Goal: Task Accomplishment & Management: Use online tool/utility

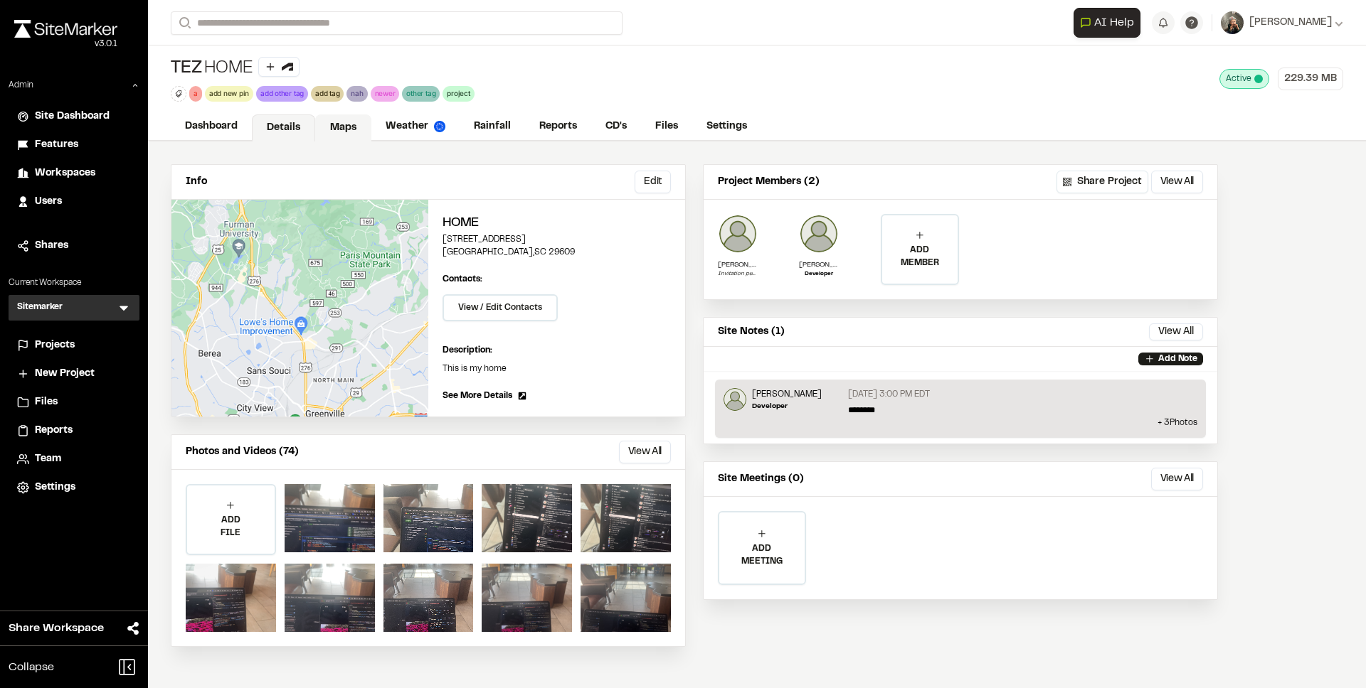
click at [344, 129] on link "Maps" at bounding box center [343, 128] width 56 height 27
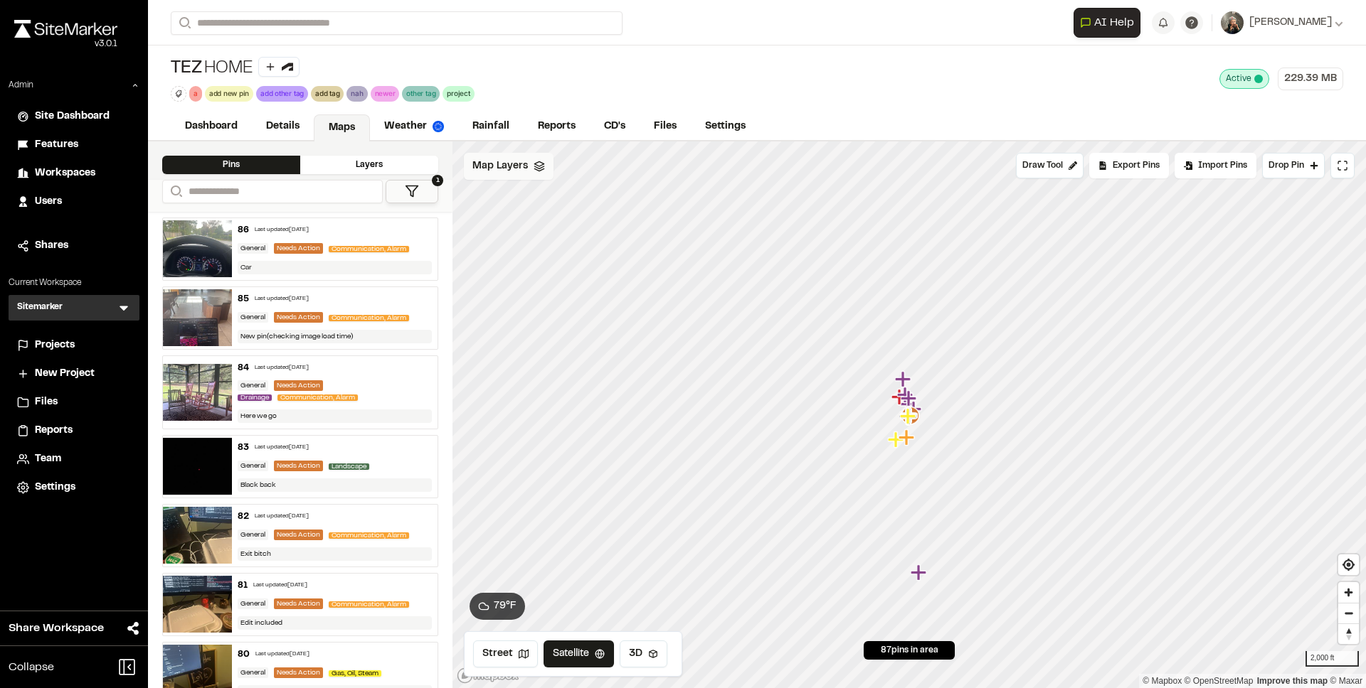
click at [506, 164] on span "Map Layers" at bounding box center [499, 167] width 55 height 16
click at [599, 164] on html "**********" at bounding box center [683, 344] width 1366 height 688
click at [565, 196] on link "Add Layer" at bounding box center [559, 196] width 107 height 24
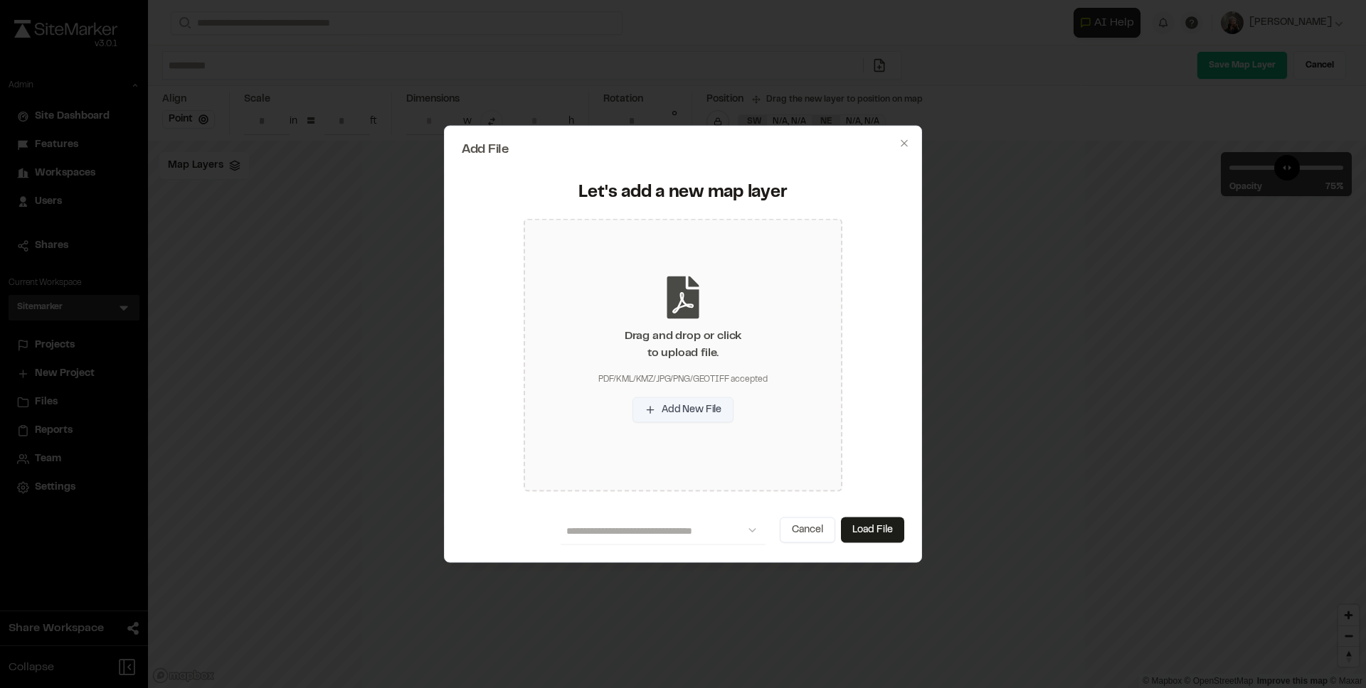
click at [682, 415] on button "Add New File" at bounding box center [682, 410] width 101 height 26
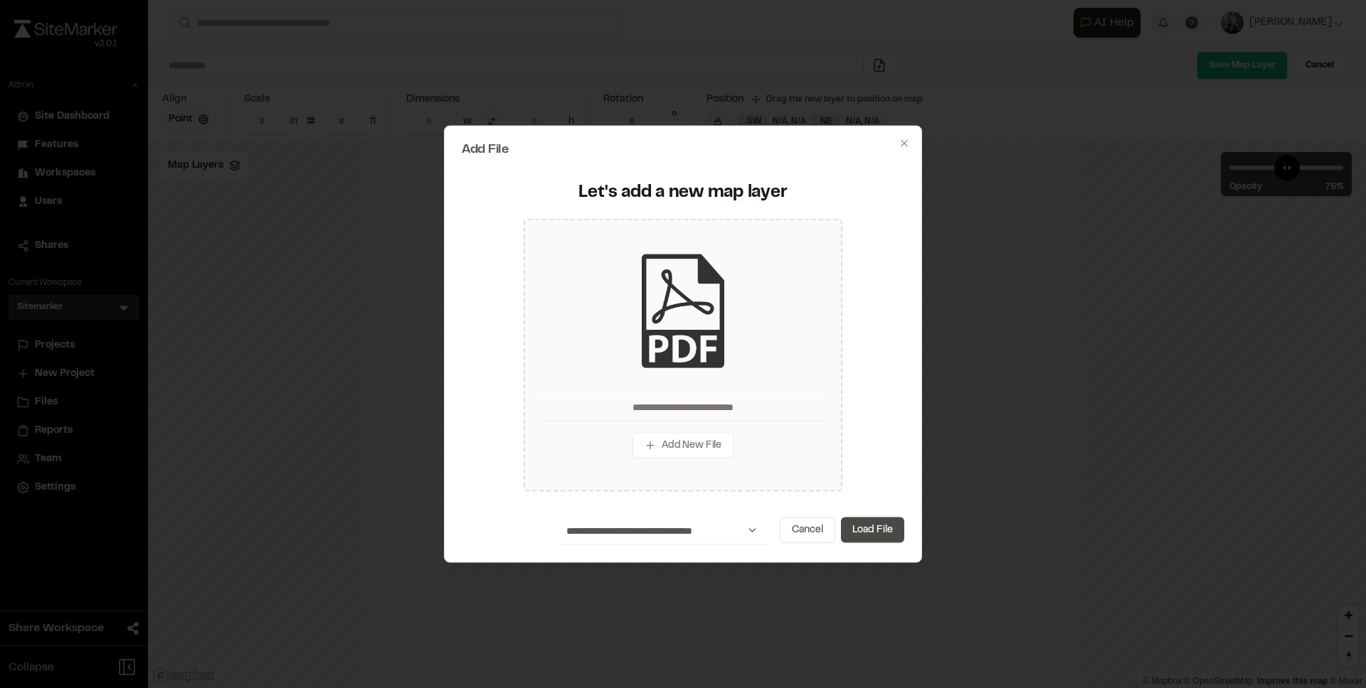
click at [877, 526] on button "Load File" at bounding box center [872, 530] width 63 height 26
type input "**********"
type input "***"
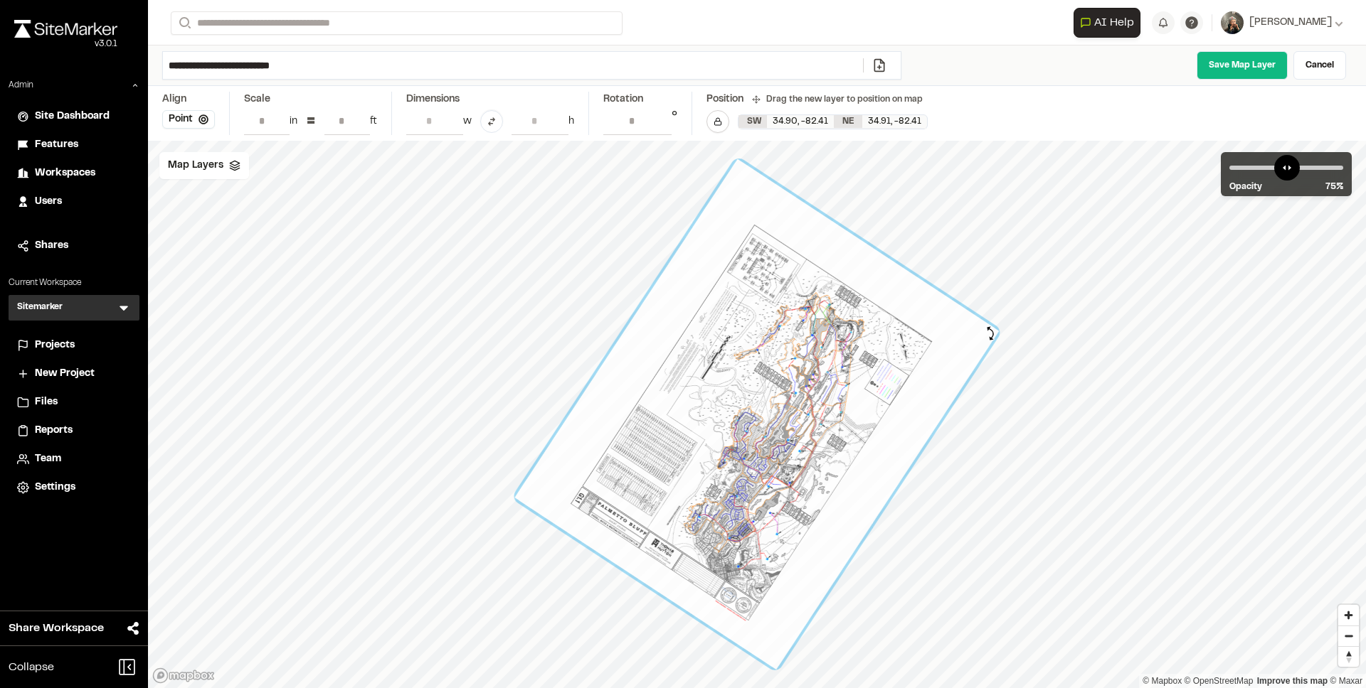
type input "**********"
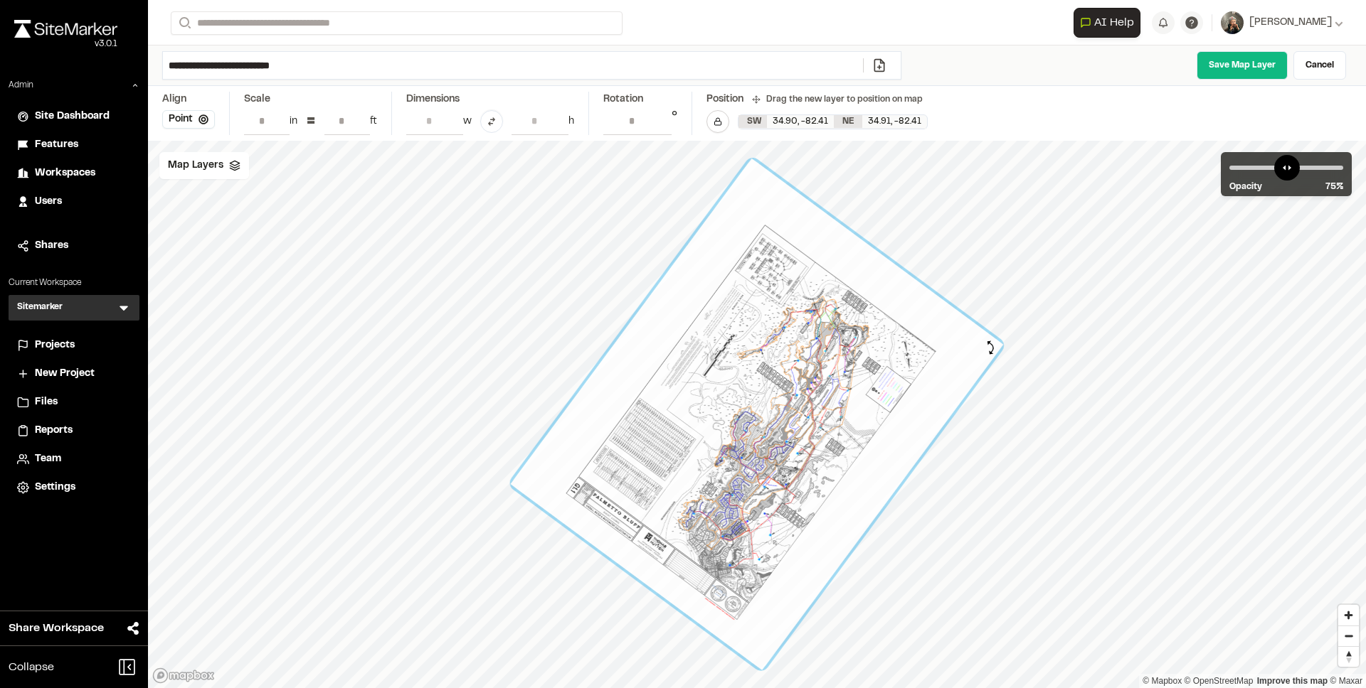
drag, startPoint x: 914, startPoint y: 210, endPoint x: 990, endPoint y: 348, distance: 157.6
click at [990, 348] on div at bounding box center [756, 415] width 493 height 512
click at [1268, 55] on link "Save Map Layer" at bounding box center [1241, 65] width 91 height 28
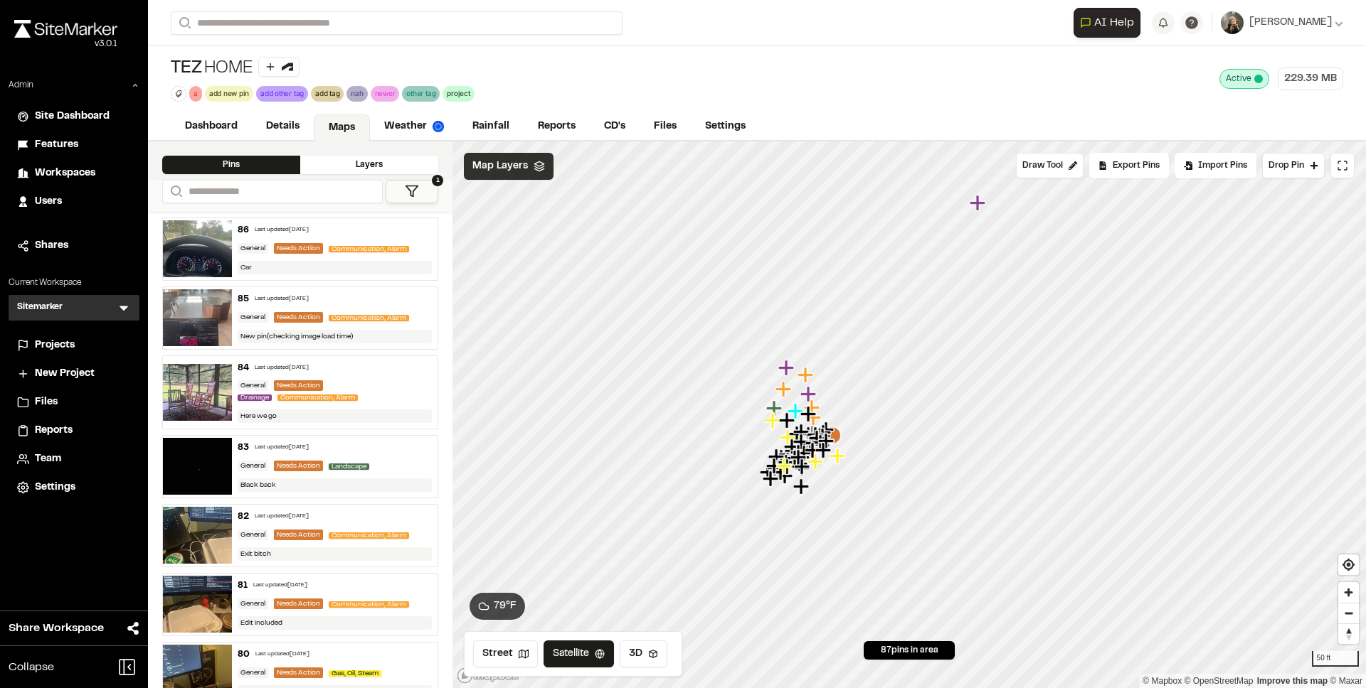
click at [502, 169] on span "Map Layers" at bounding box center [499, 167] width 55 height 16
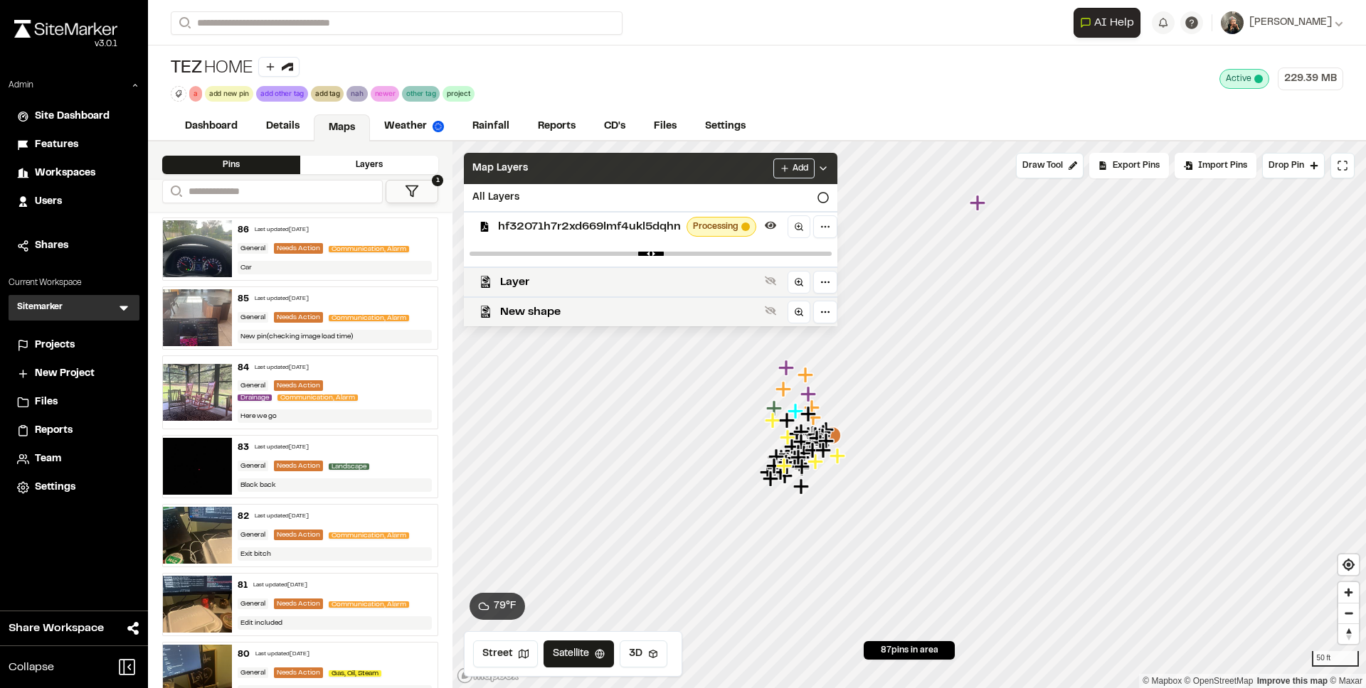
click at [502, 169] on span "Map Layers" at bounding box center [499, 169] width 55 height 16
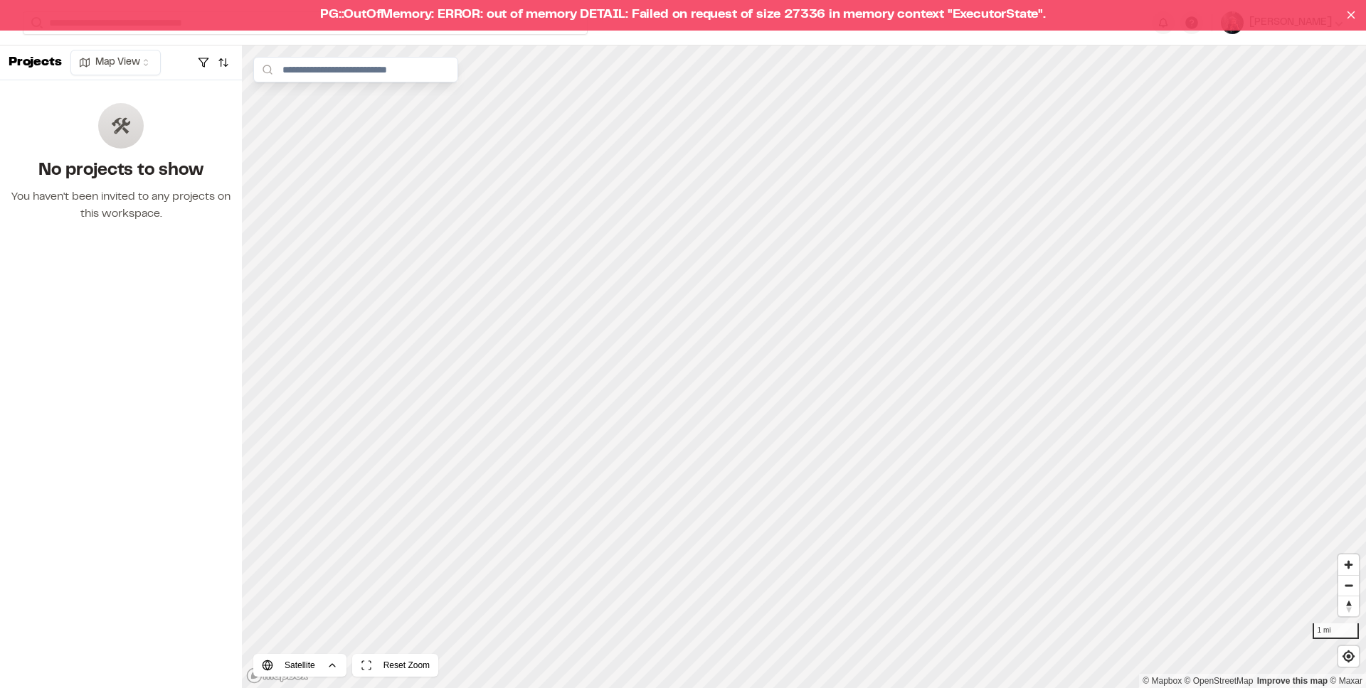
click at [548, 21] on div "PG::OutOfMemory: ERROR: out of memory DETAIL: Failed on request of size 27336 i…" at bounding box center [683, 15] width 1366 height 31
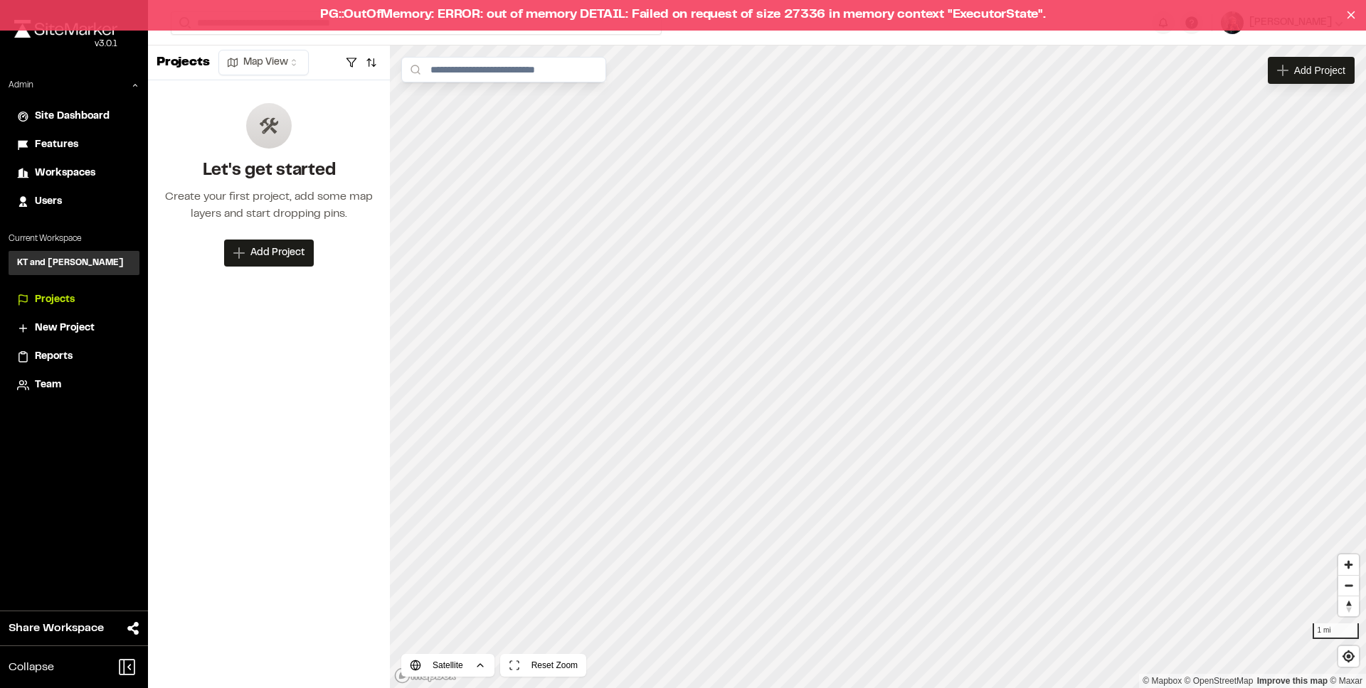
click at [523, 12] on div "PG::OutOfMemory: ERROR: out of memory DETAIL: Failed on request of size 27336 i…" at bounding box center [683, 15] width 1366 height 31
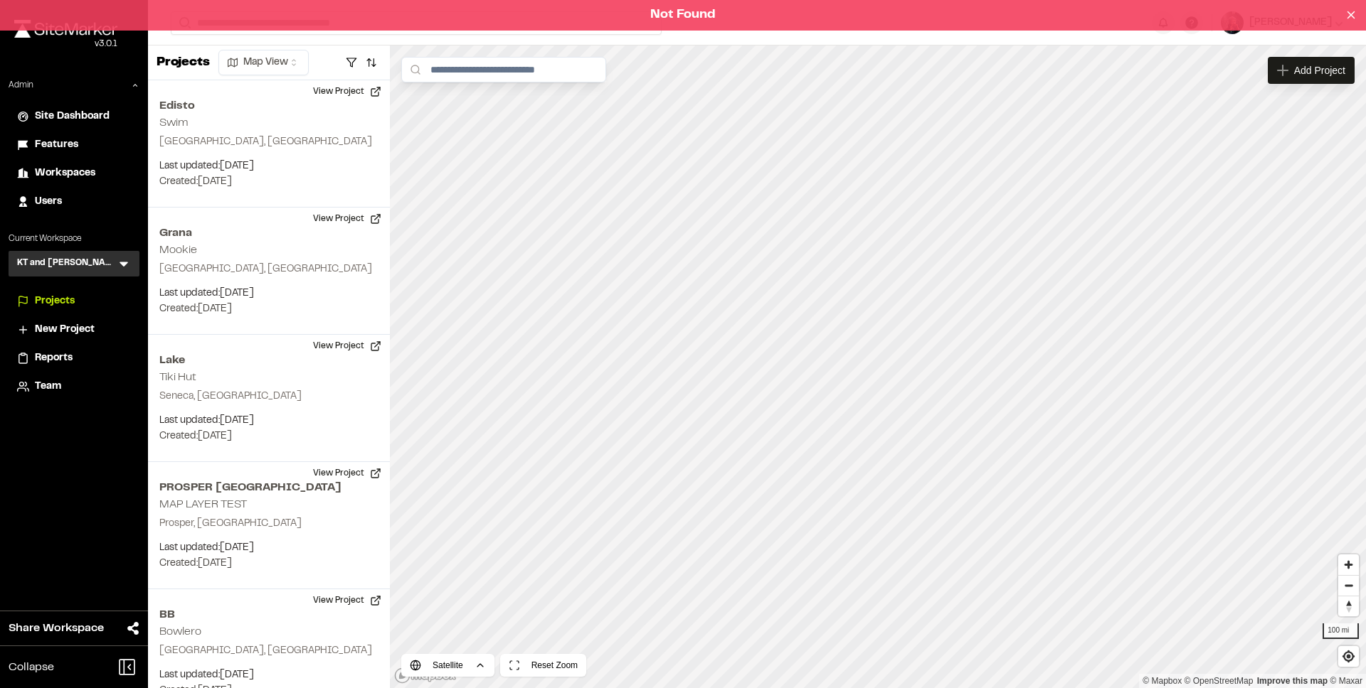
click at [402, 11] on div "Not Found" at bounding box center [683, 15] width 1366 height 31
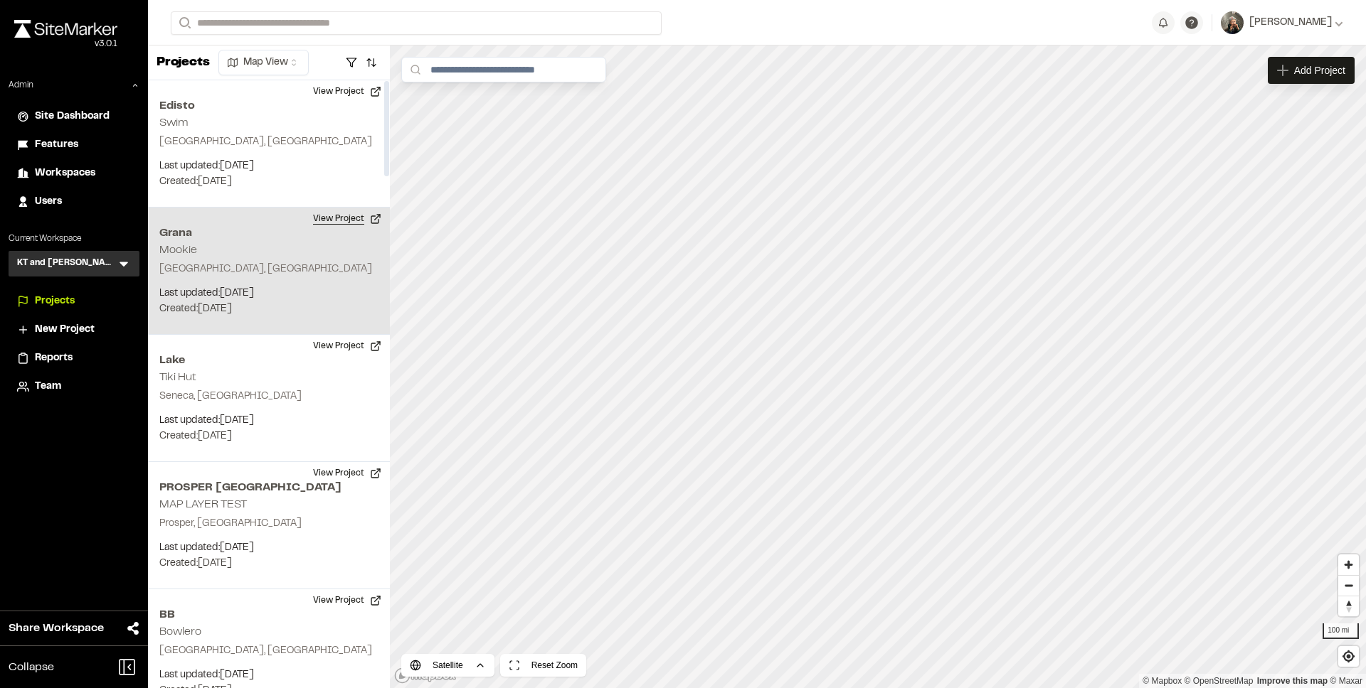
click at [341, 219] on button "View Project" at bounding box center [346, 219] width 85 height 23
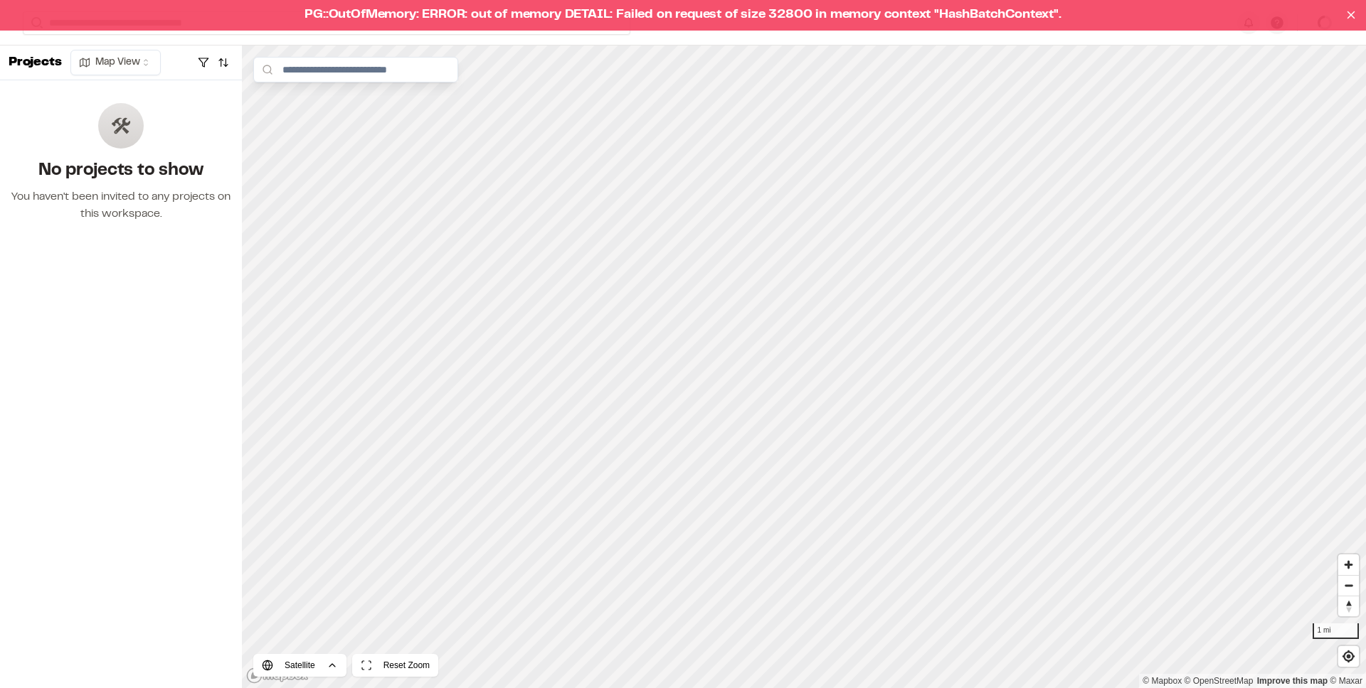
click at [361, 16] on div "PG::OutOfMemory: ERROR: out of memory DETAIL: Failed on request of size 32800 i…" at bounding box center [683, 15] width 1366 height 31
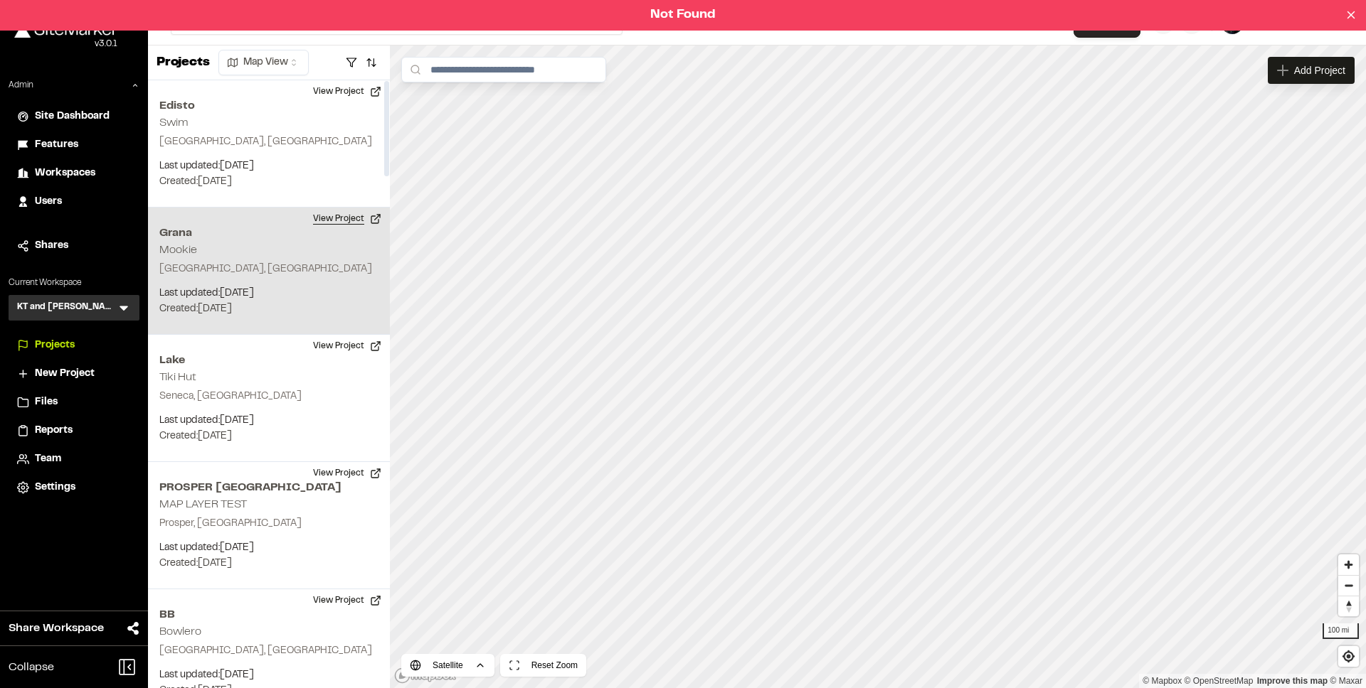
click at [344, 223] on button "View Project" at bounding box center [346, 219] width 85 height 23
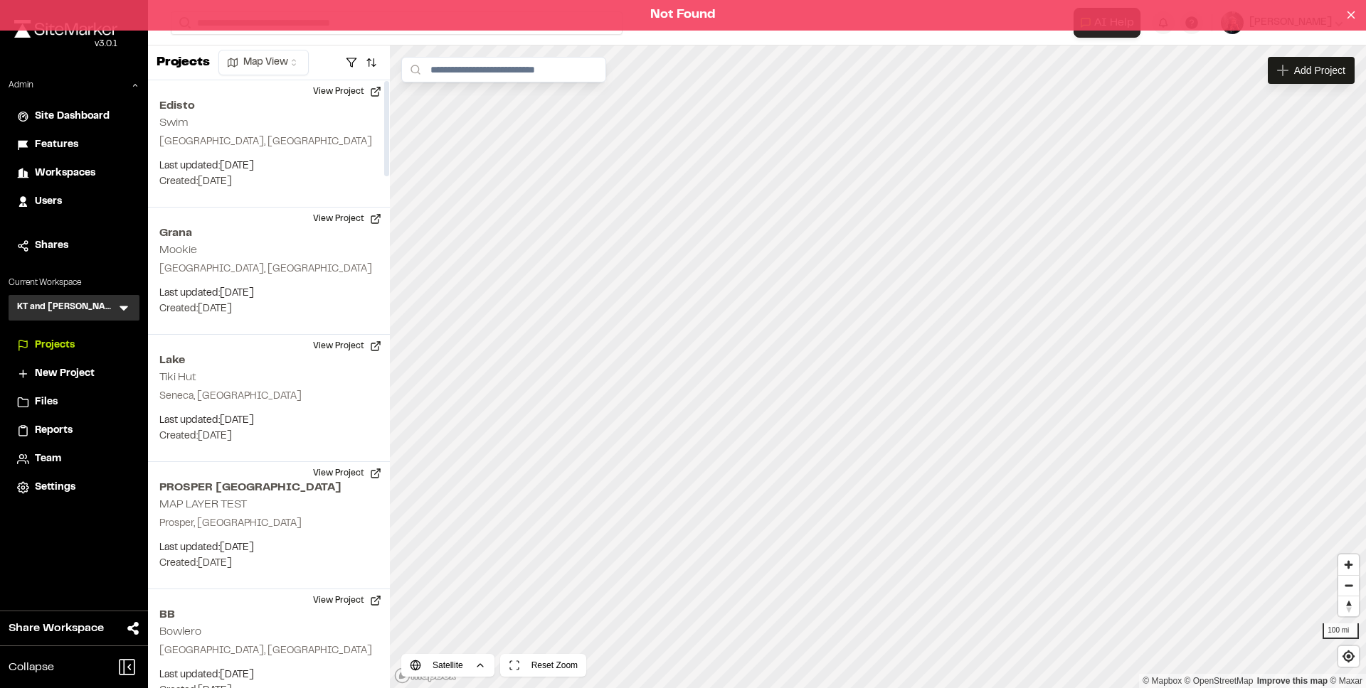
click at [695, 10] on div "Not Found" at bounding box center [683, 15] width 1366 height 31
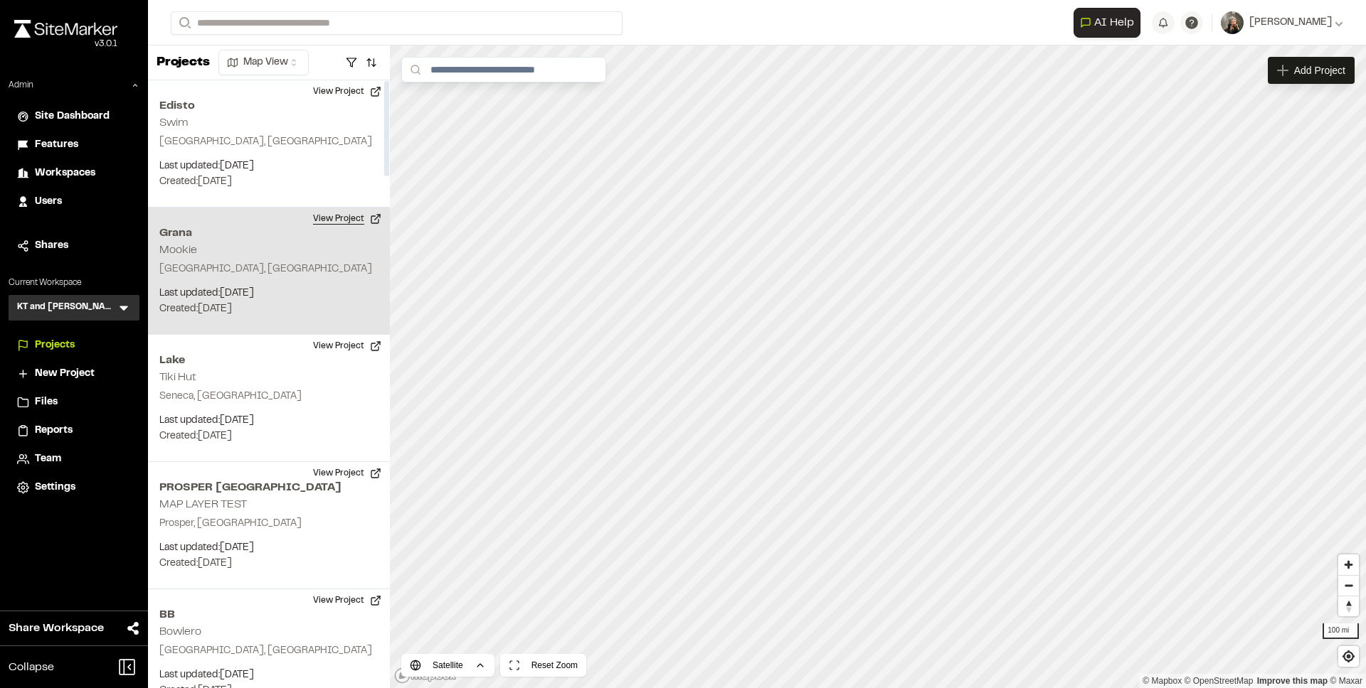
click at [353, 220] on button "View Project" at bounding box center [346, 219] width 85 height 23
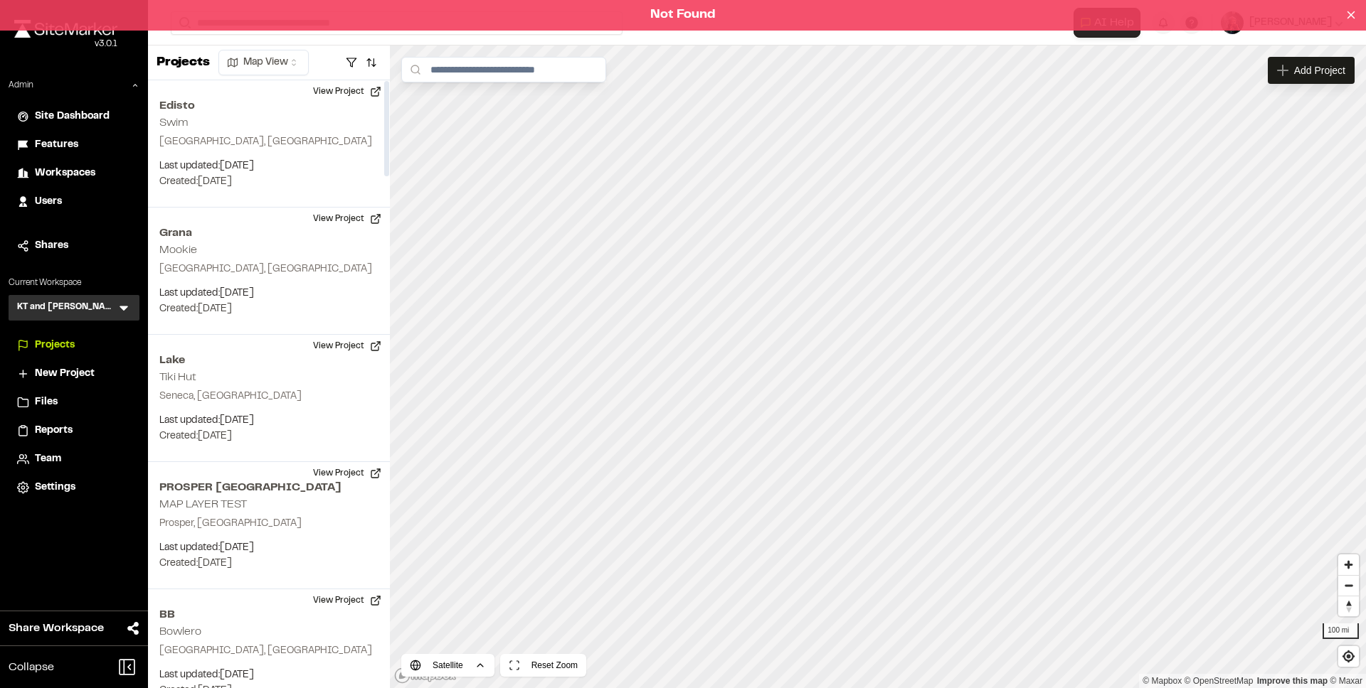
click at [305, 17] on div "Not Found" at bounding box center [683, 15] width 1366 height 31
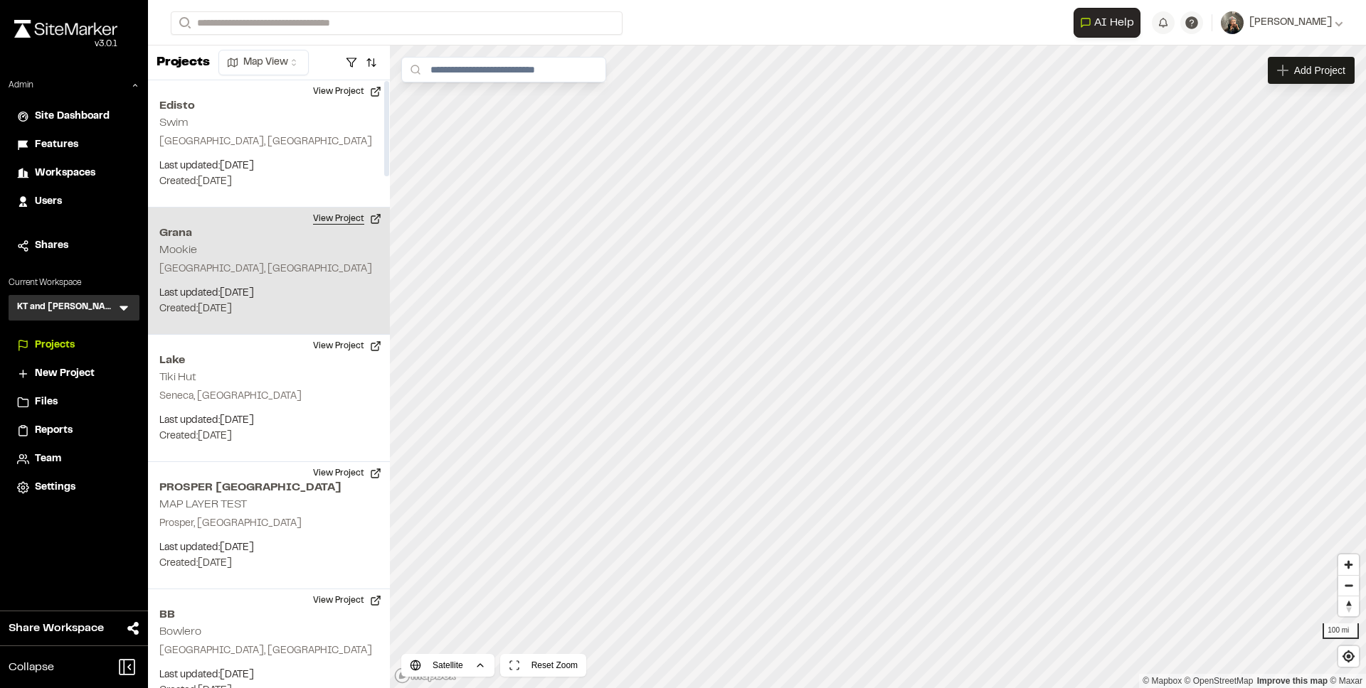
click at [329, 219] on button "View Project" at bounding box center [346, 219] width 85 height 23
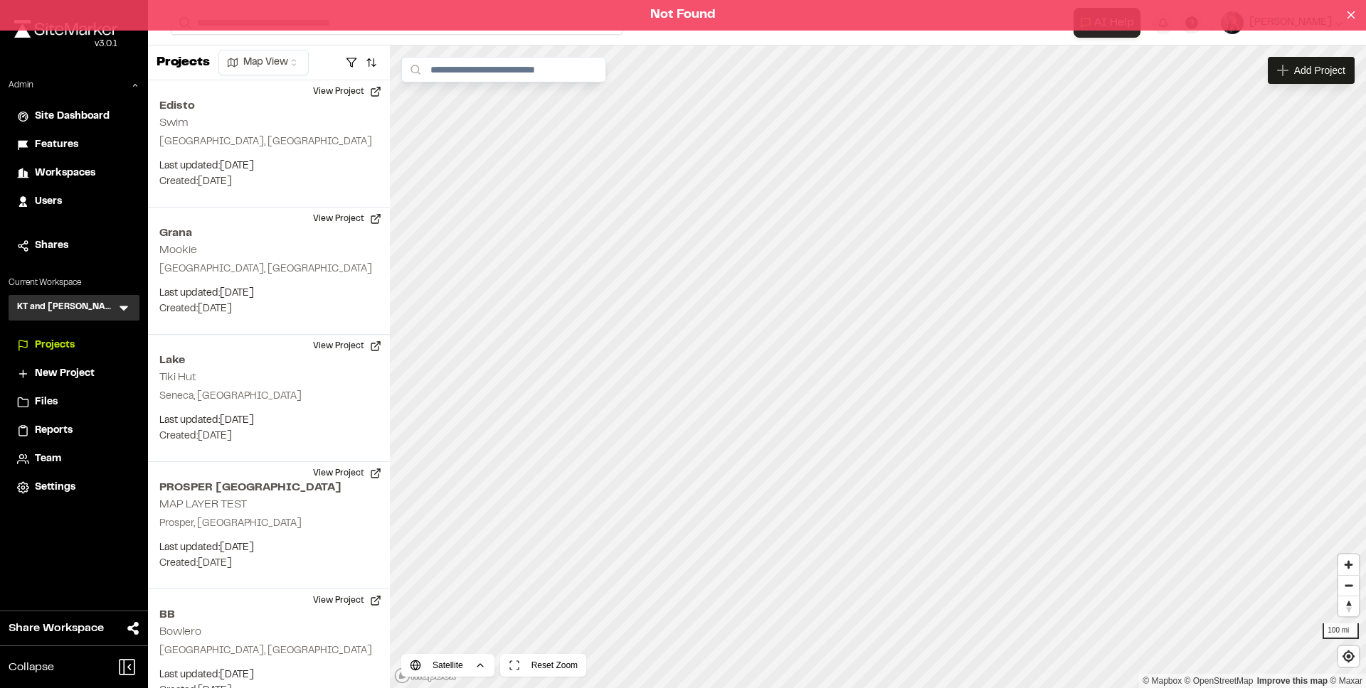
click at [330, 12] on div "Not Found" at bounding box center [683, 15] width 1366 height 31
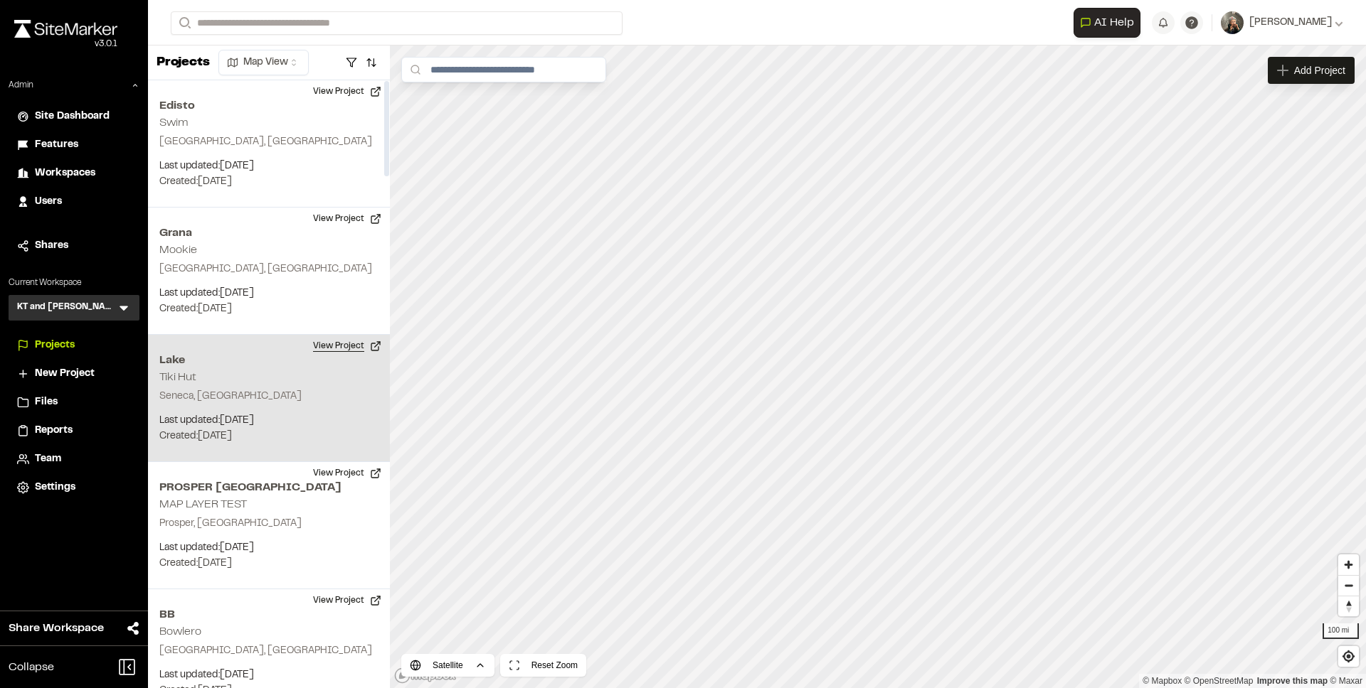
click at [336, 340] on button "View Project" at bounding box center [346, 346] width 85 height 23
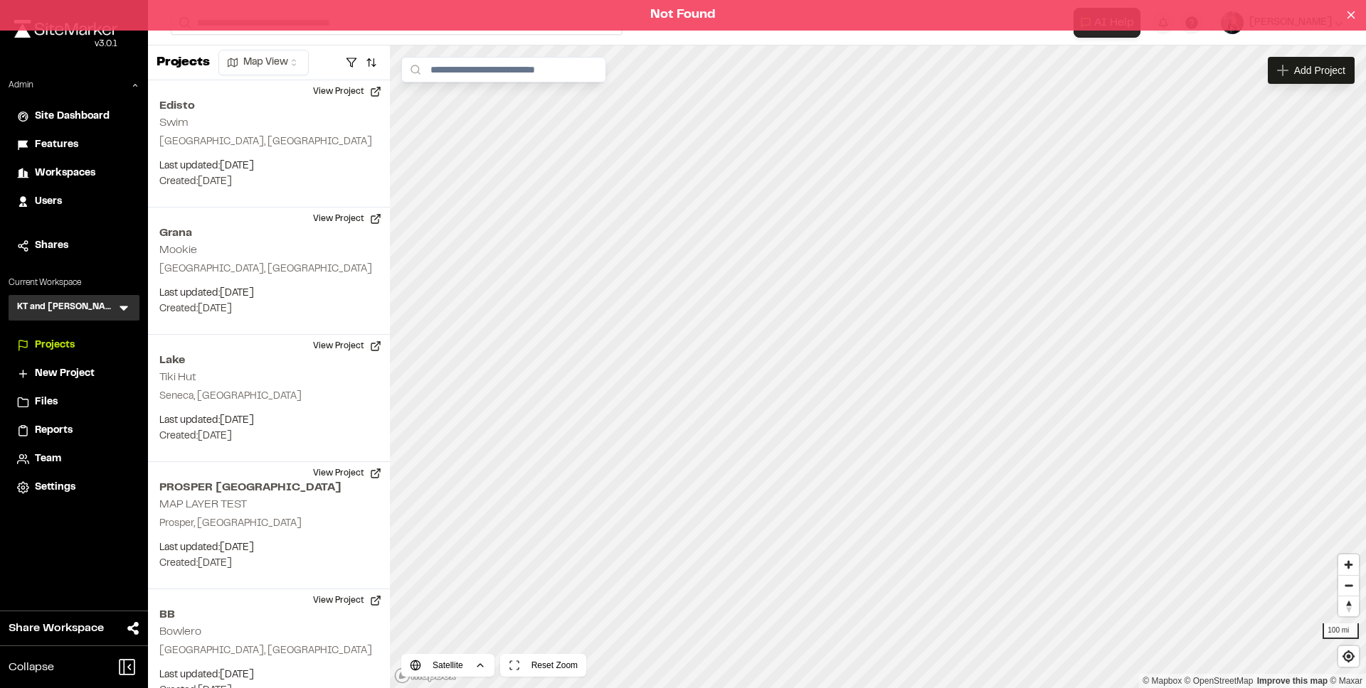
click at [316, 18] on div "Not Found" at bounding box center [683, 15] width 1366 height 31
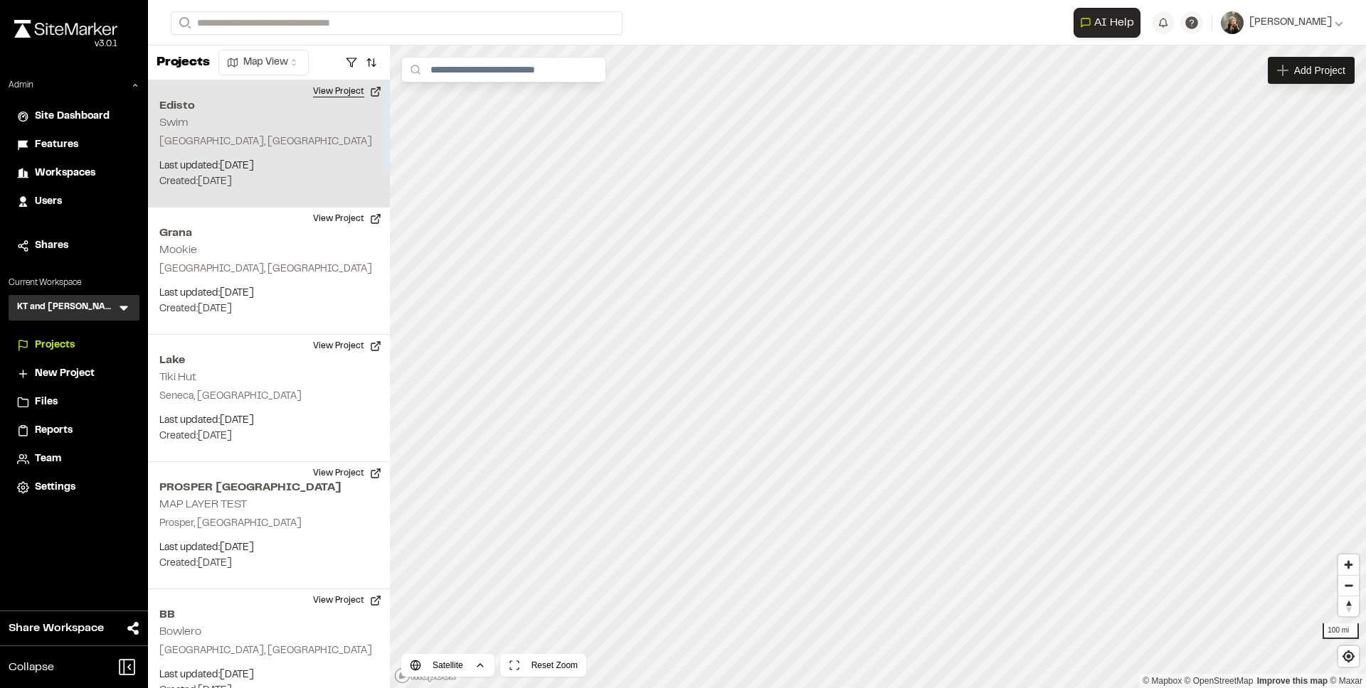
click at [320, 90] on button "View Project" at bounding box center [346, 91] width 85 height 23
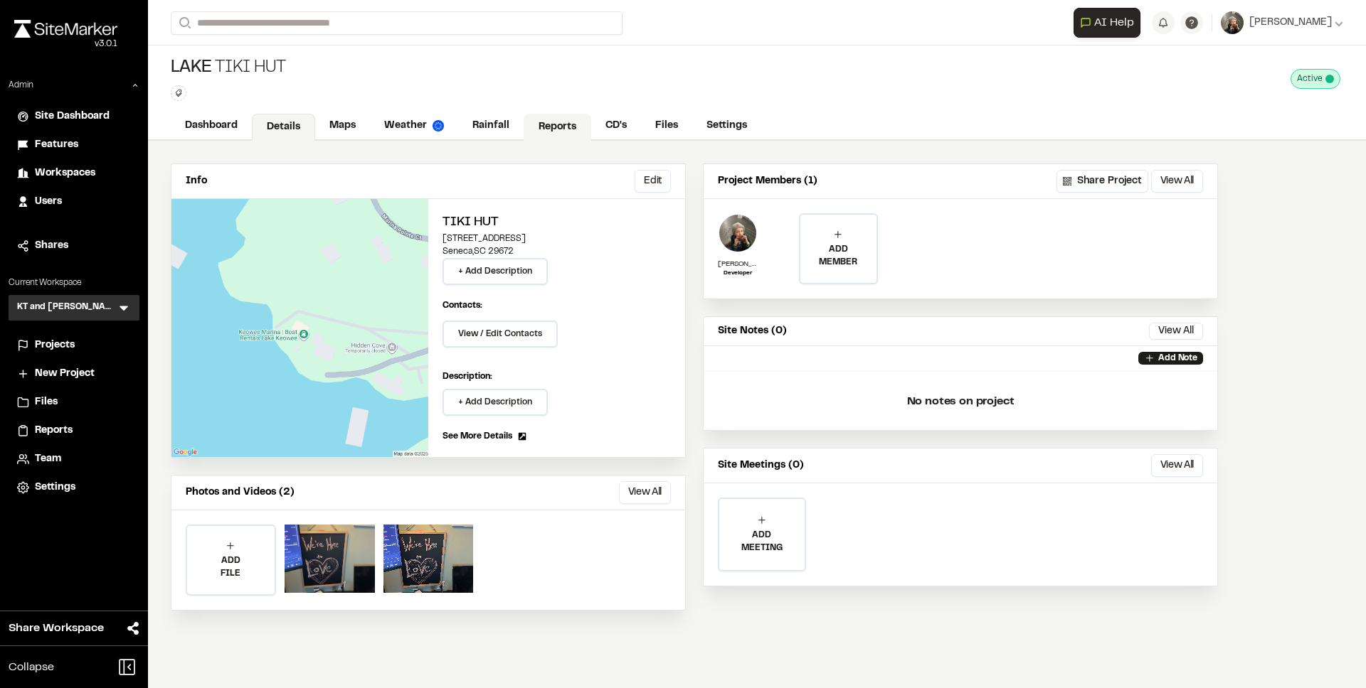
click at [530, 122] on link "Reports" at bounding box center [557, 127] width 68 height 27
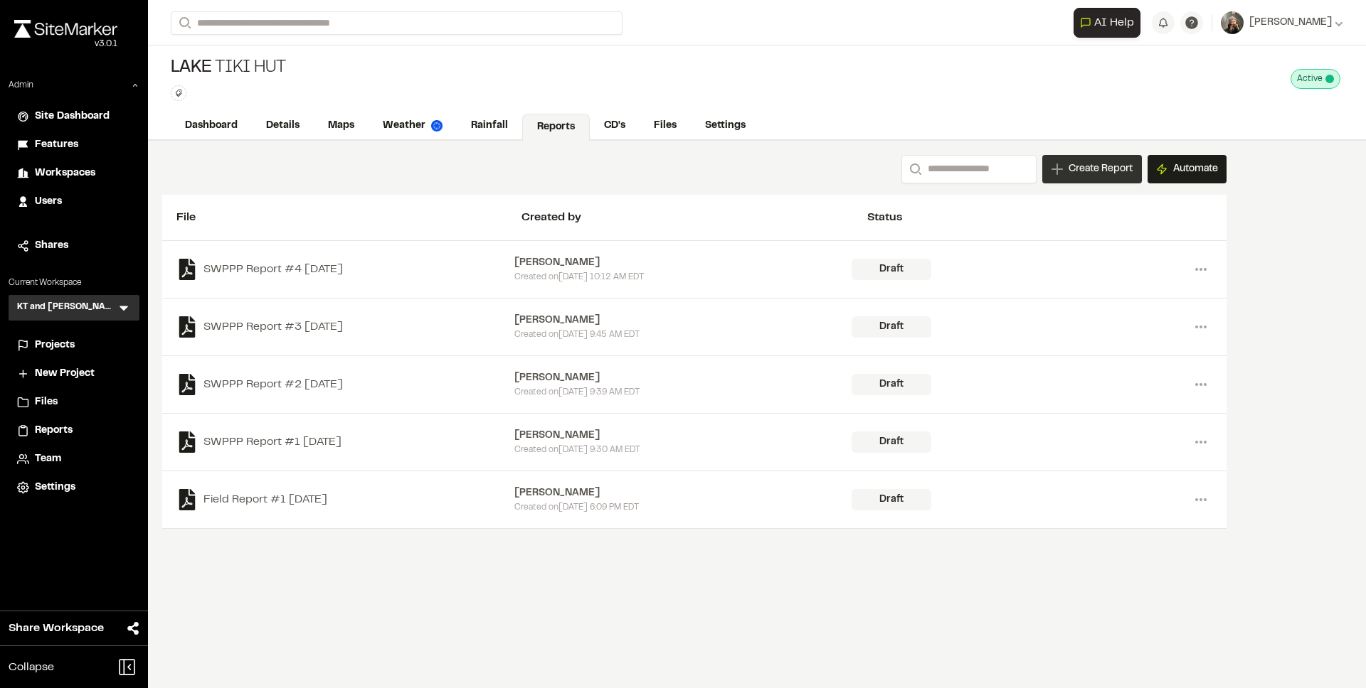
click at [1068, 166] on span "Create Report" at bounding box center [1100, 169] width 64 height 16
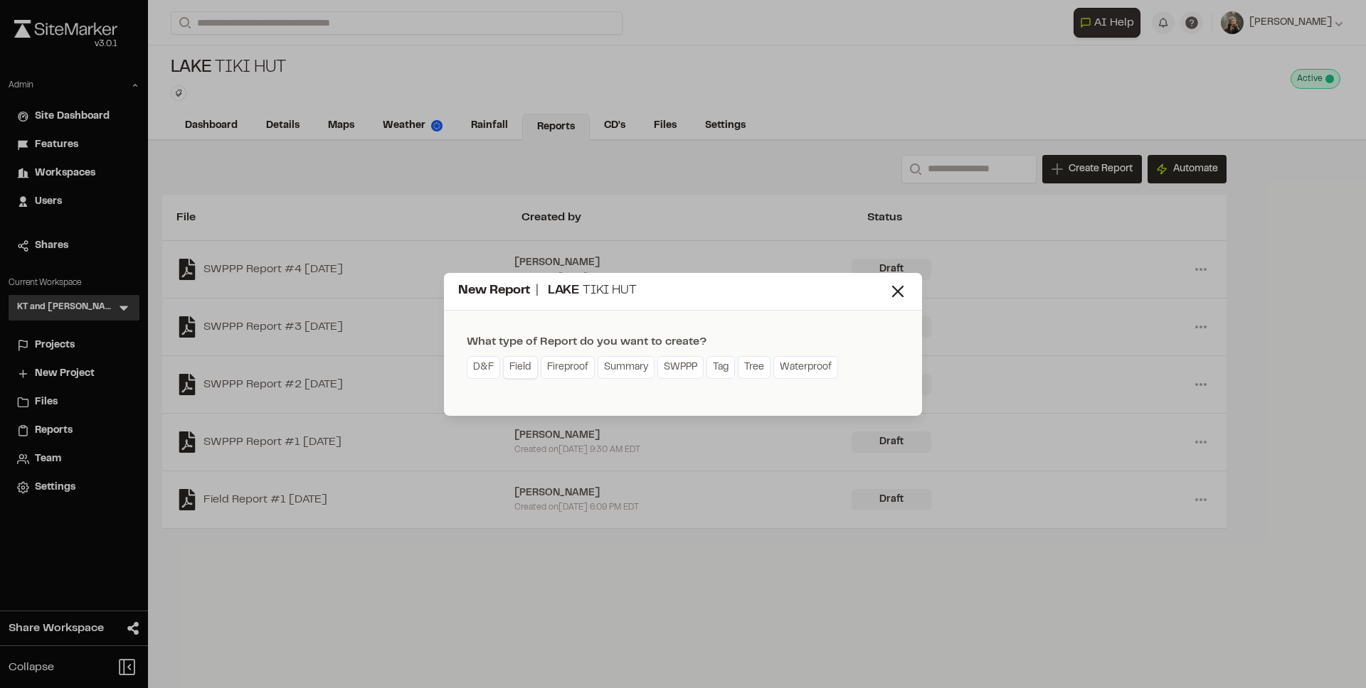
click at [515, 359] on link "Field" at bounding box center [520, 367] width 35 height 23
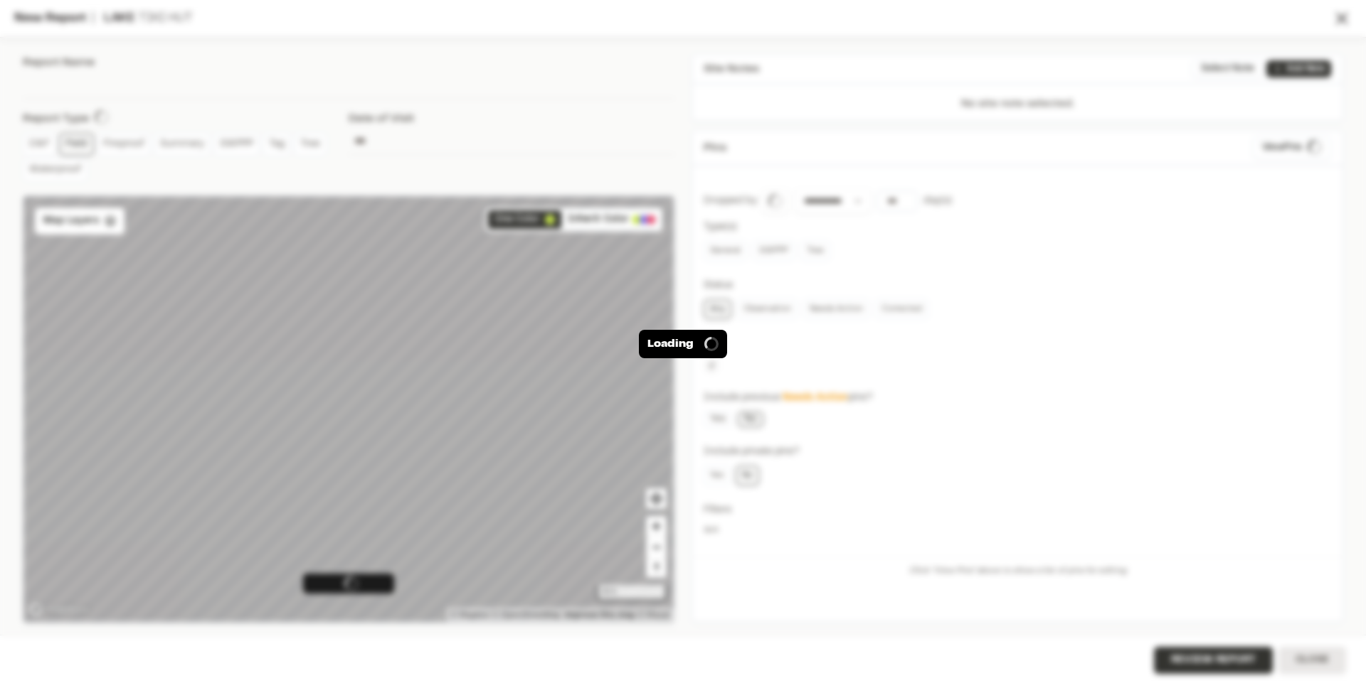
type input "**********"
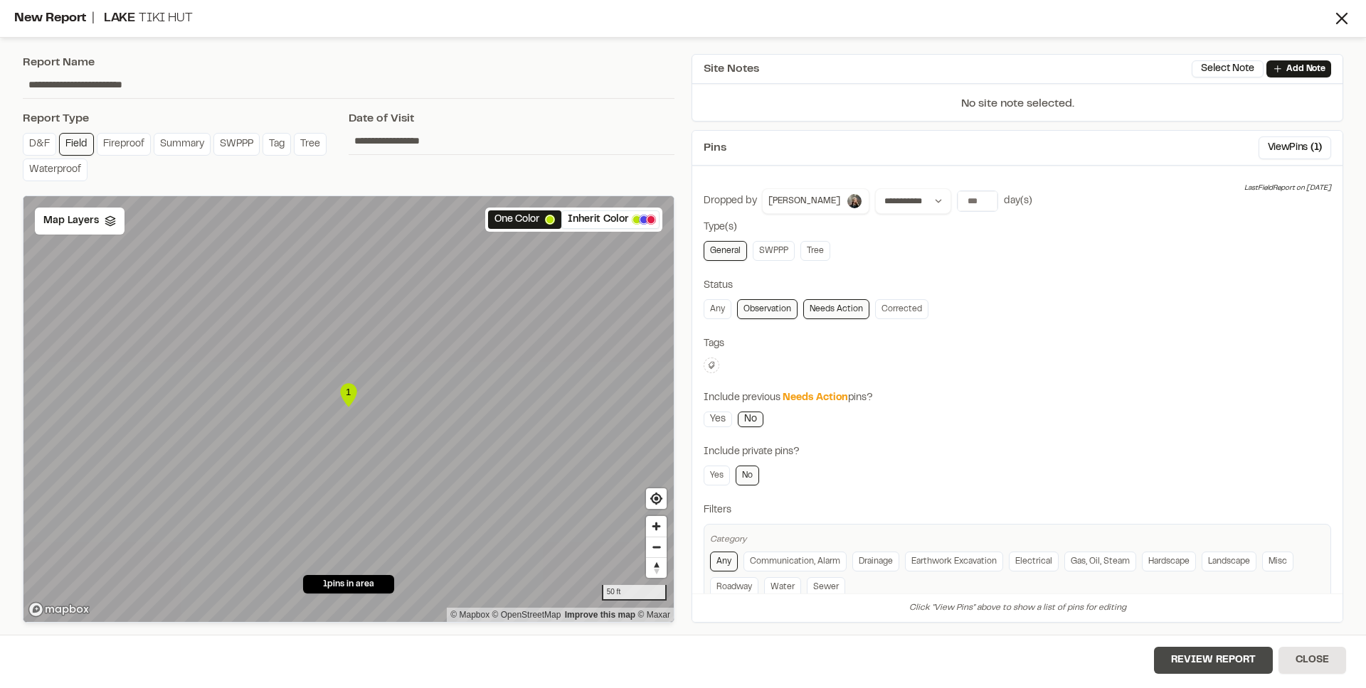
click at [1192, 659] on button "Review Report" at bounding box center [1213, 660] width 119 height 27
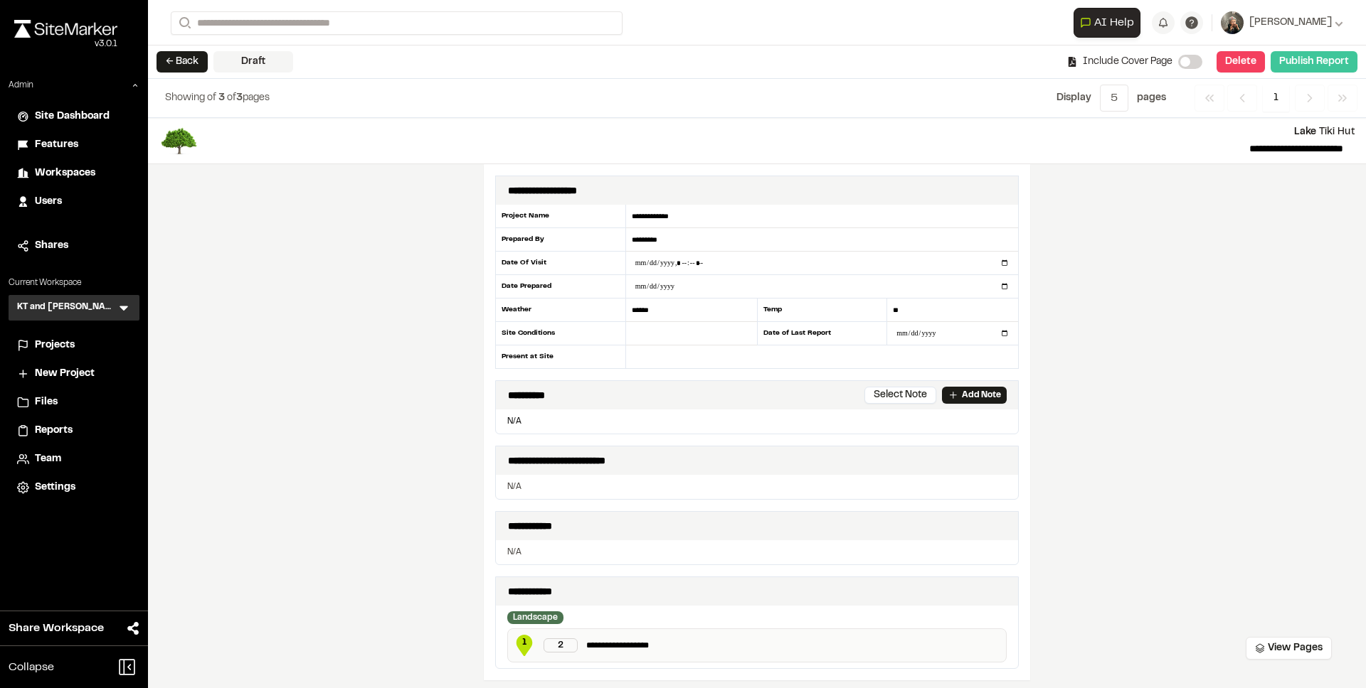
click at [1292, 62] on button "Publish Report" at bounding box center [1313, 61] width 87 height 21
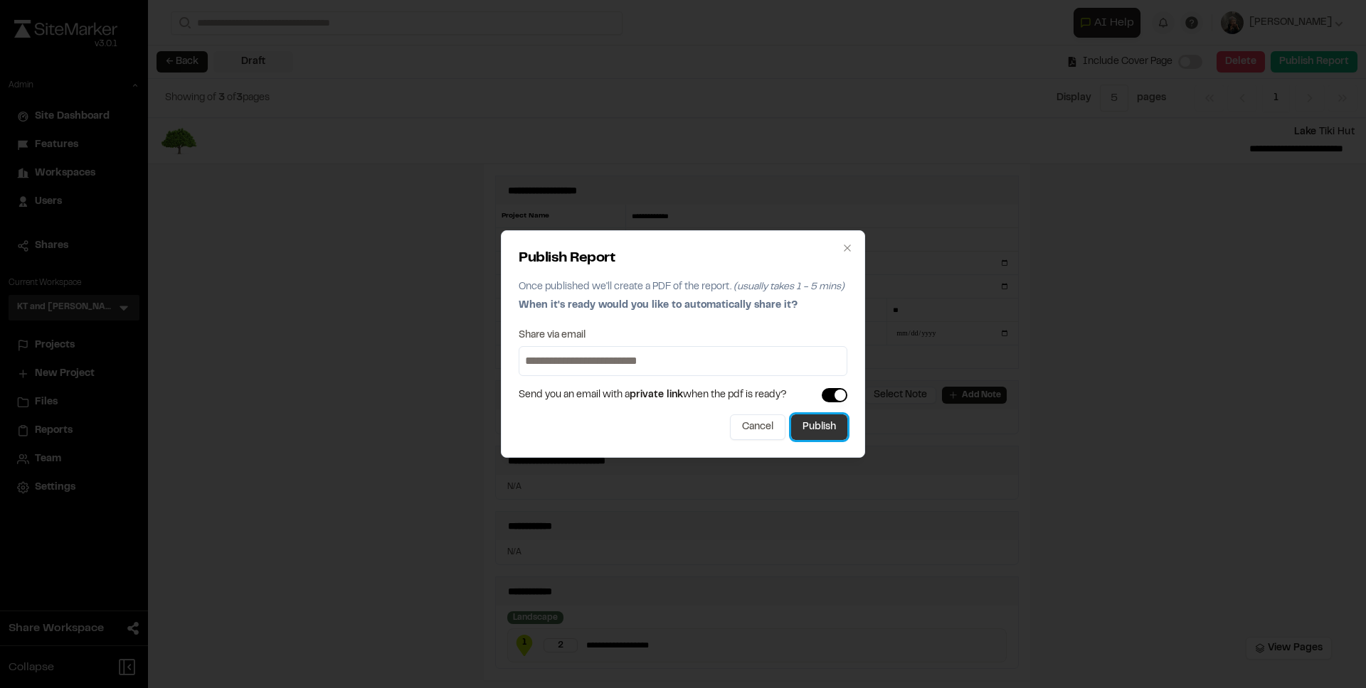
click at [826, 421] on button "Publish" at bounding box center [819, 428] width 56 height 26
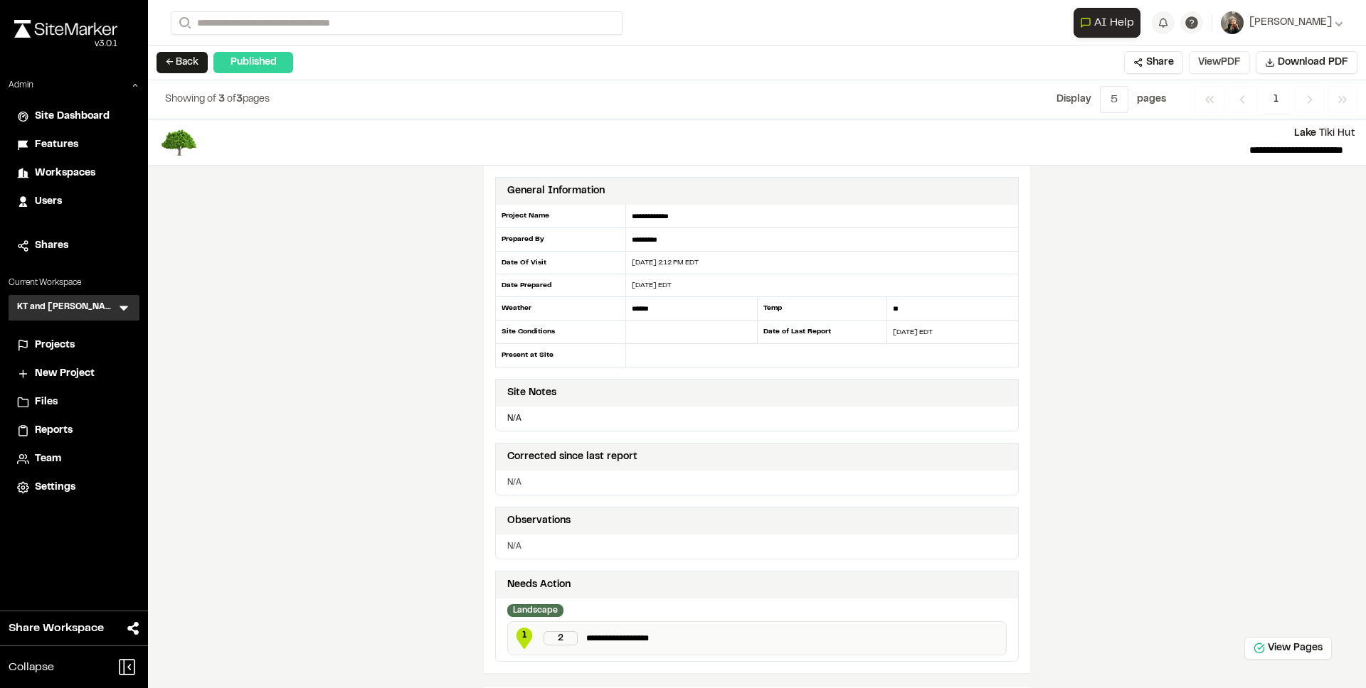
click at [1217, 65] on button "View PDF" at bounding box center [1218, 62] width 61 height 23
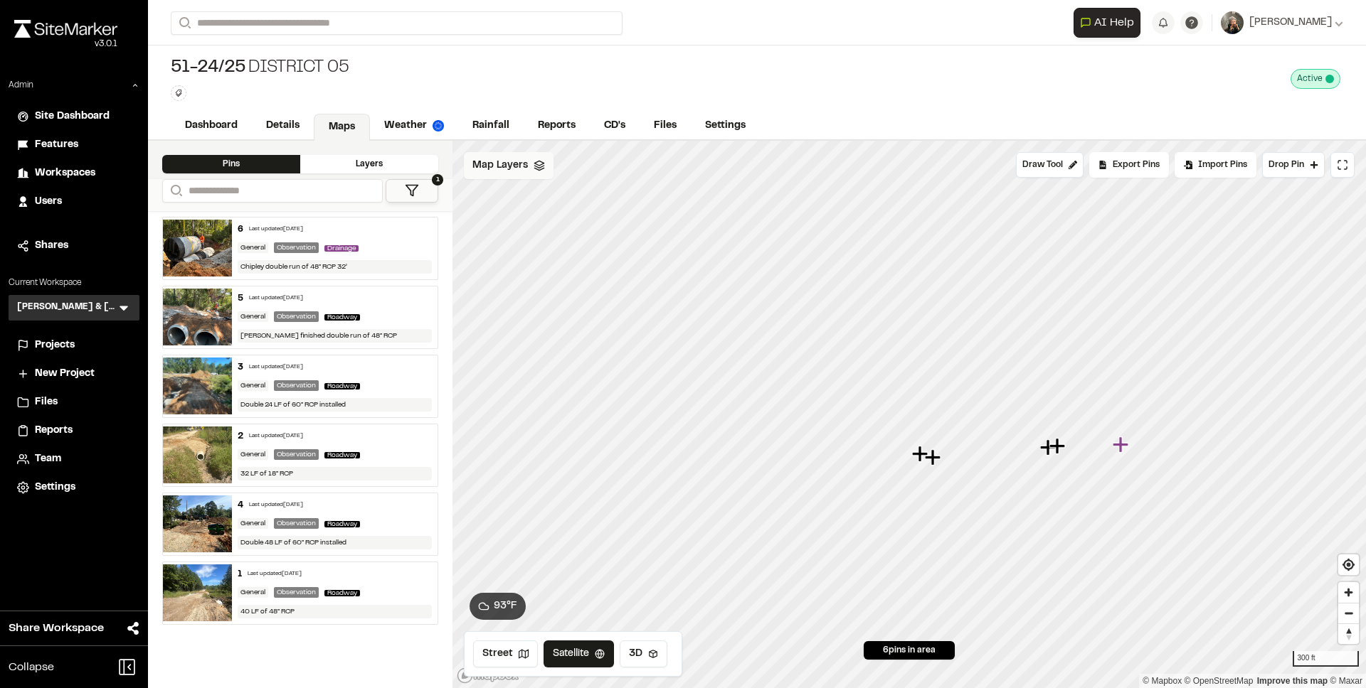
click at [496, 169] on span "Map Layers" at bounding box center [499, 166] width 55 height 16
click at [536, 170] on icon at bounding box center [538, 165] width 11 height 11
click at [529, 224] on span "Eagerton1" at bounding box center [527, 226] width 58 height 17
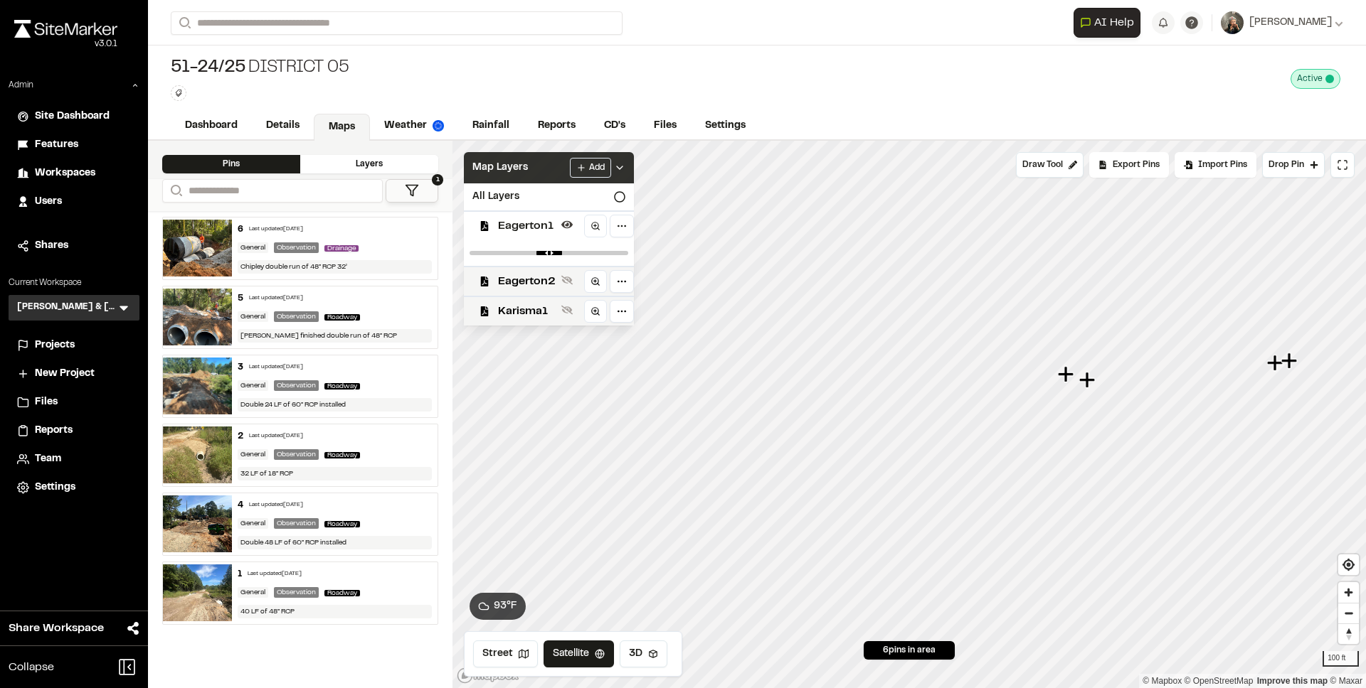
click at [502, 171] on span "Map Layers" at bounding box center [499, 168] width 55 height 16
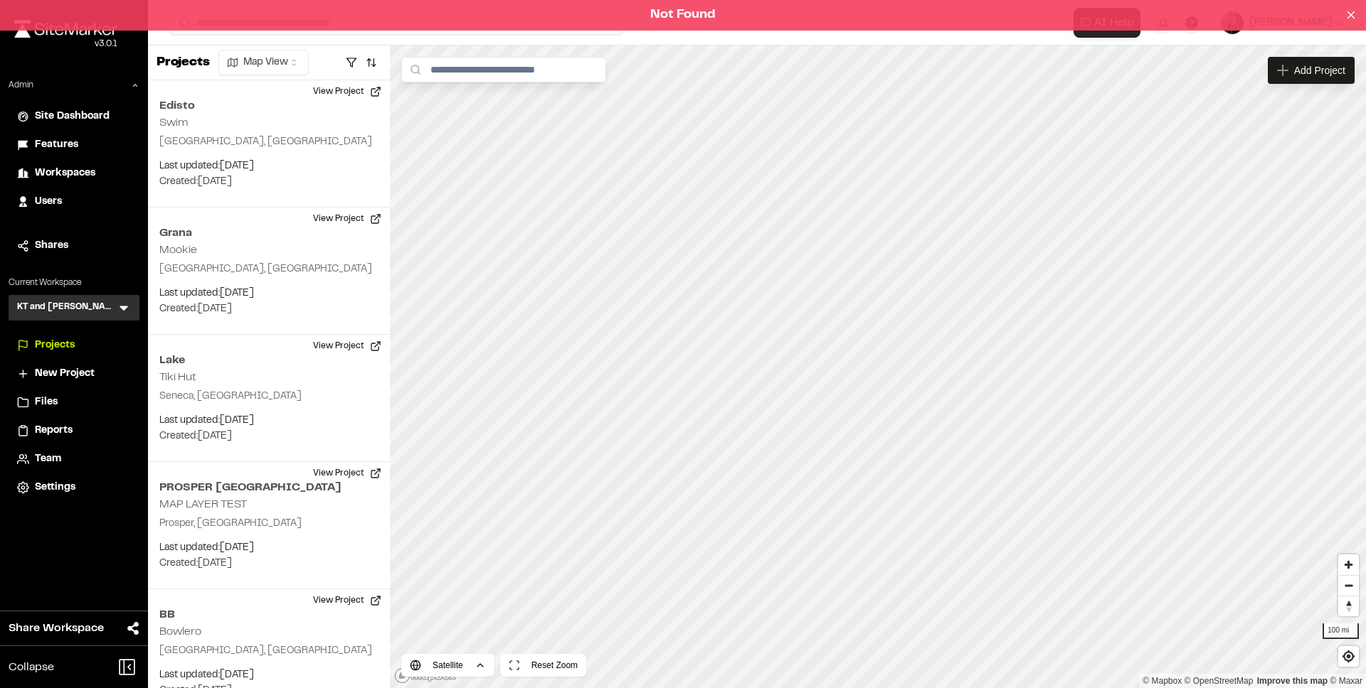
click at [410, 6] on div "Not Found" at bounding box center [683, 15] width 1366 height 31
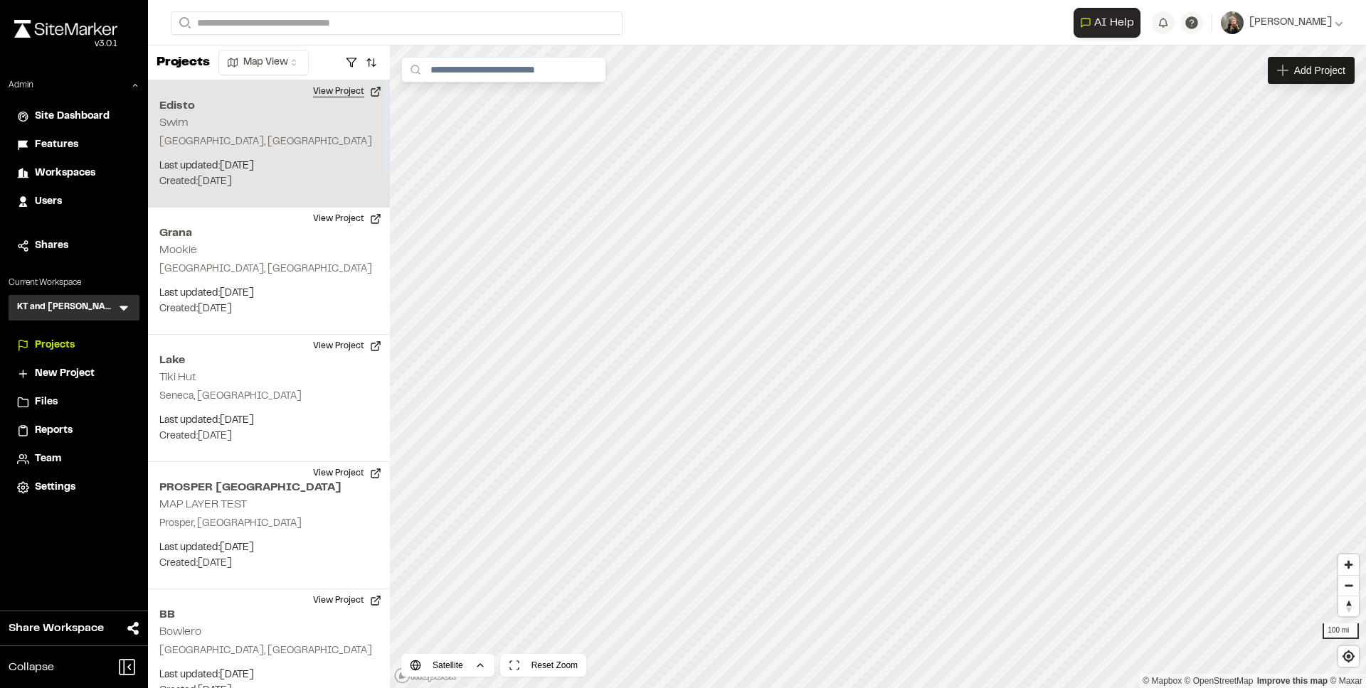
click at [341, 95] on button "View Project" at bounding box center [346, 91] width 85 height 23
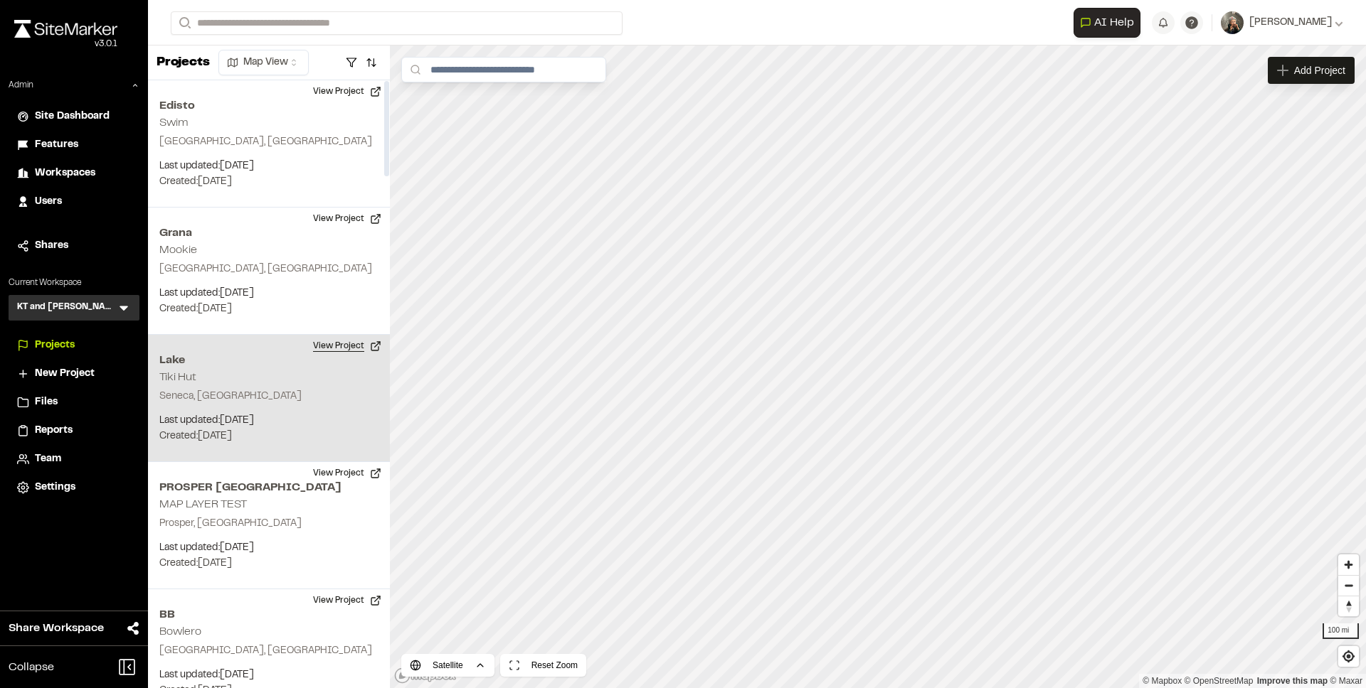
click at [334, 349] on button "View Project" at bounding box center [346, 346] width 85 height 23
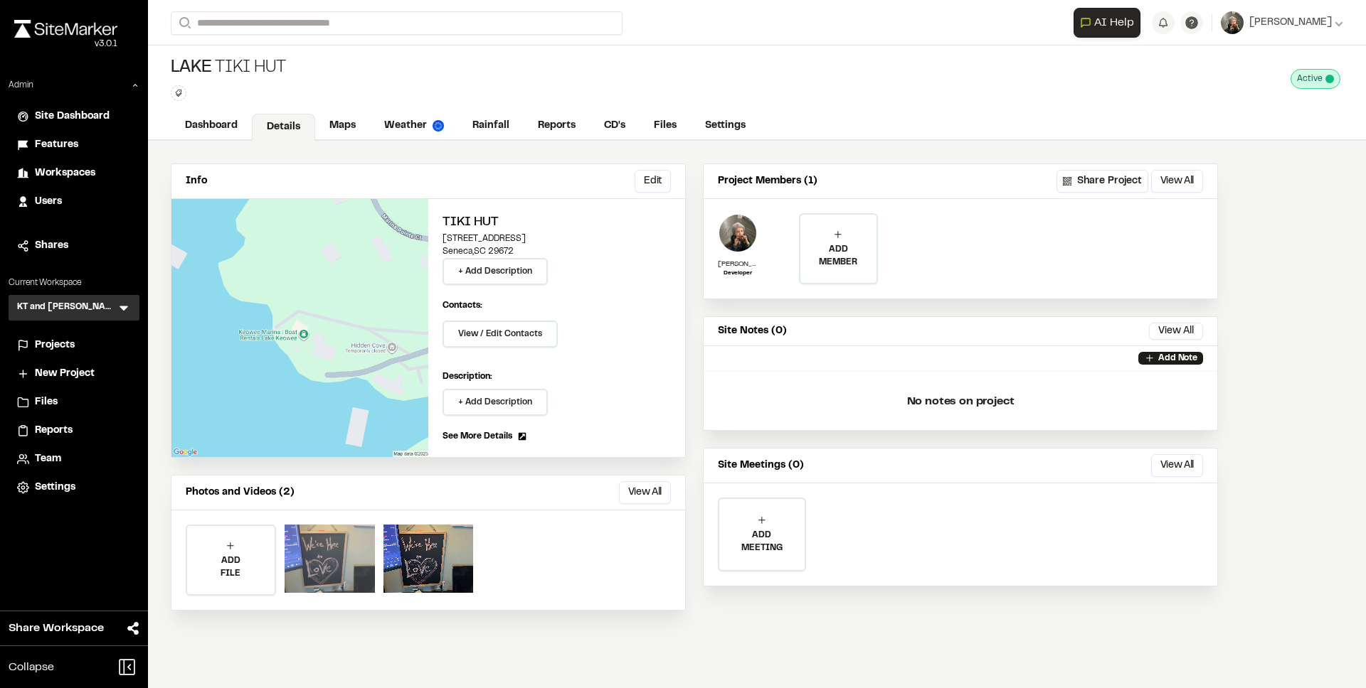
click at [329, 550] on div at bounding box center [329, 559] width 90 height 68
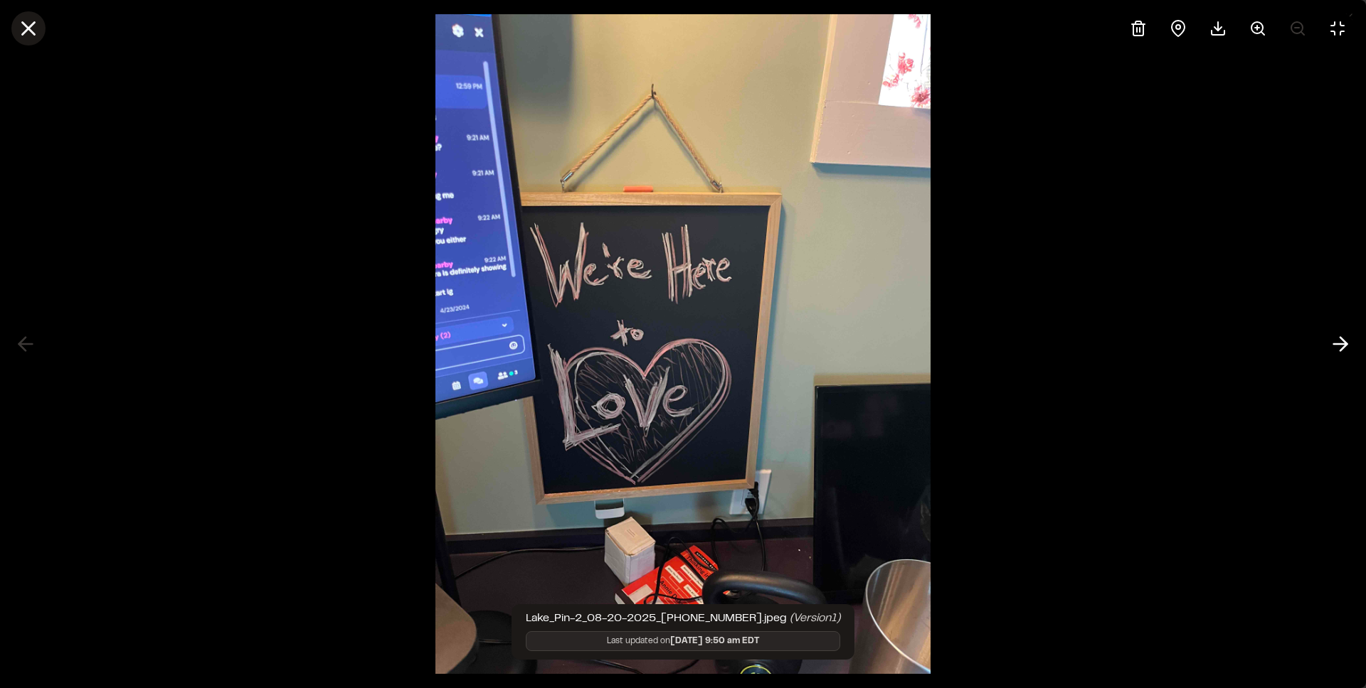
click at [38, 33] on icon at bounding box center [28, 28] width 24 height 24
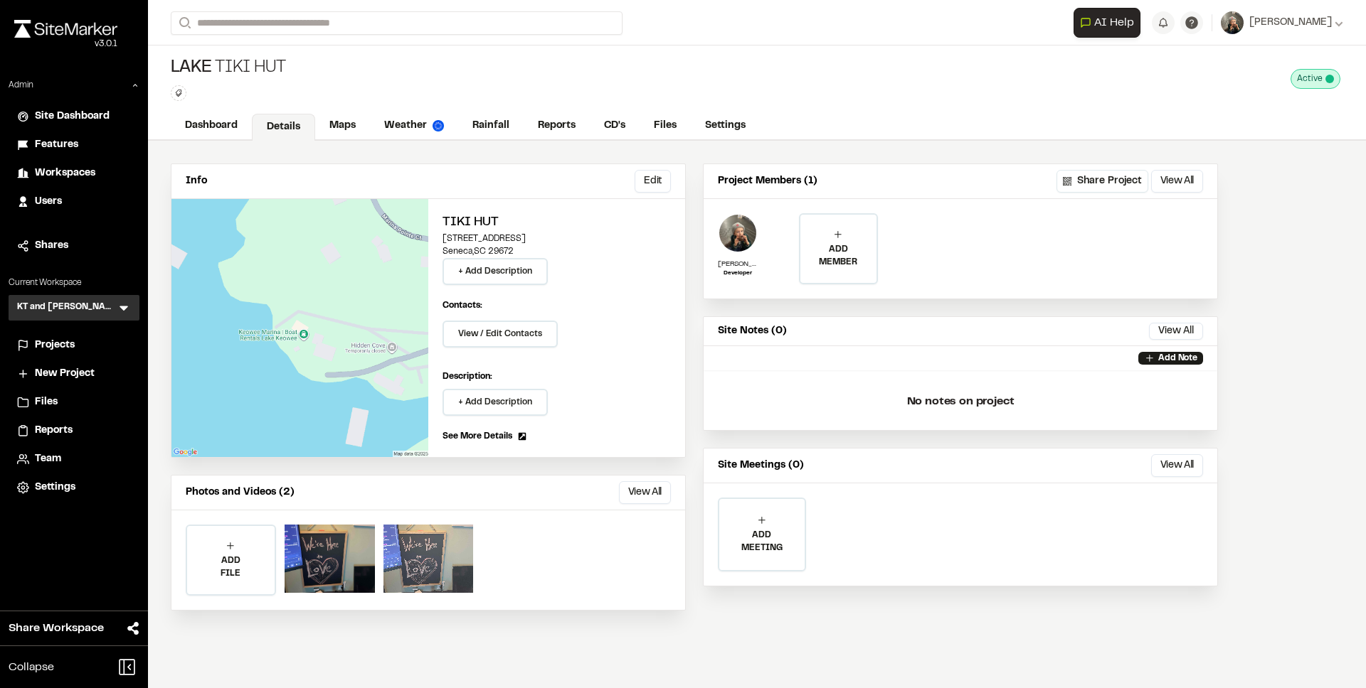
click at [427, 544] on div at bounding box center [428, 559] width 90 height 68
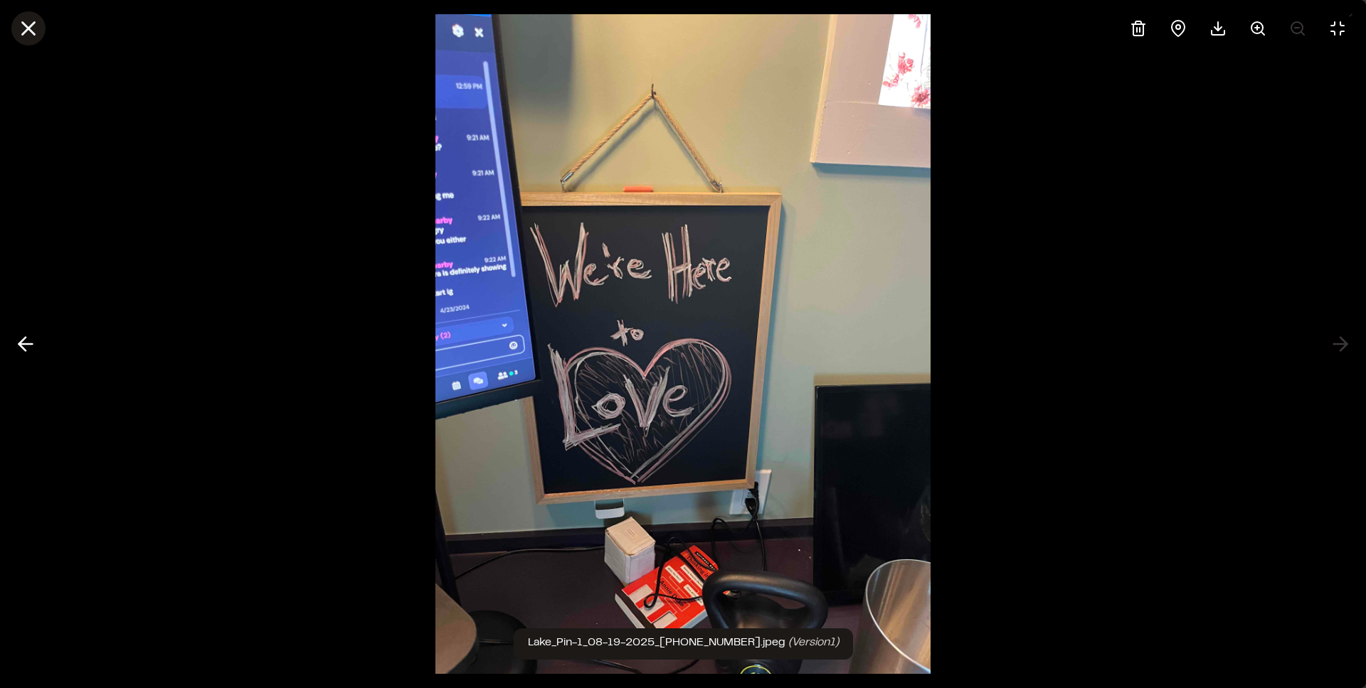
click at [32, 31] on line at bounding box center [29, 29] width 12 height 12
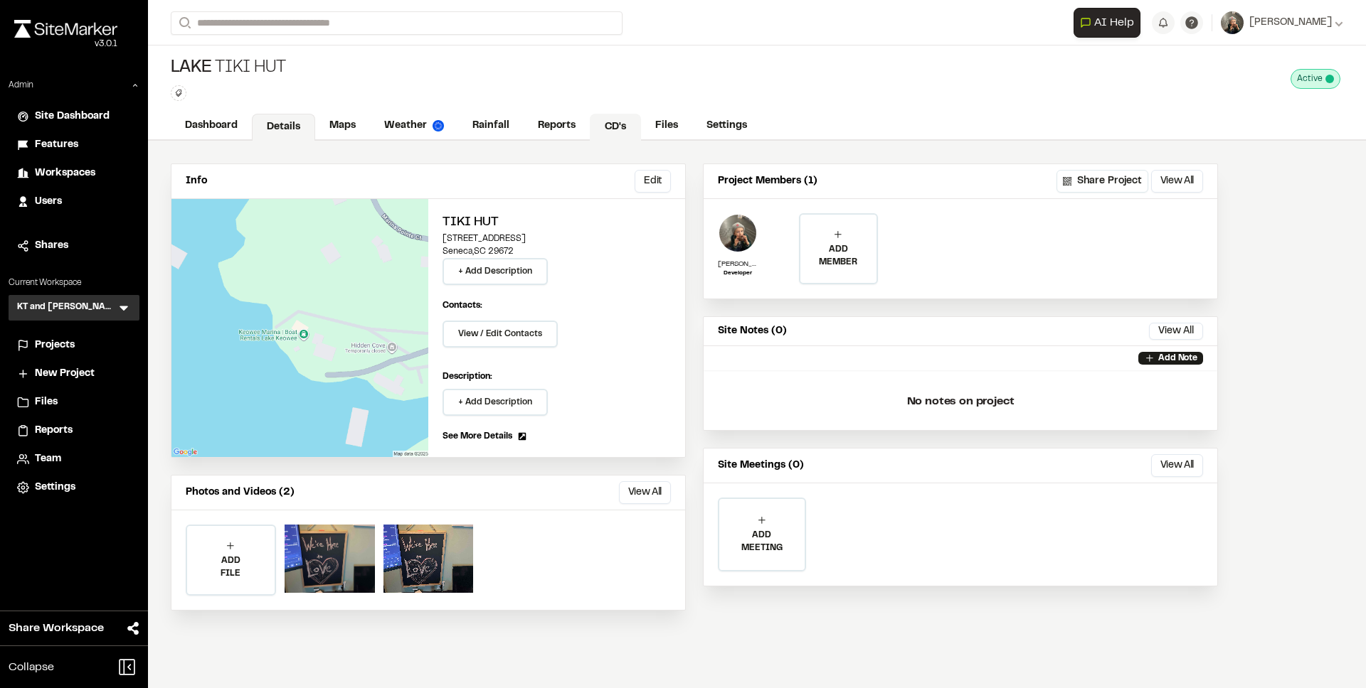
click at [603, 122] on link "CD's" at bounding box center [615, 127] width 51 height 27
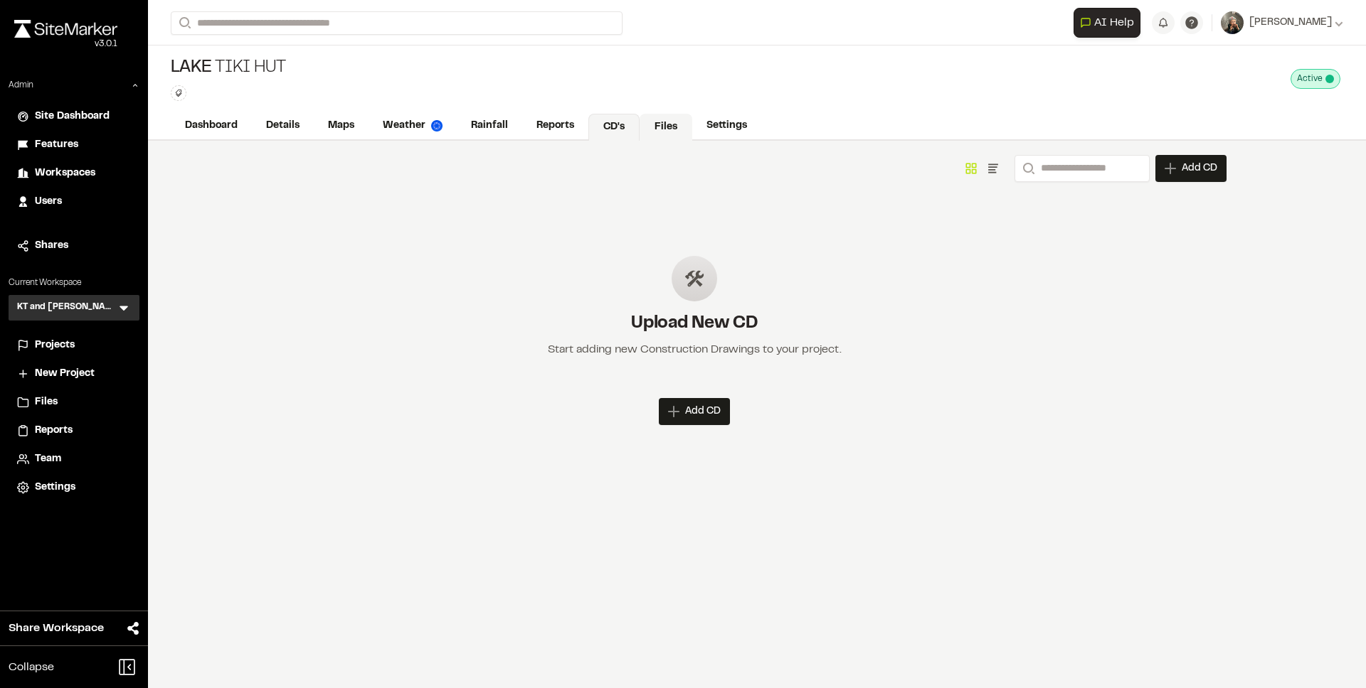
click at [653, 124] on link "Files" at bounding box center [665, 127] width 53 height 27
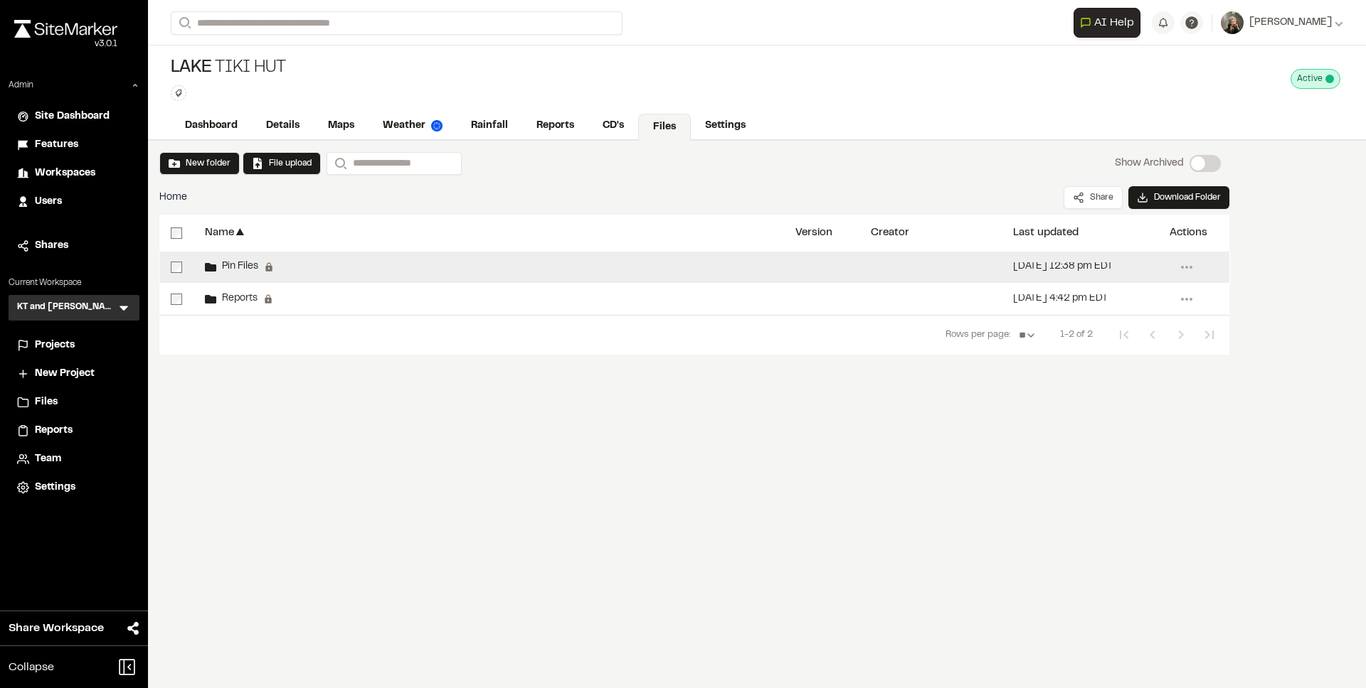
click at [240, 269] on span "Pin Files" at bounding box center [237, 266] width 42 height 9
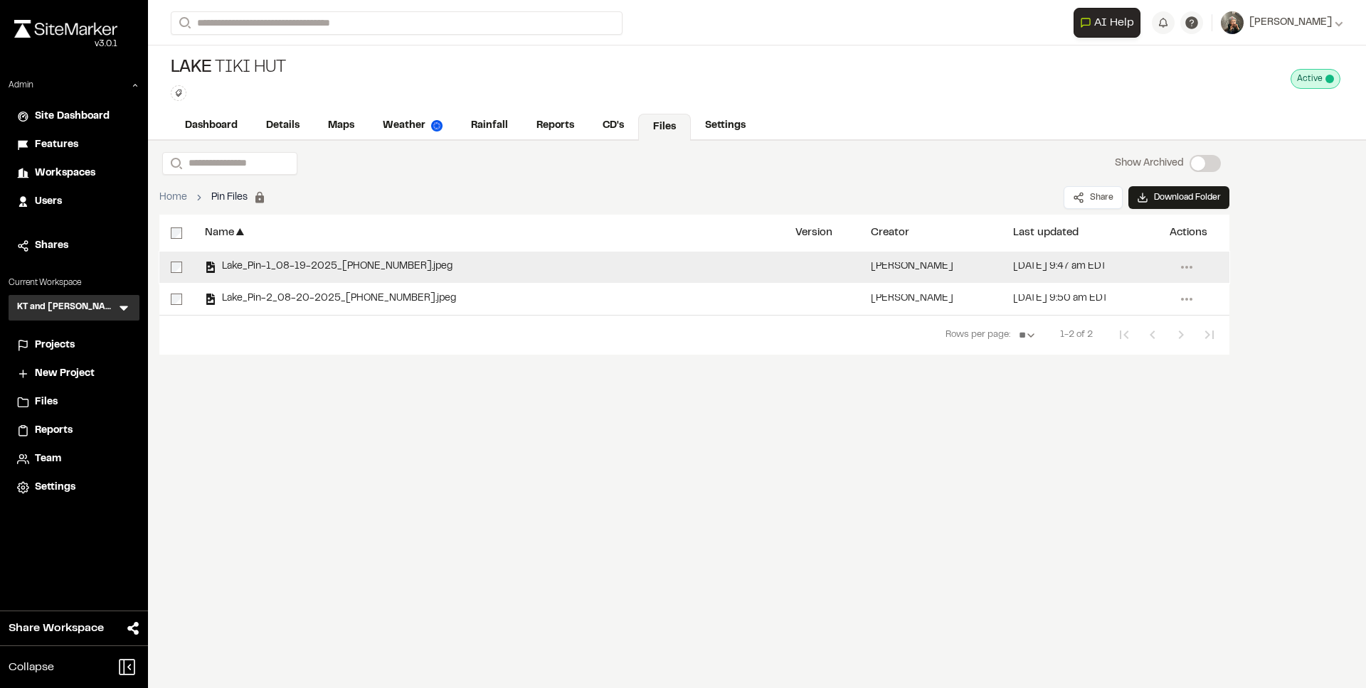
click at [383, 272] on span "Lake_Pin-1_08-19-2025_[PHONE_NUMBER].jpeg" at bounding box center [334, 266] width 236 height 9
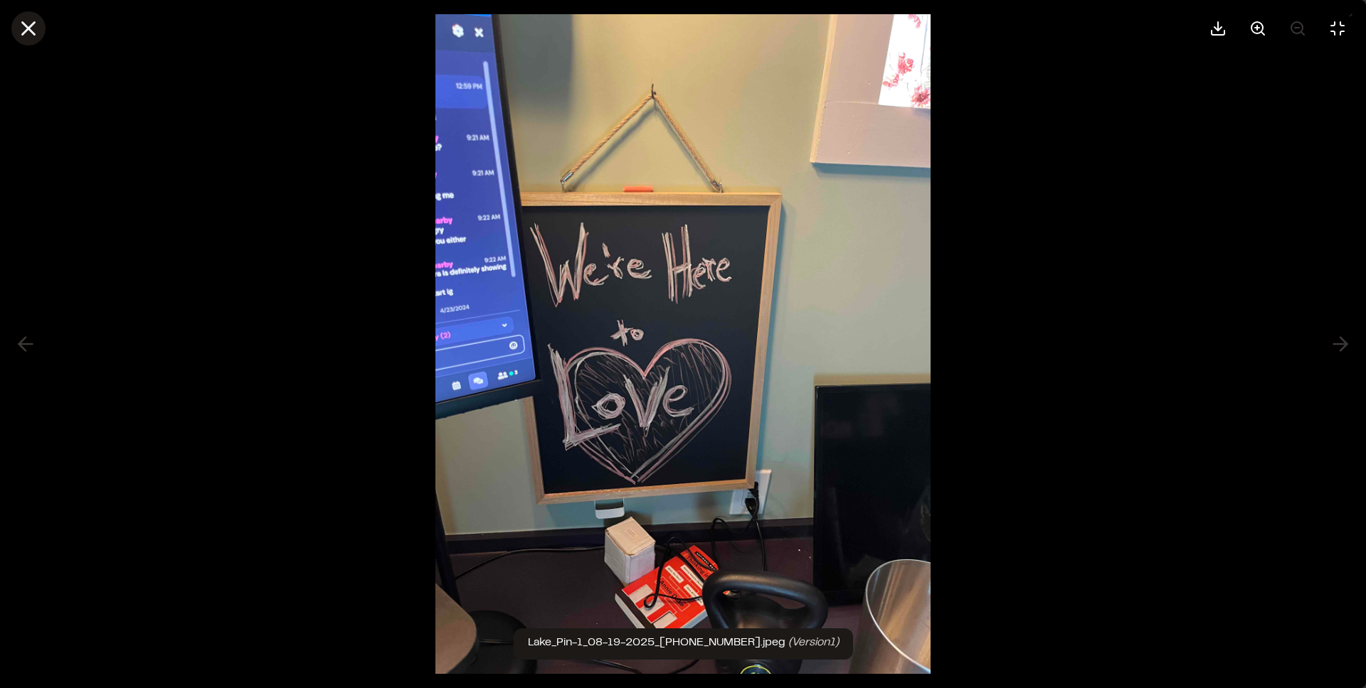
click at [28, 26] on line at bounding box center [29, 29] width 12 height 12
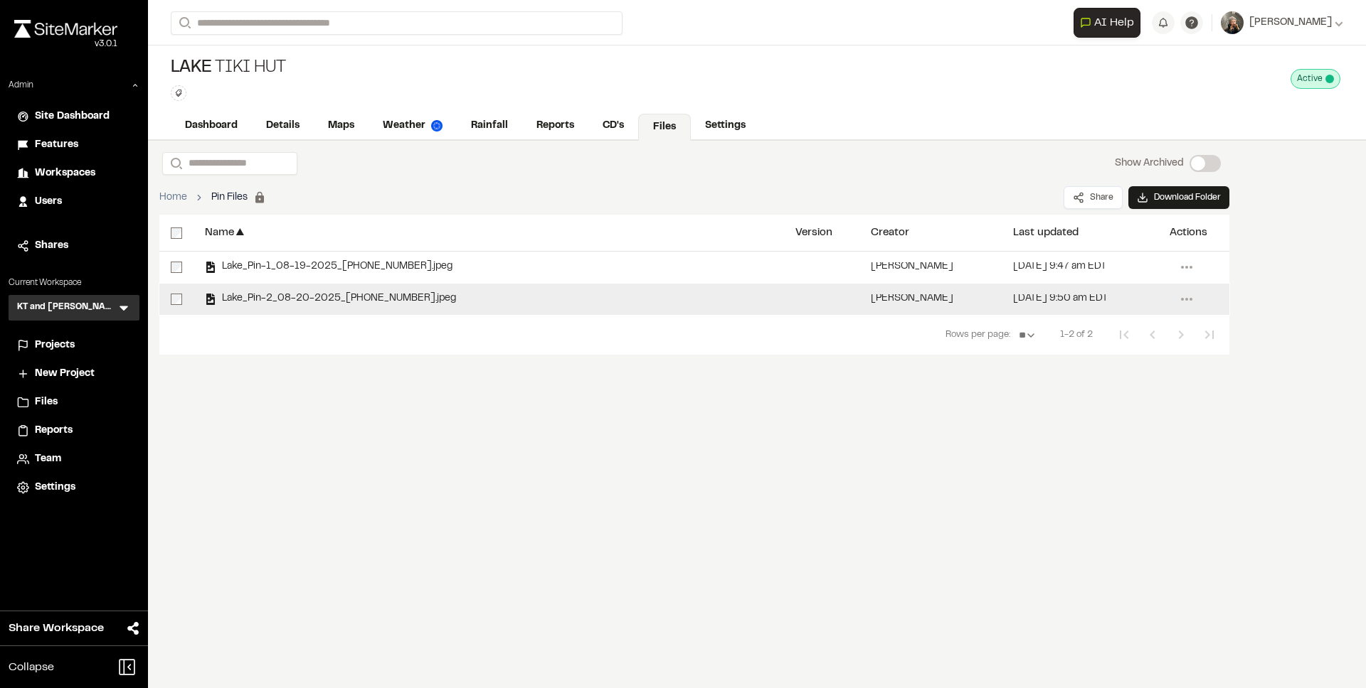
click at [272, 302] on span "Lake_Pin-2_08-20-2025_[PHONE_NUMBER].jpeg" at bounding box center [336, 298] width 240 height 9
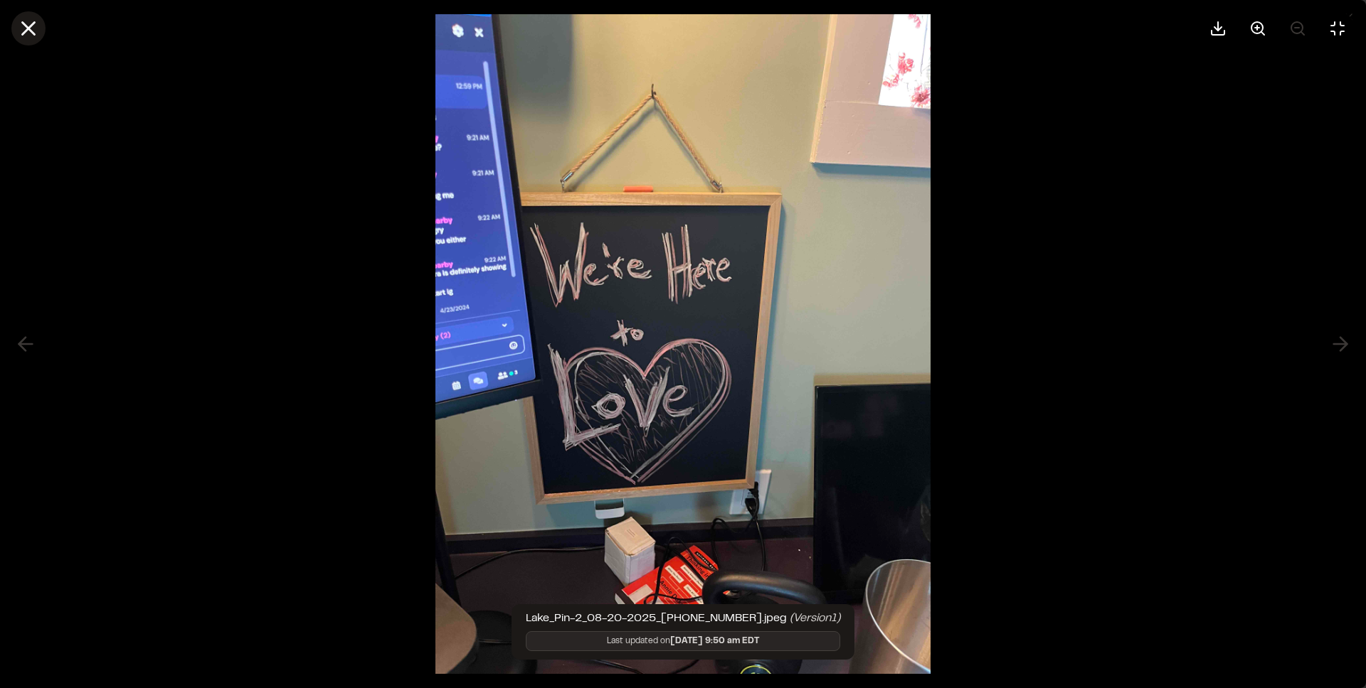
click at [31, 33] on icon at bounding box center [28, 28] width 24 height 24
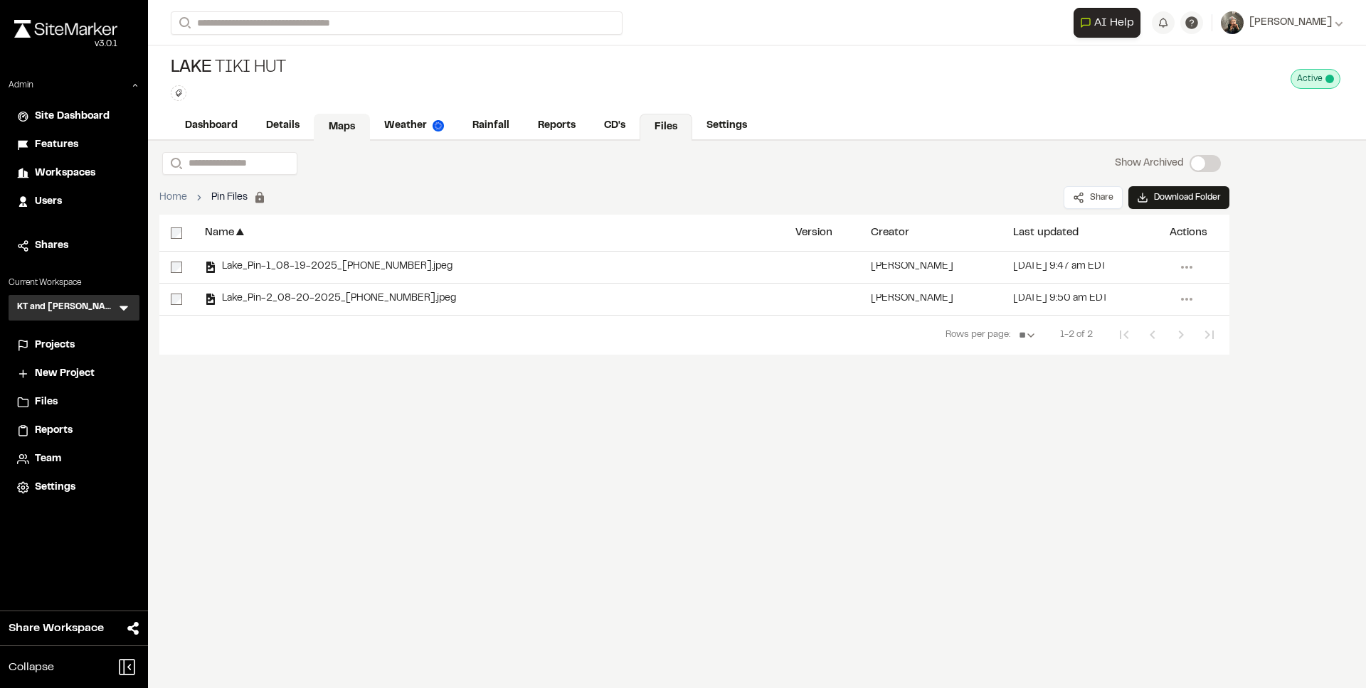
click at [338, 126] on link "Maps" at bounding box center [342, 127] width 56 height 27
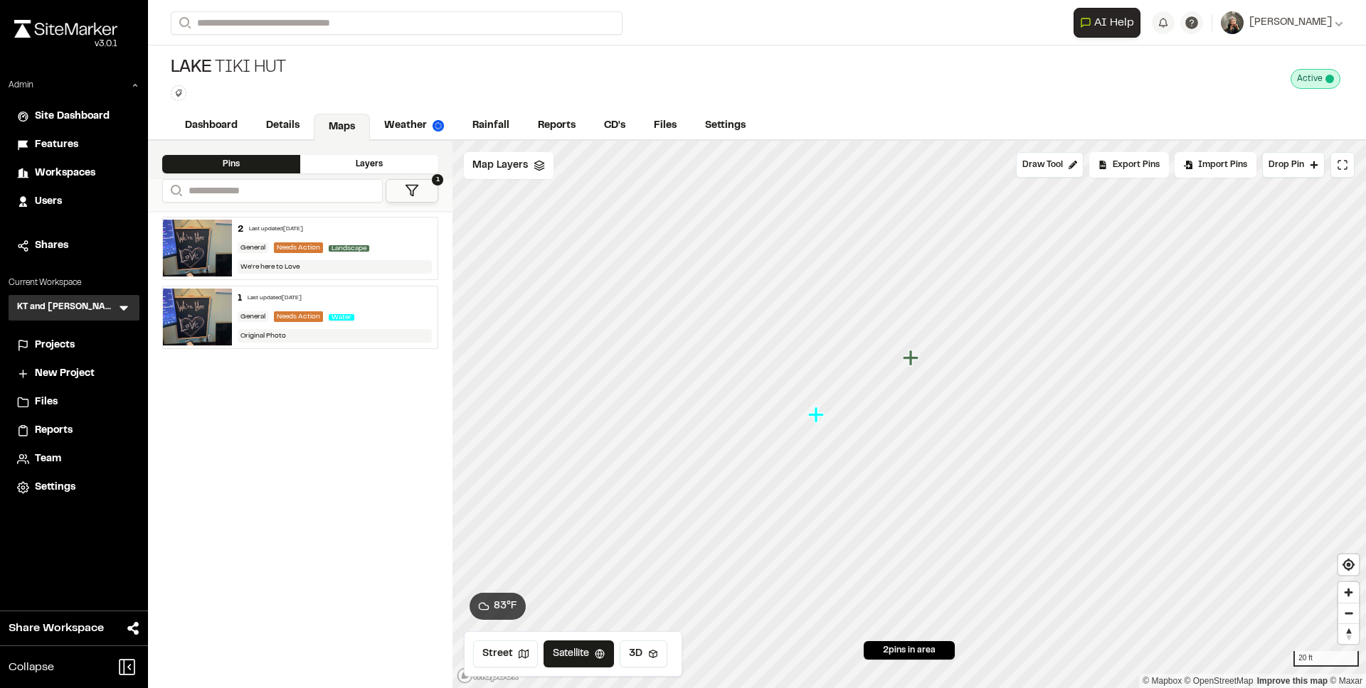
click at [194, 250] on img at bounding box center [197, 248] width 69 height 57
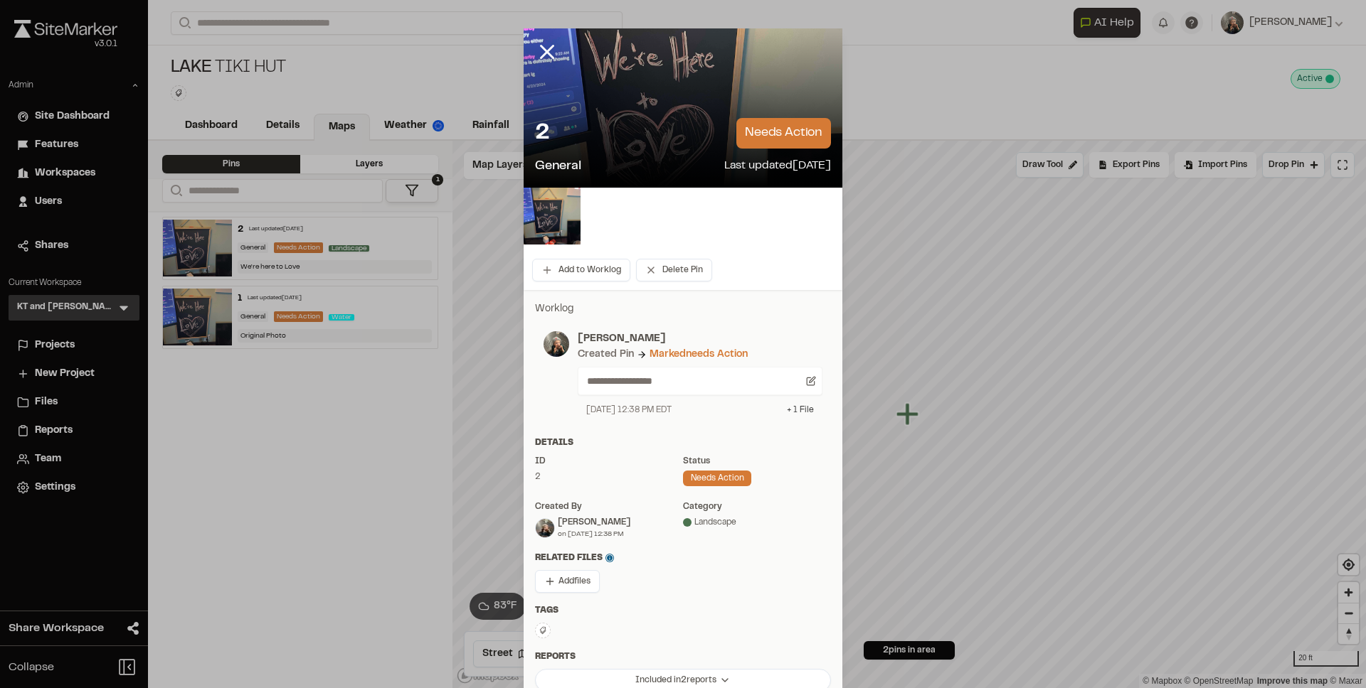
click at [805, 404] on div "+ 1 File" at bounding box center [800, 410] width 27 height 13
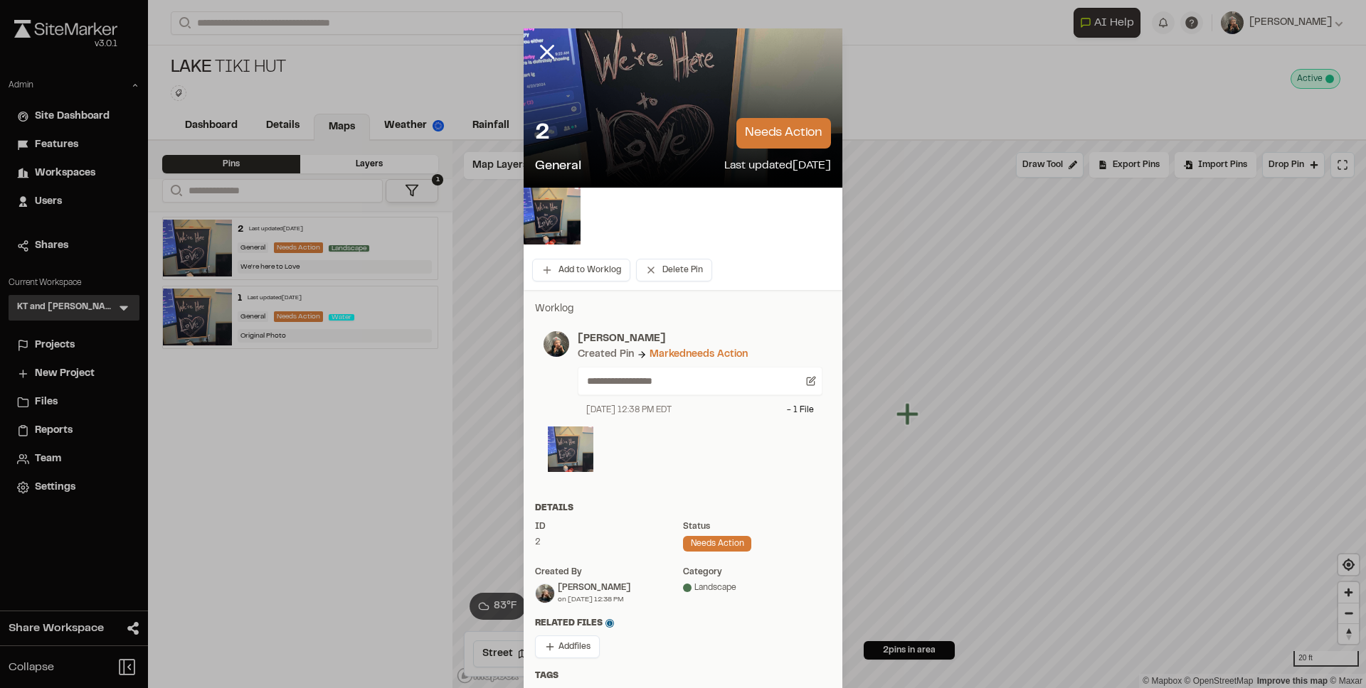
click at [566, 446] on img at bounding box center [571, 450] width 46 height 46
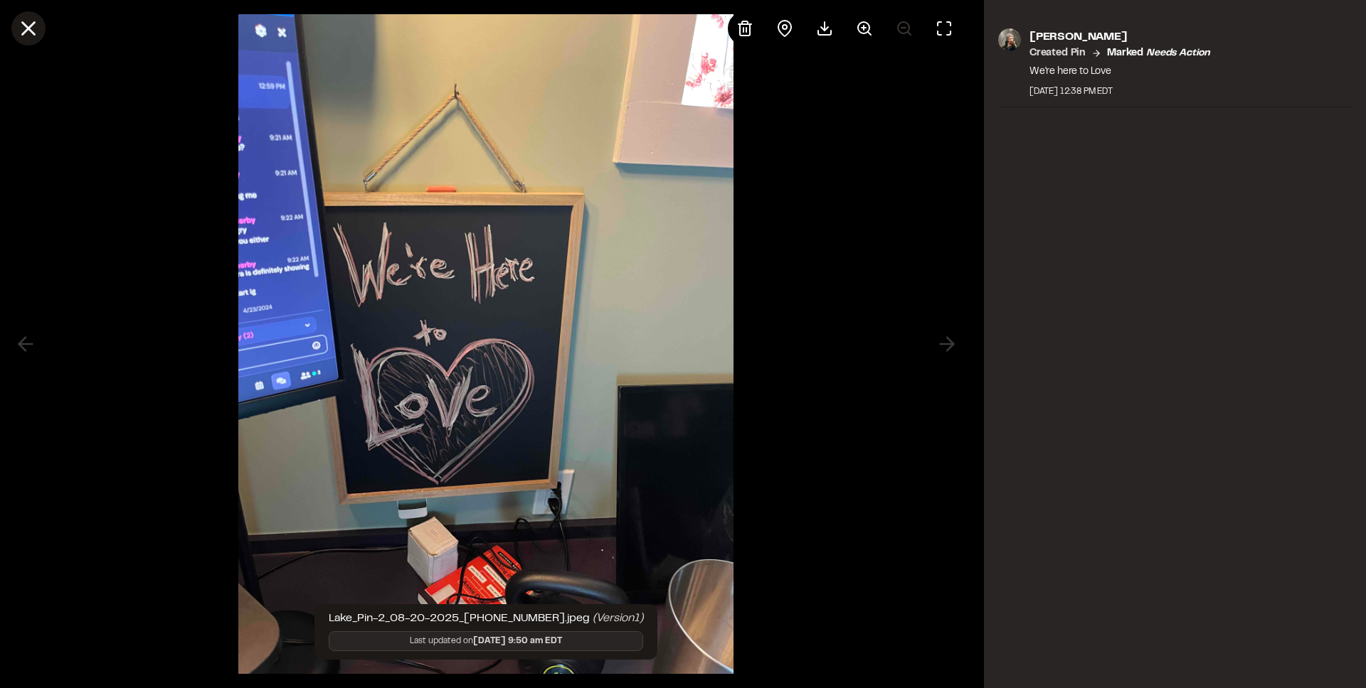
click at [30, 34] on icon at bounding box center [28, 28] width 24 height 24
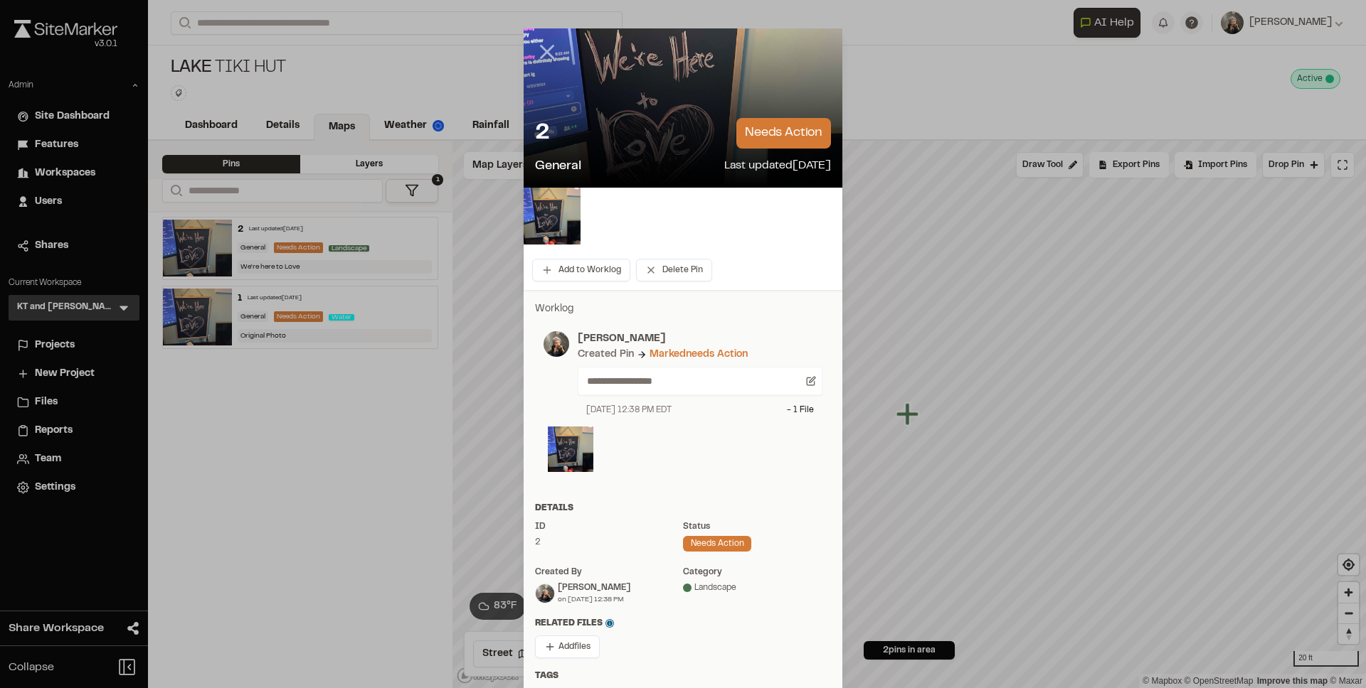
click at [536, 41] on icon at bounding box center [547, 52] width 24 height 24
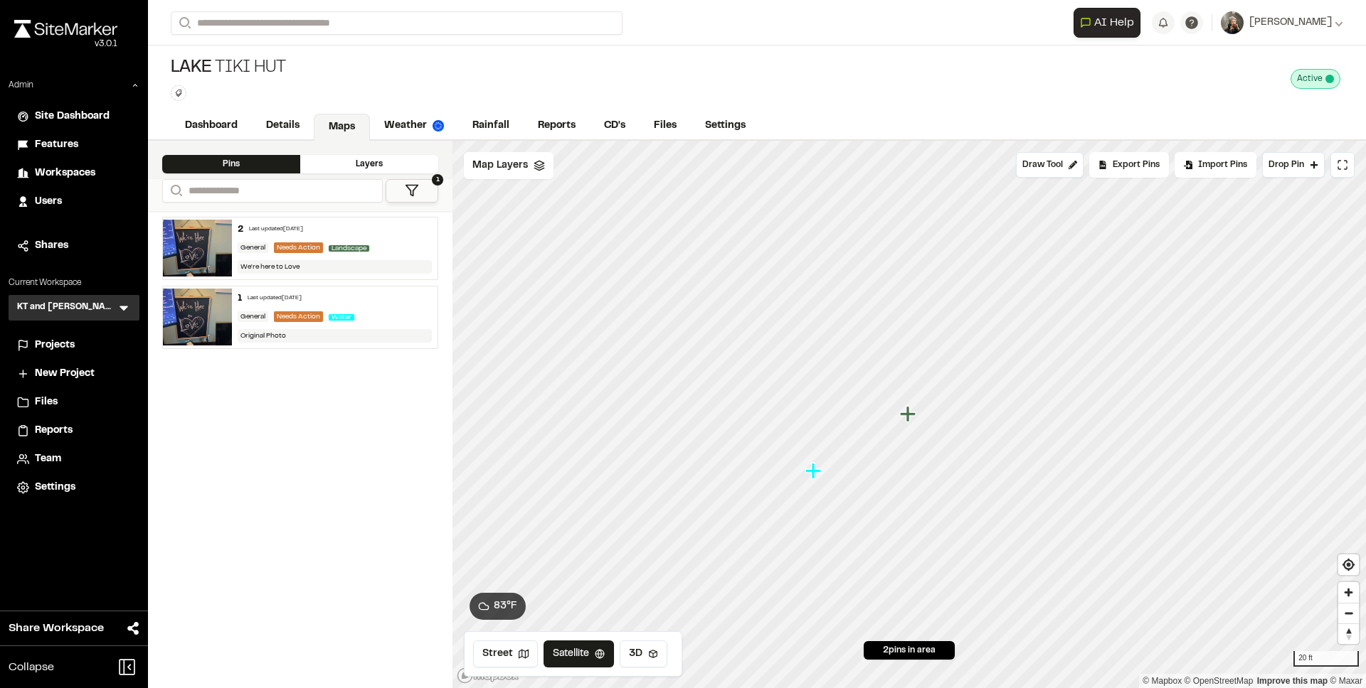
click at [905, 413] on icon "Map marker" at bounding box center [908, 414] width 16 height 16
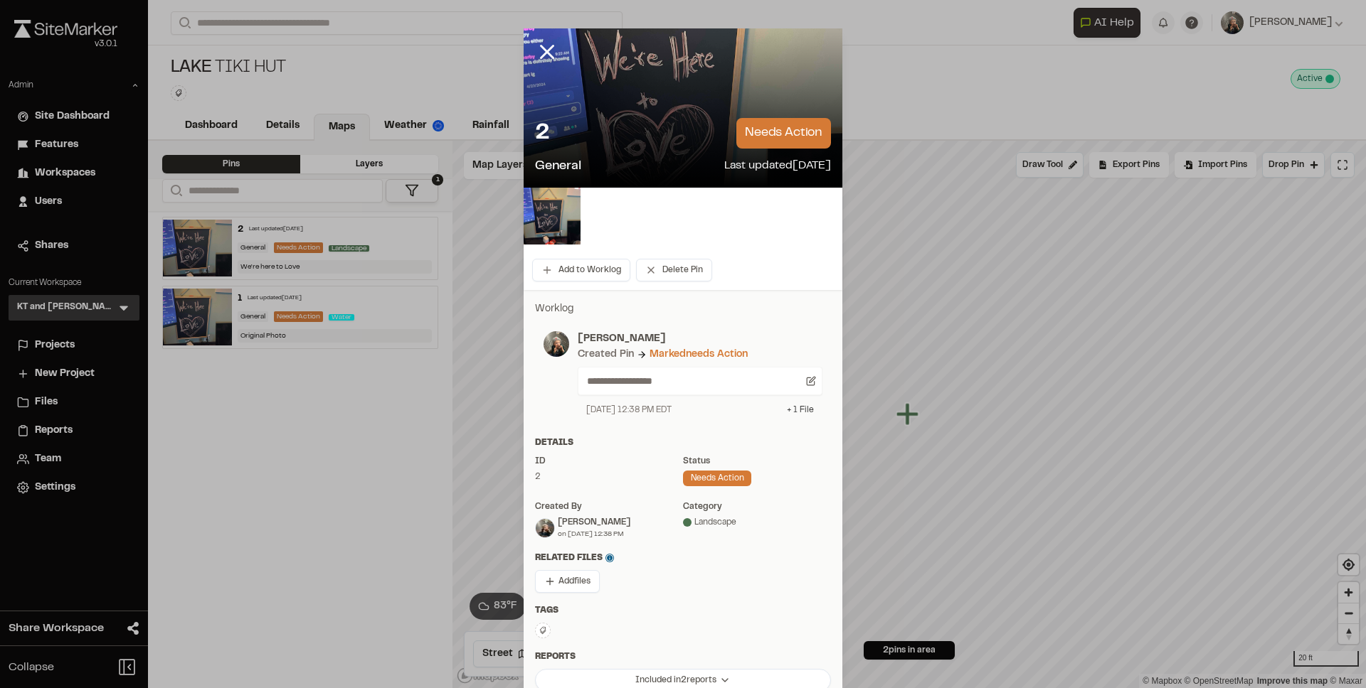
click at [789, 410] on div "+ 1 File" at bounding box center [800, 410] width 27 height 13
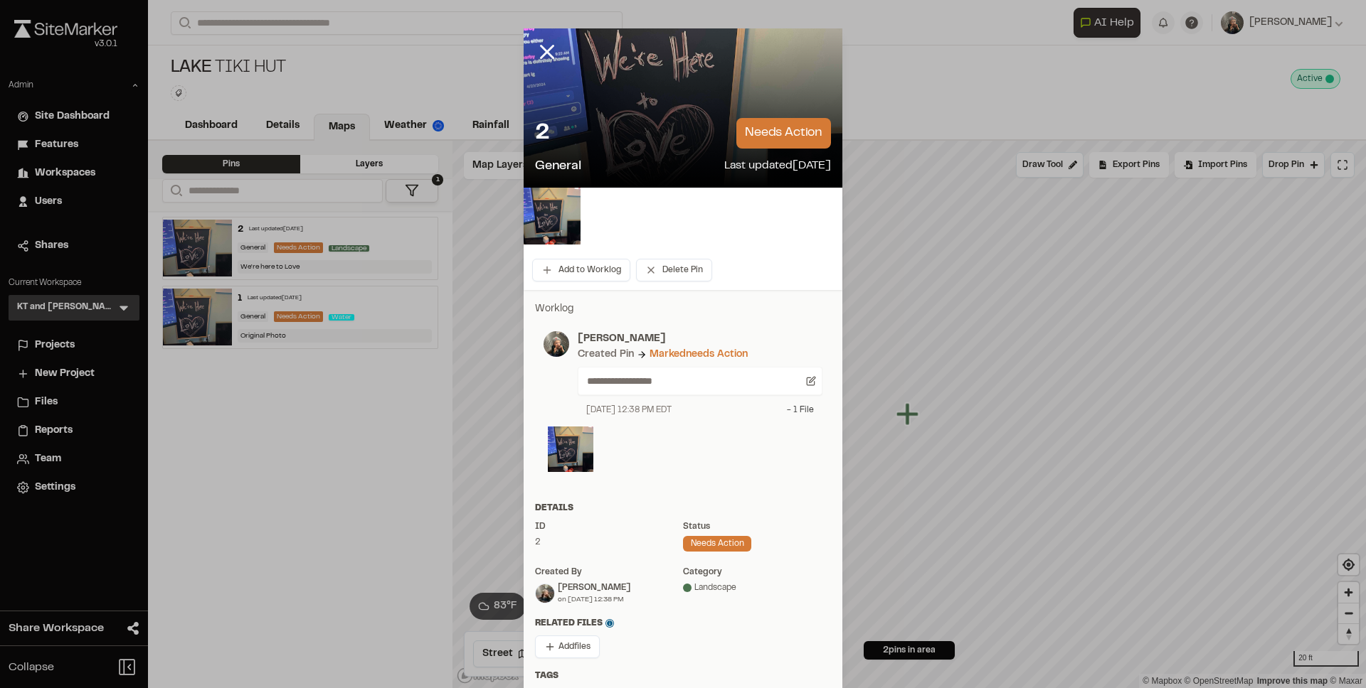
click at [789, 410] on div "- 1 File" at bounding box center [800, 410] width 27 height 13
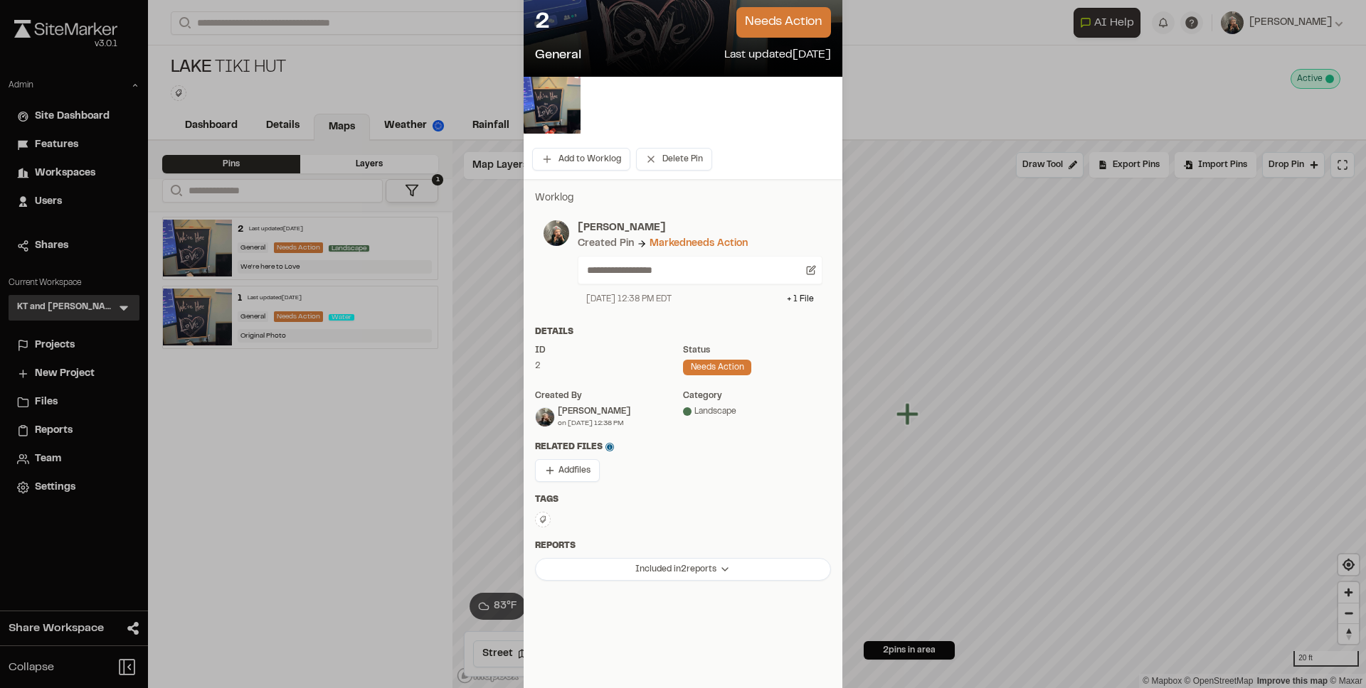
scroll to position [139, 0]
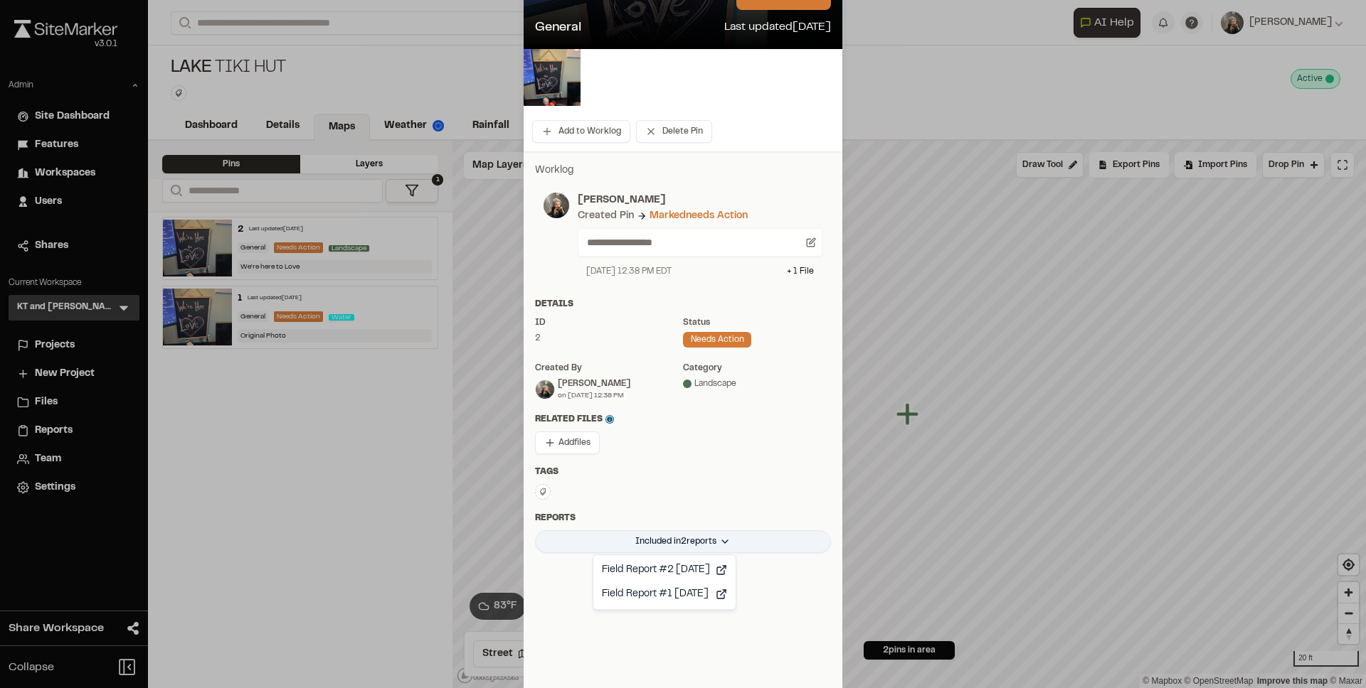
click at [681, 538] on html "Close sidebar v 3.0.1 Admin Site Dashboard Features Workspaces Users Shares Cur…" at bounding box center [683, 344] width 1366 height 688
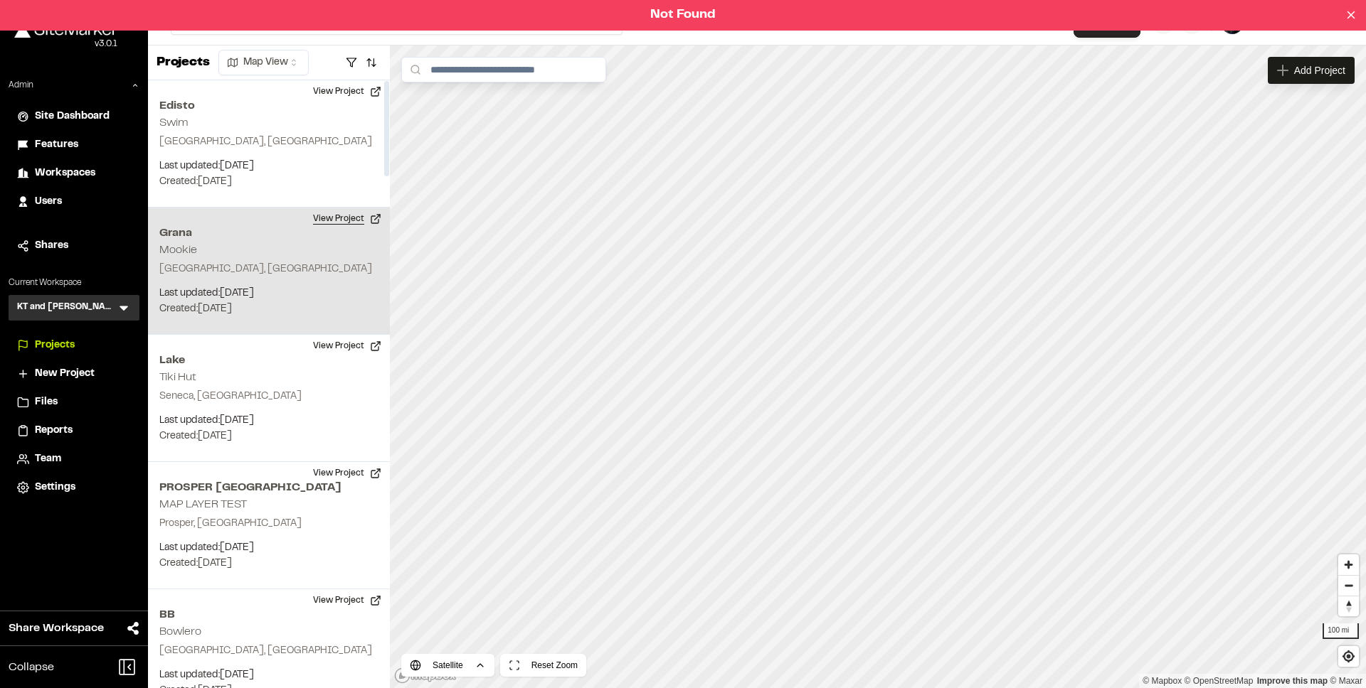
click at [337, 215] on button "View Project" at bounding box center [346, 219] width 85 height 23
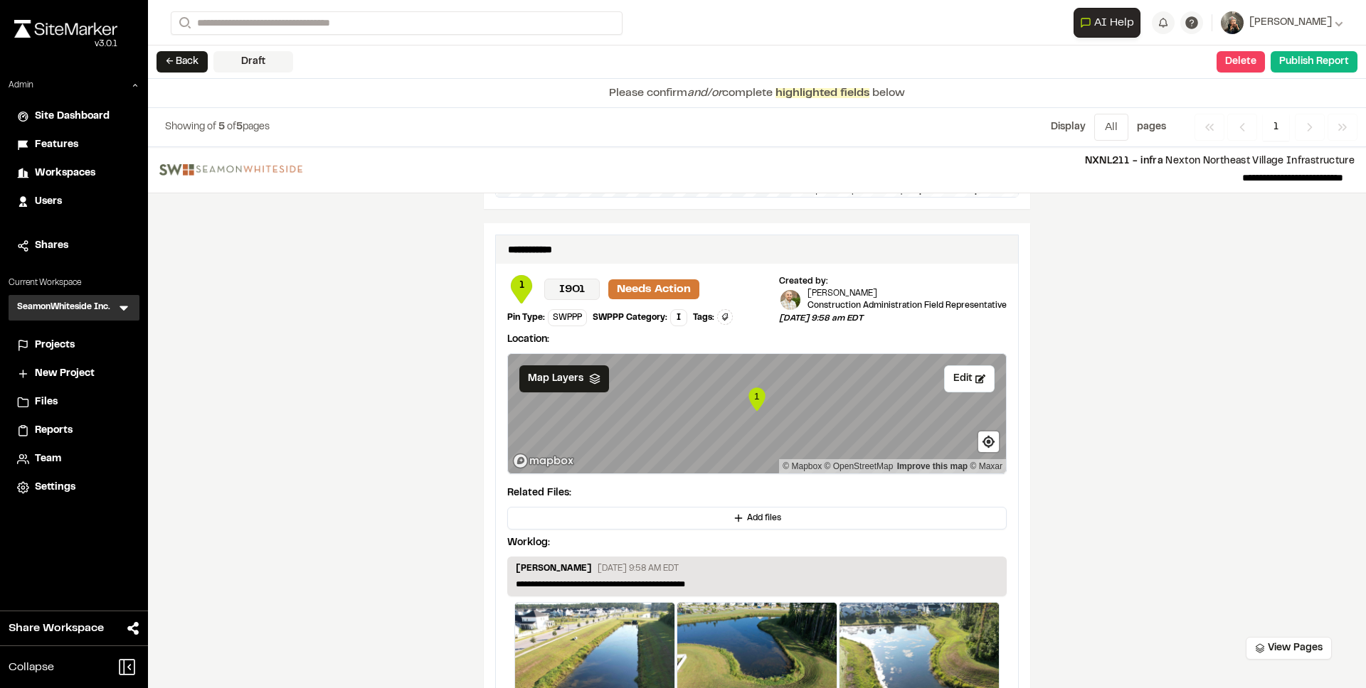
scroll to position [2513, 0]
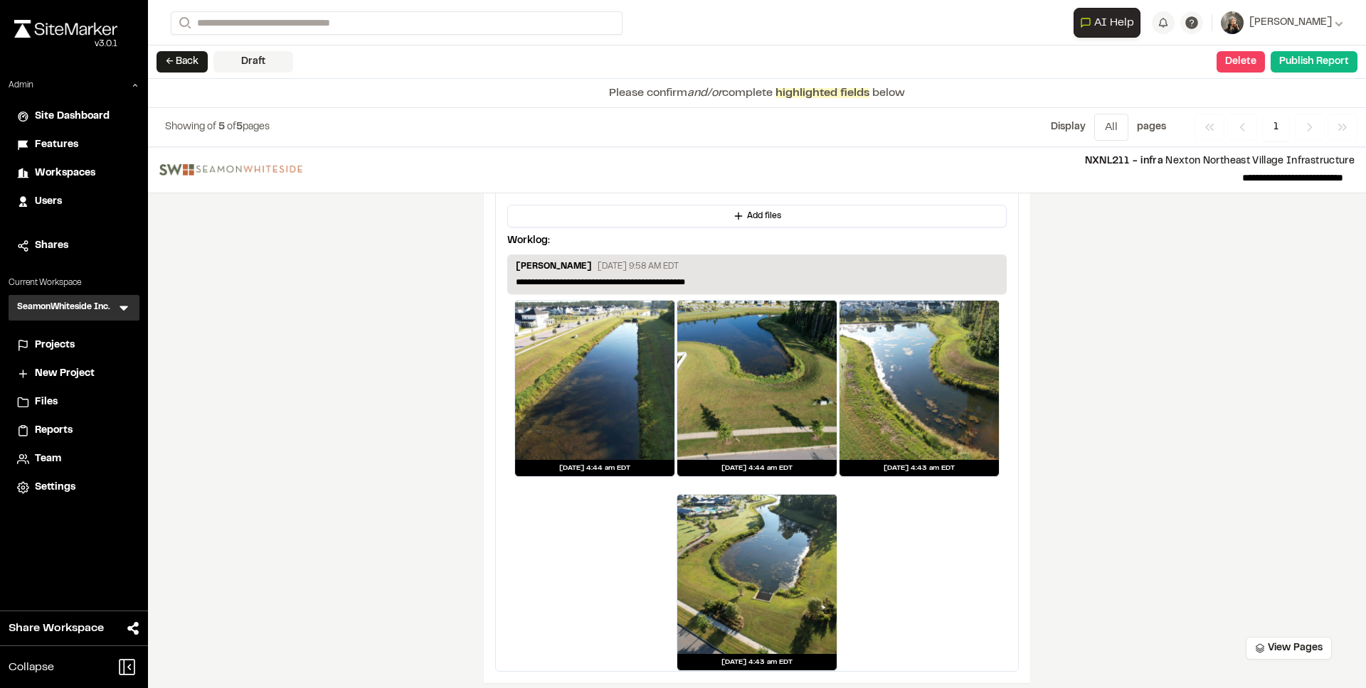
click at [622, 366] on div at bounding box center [594, 380] width 159 height 159
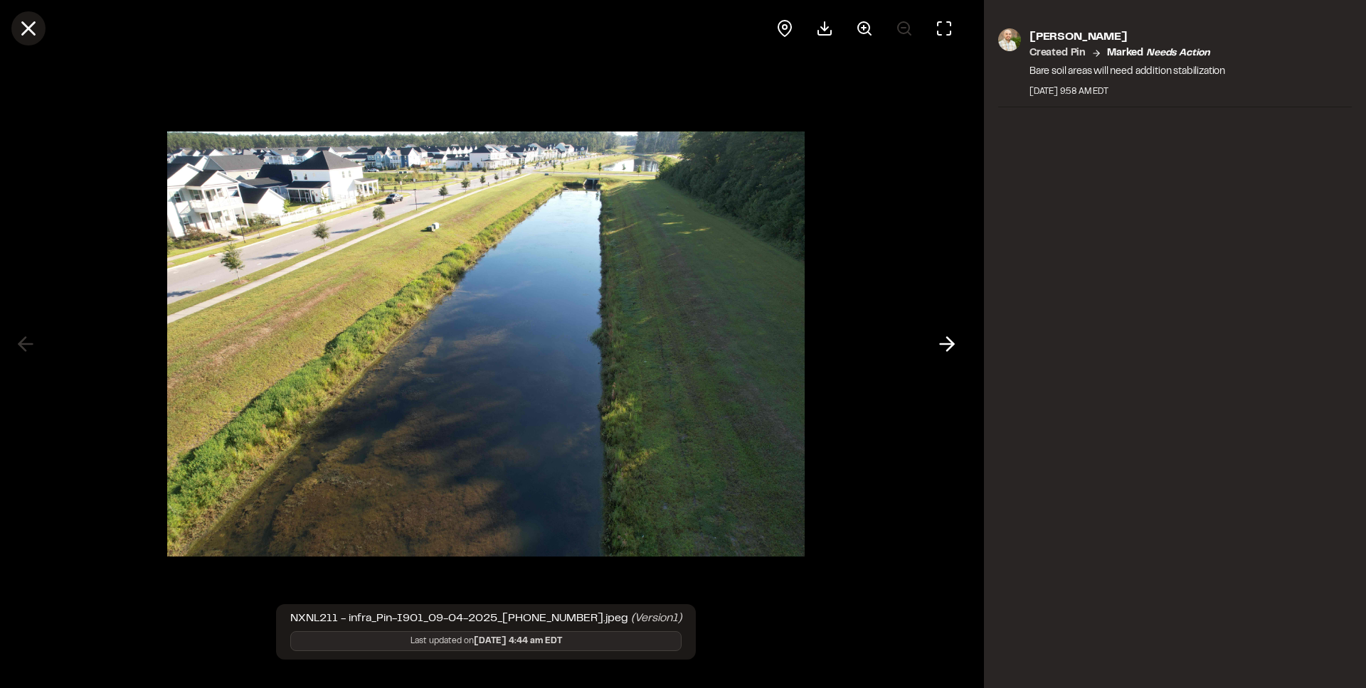
click at [36, 36] on icon at bounding box center [28, 28] width 24 height 24
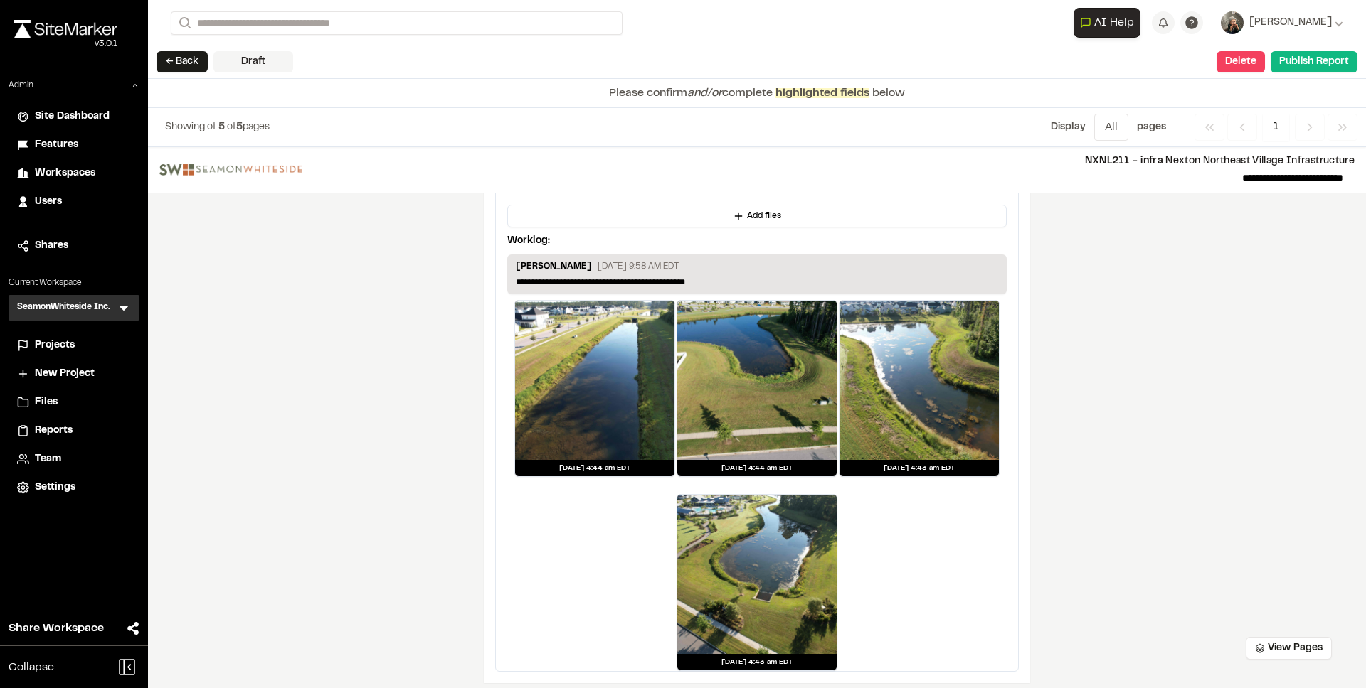
click at [726, 368] on div at bounding box center [756, 380] width 159 height 159
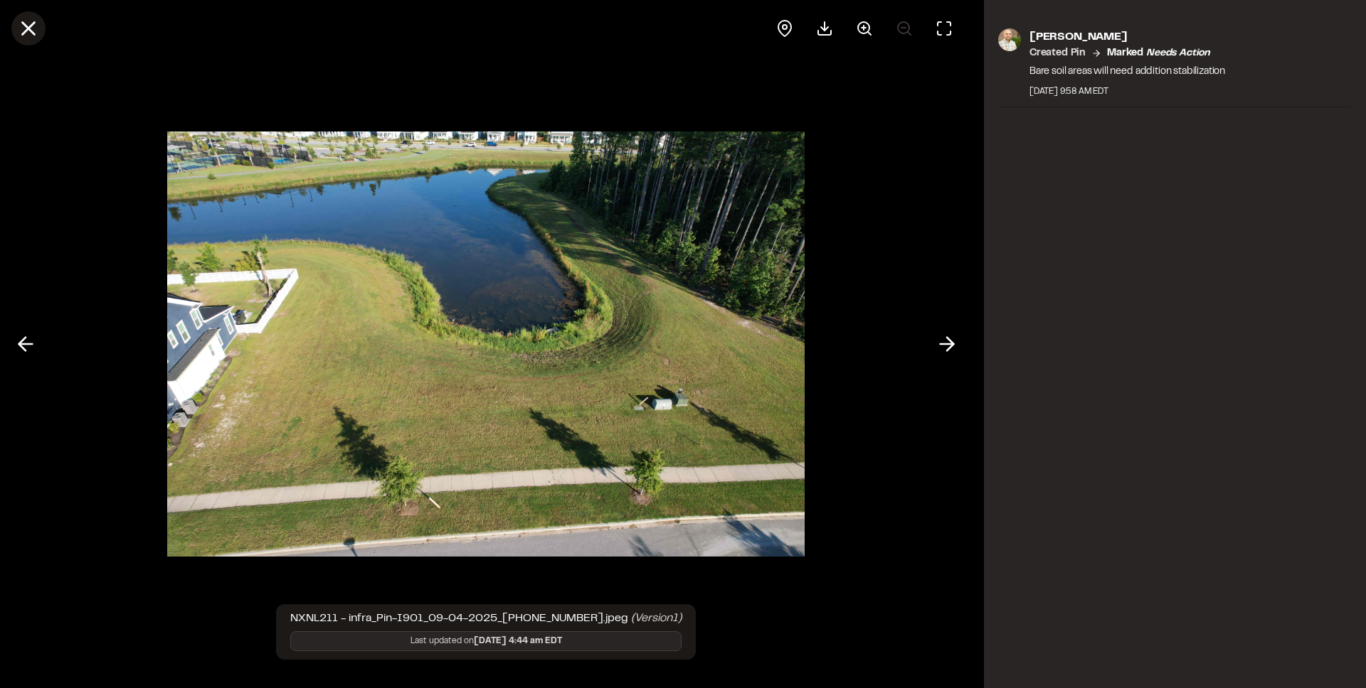
click at [36, 31] on icon at bounding box center [28, 28] width 24 height 24
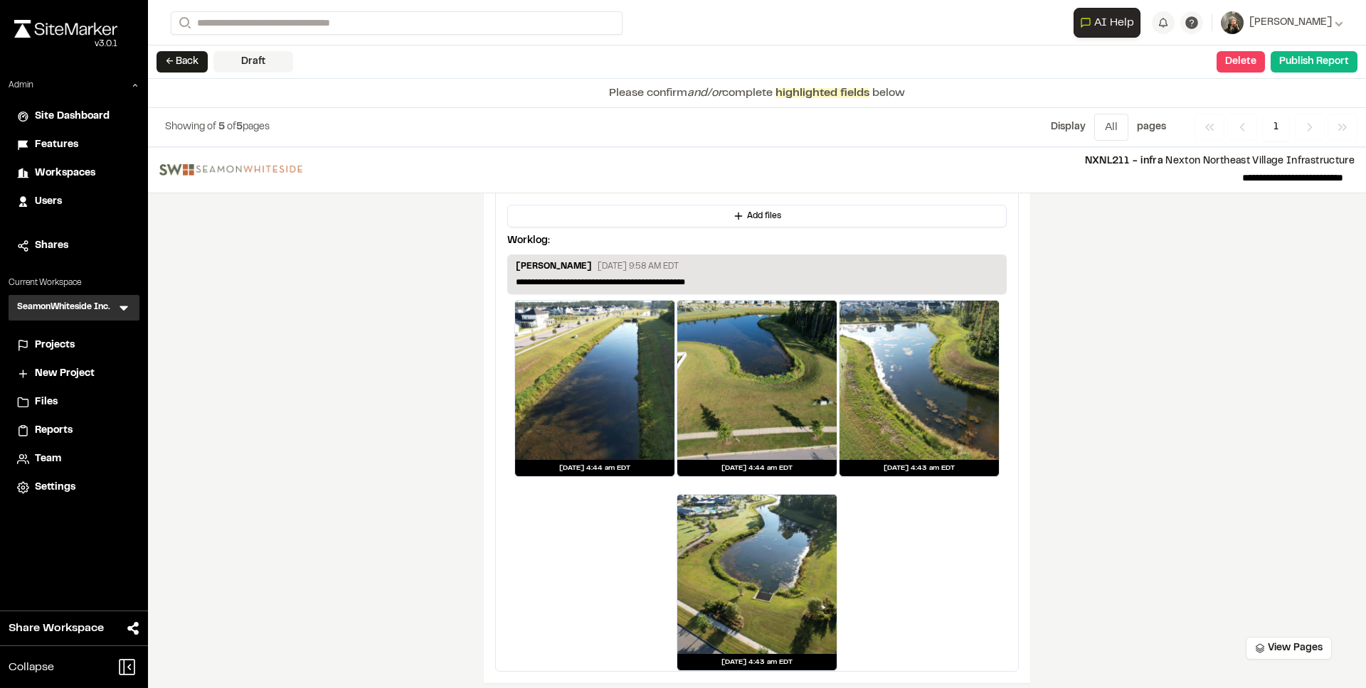
click at [916, 395] on div at bounding box center [918, 380] width 159 height 159
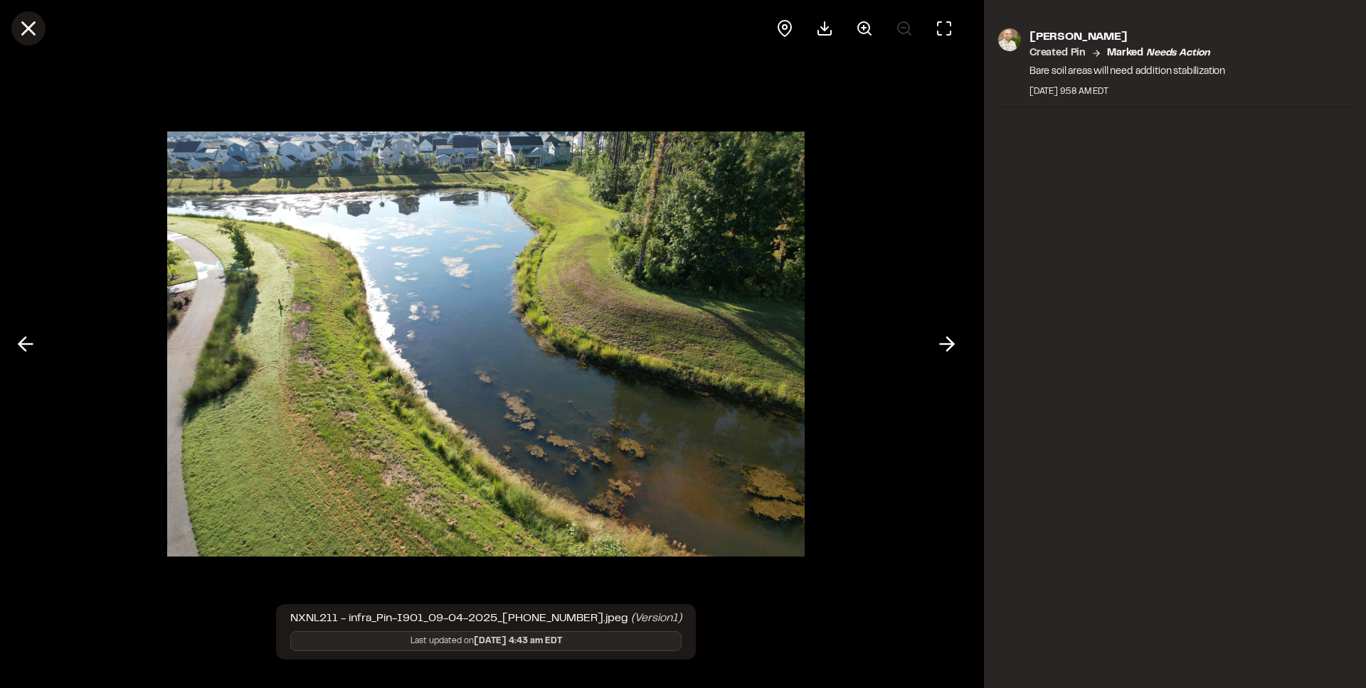
click at [34, 34] on line at bounding box center [29, 29] width 12 height 12
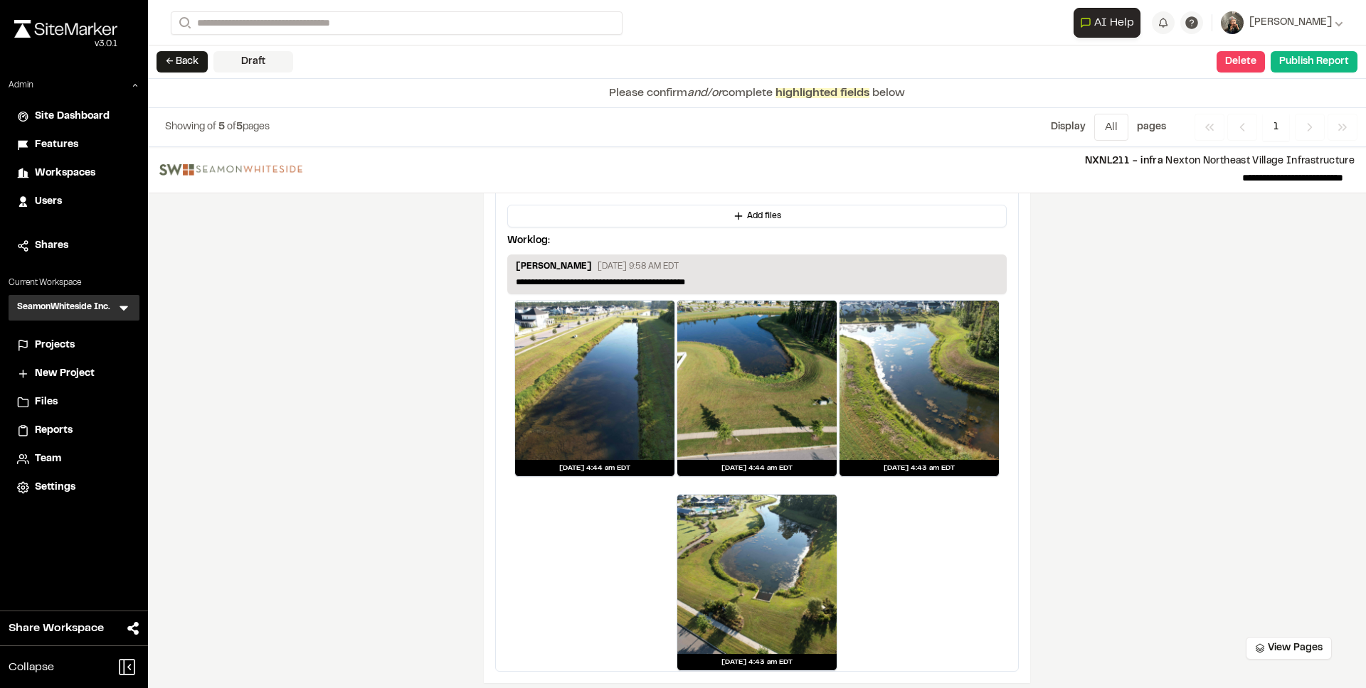
click at [790, 557] on div at bounding box center [756, 574] width 159 height 159
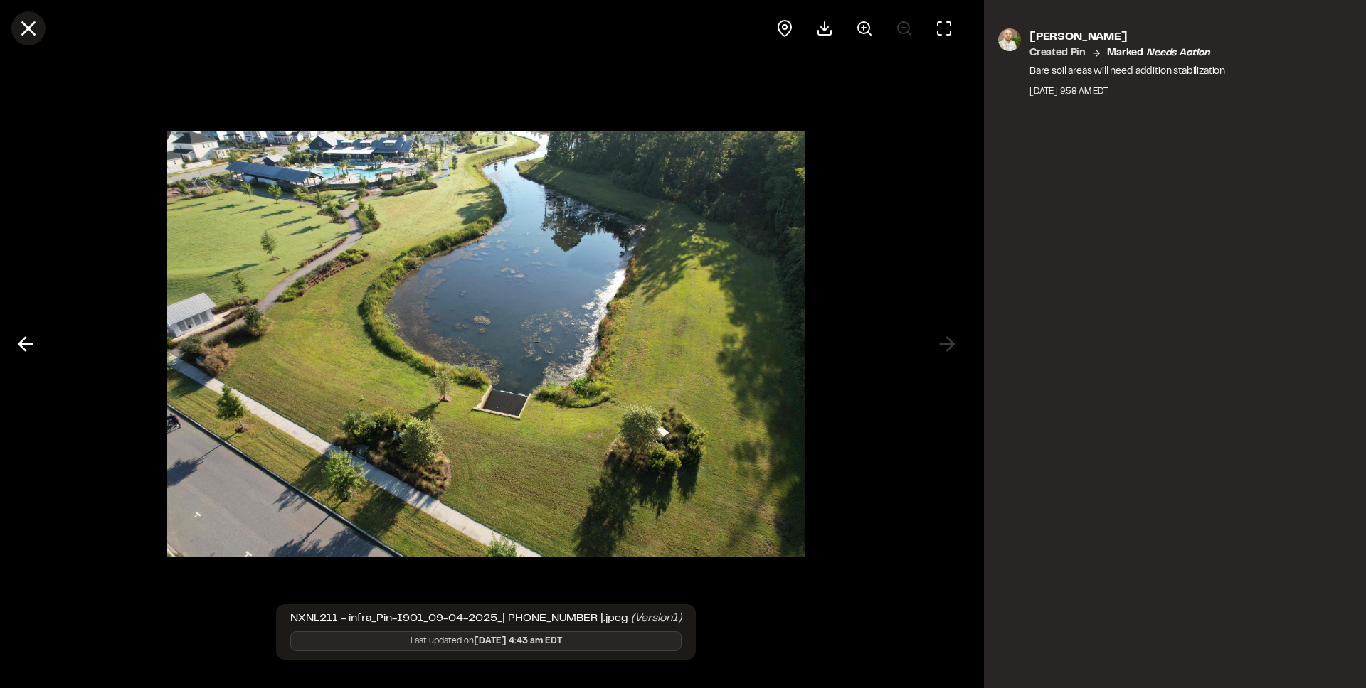
click at [32, 36] on icon at bounding box center [28, 28] width 24 height 24
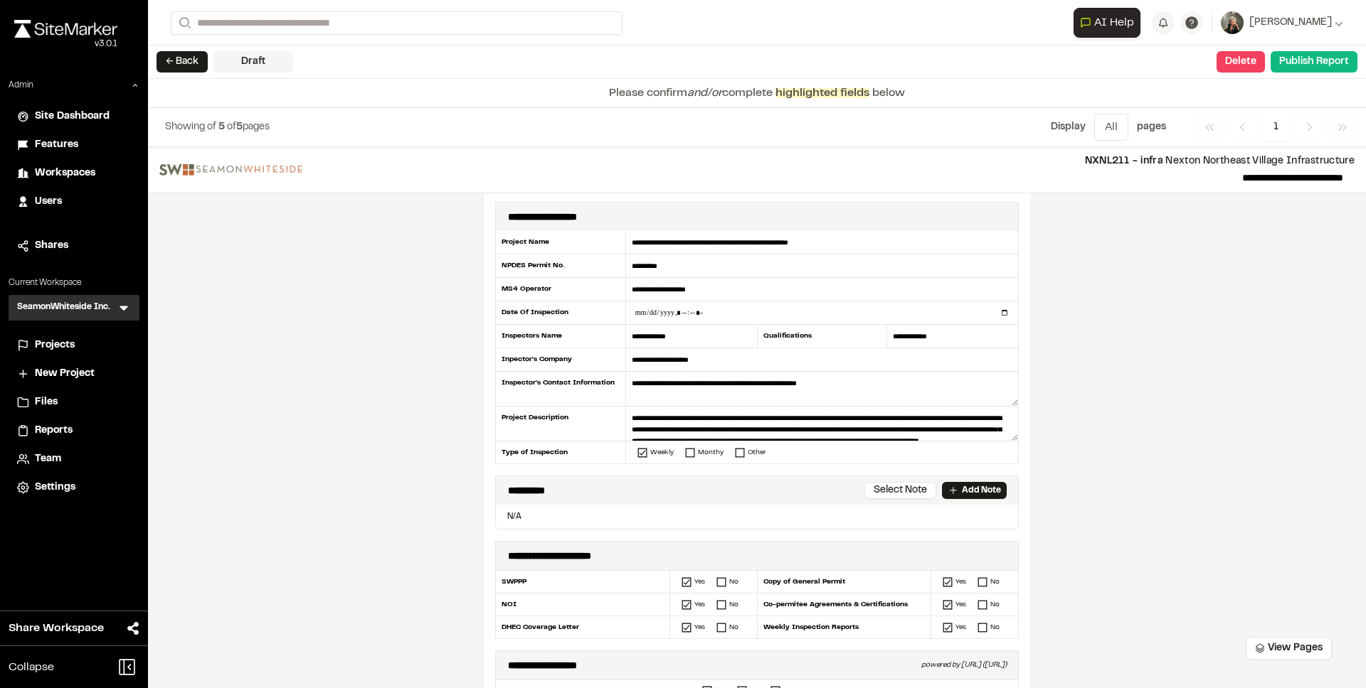
scroll to position [0, 0]
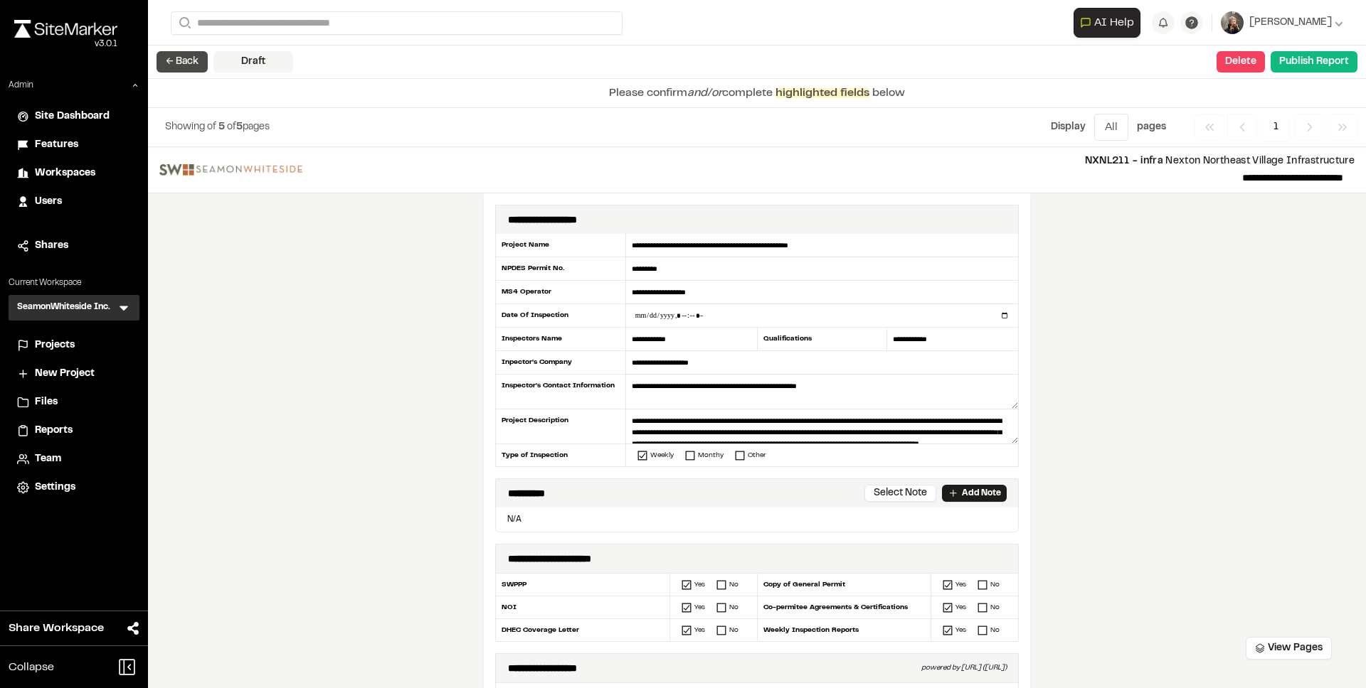
click at [174, 65] on button "← Back" at bounding box center [181, 61] width 51 height 21
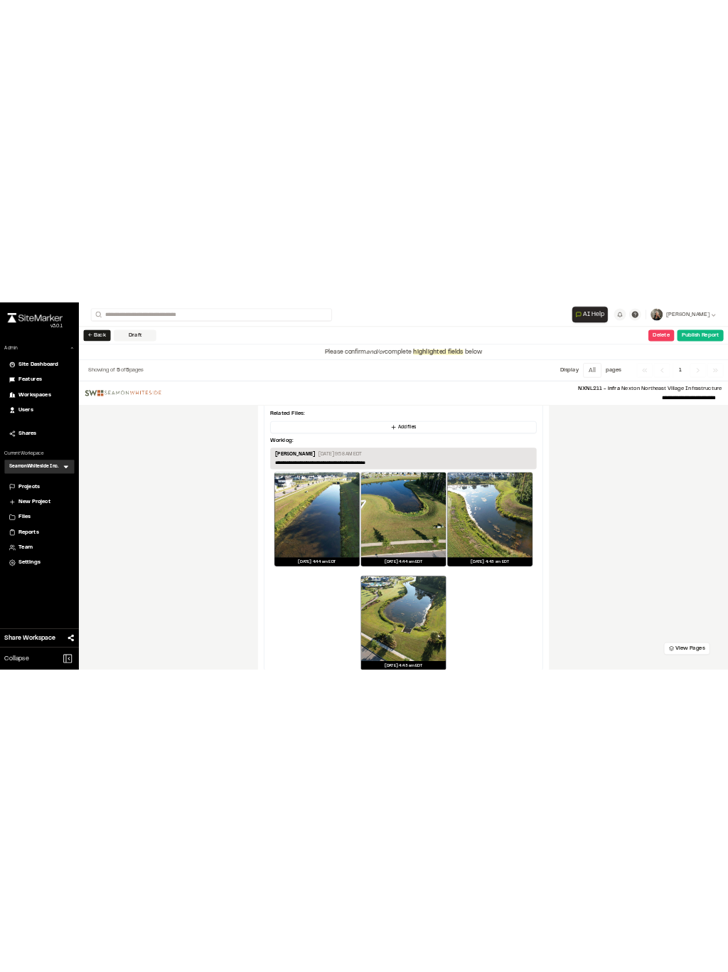
scroll to position [2513, 0]
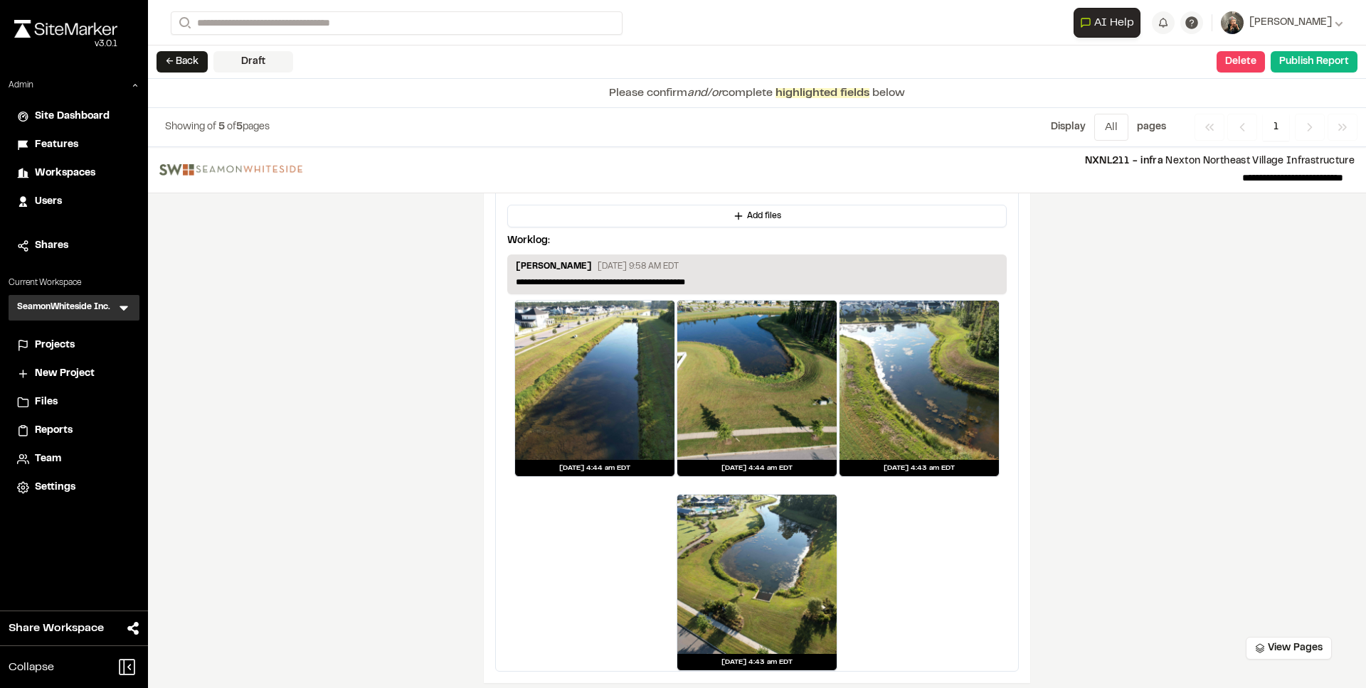
click at [563, 359] on div at bounding box center [594, 380] width 159 height 159
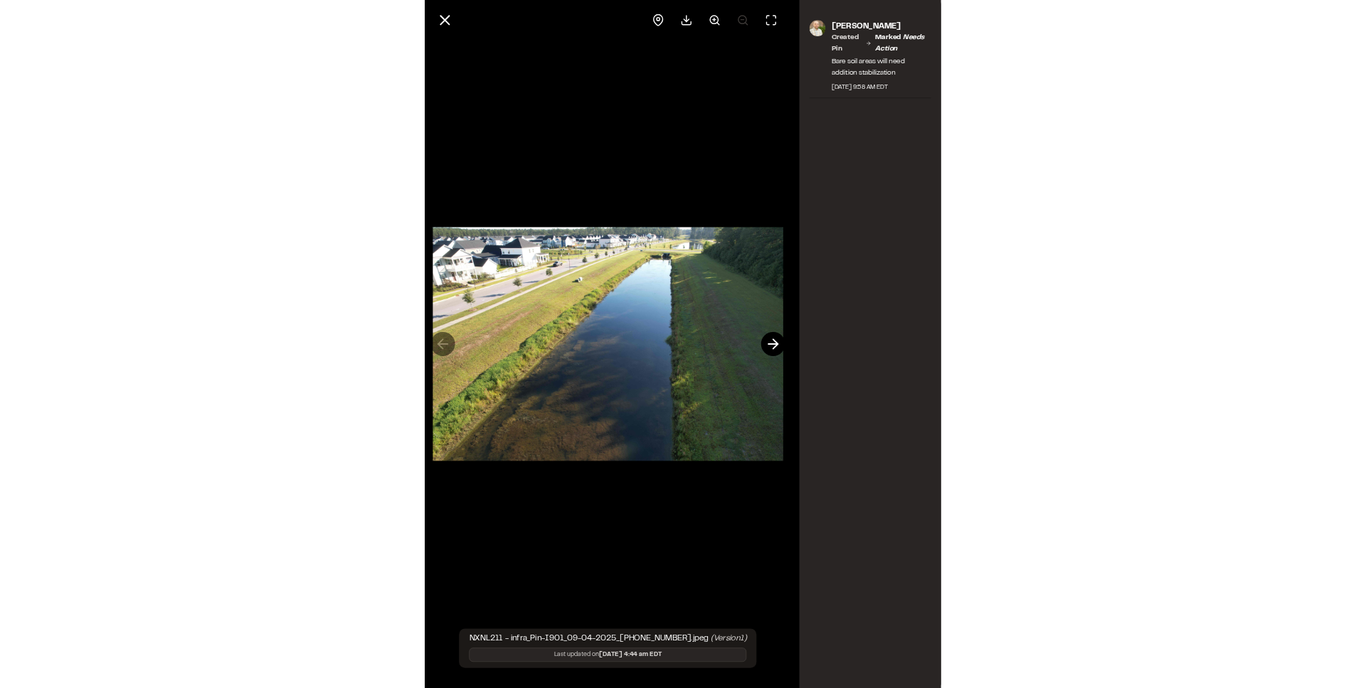
scroll to position [2260, 0]
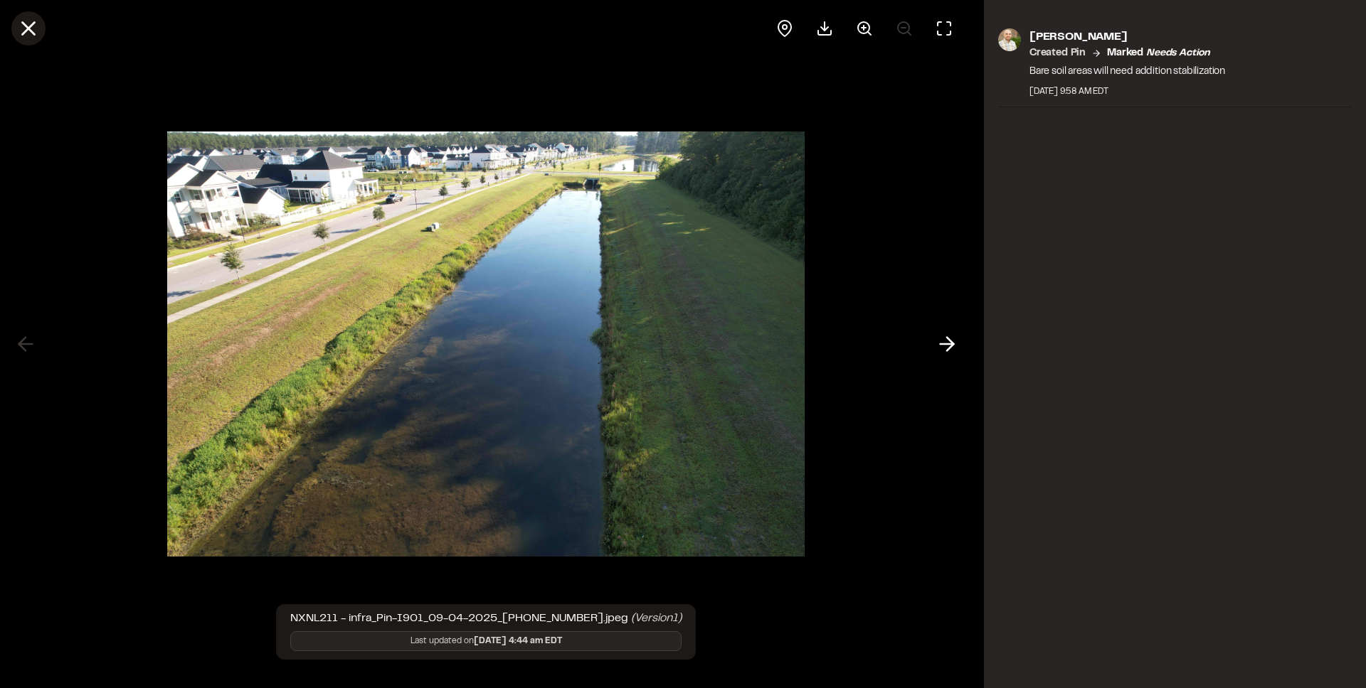
click at [32, 33] on line at bounding box center [29, 29] width 12 height 12
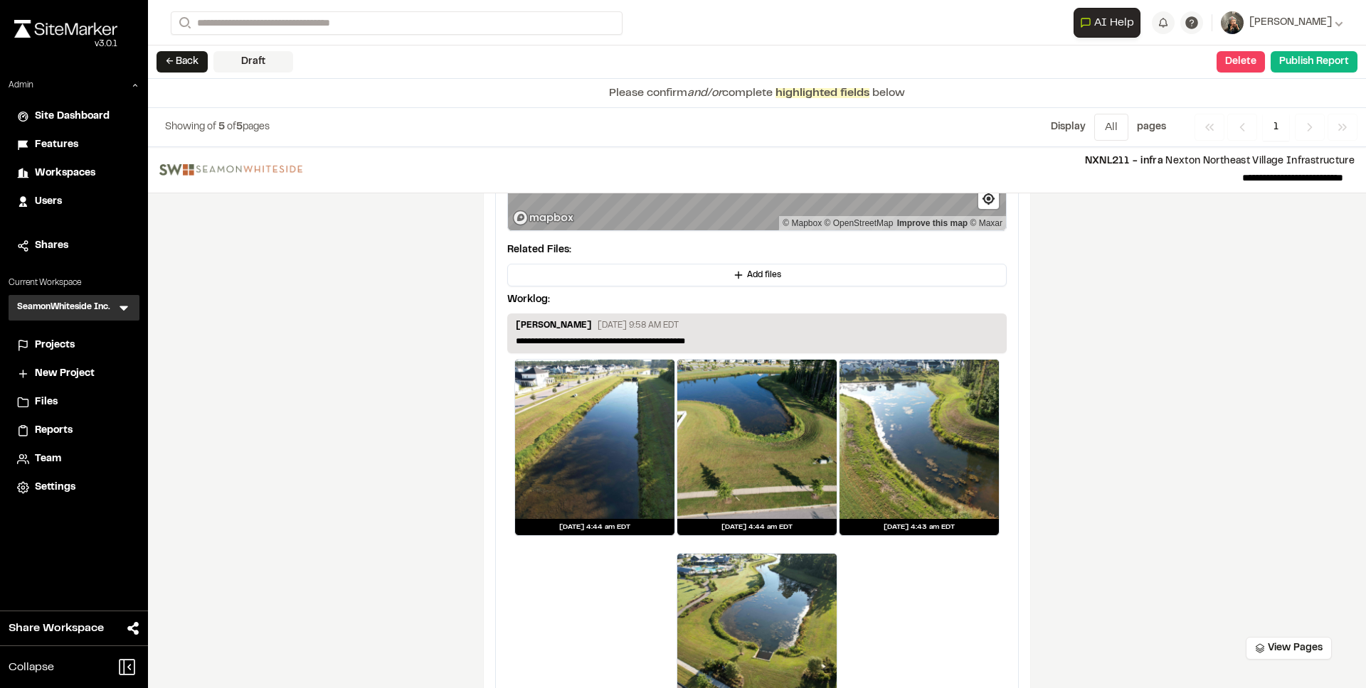
scroll to position [2513, 0]
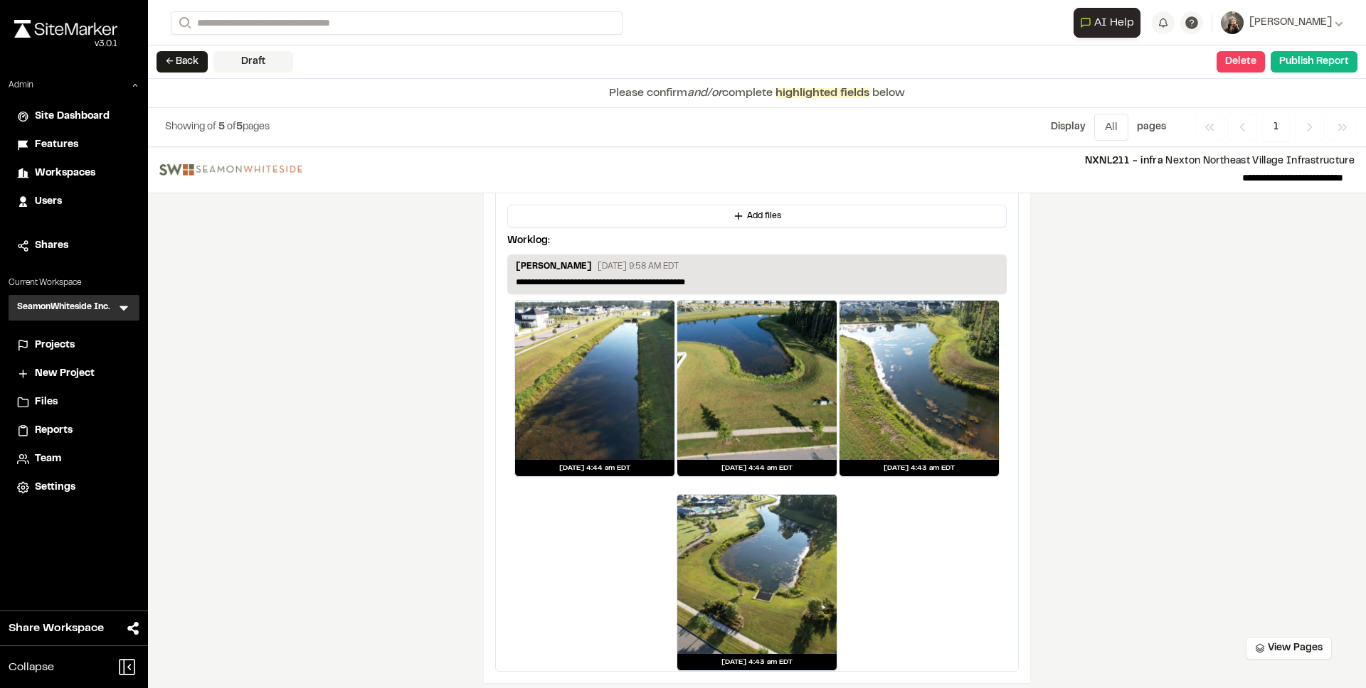
click at [602, 400] on div at bounding box center [594, 380] width 159 height 159
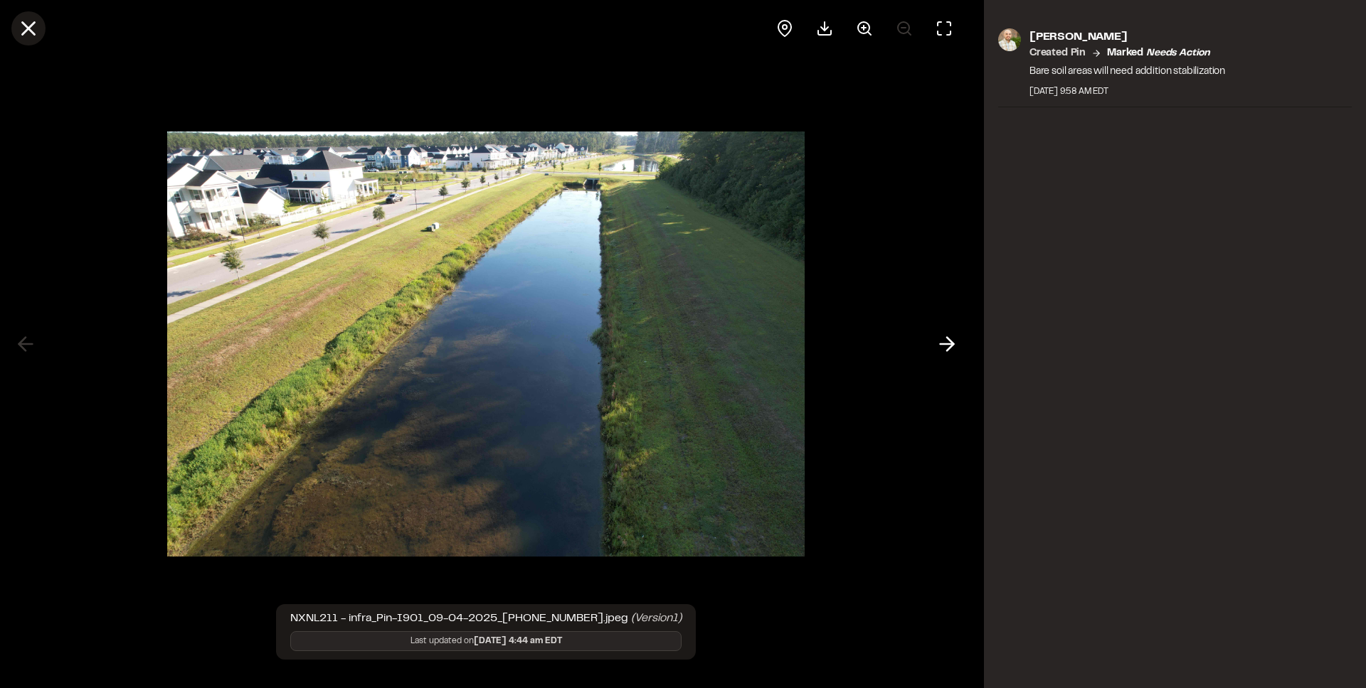
click at [37, 38] on icon at bounding box center [28, 28] width 24 height 24
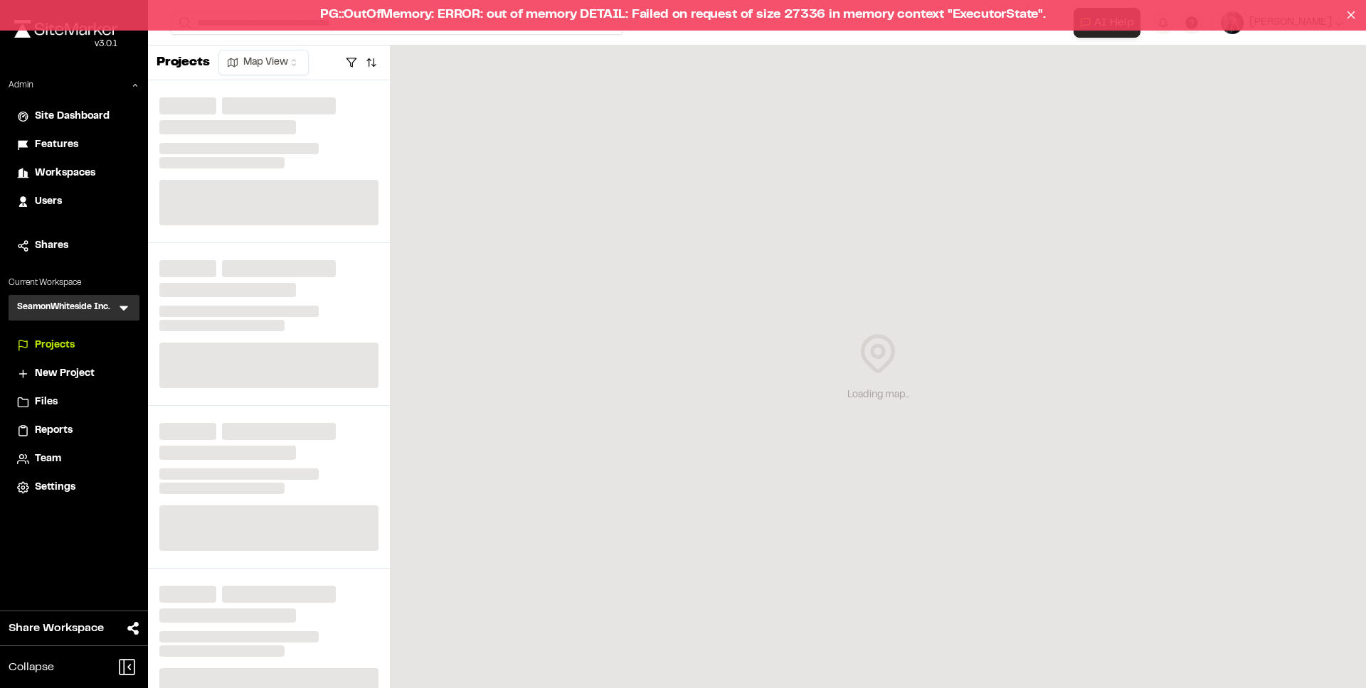
click at [760, 12] on div "PG::OutOfMemory: ERROR: out of memory DETAIL: Failed on request of size 27336 i…" at bounding box center [683, 15] width 1366 height 31
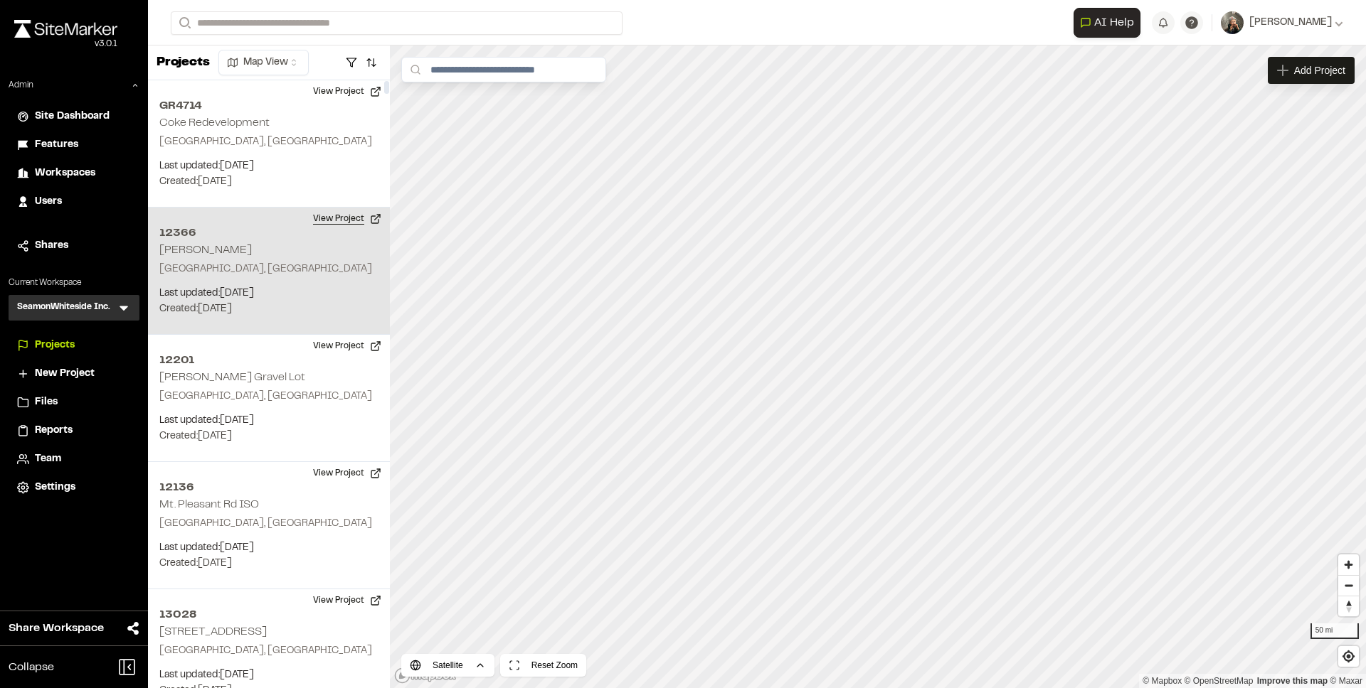
click at [352, 217] on button "View Project" at bounding box center [346, 219] width 85 height 23
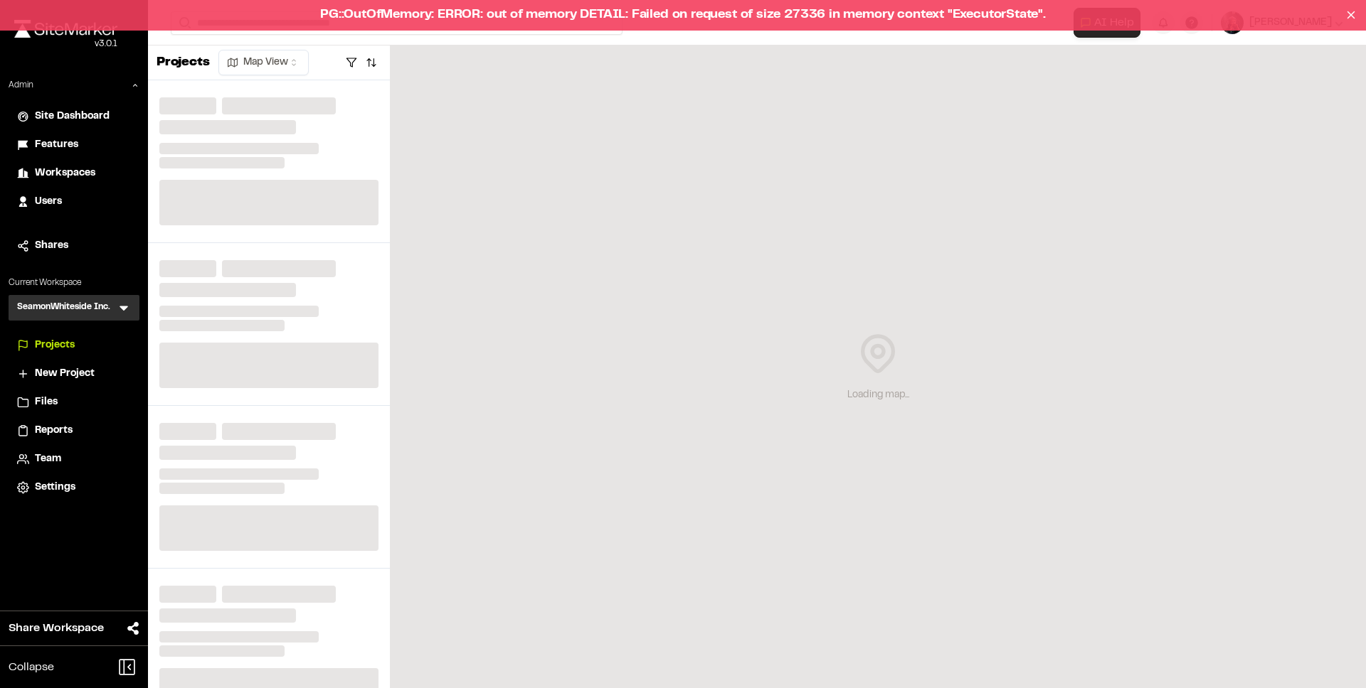
click at [352, 21] on div "PG::OutOfMemory: ERROR: out of memory DETAIL: Failed on request of size 27336 i…" at bounding box center [683, 15] width 1366 height 31
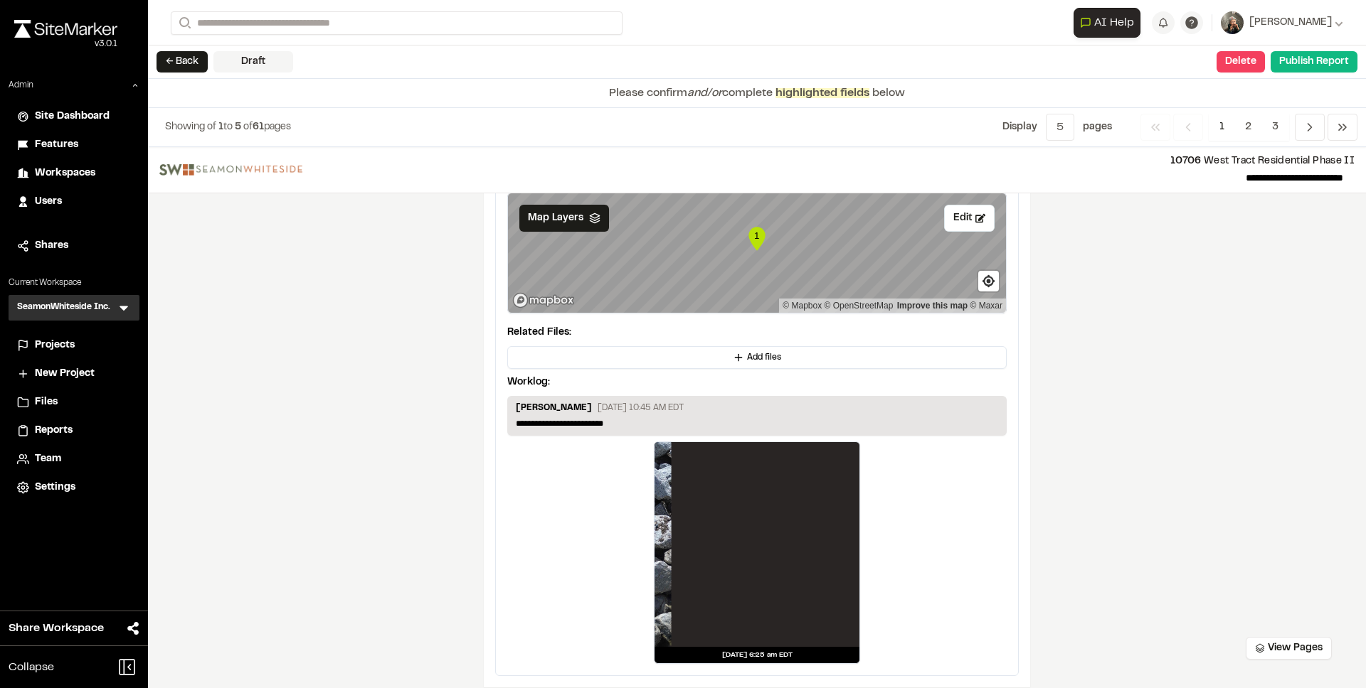
scroll to position [2376, 0]
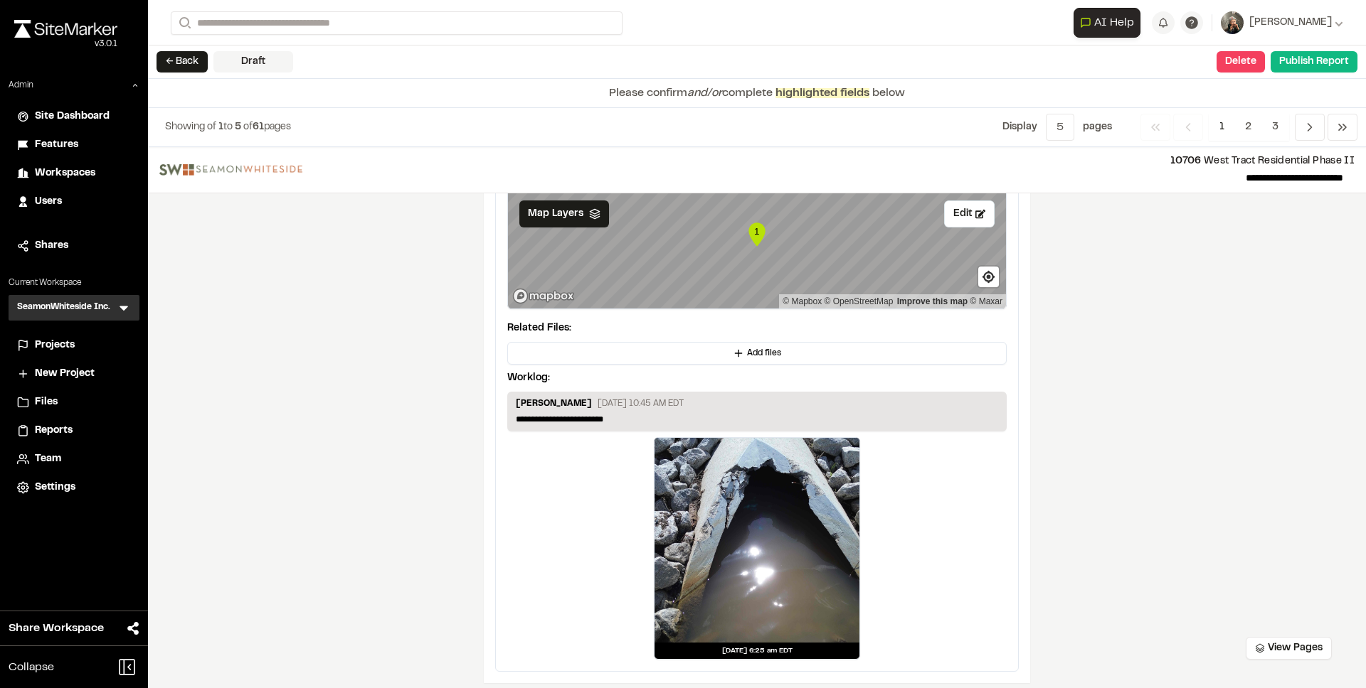
click at [736, 521] on div at bounding box center [756, 540] width 205 height 205
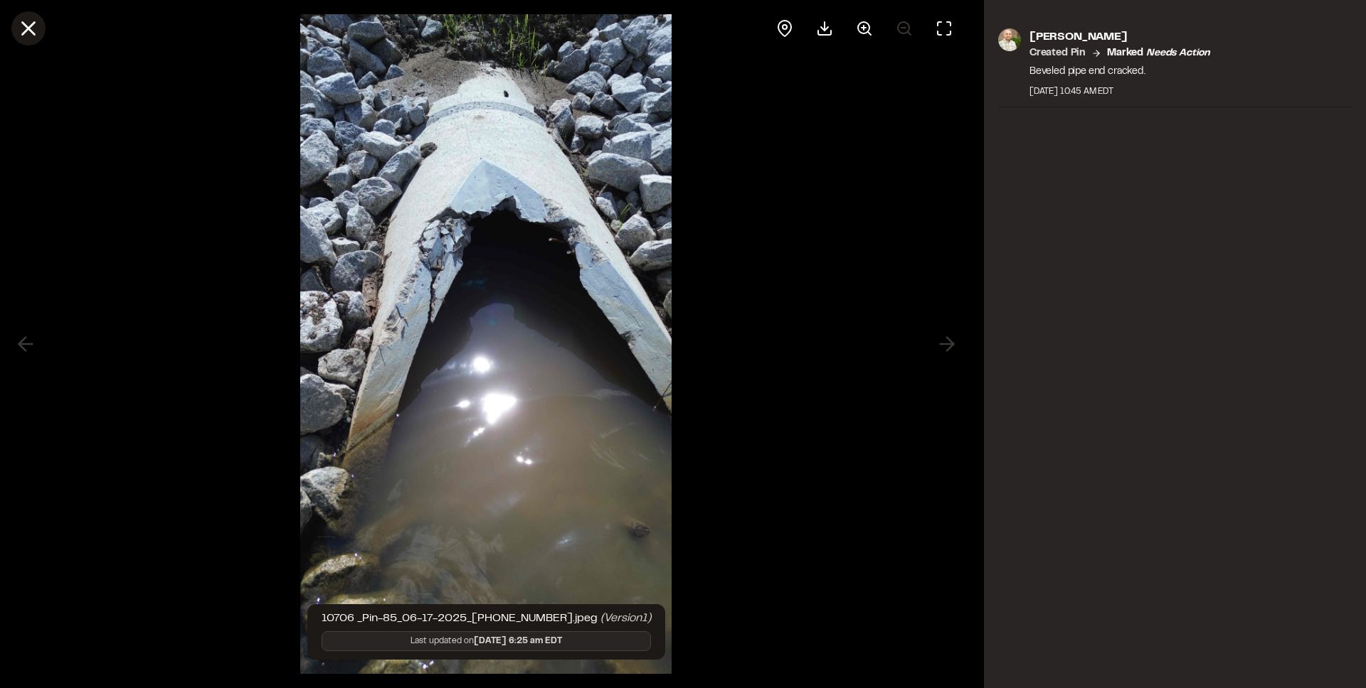
click at [36, 23] on icon at bounding box center [28, 28] width 24 height 24
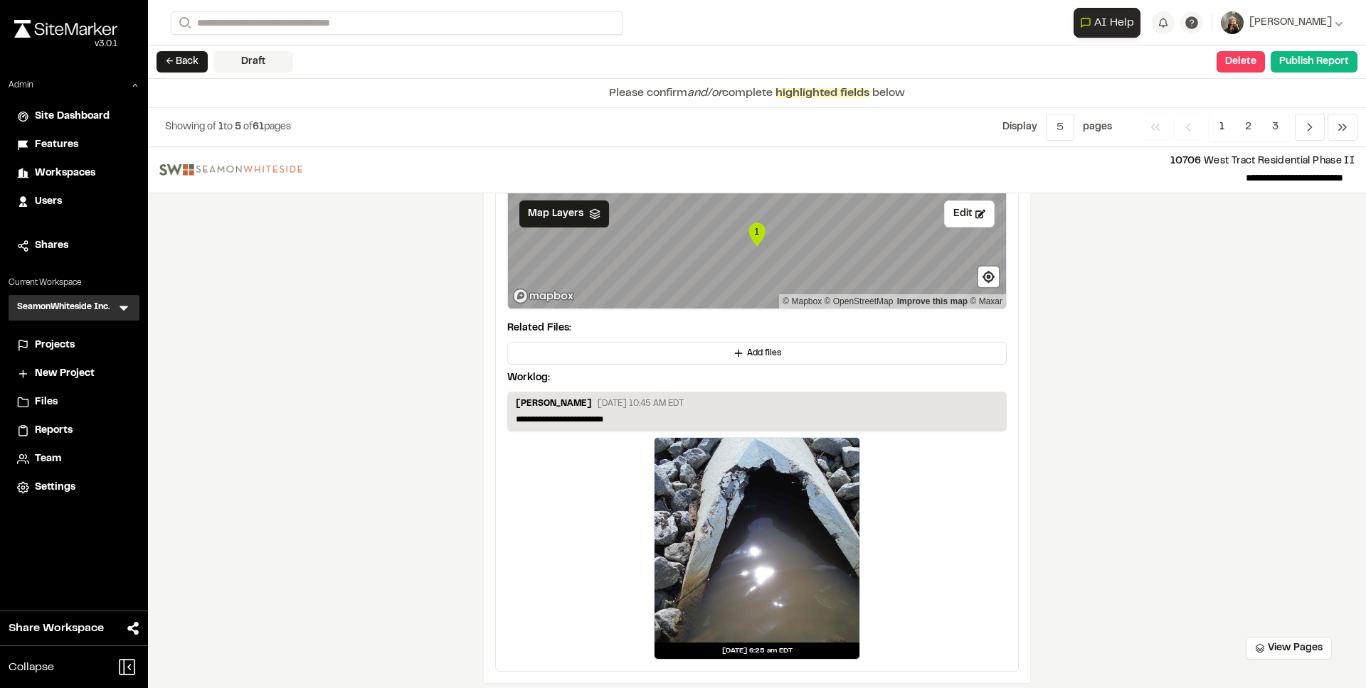
click at [775, 494] on div at bounding box center [756, 540] width 205 height 205
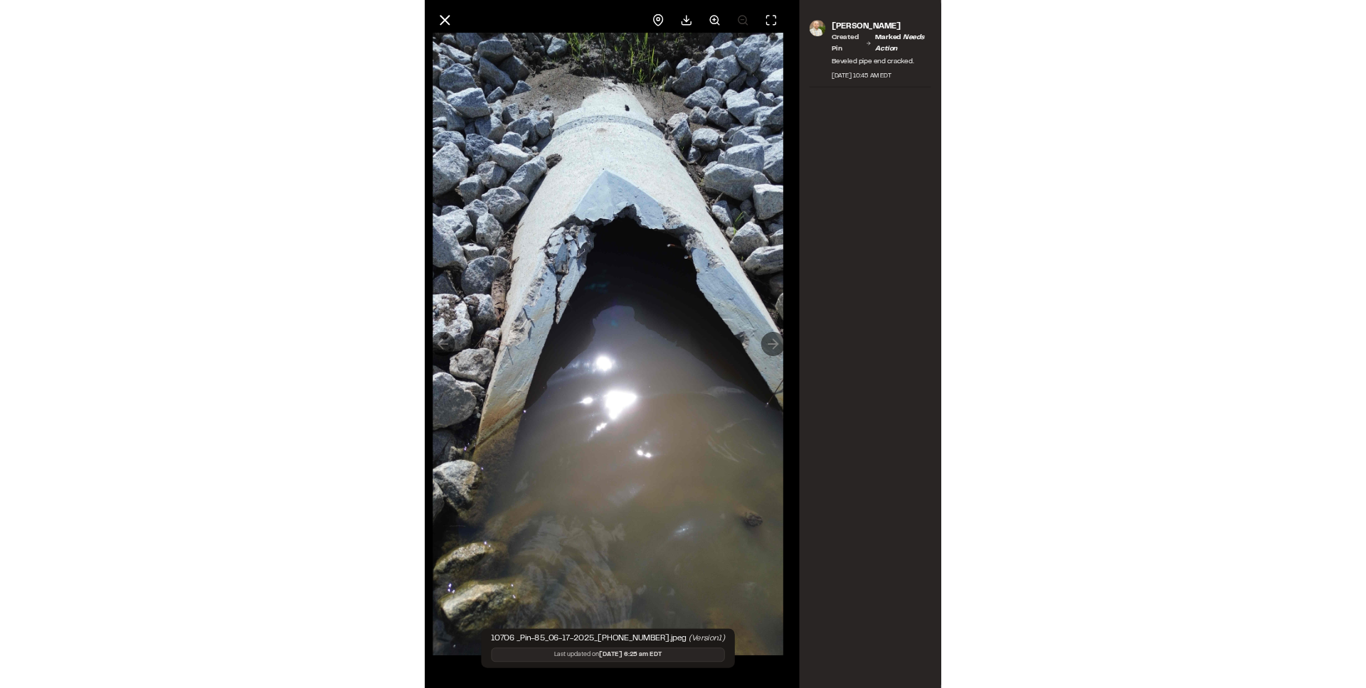
scroll to position [2123, 0]
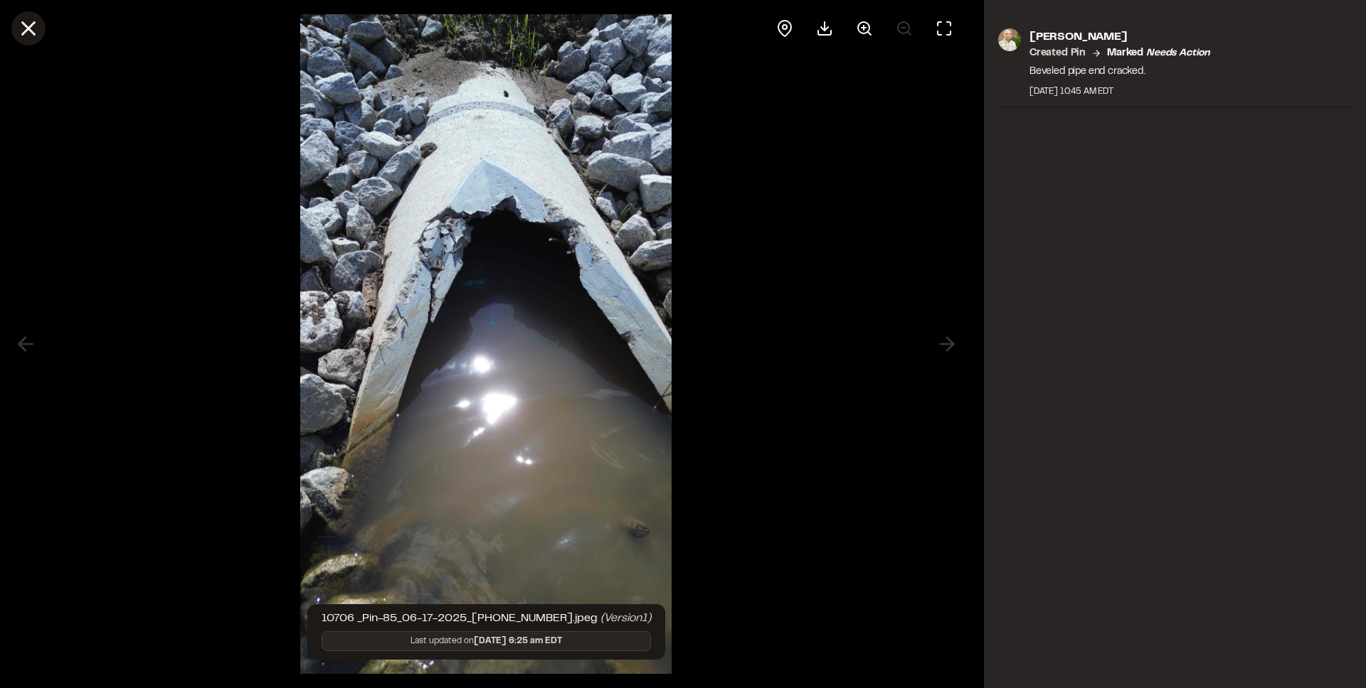
click at [40, 31] on icon at bounding box center [28, 28] width 24 height 24
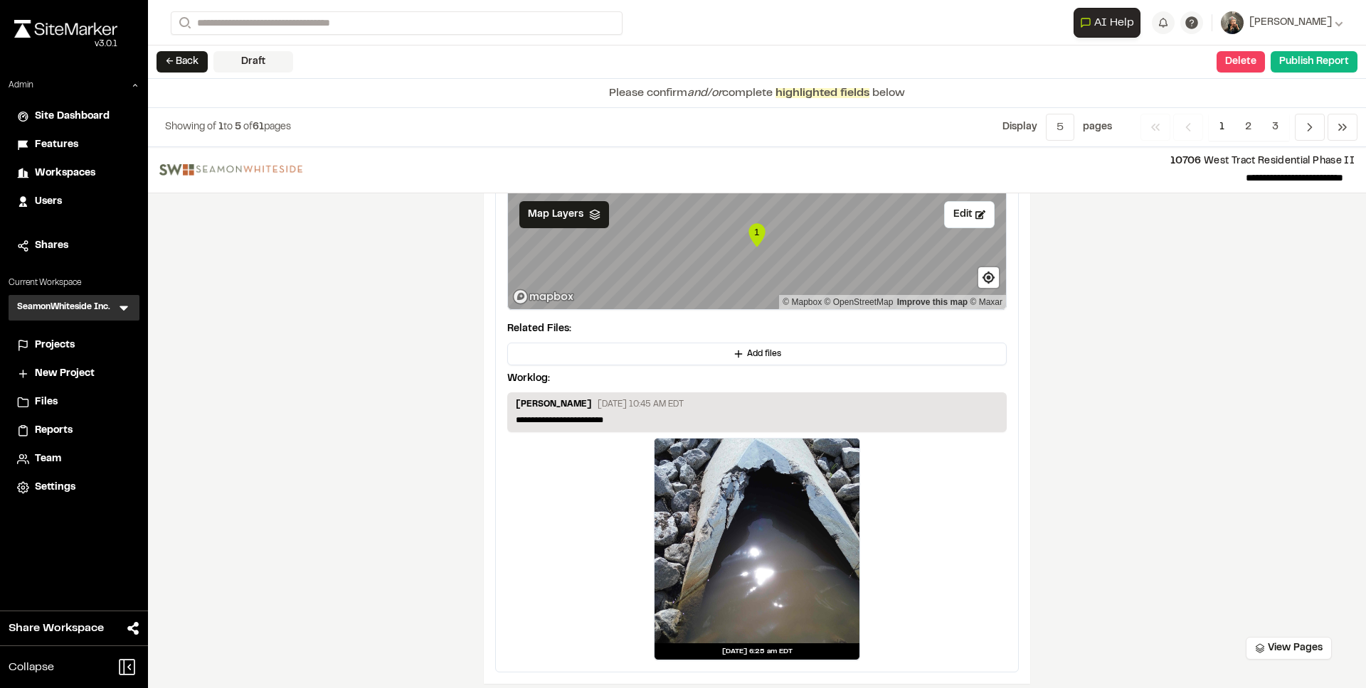
scroll to position [2376, 0]
click at [728, 479] on div at bounding box center [756, 540] width 205 height 205
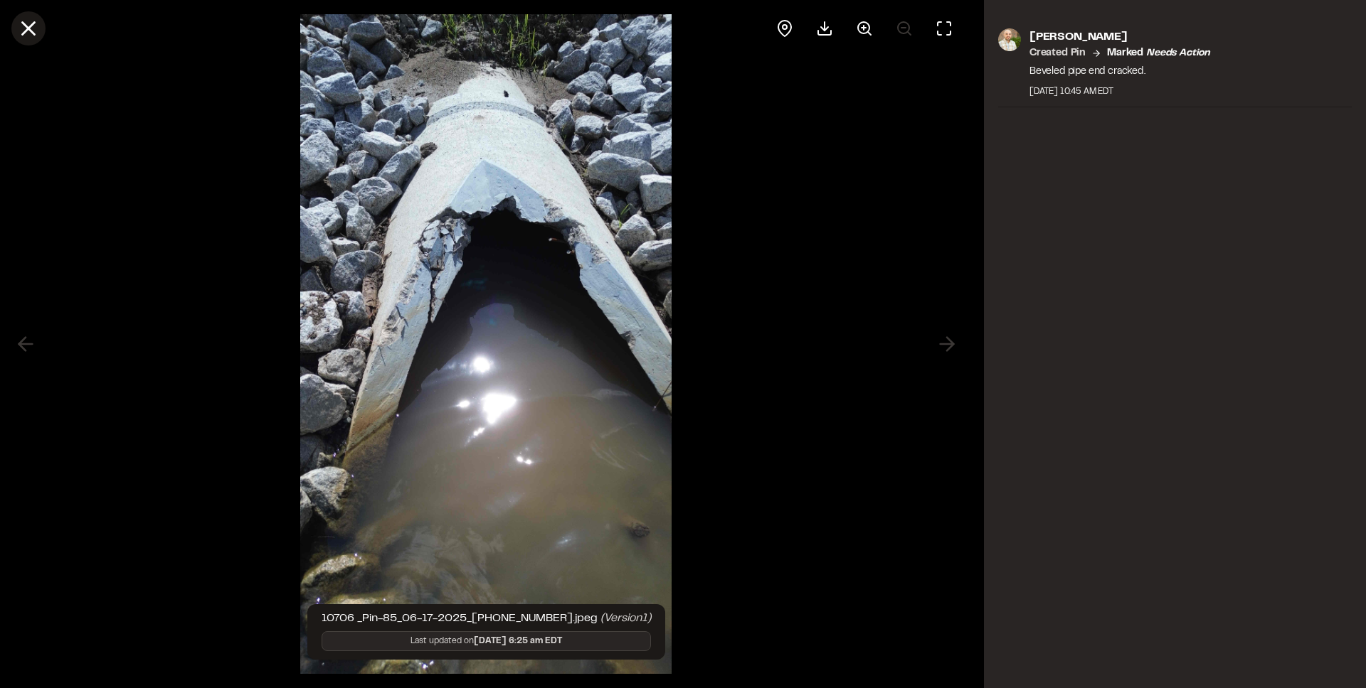
click at [39, 22] on icon at bounding box center [28, 28] width 24 height 24
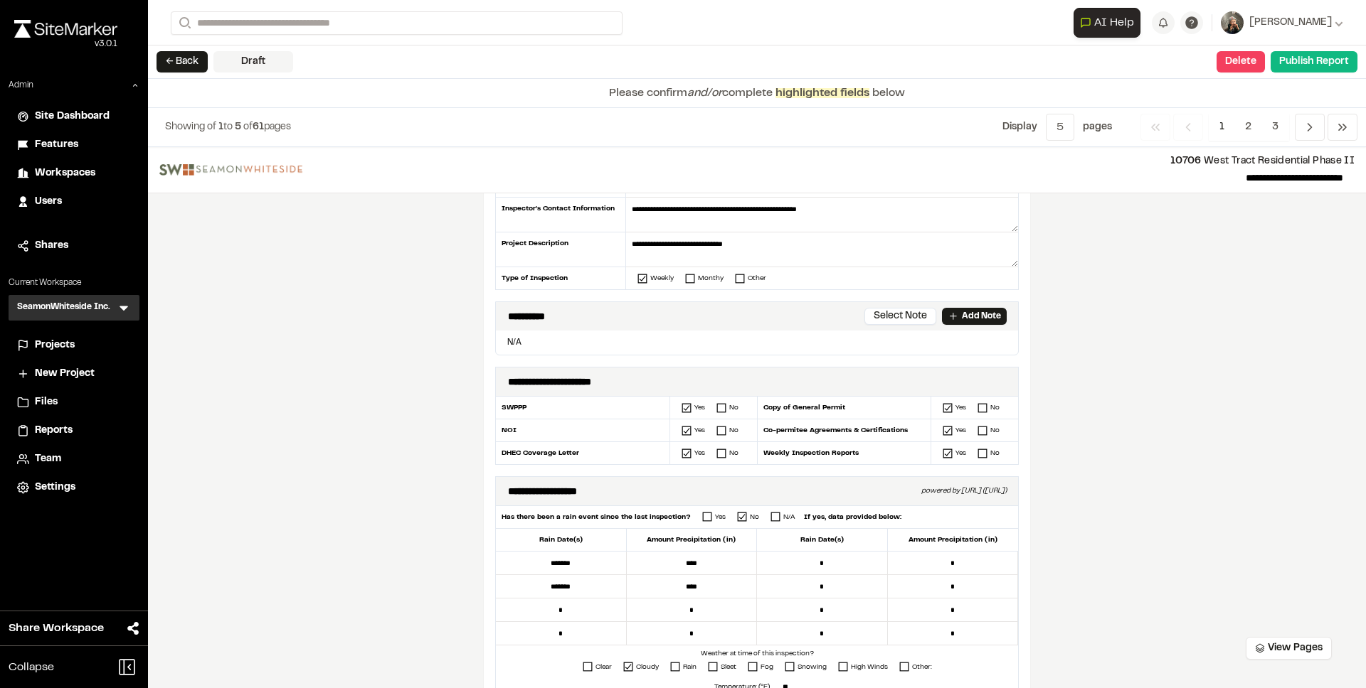
scroll to position [0, 0]
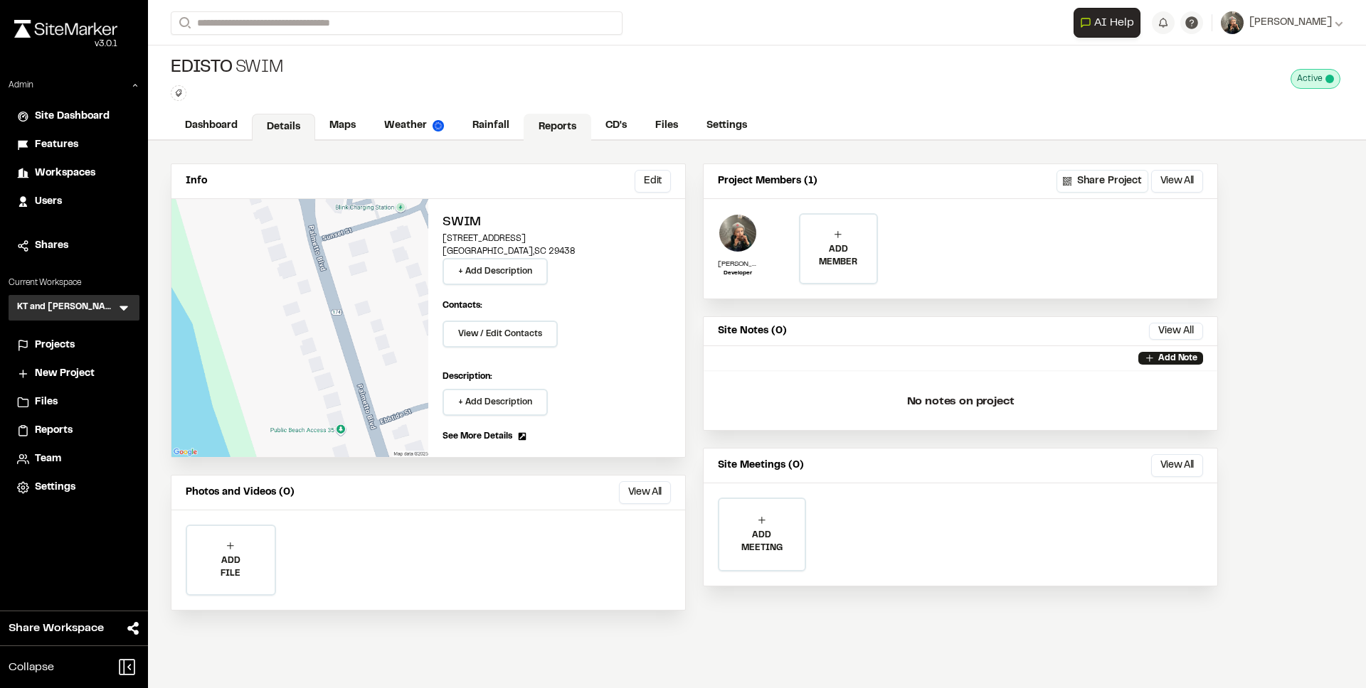
click at [543, 122] on link "Reports" at bounding box center [557, 127] width 68 height 27
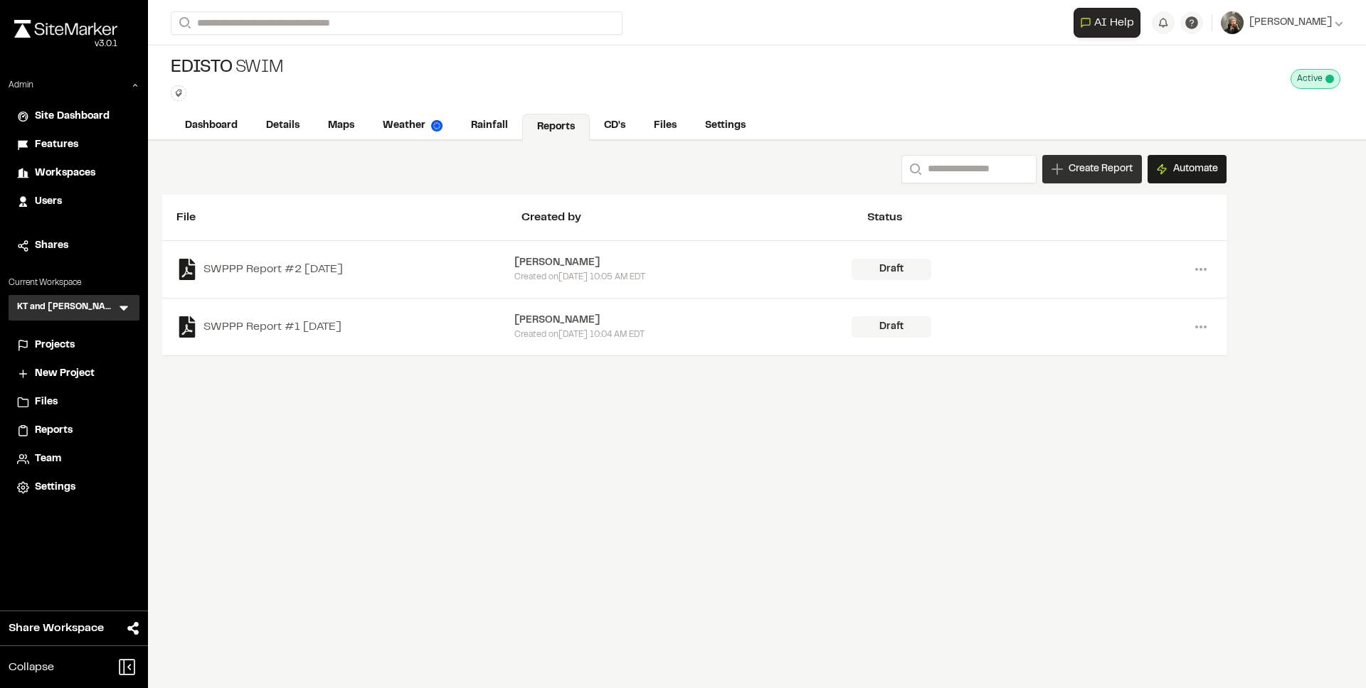
click at [1086, 162] on span "Create Report" at bounding box center [1100, 169] width 64 height 16
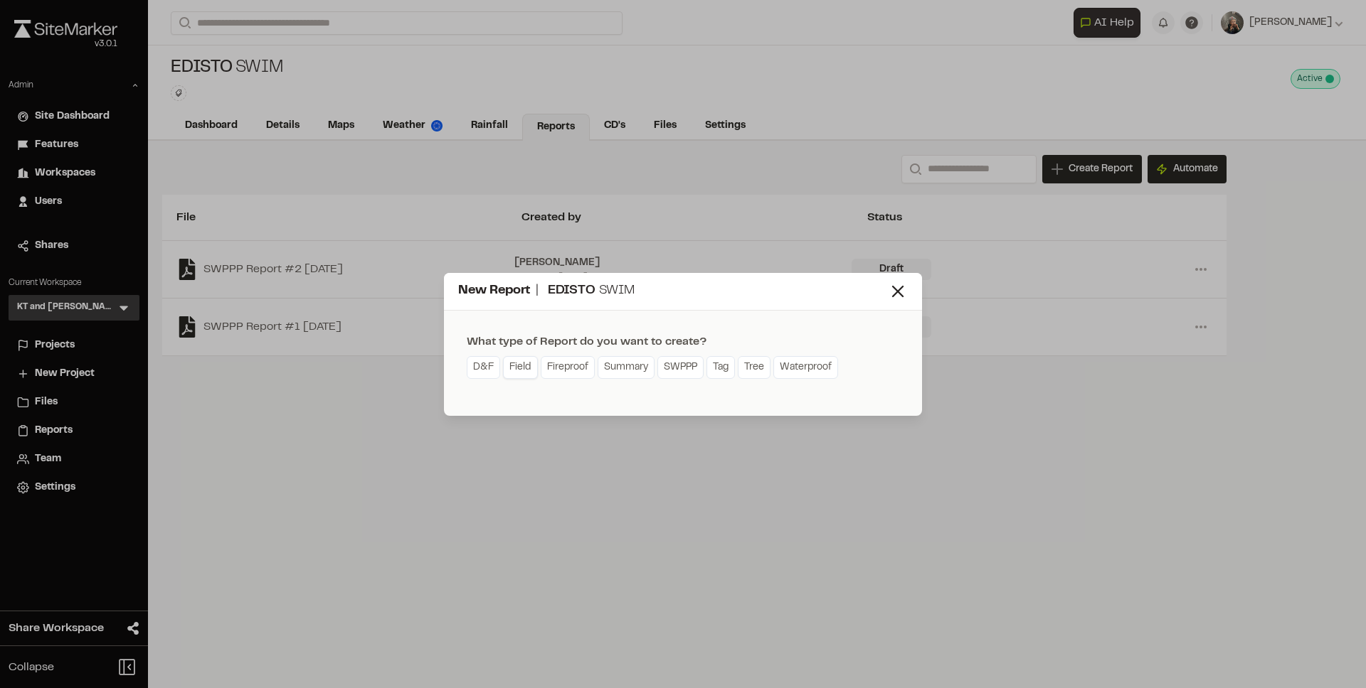
click at [514, 365] on link "Field" at bounding box center [520, 367] width 35 height 23
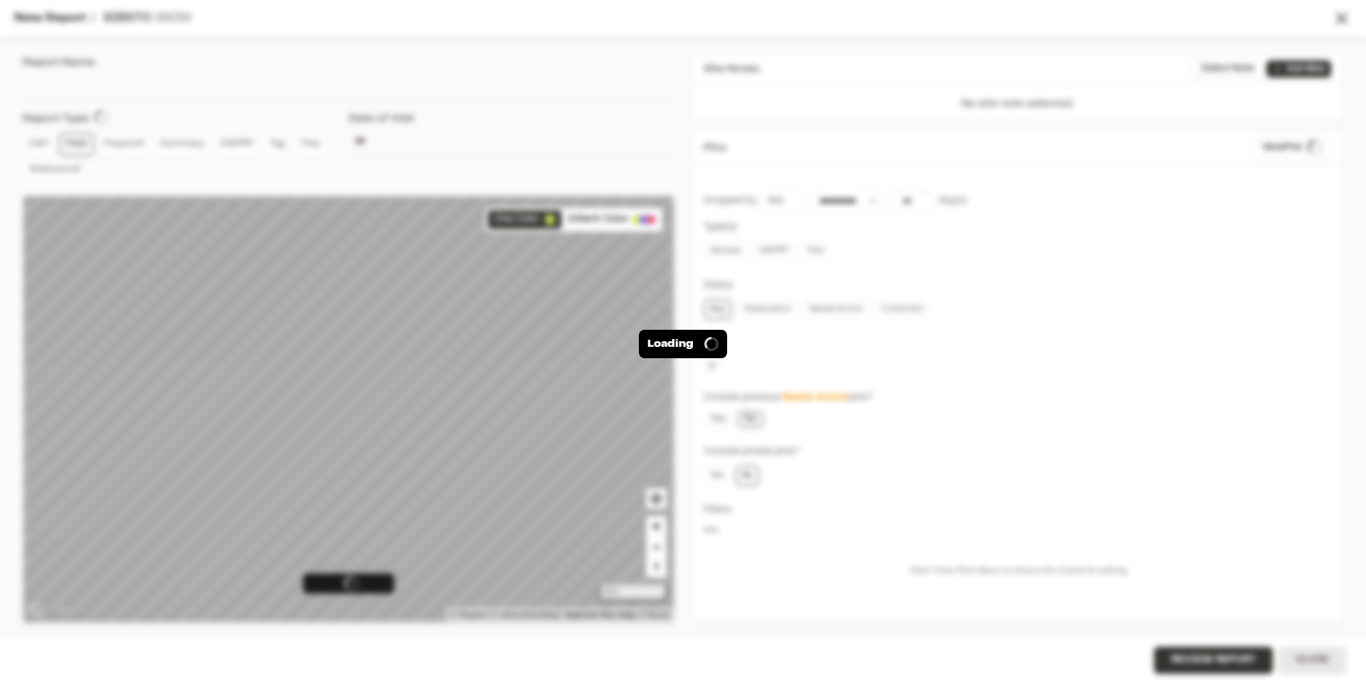
type input "**********"
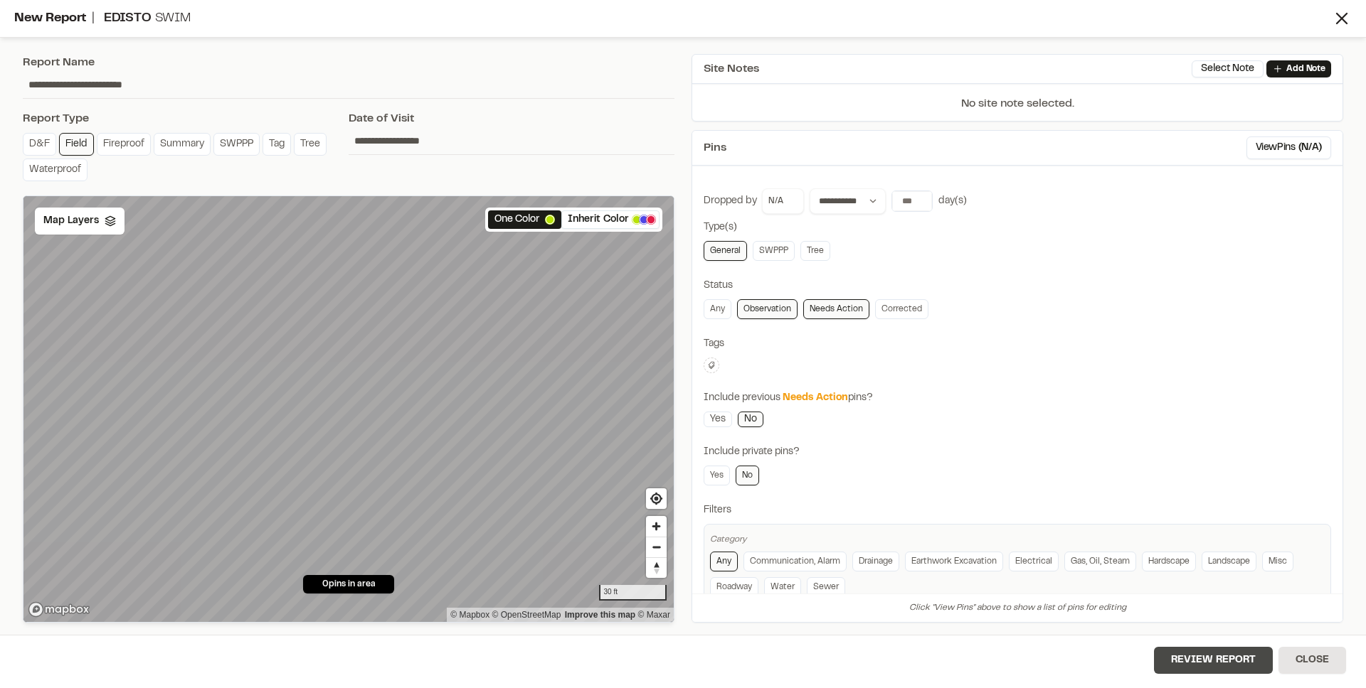
click at [1172, 649] on button "Review Report" at bounding box center [1213, 660] width 119 height 27
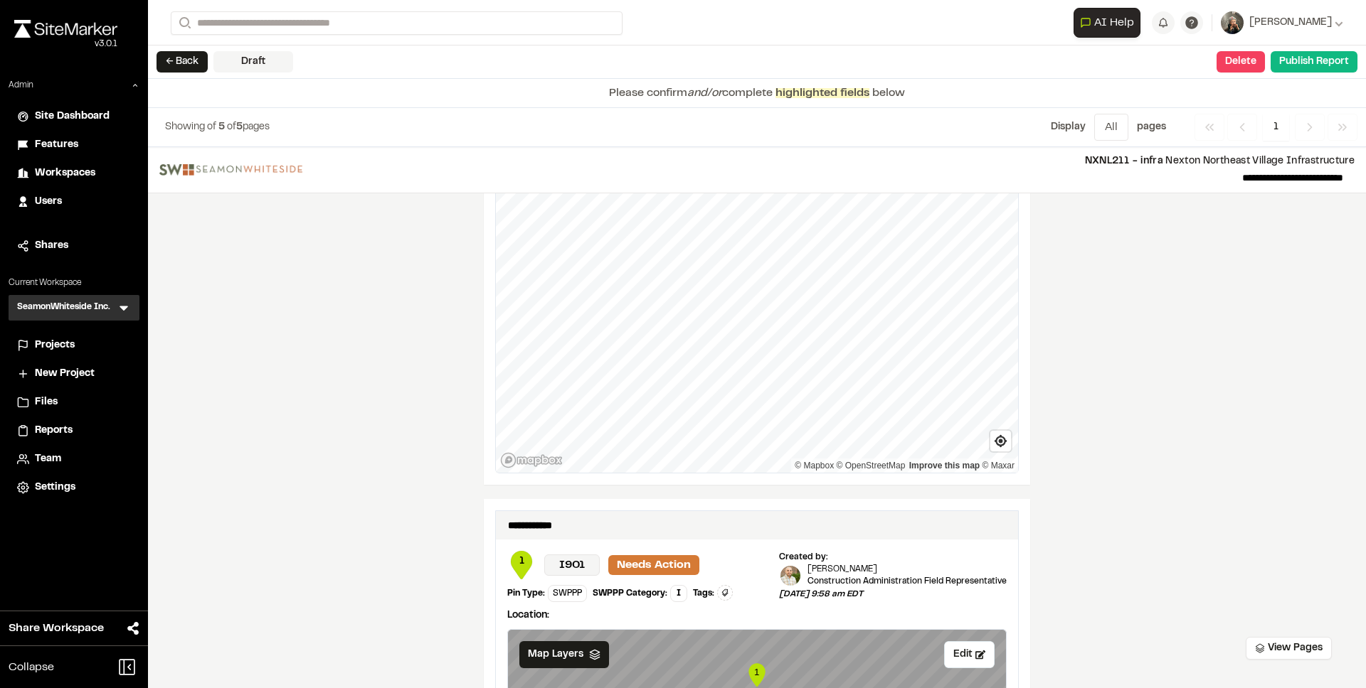
scroll to position [1040, 0]
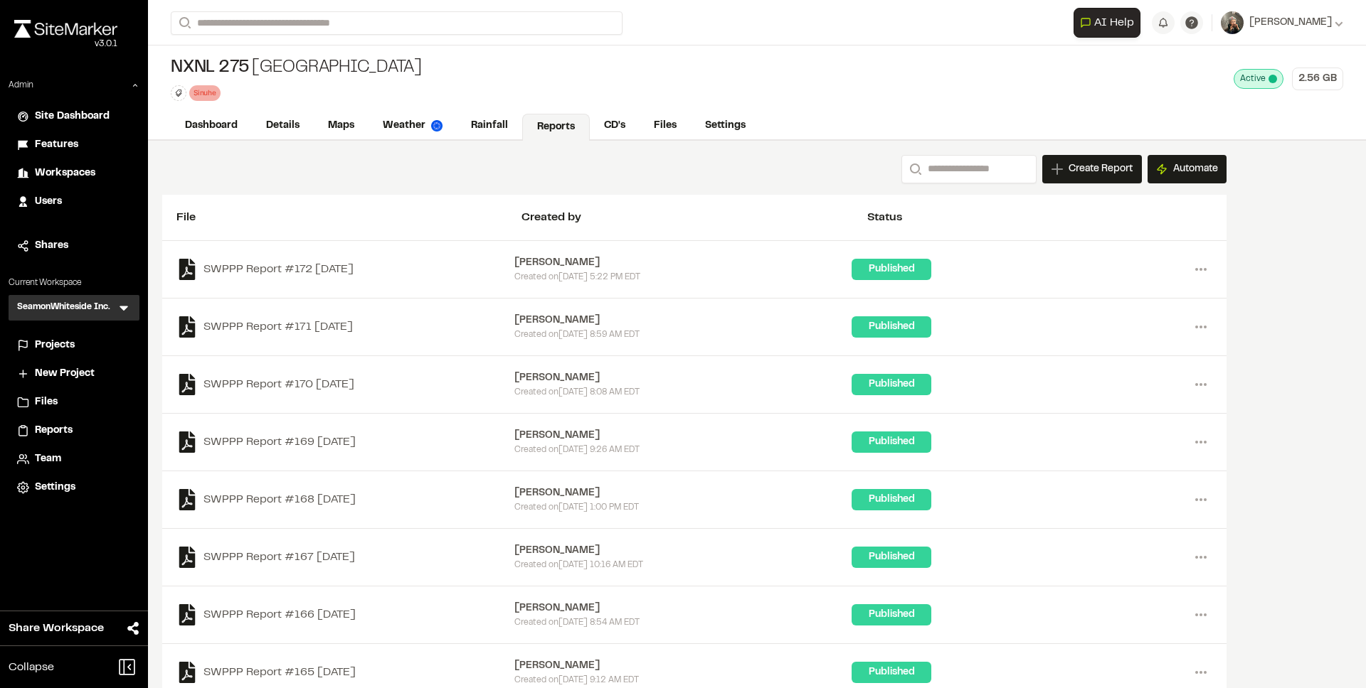
click at [122, 304] on icon at bounding box center [124, 308] width 14 height 14
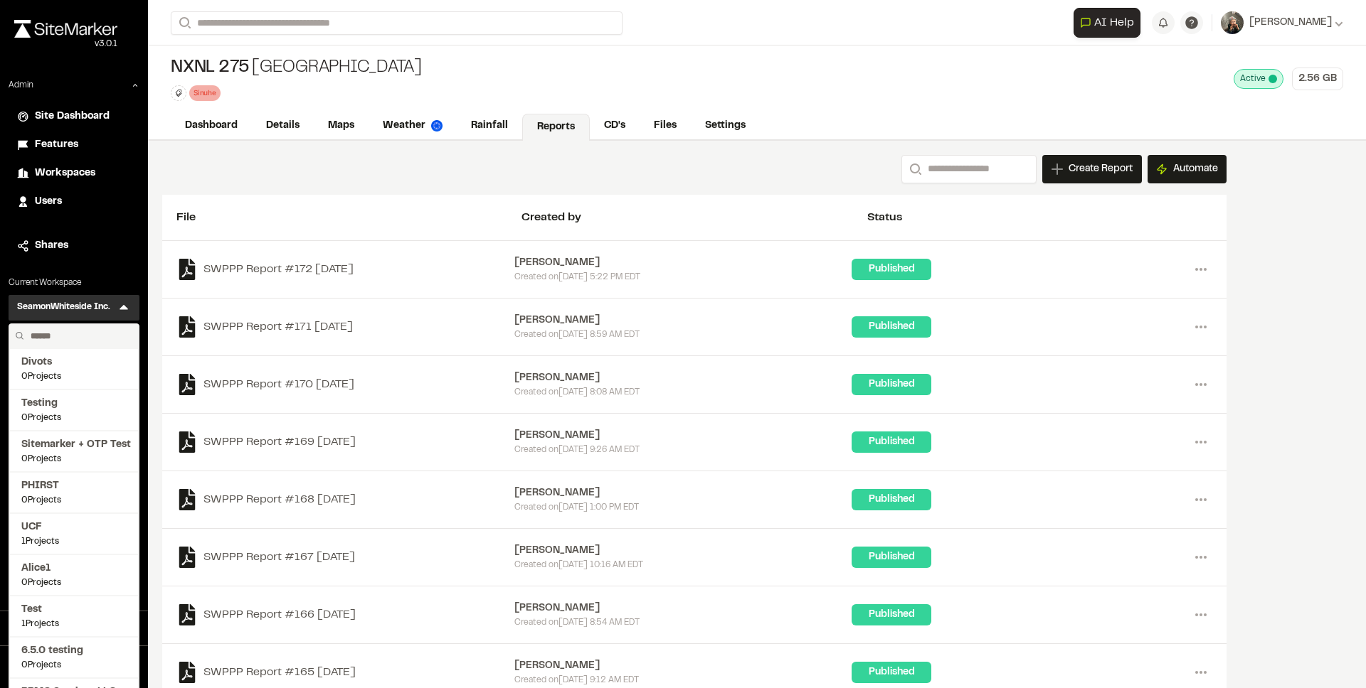
click at [73, 334] on input "text" at bounding box center [79, 336] width 108 height 24
type input "**********"
click at [70, 365] on span "Sitemarker" at bounding box center [73, 363] width 105 height 16
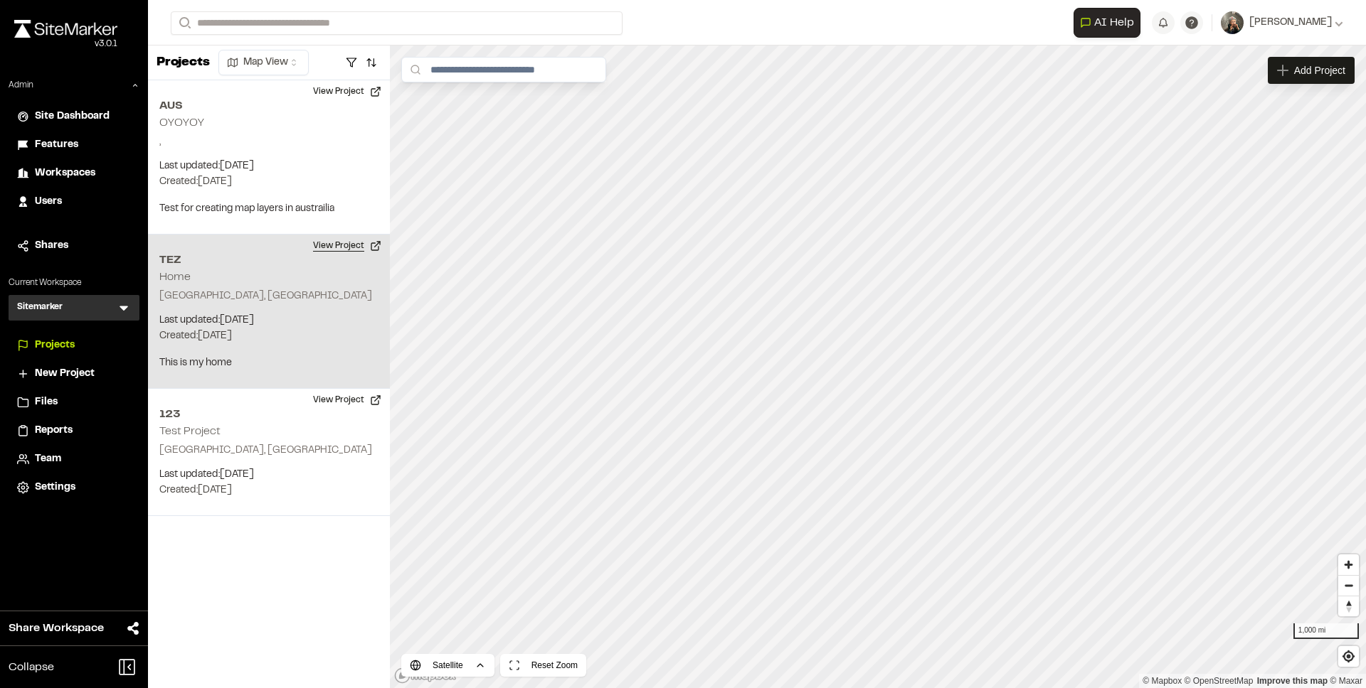
click at [318, 250] on button "View Project" at bounding box center [346, 246] width 85 height 23
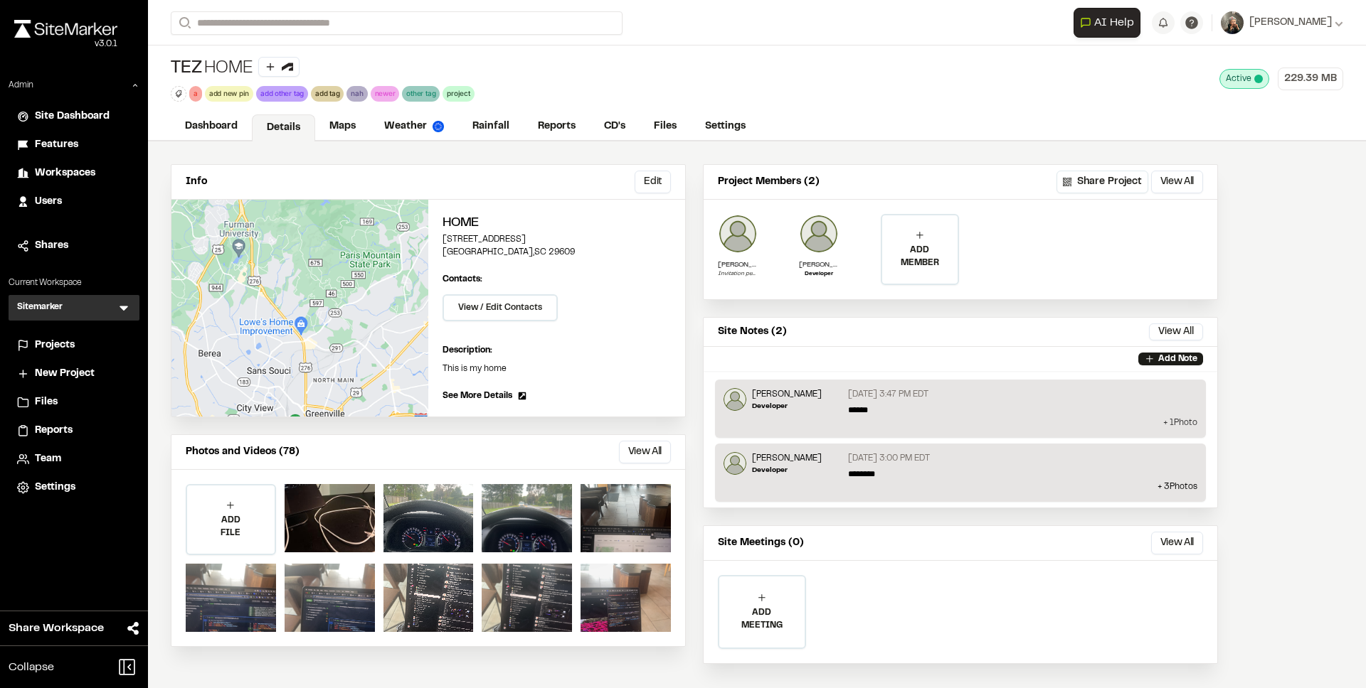
click at [1167, 422] on p "+ 1 Photo" at bounding box center [960, 423] width 474 height 13
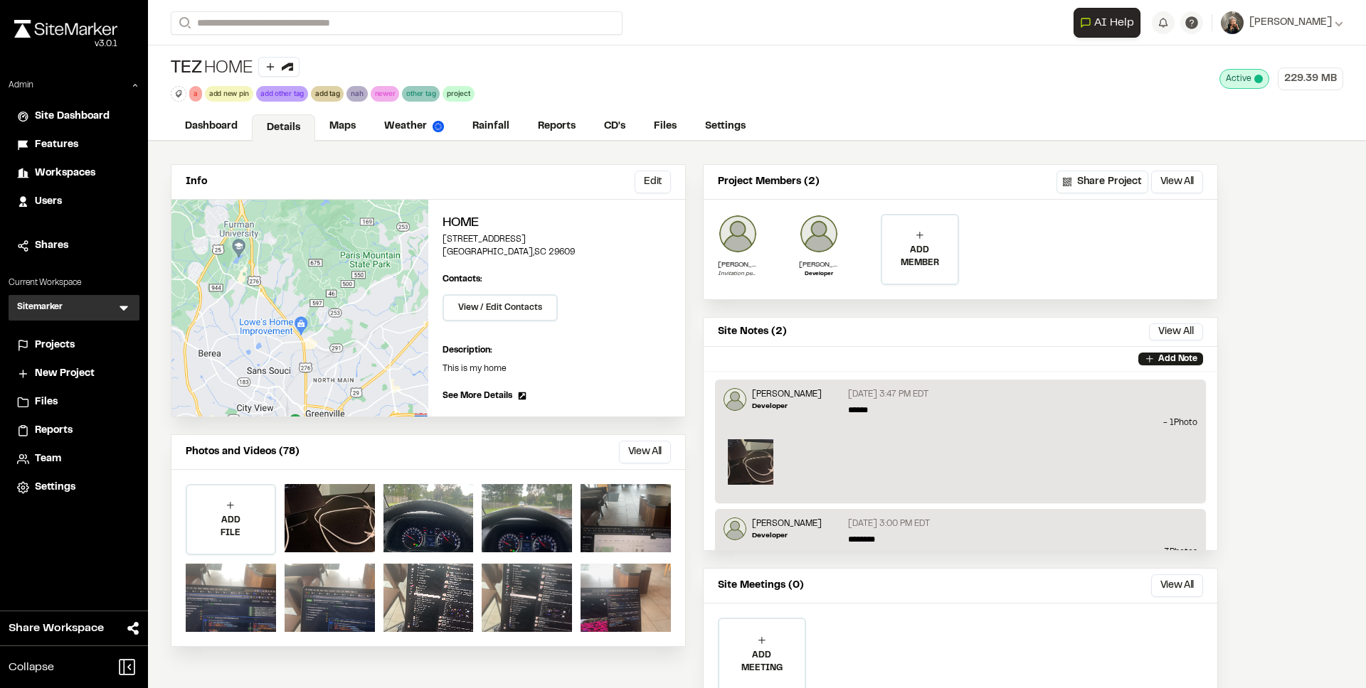
click at [742, 456] on img at bounding box center [751, 463] width 46 height 46
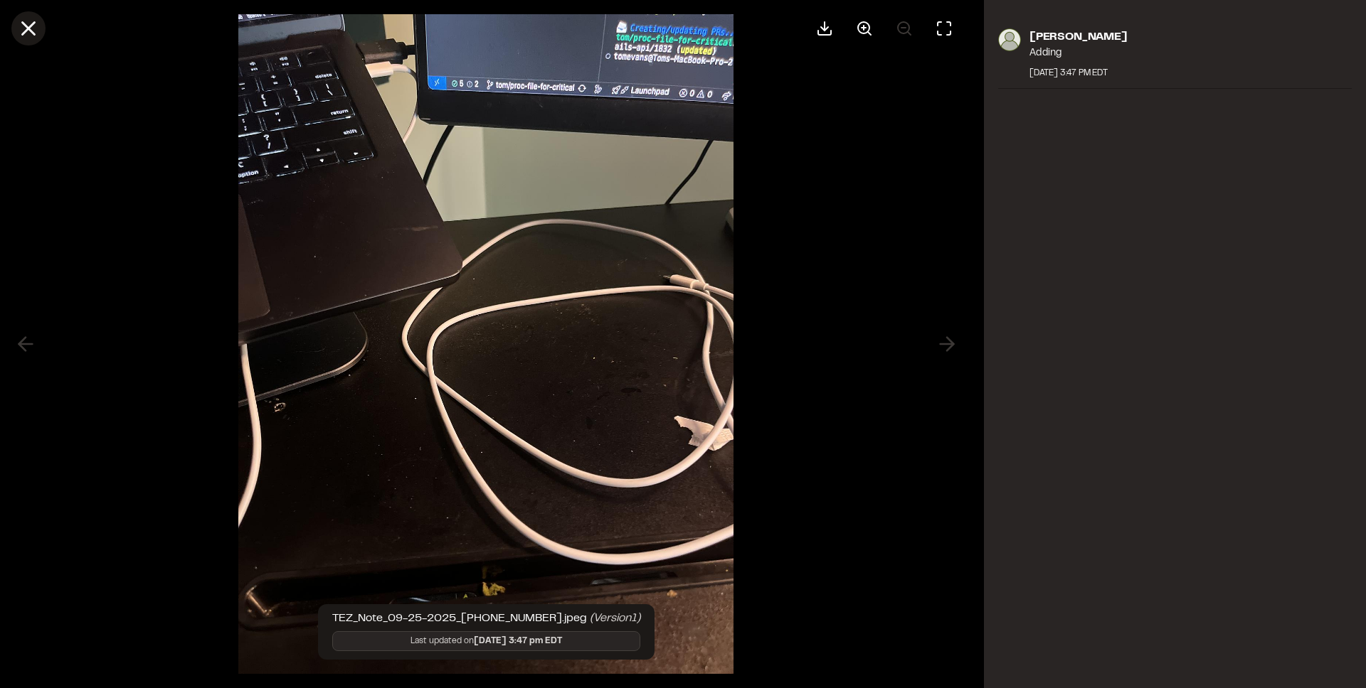
click at [29, 21] on icon at bounding box center [28, 28] width 24 height 24
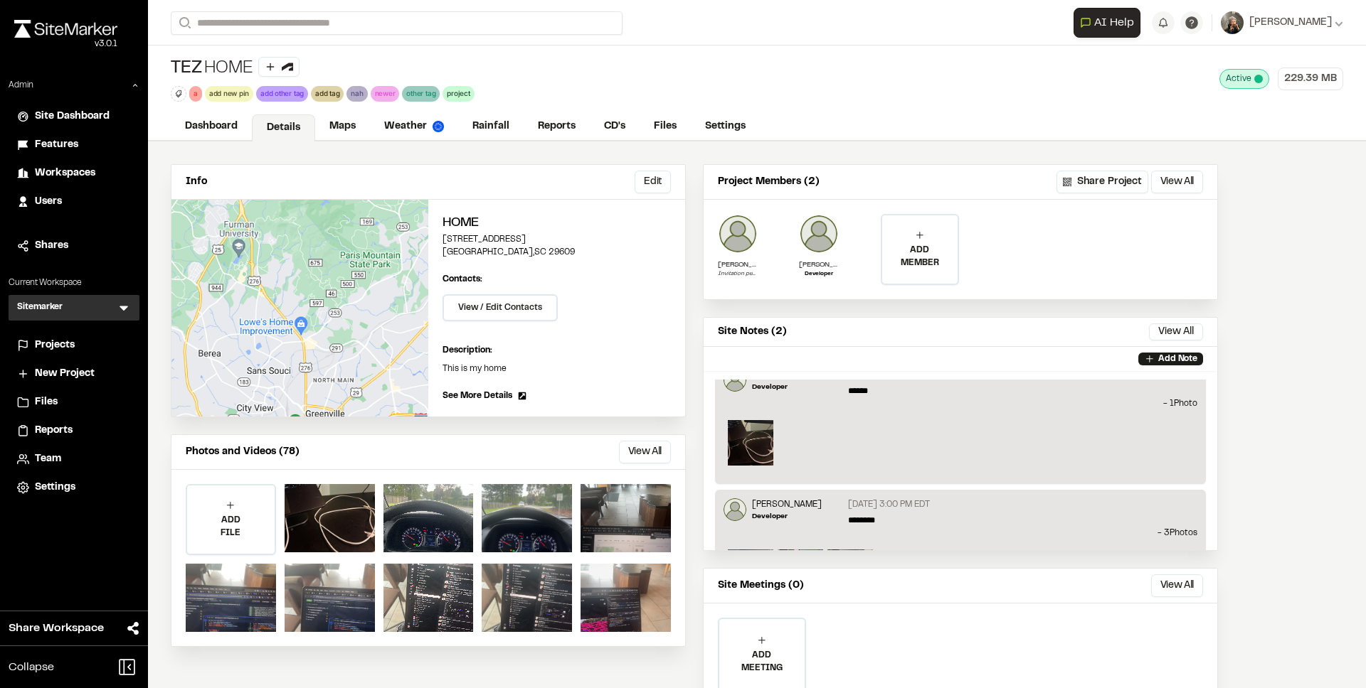
scroll to position [88, 0]
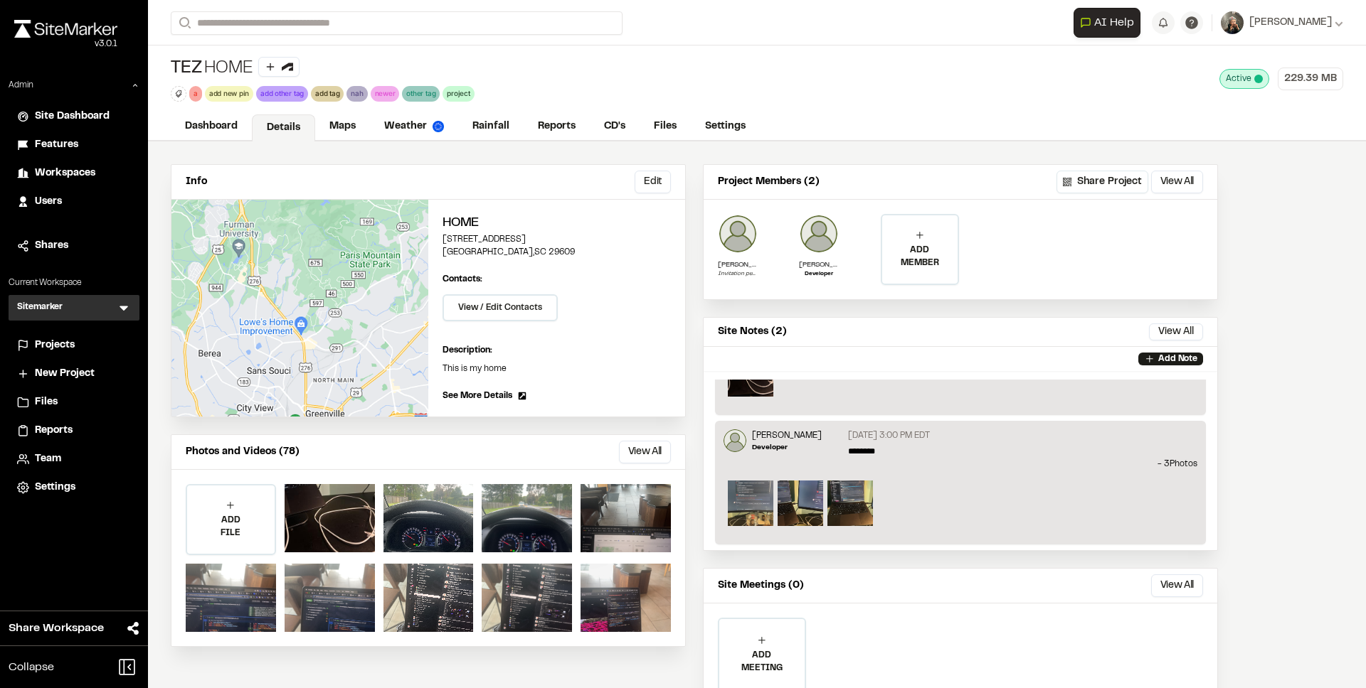
click at [748, 495] on img at bounding box center [751, 504] width 46 height 46
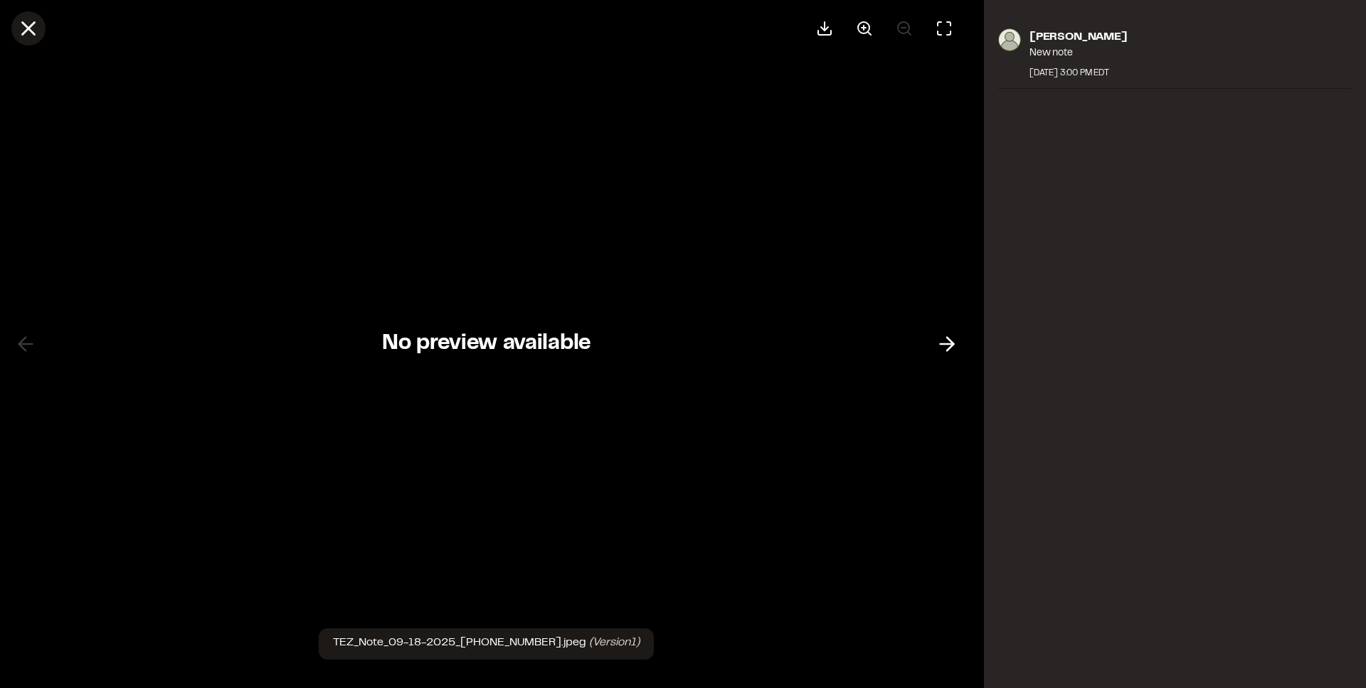
click at [41, 36] on button at bounding box center [28, 28] width 34 height 34
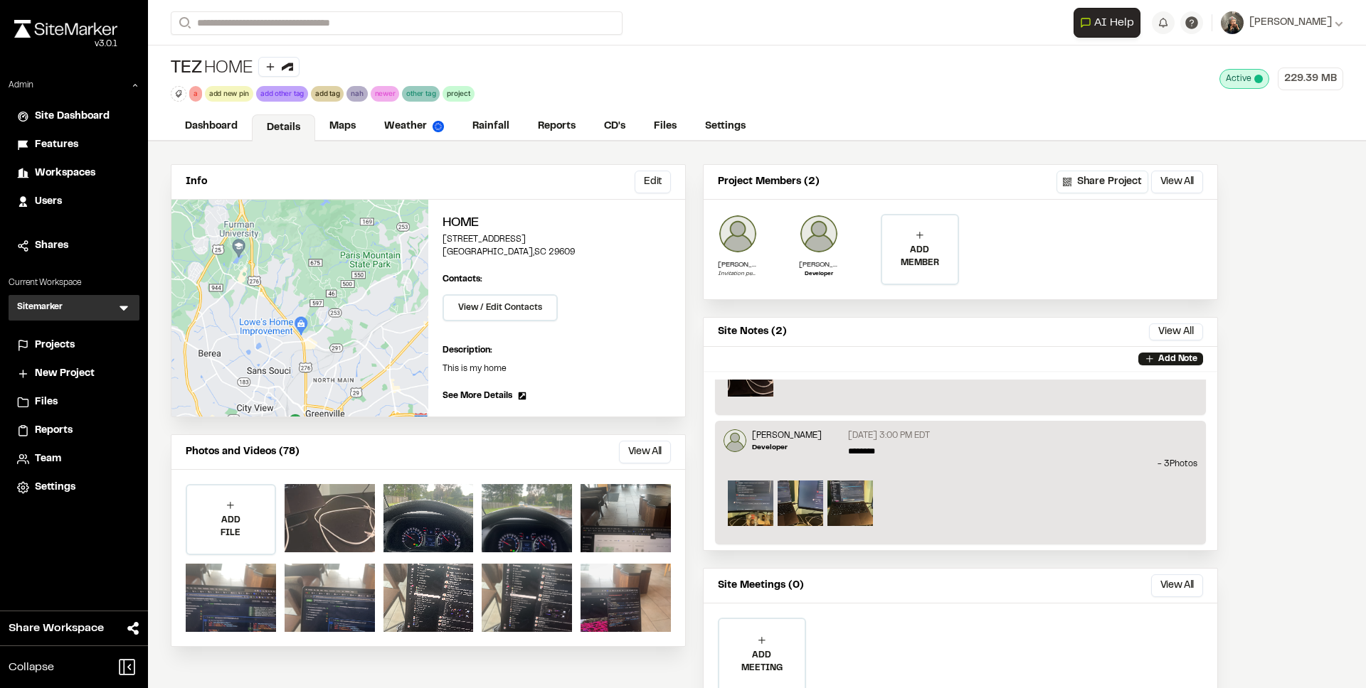
click at [331, 513] on div at bounding box center [329, 518] width 90 height 68
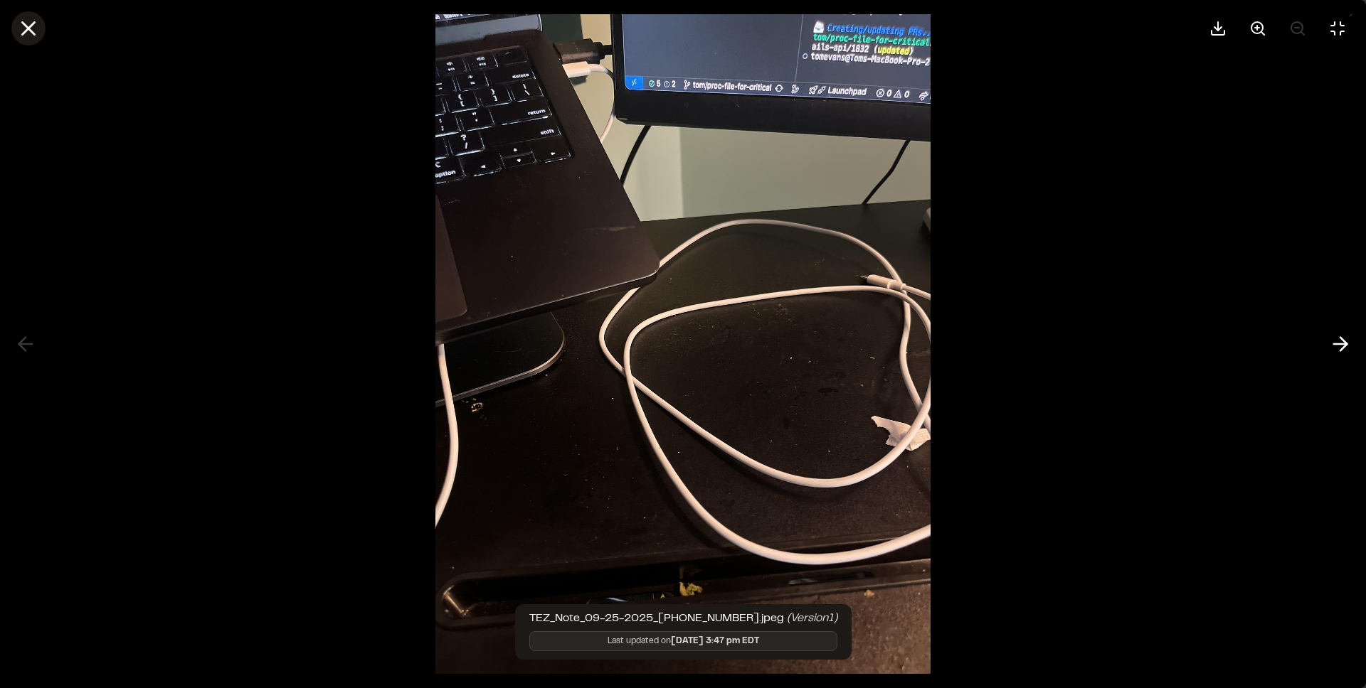
click at [33, 28] on icon at bounding box center [28, 28] width 24 height 24
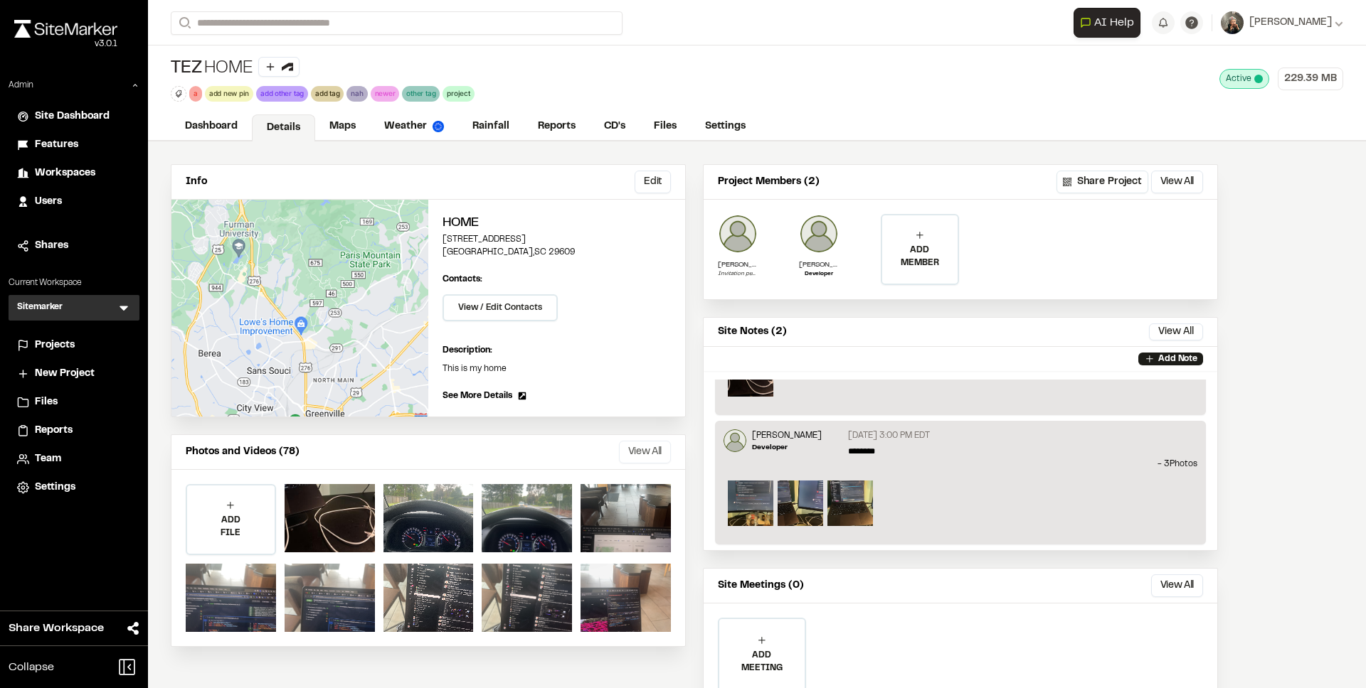
click at [649, 445] on button "View All" at bounding box center [645, 452] width 52 height 23
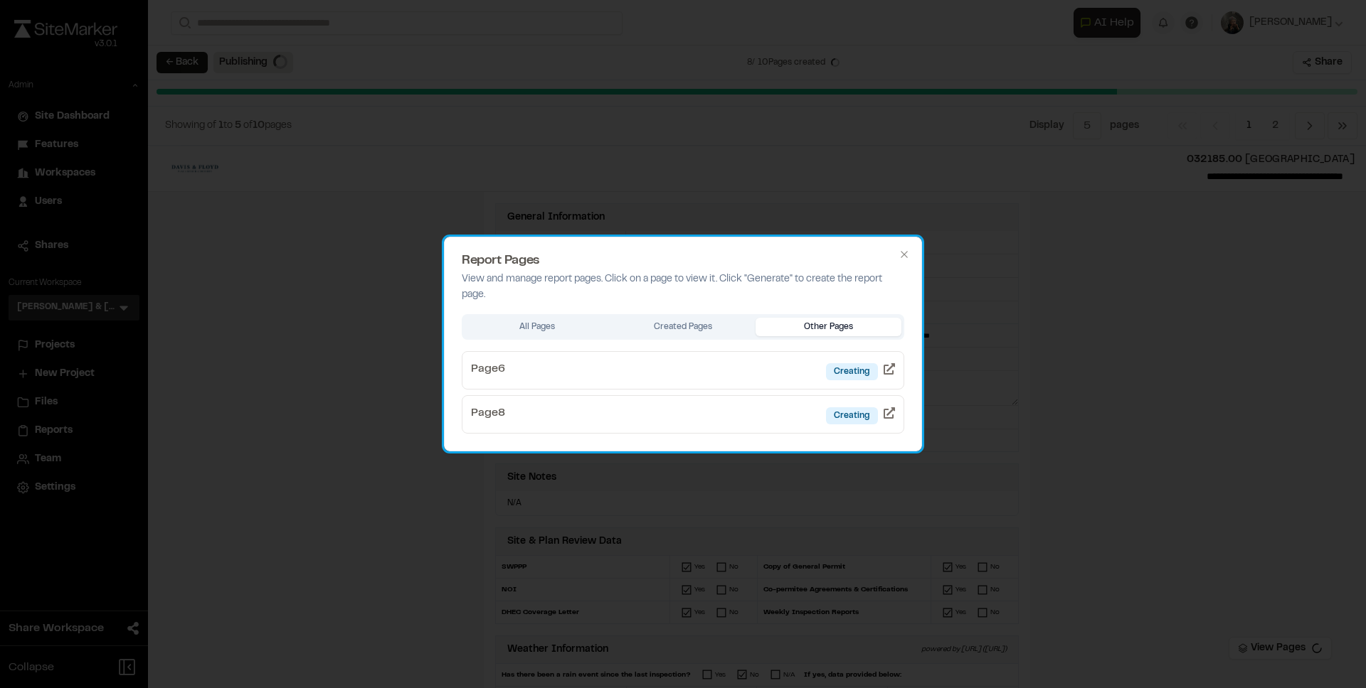
click at [911, 254] on div "Report Pages View and manage report pages. Click on a page to view it. Click "G…" at bounding box center [683, 344] width 478 height 215
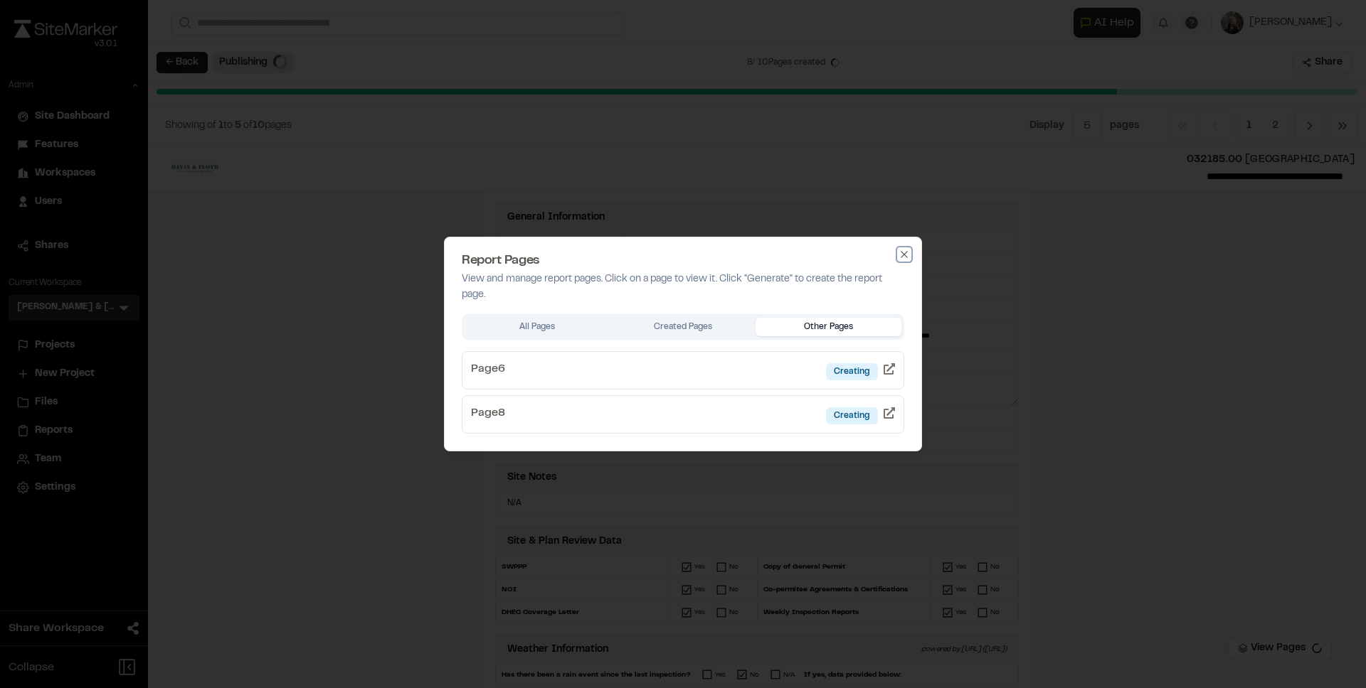
click at [904, 253] on icon "button" at bounding box center [903, 254] width 6 height 6
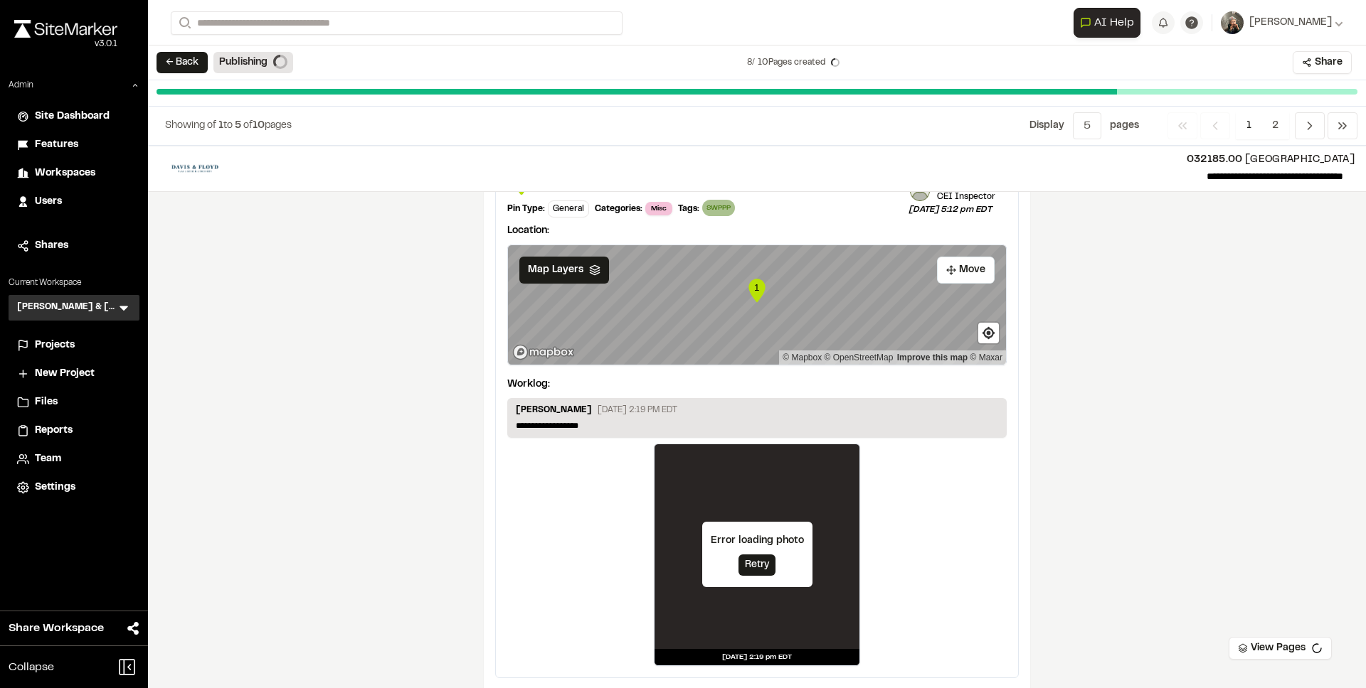
scroll to position [2296, 0]
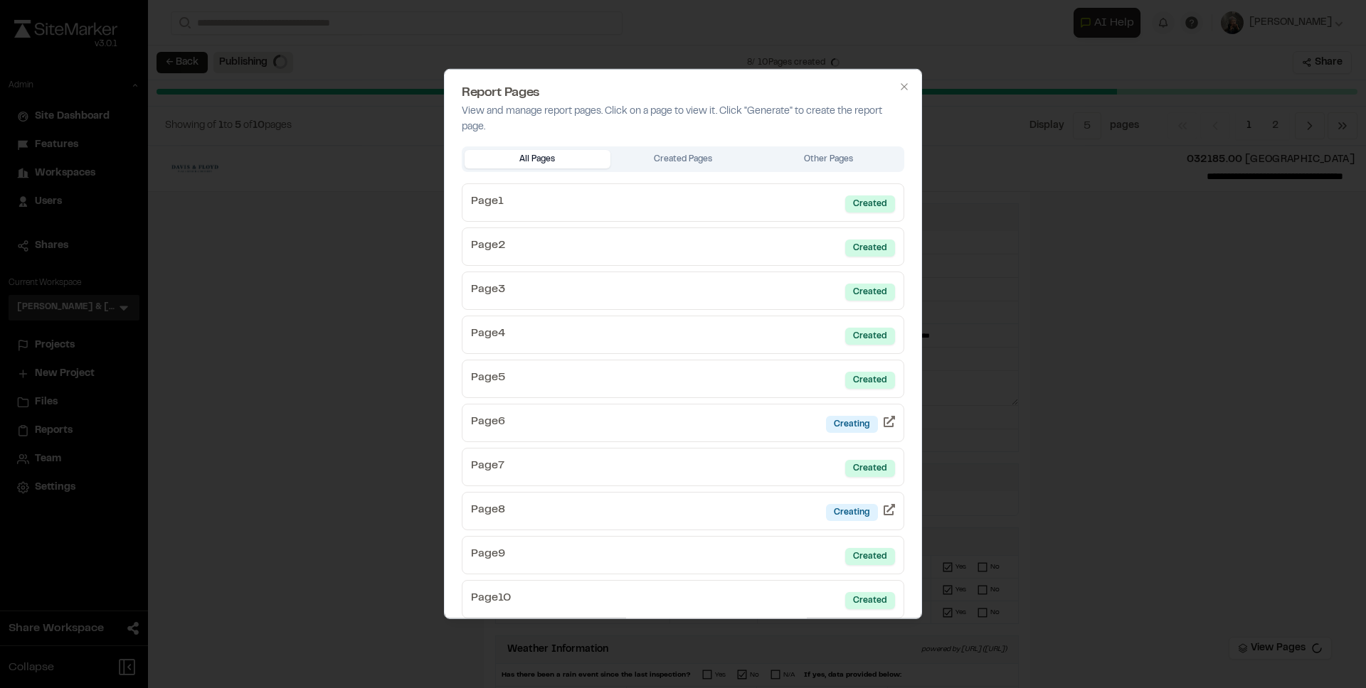
click at [1065, 287] on div at bounding box center [683, 344] width 1366 height 688
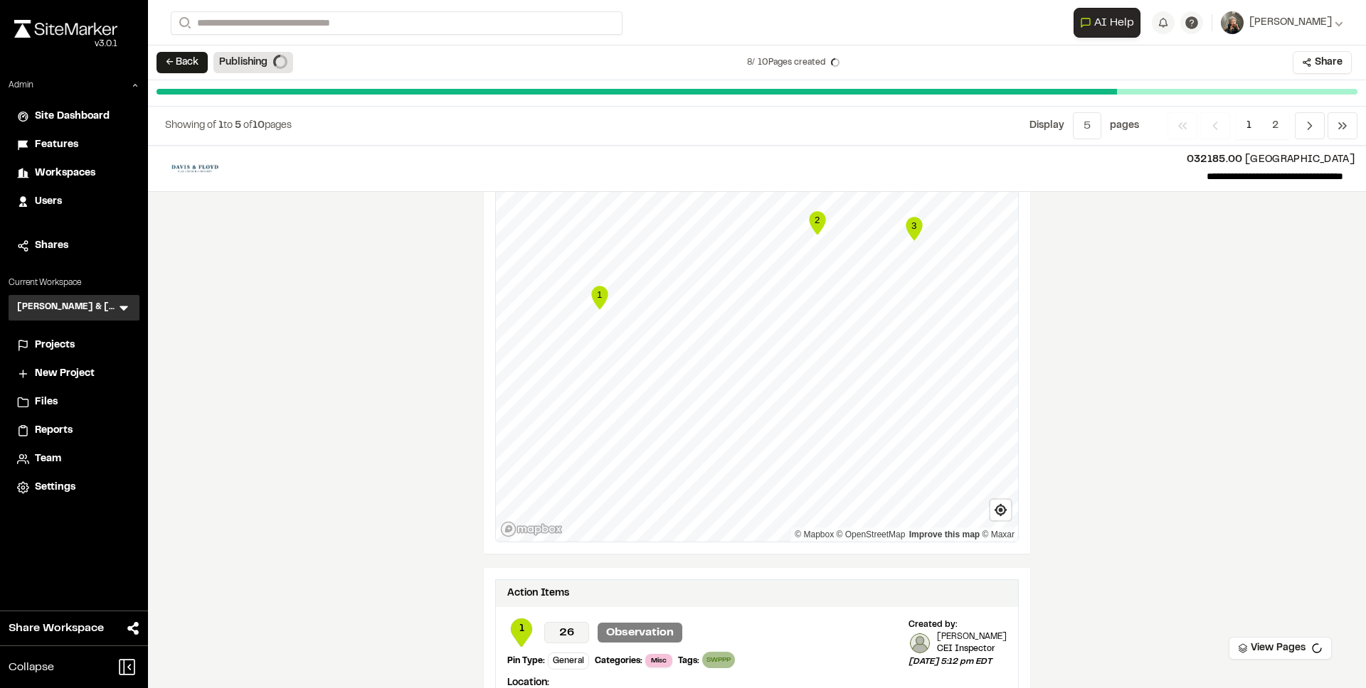
scroll to position [2296, 0]
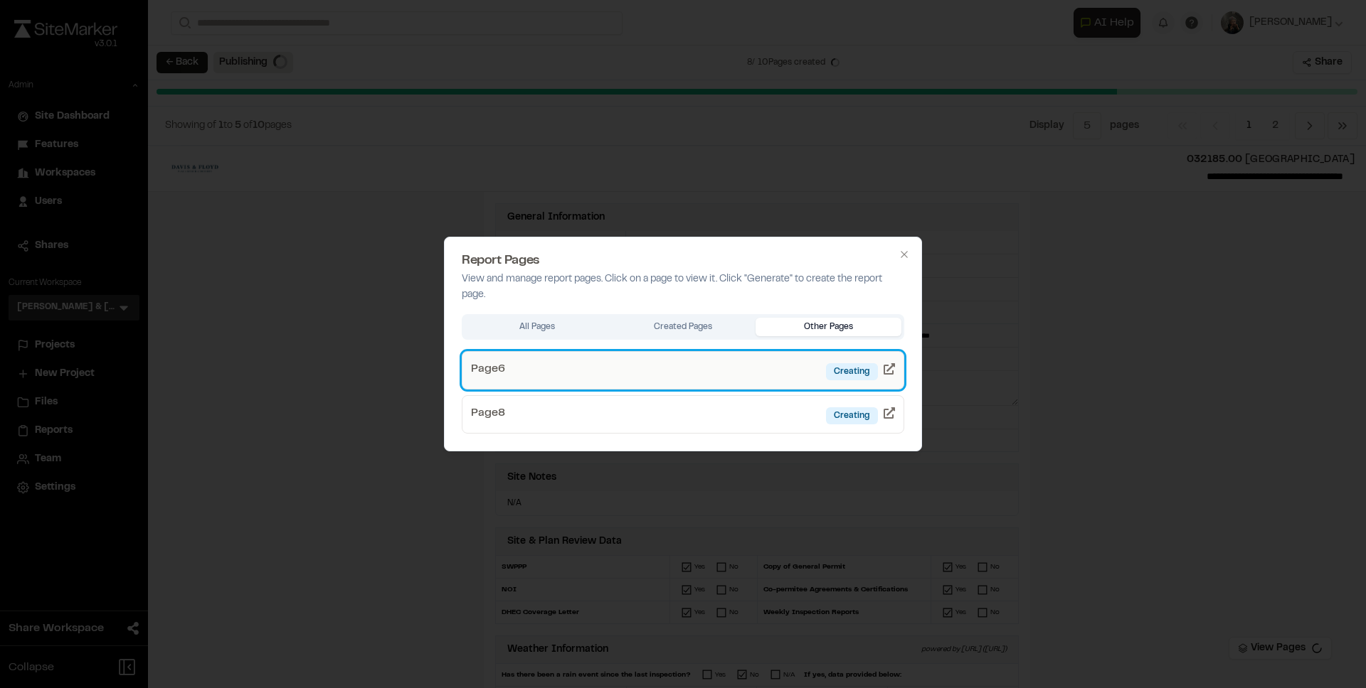
click at [804, 363] on link "Page 6 Creating" at bounding box center [683, 370] width 442 height 38
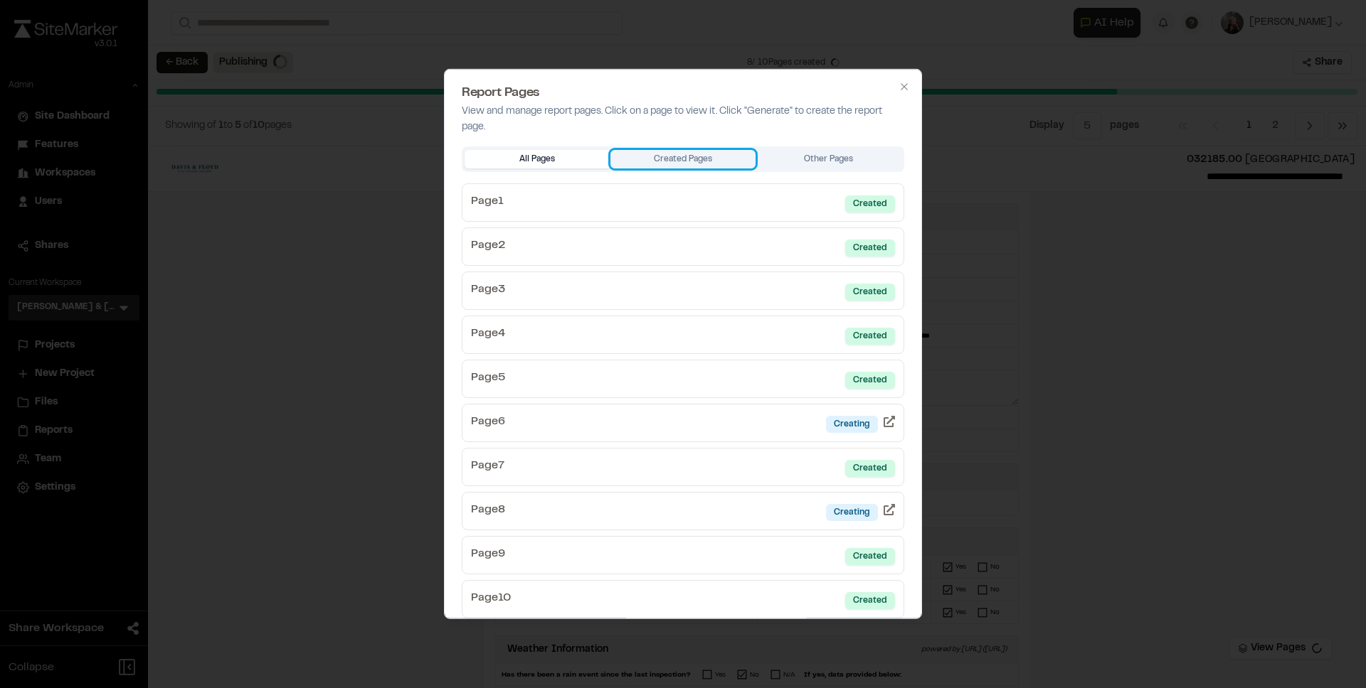
click at [687, 156] on div "Report Pages View and manage report pages. Click on a page to view it. Click "G…" at bounding box center [683, 344] width 478 height 550
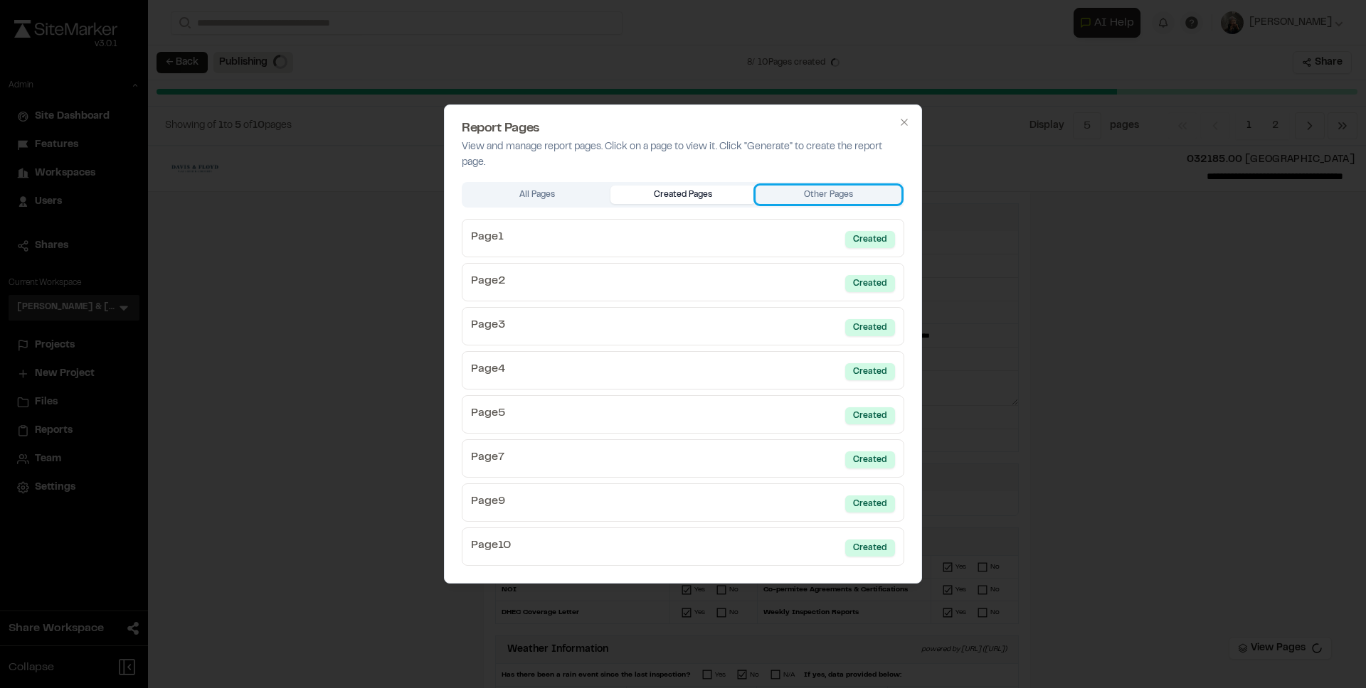
click at [822, 188] on body "Close sidebar v 3.0.1 Admin Site Dashboard Features Workspaces Users Shares Cur…" at bounding box center [683, 344] width 1366 height 688
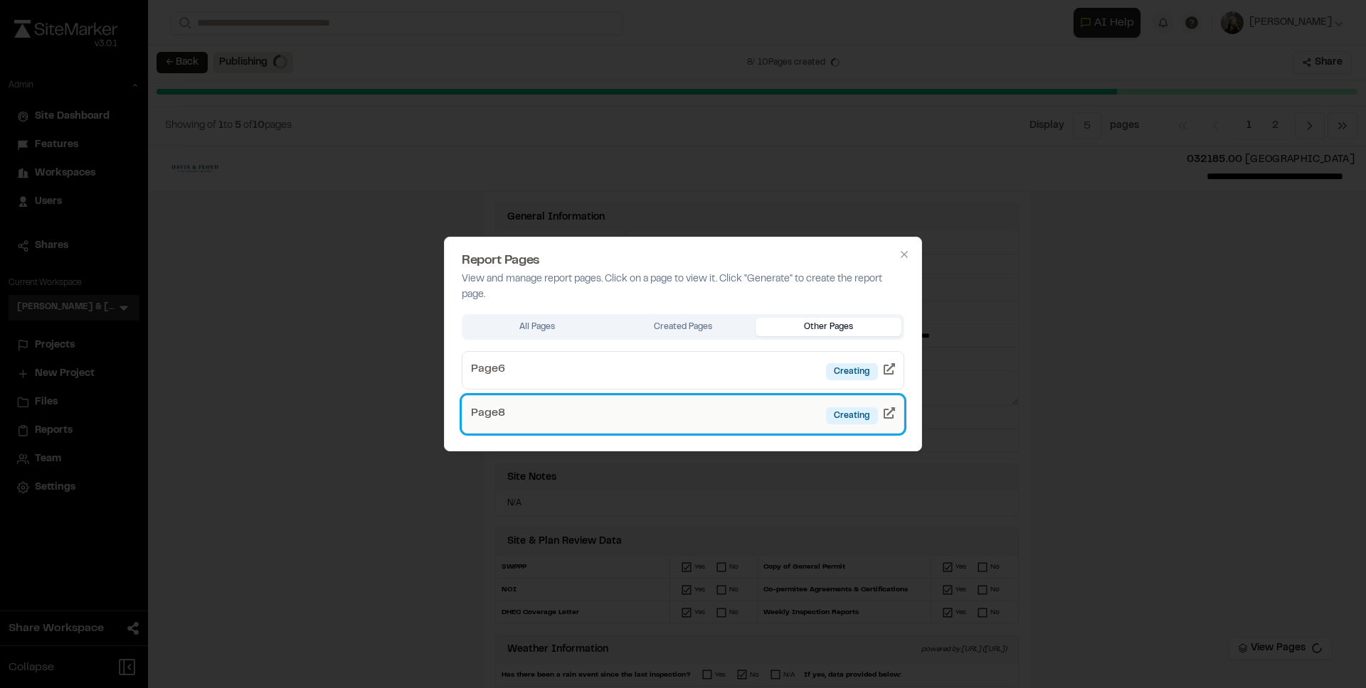
click at [796, 415] on link "Page 8 Creating" at bounding box center [683, 414] width 442 height 38
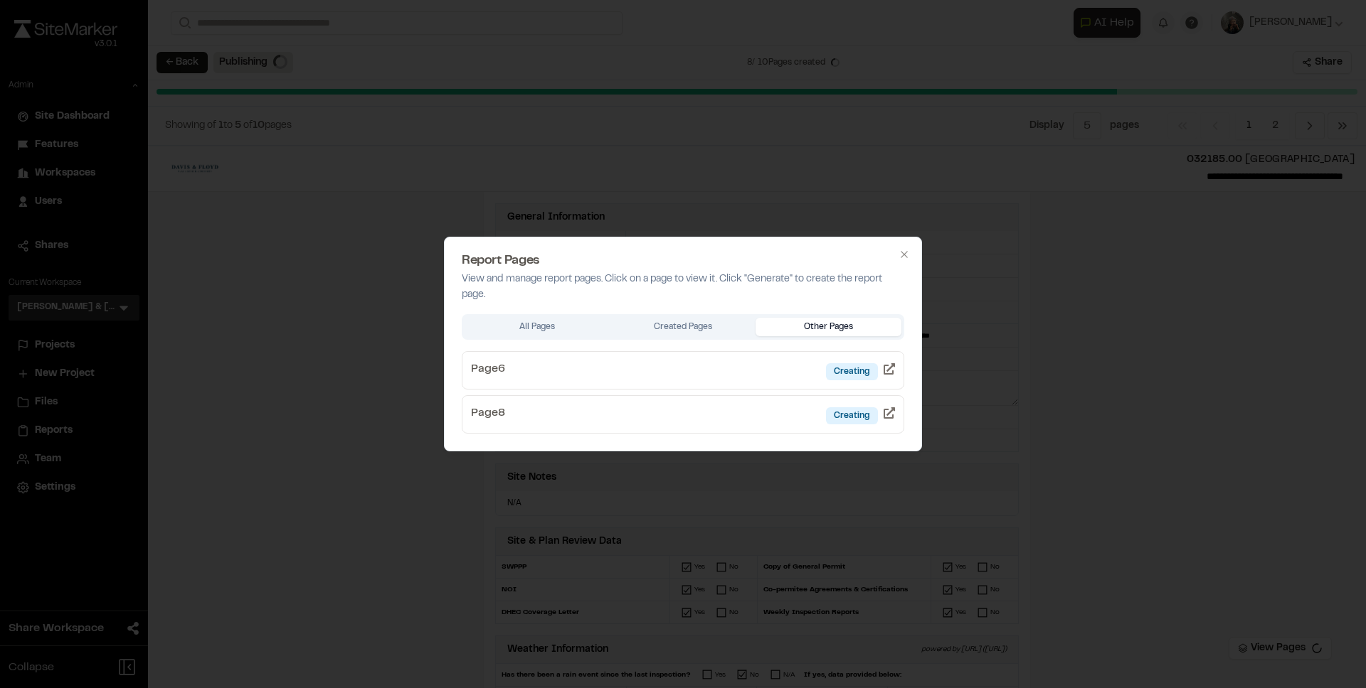
click at [819, 131] on div at bounding box center [683, 344] width 1366 height 688
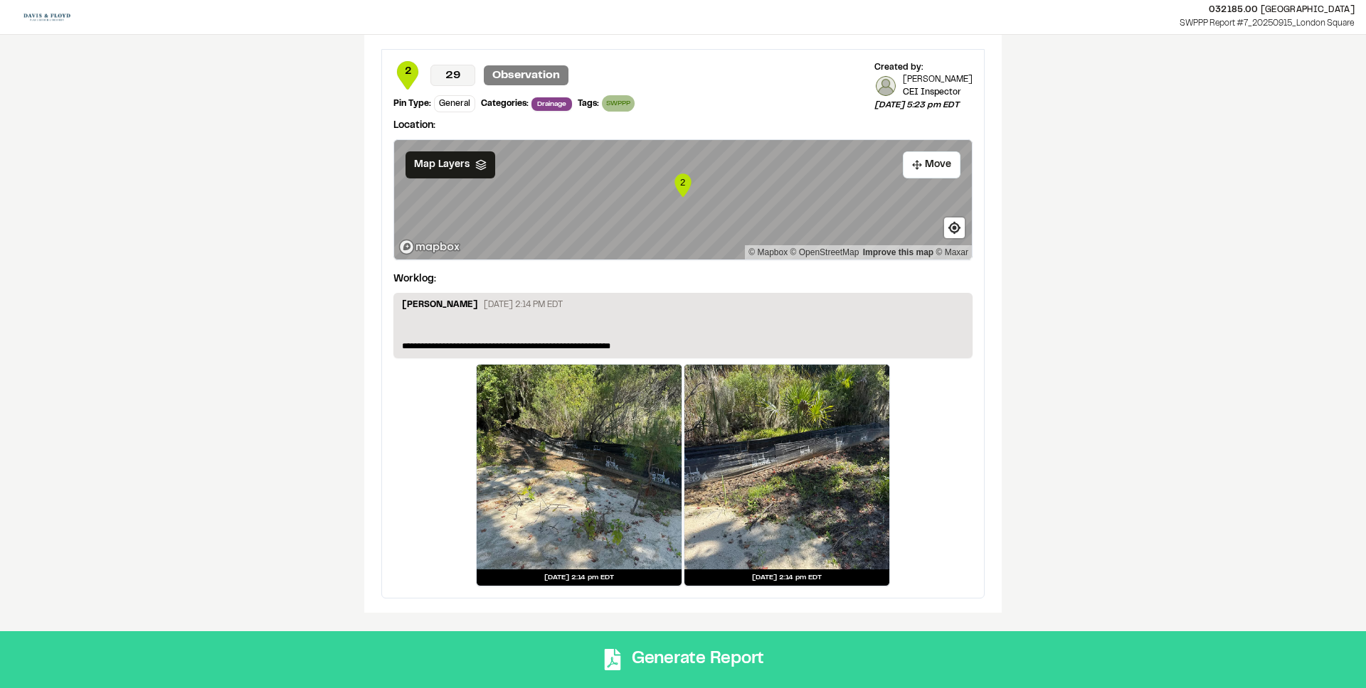
click at [838, 644] on button "Generate Report" at bounding box center [683, 660] width 1366 height 57
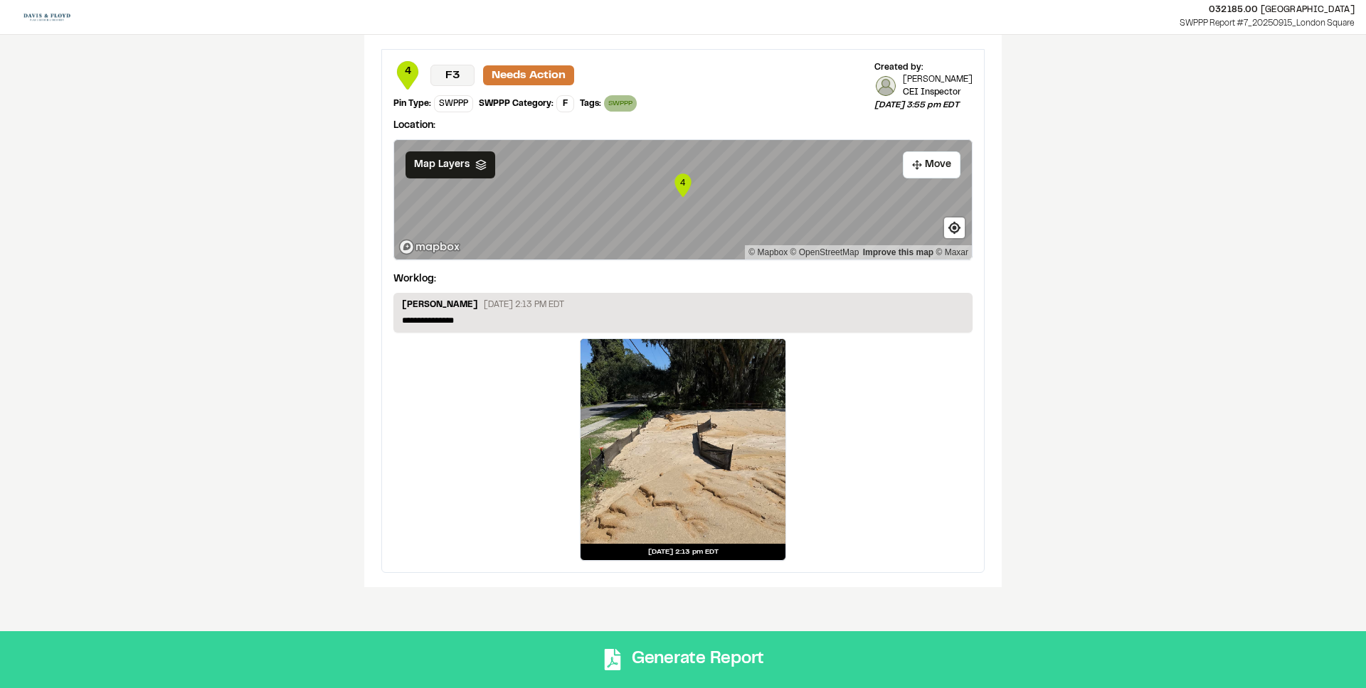
click at [779, 679] on button "Generate Report" at bounding box center [683, 660] width 1366 height 57
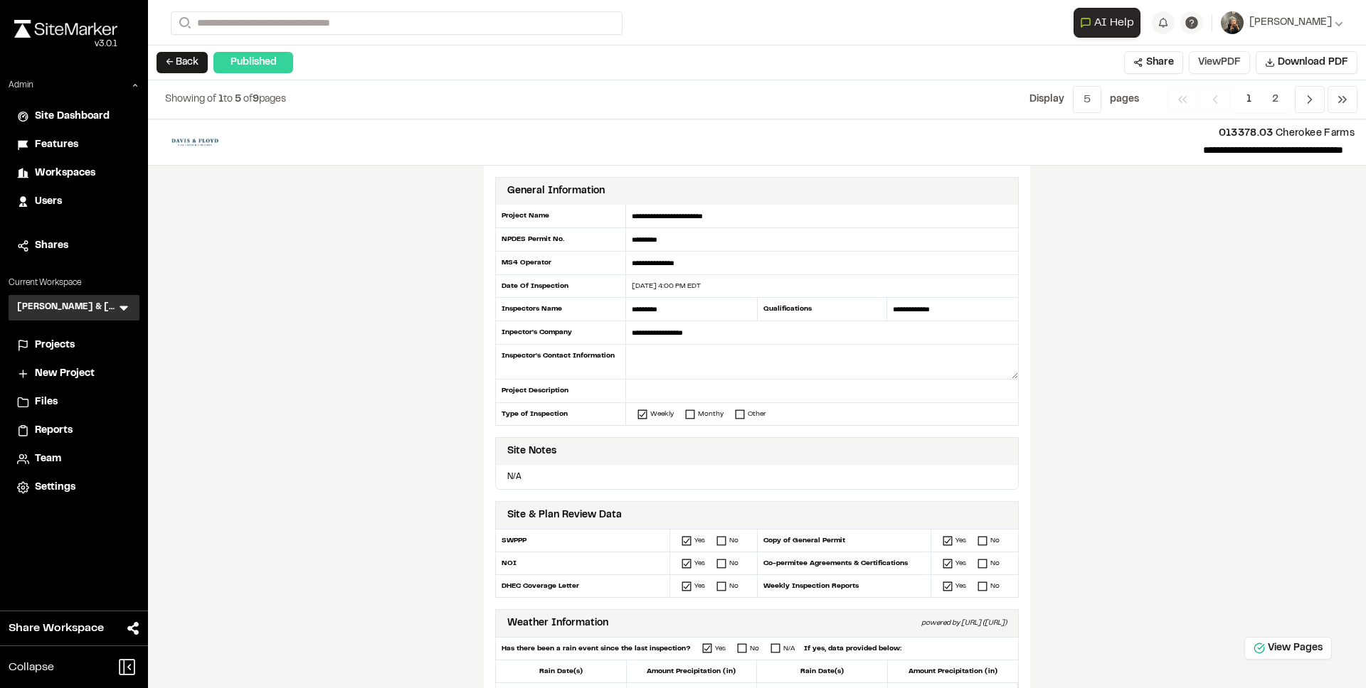
click at [1229, 62] on button "View PDF" at bounding box center [1218, 62] width 61 height 23
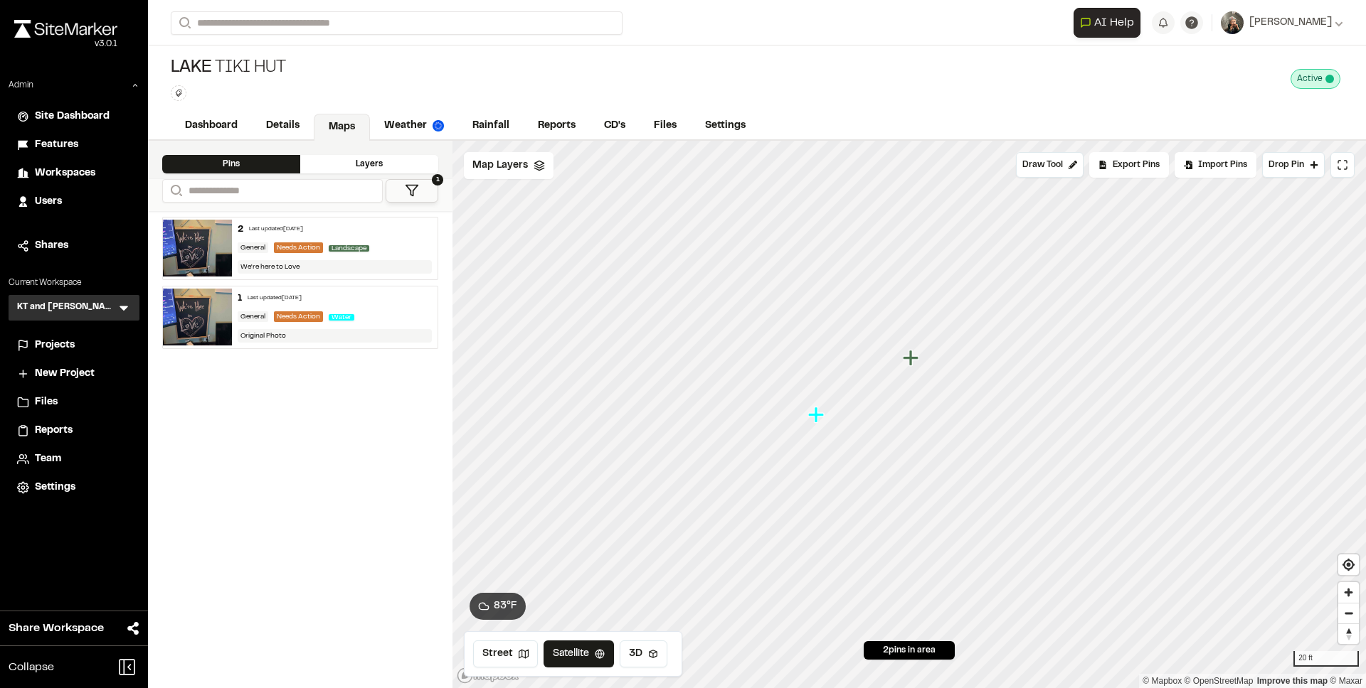
click at [164, 256] on img at bounding box center [197, 248] width 69 height 57
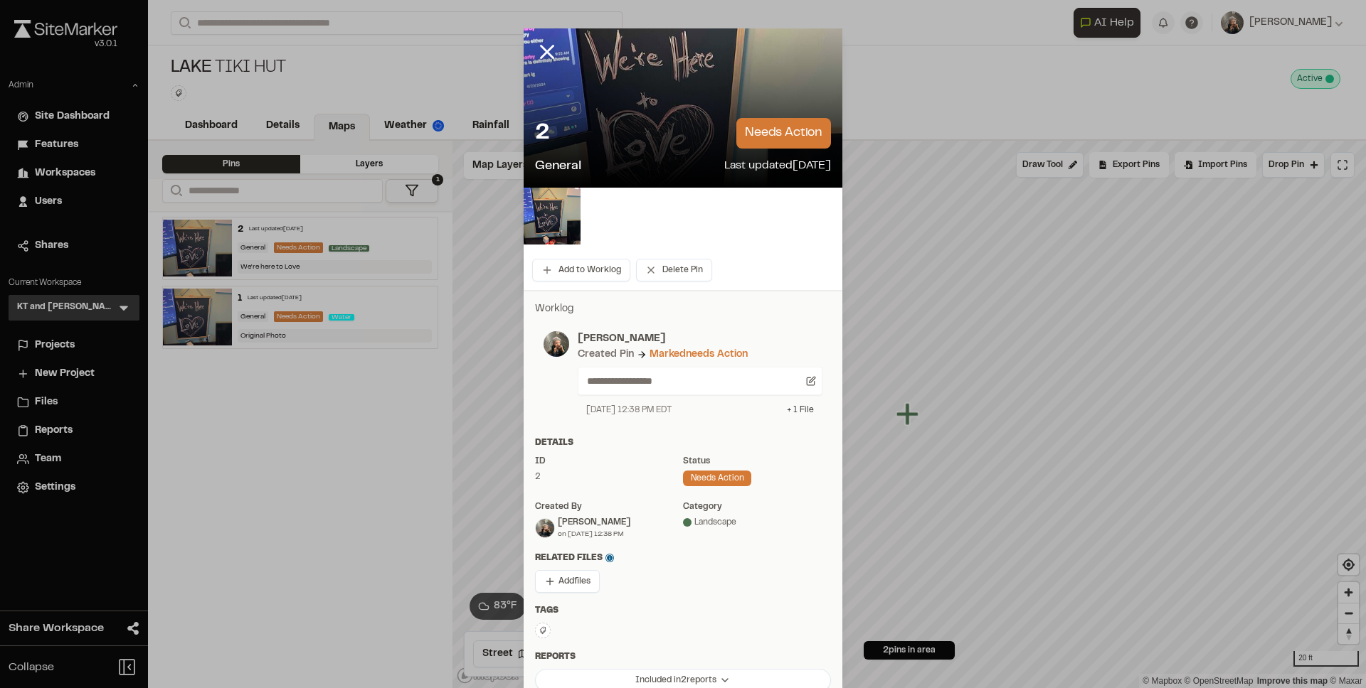
click at [797, 408] on div "+ 1 File" at bounding box center [800, 410] width 27 height 13
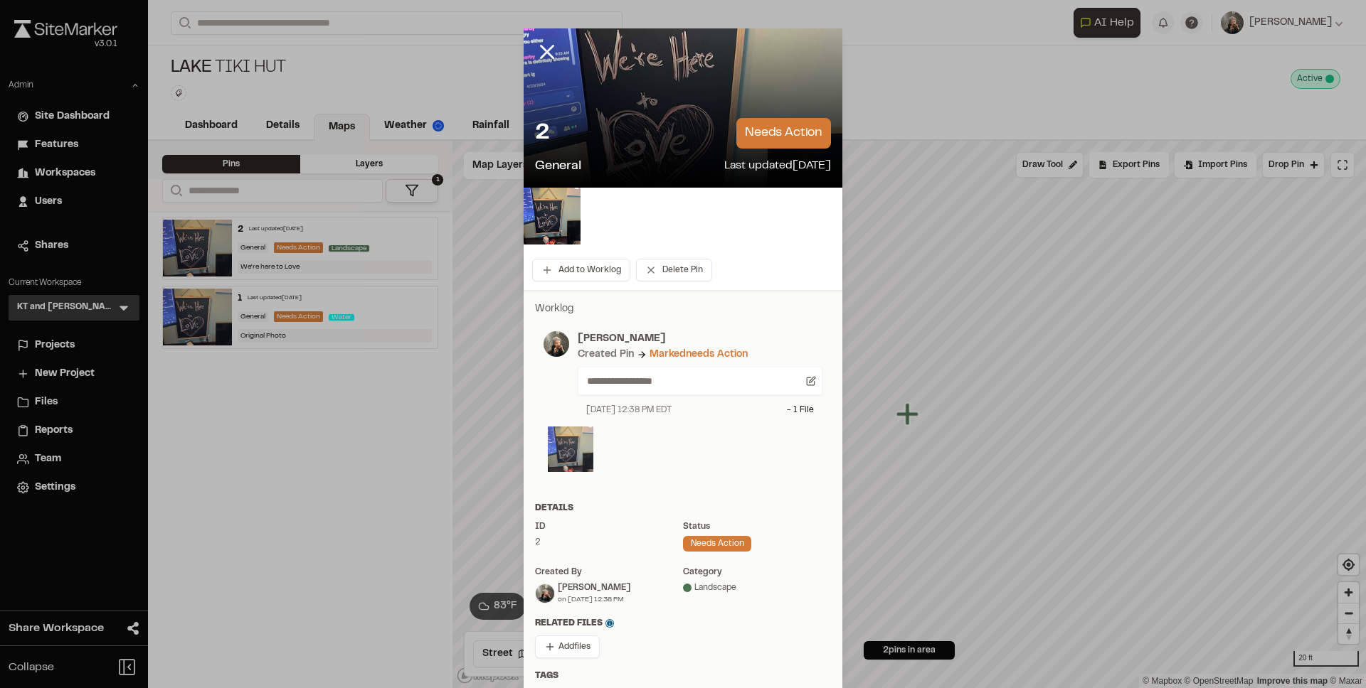
click at [569, 447] on img at bounding box center [571, 450] width 46 height 46
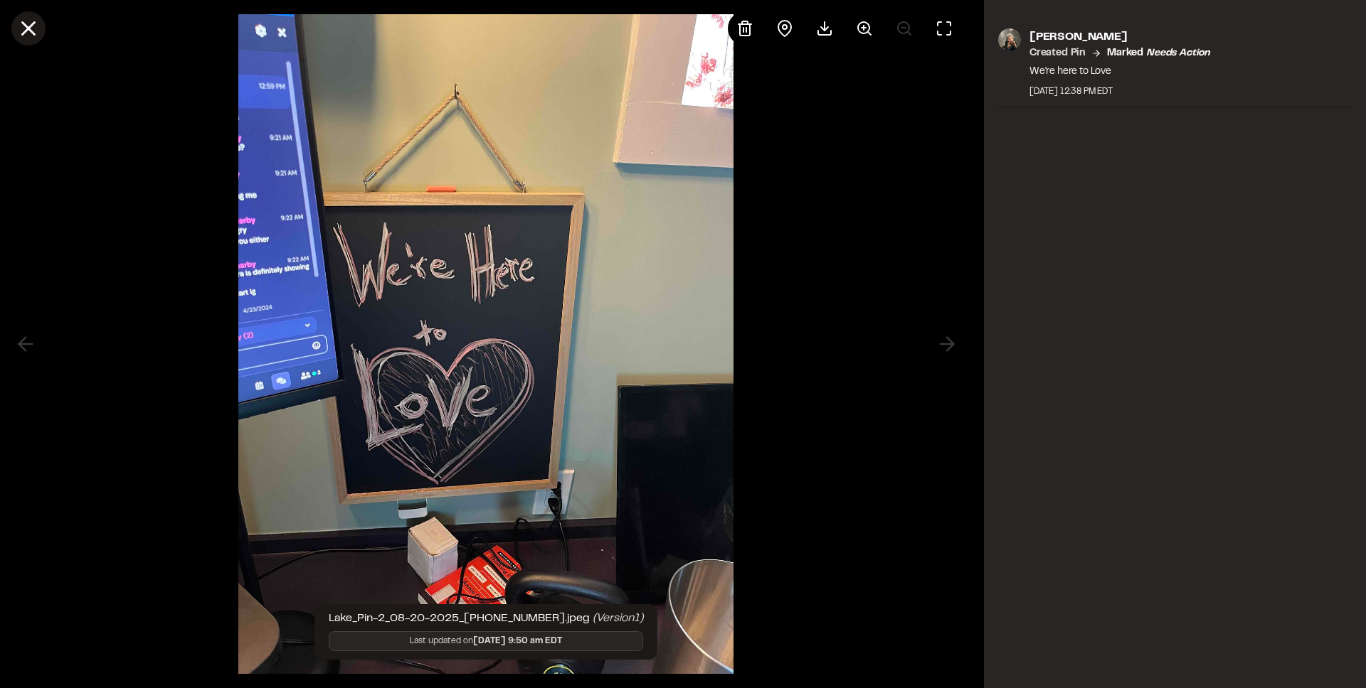
click at [32, 28] on icon at bounding box center [28, 28] width 24 height 24
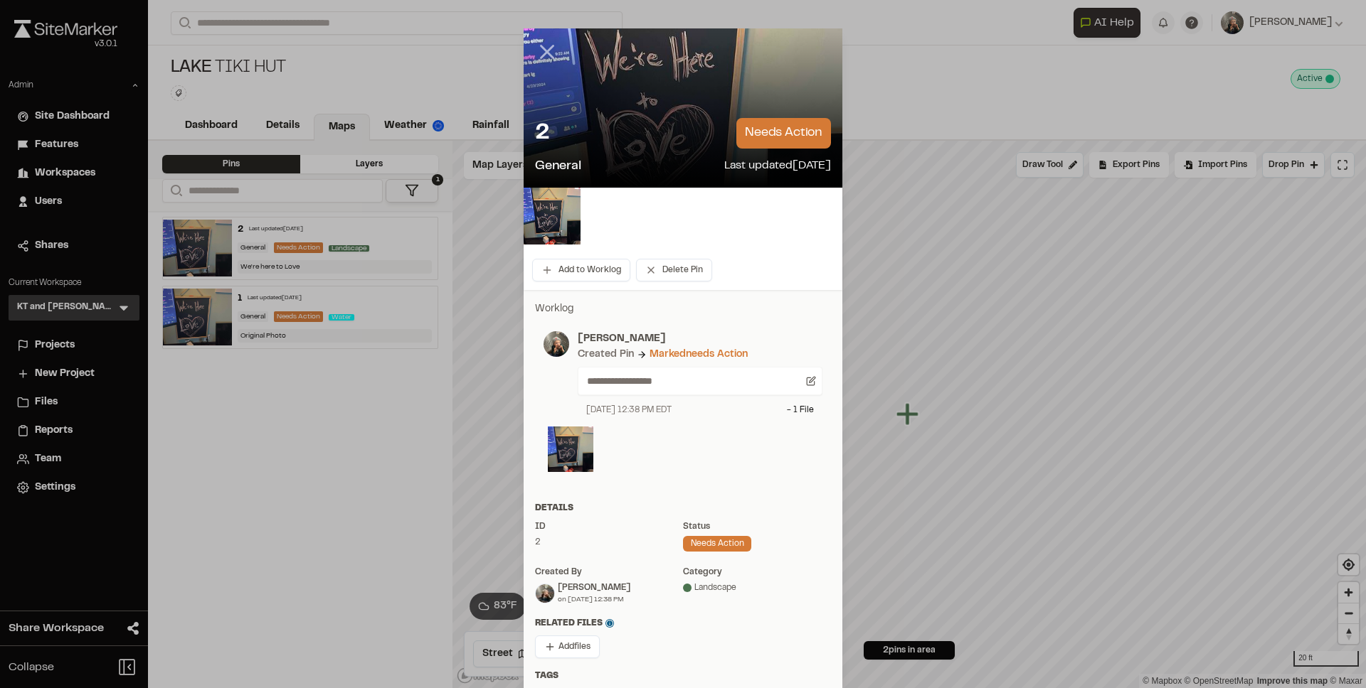
click at [541, 49] on icon at bounding box center [547, 52] width 24 height 24
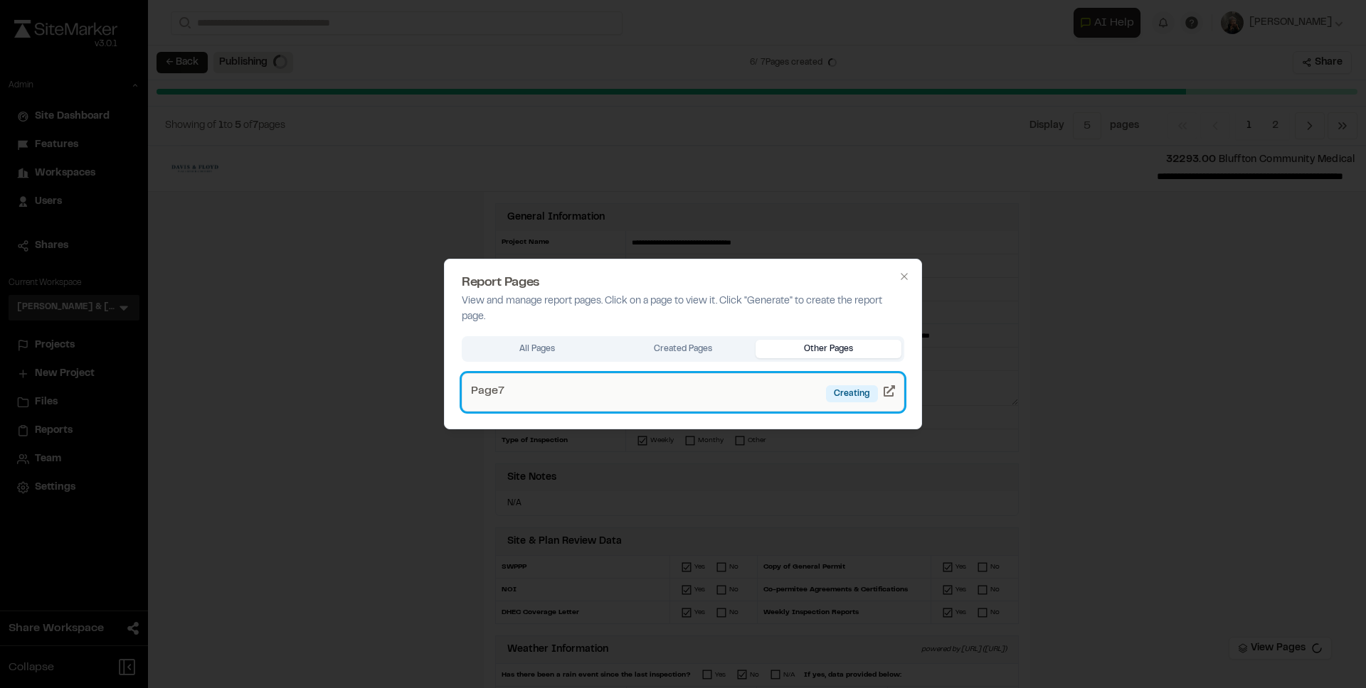
click at [820, 384] on link "Page 7 Creating" at bounding box center [683, 392] width 442 height 38
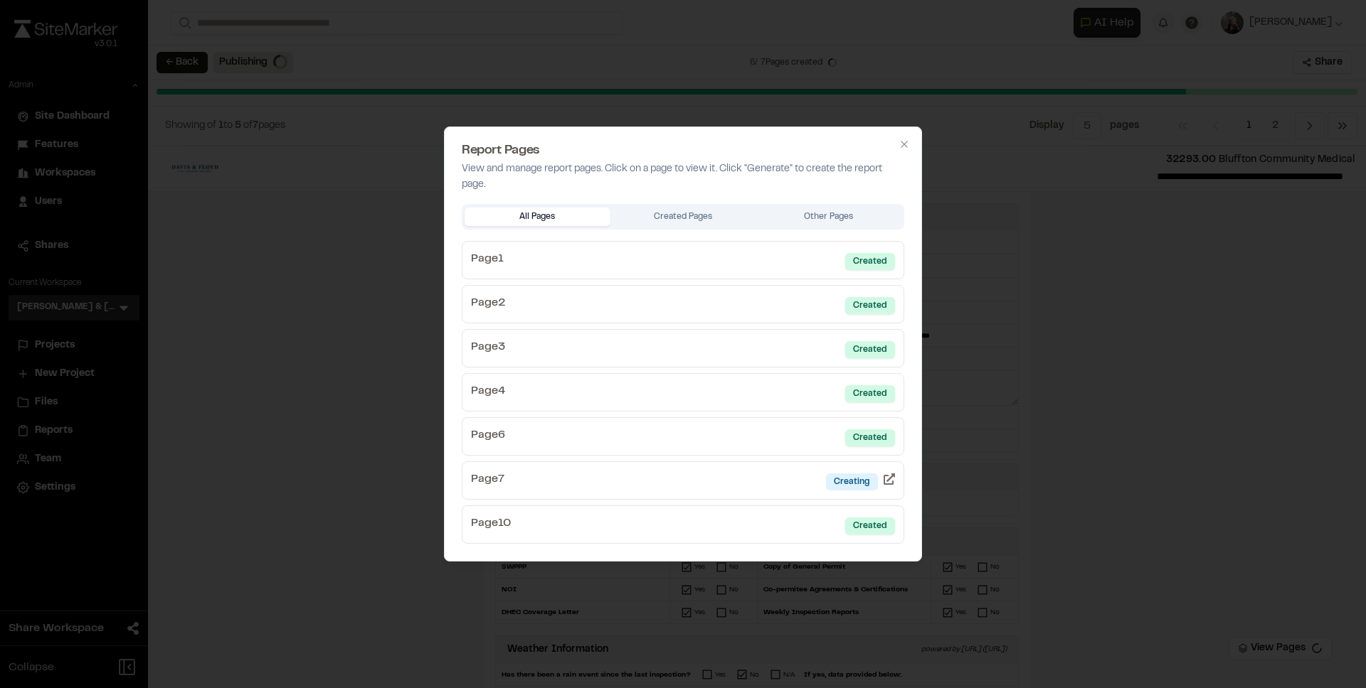
click at [1047, 293] on div at bounding box center [683, 344] width 1366 height 688
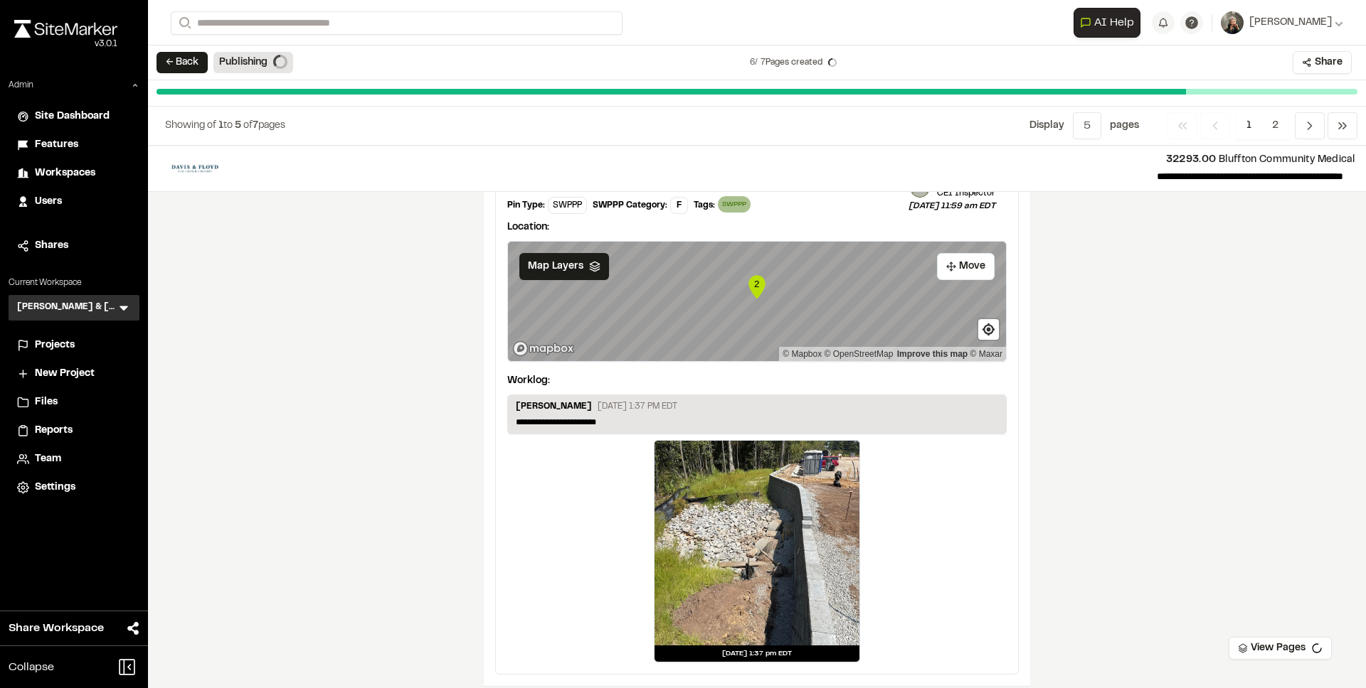
scroll to position [2290, 0]
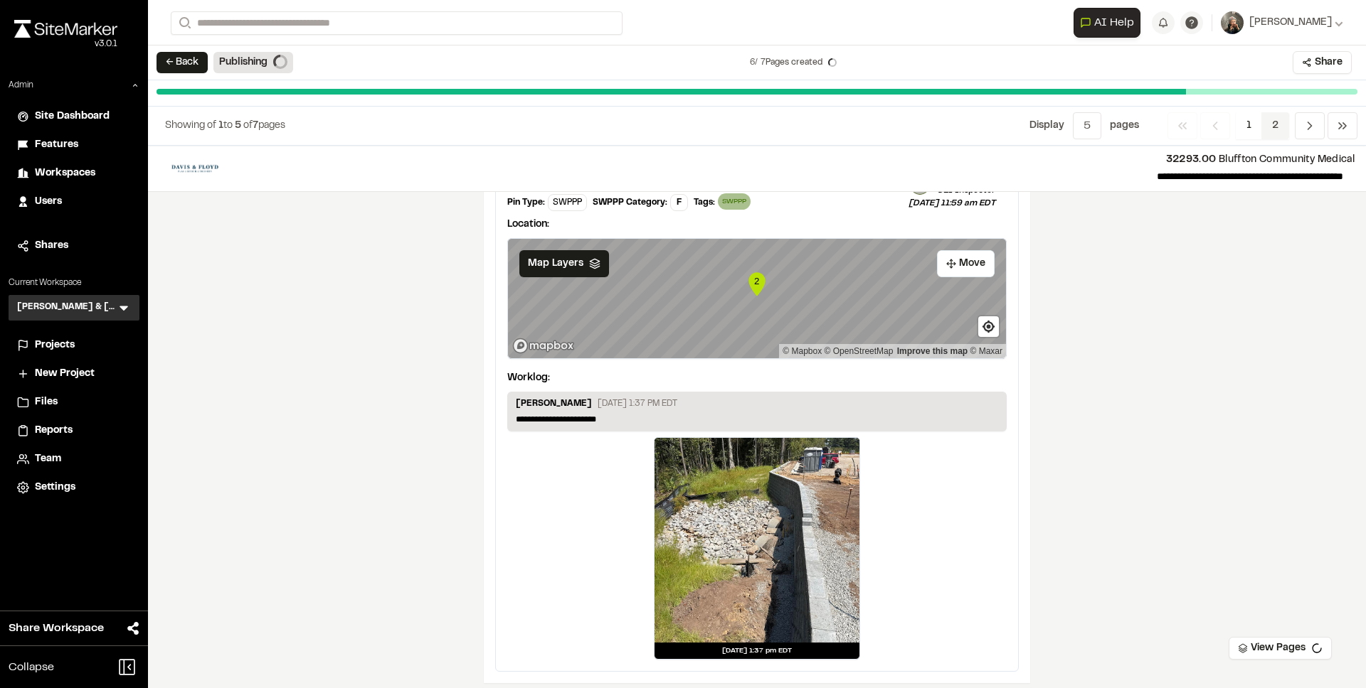
click at [1265, 131] on span "2" at bounding box center [1275, 125] width 28 height 27
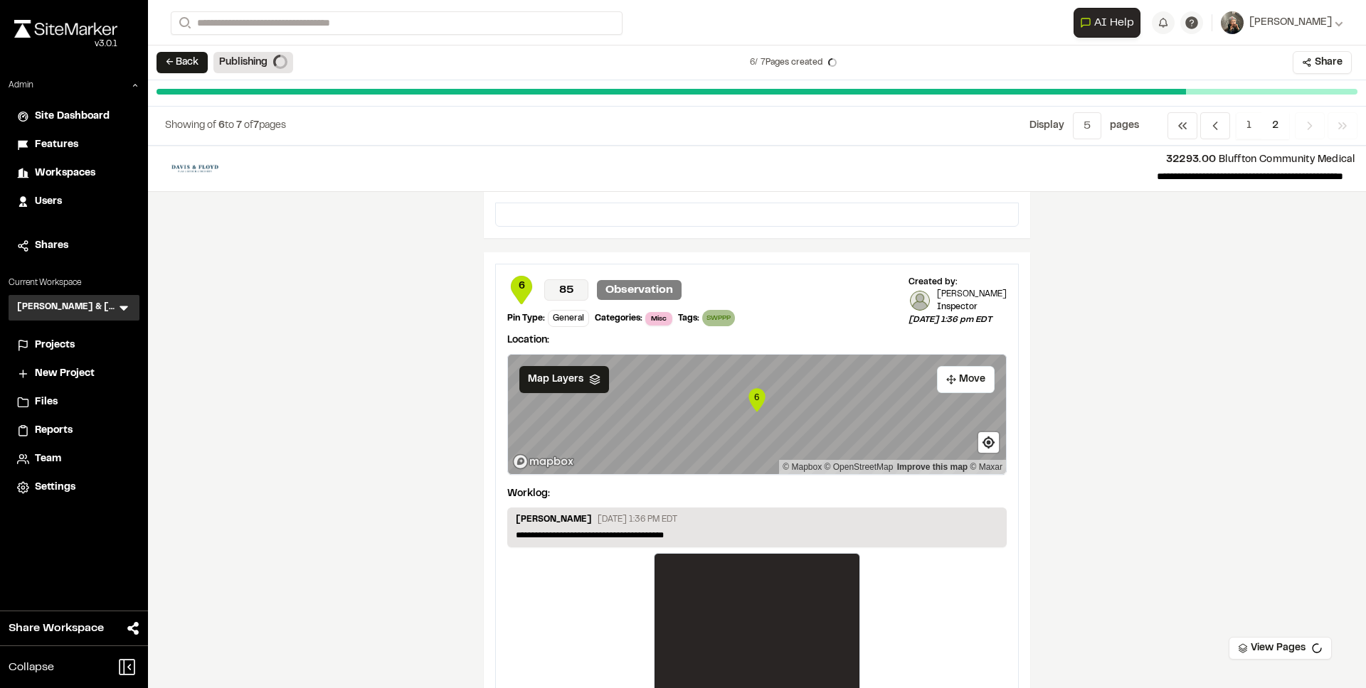
scroll to position [0, 0]
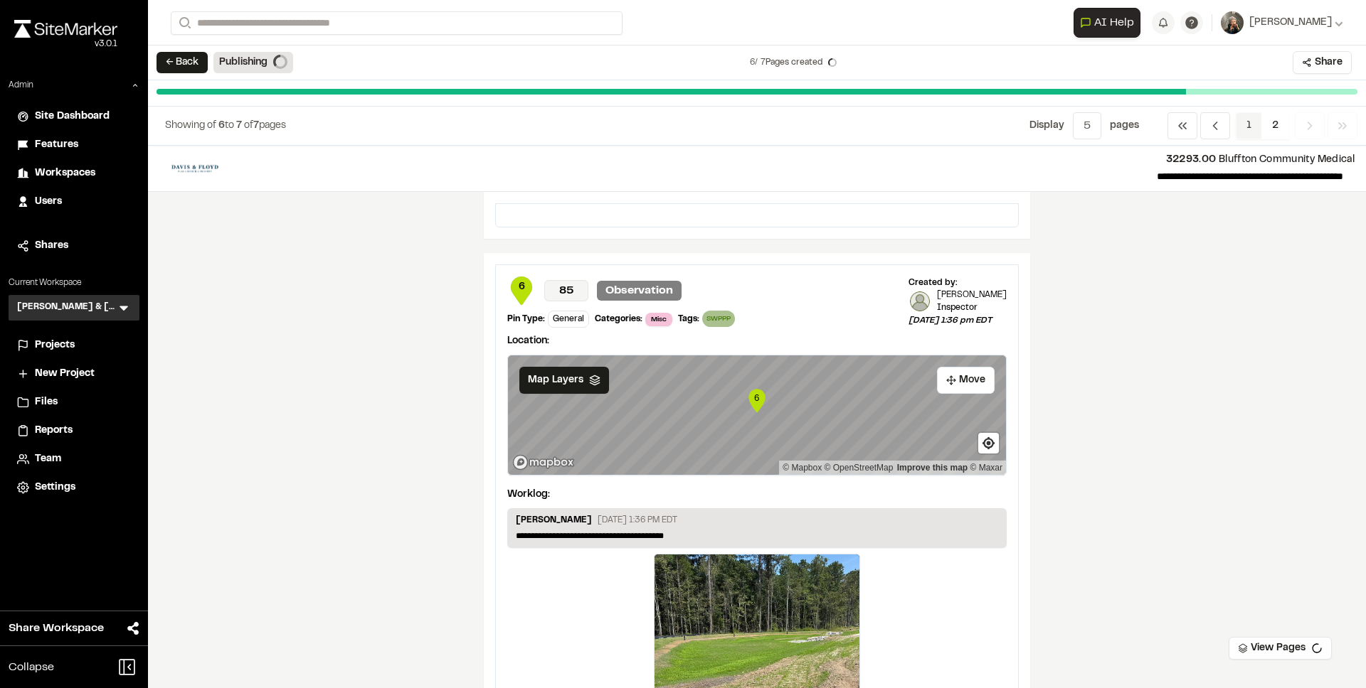
click at [1245, 129] on span "1" at bounding box center [1248, 125] width 26 height 27
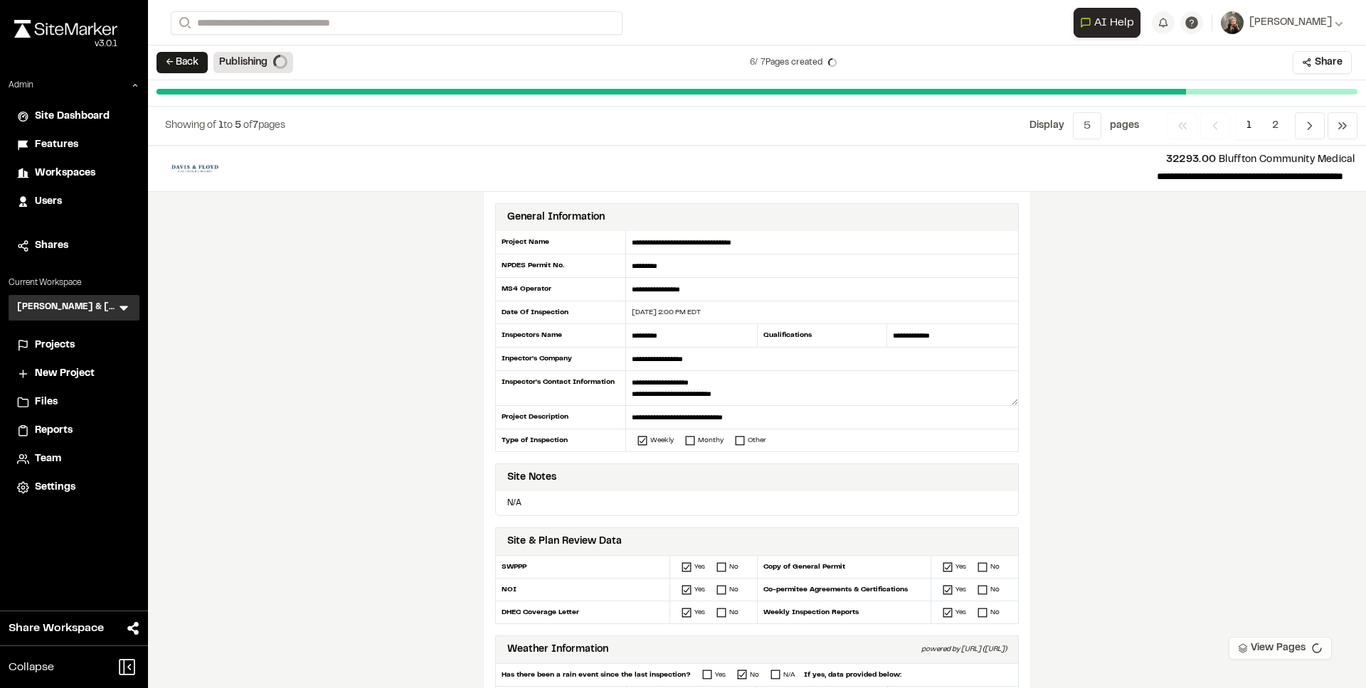
click at [1282, 649] on button "View Pages" at bounding box center [1279, 648] width 103 height 23
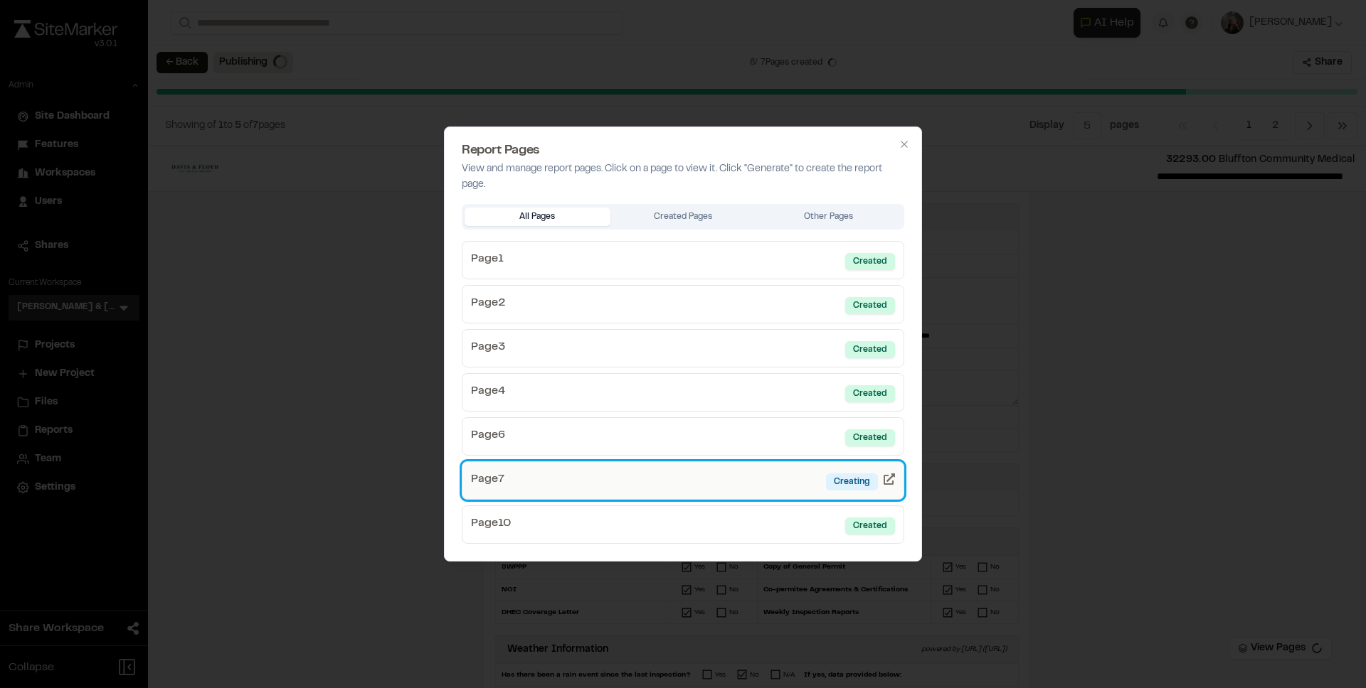
click at [806, 467] on link "Page 7 Creating" at bounding box center [683, 481] width 442 height 38
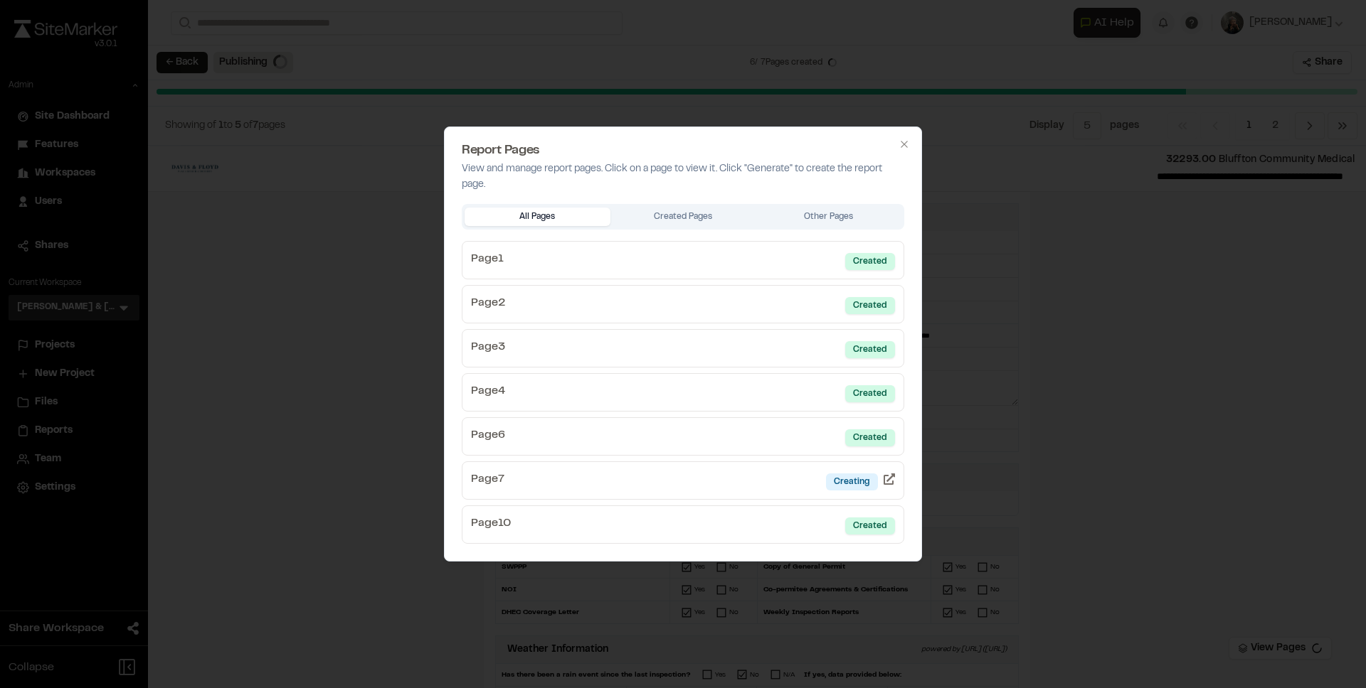
click at [1045, 248] on div at bounding box center [683, 344] width 1366 height 688
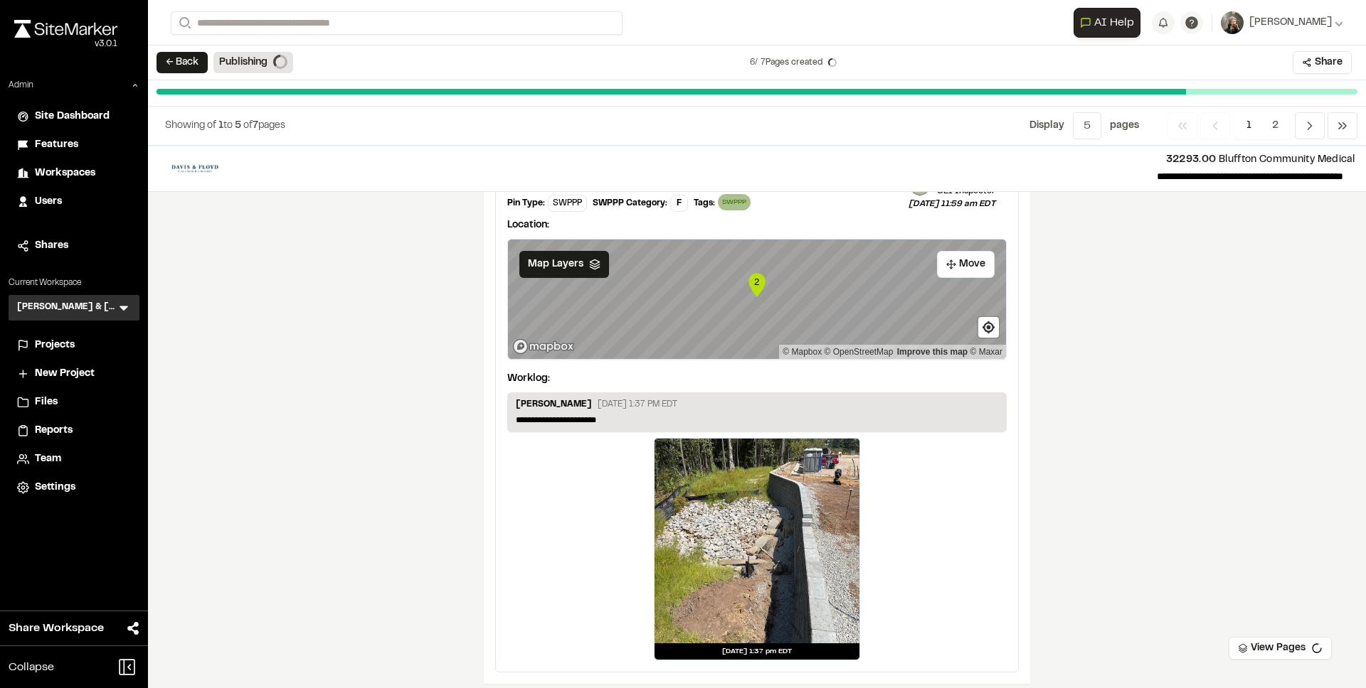
scroll to position [2290, 0]
click at [1263, 124] on span "2" at bounding box center [1275, 125] width 28 height 27
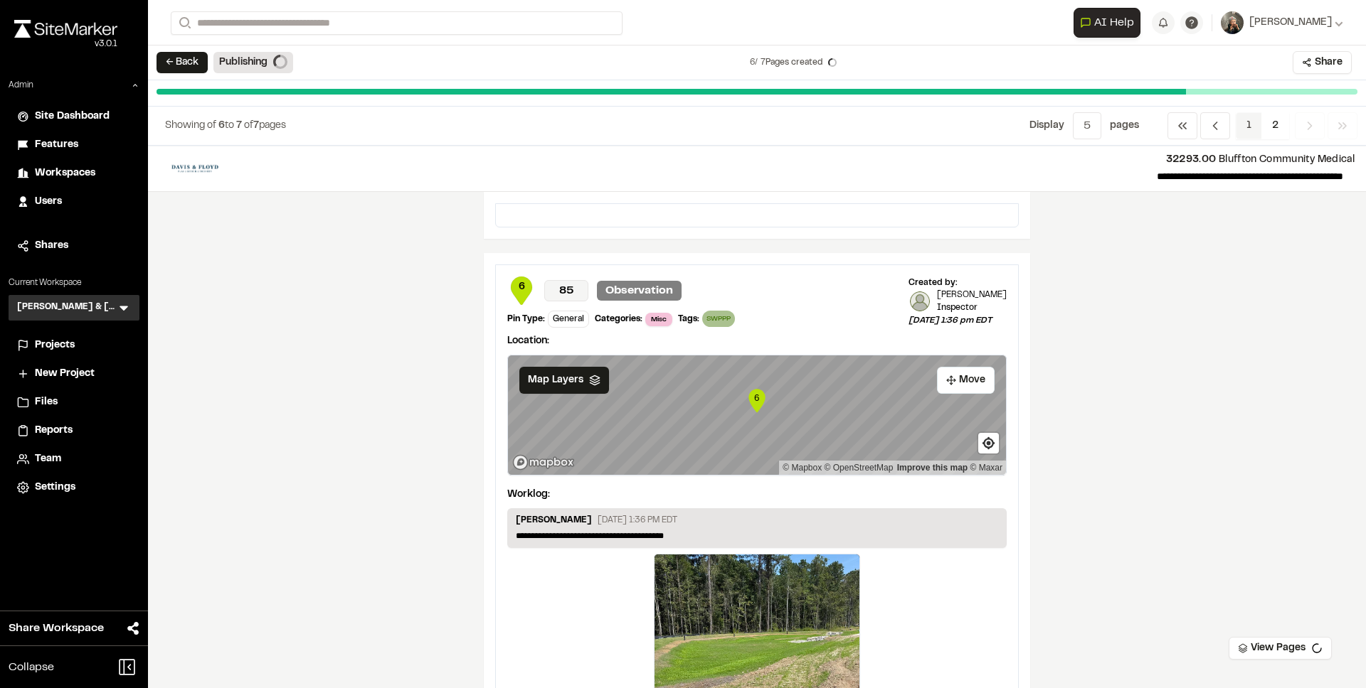
click at [1249, 131] on span "1" at bounding box center [1248, 125] width 26 height 27
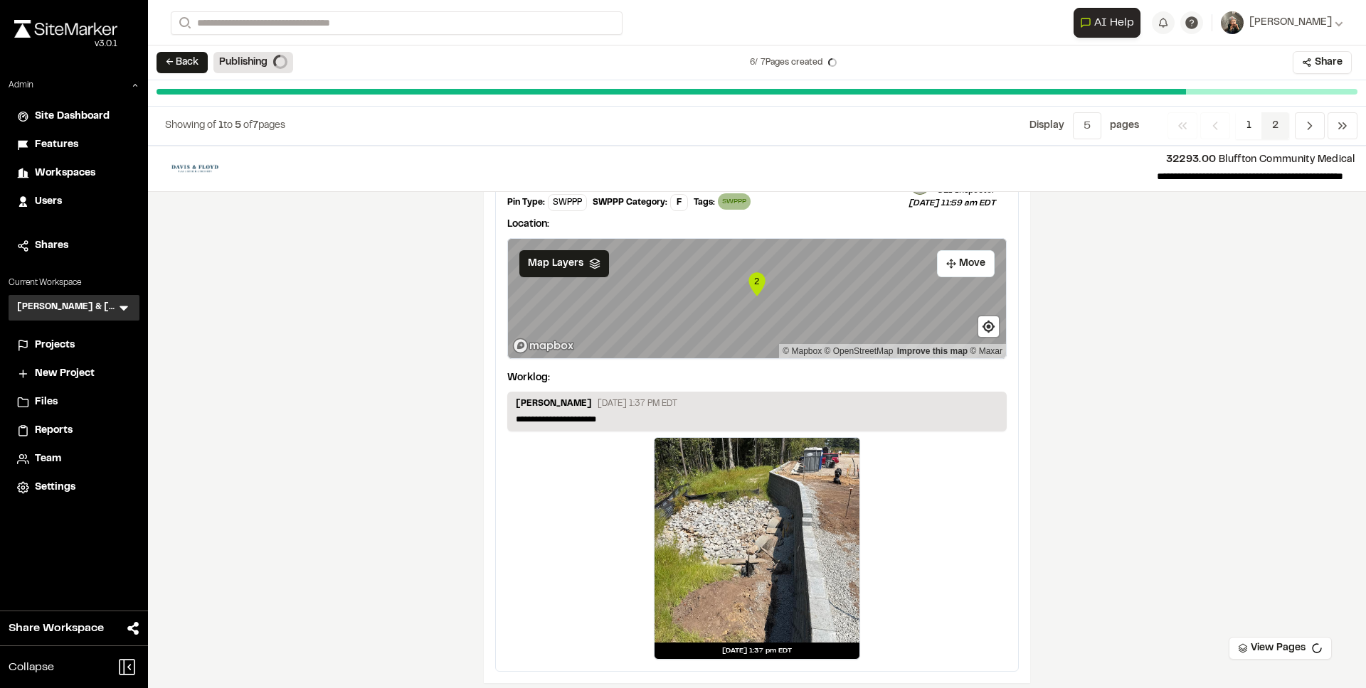
click at [1267, 137] on span "2" at bounding box center [1275, 125] width 28 height 27
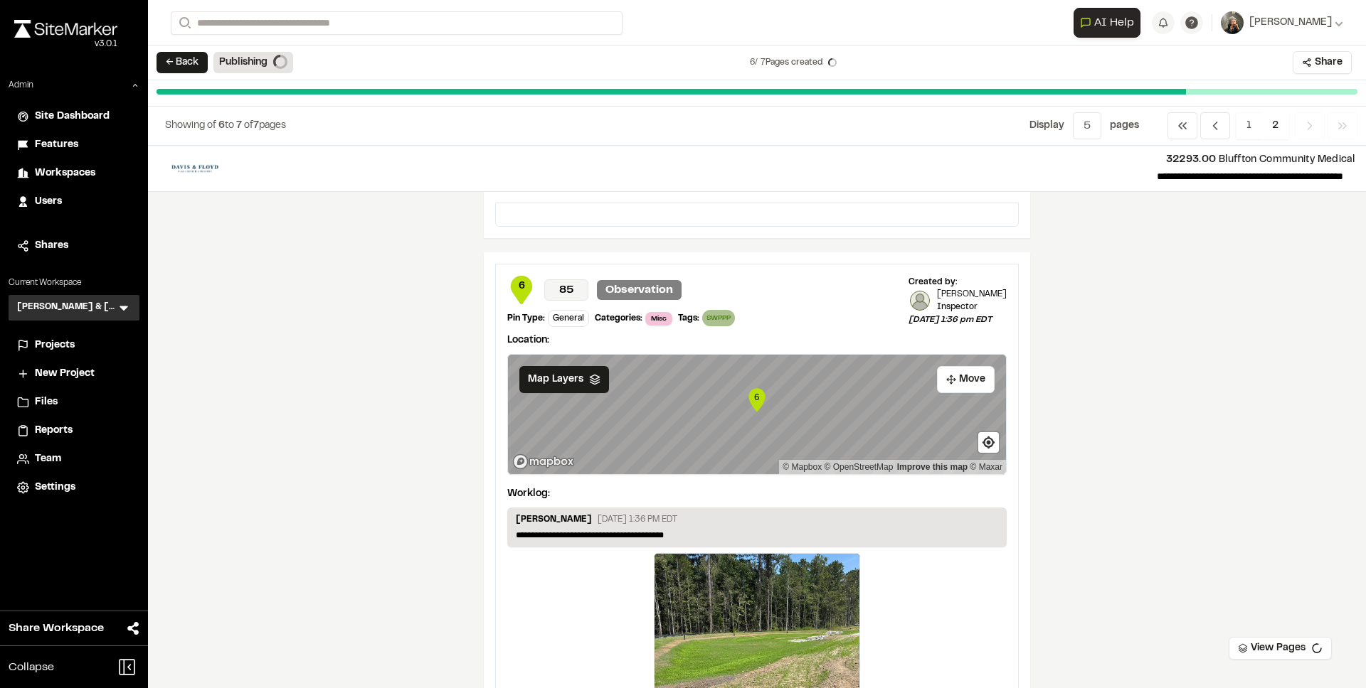
scroll to position [0, 0]
click at [1250, 127] on span "1" at bounding box center [1248, 125] width 26 height 27
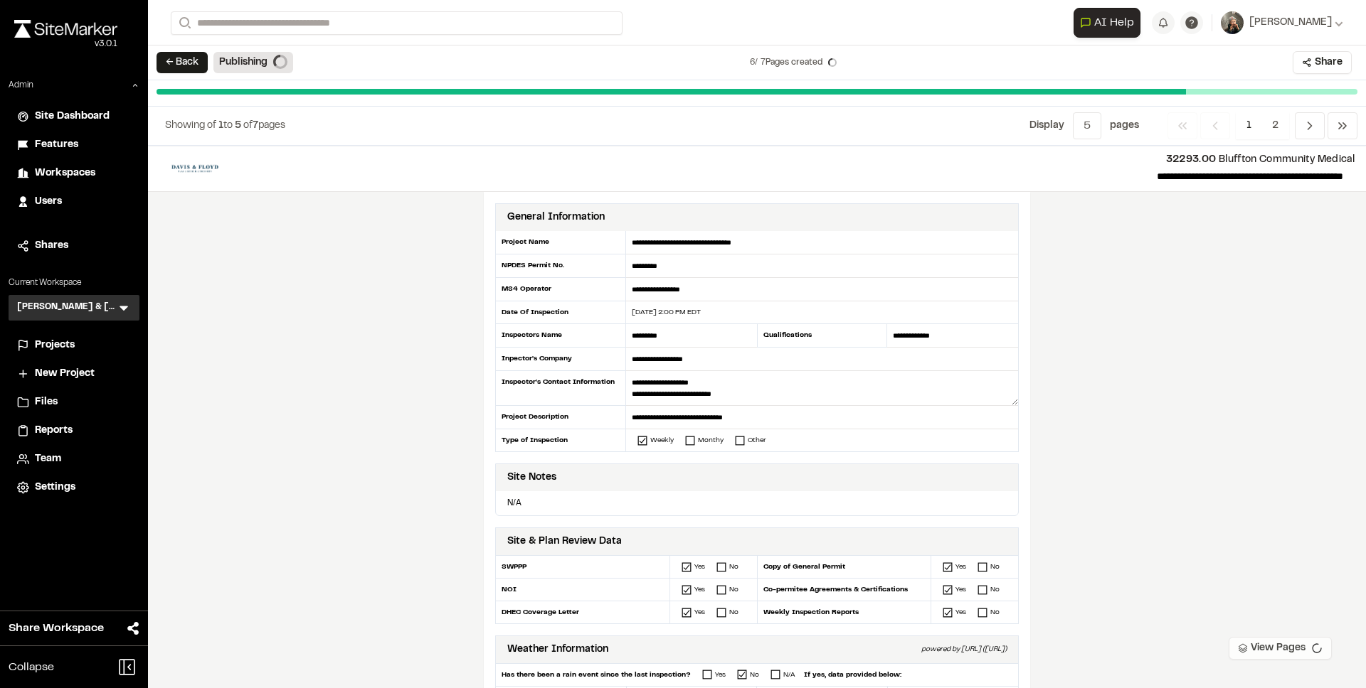
click at [1280, 645] on button "View Pages" at bounding box center [1279, 648] width 103 height 23
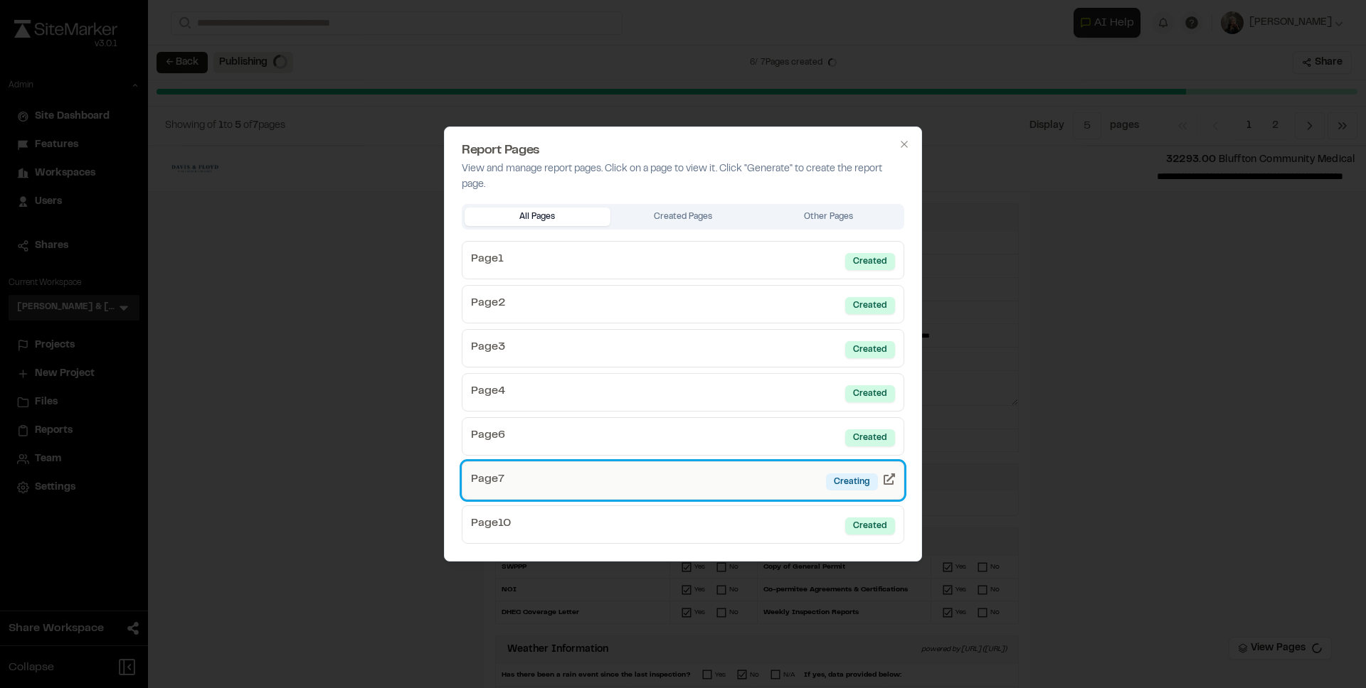
click at [743, 492] on link "Page 7 Creating" at bounding box center [683, 481] width 442 height 38
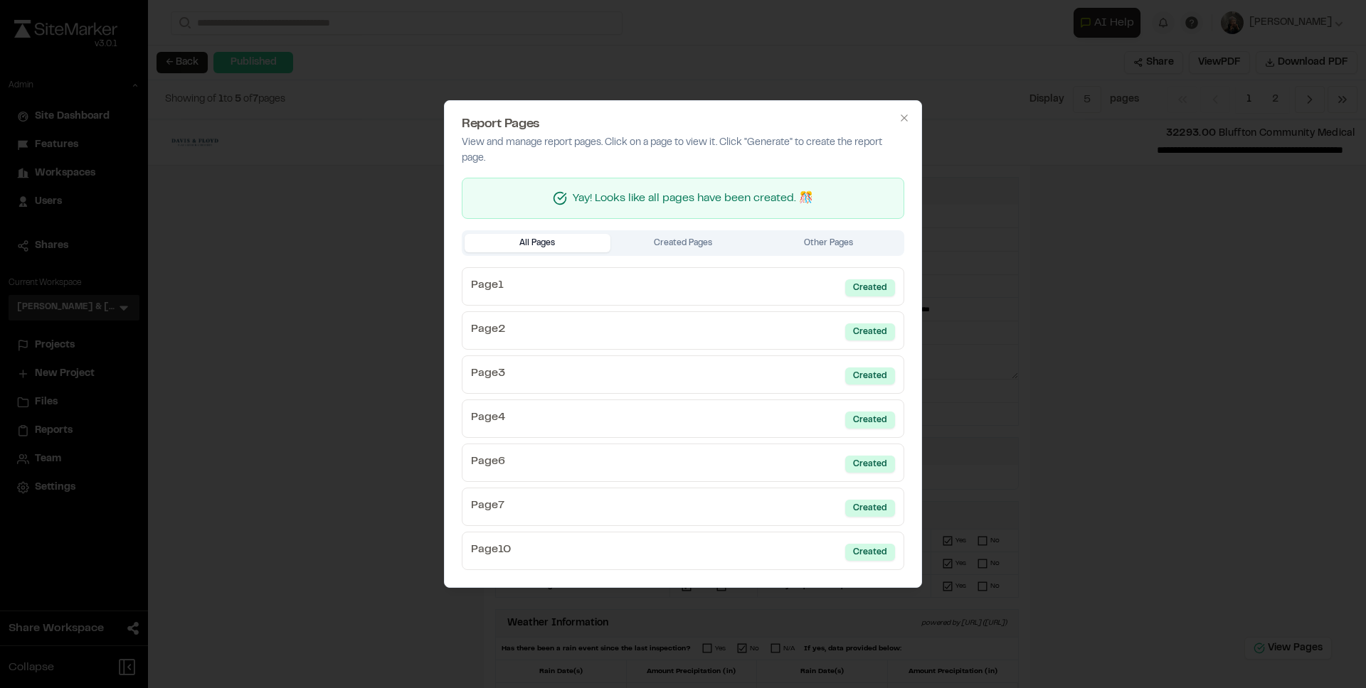
click at [1005, 344] on div at bounding box center [683, 344] width 1366 height 688
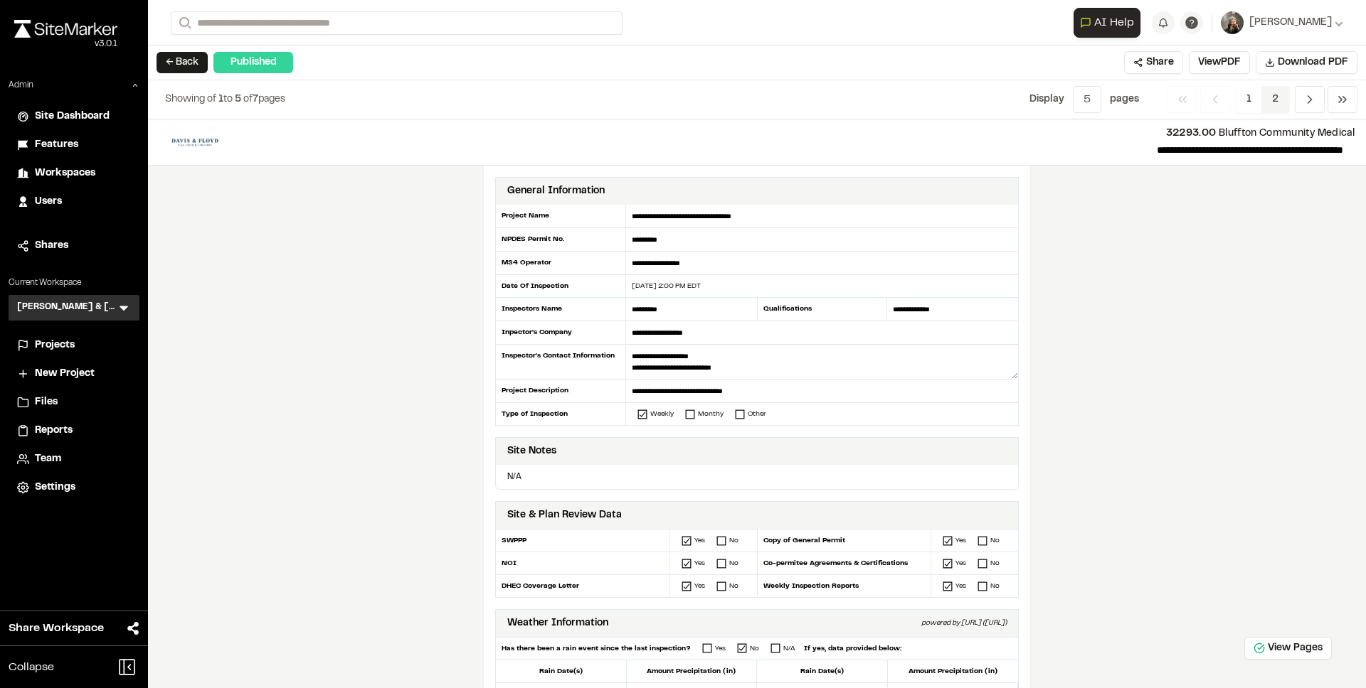
click at [1266, 110] on span "2" at bounding box center [1275, 99] width 28 height 27
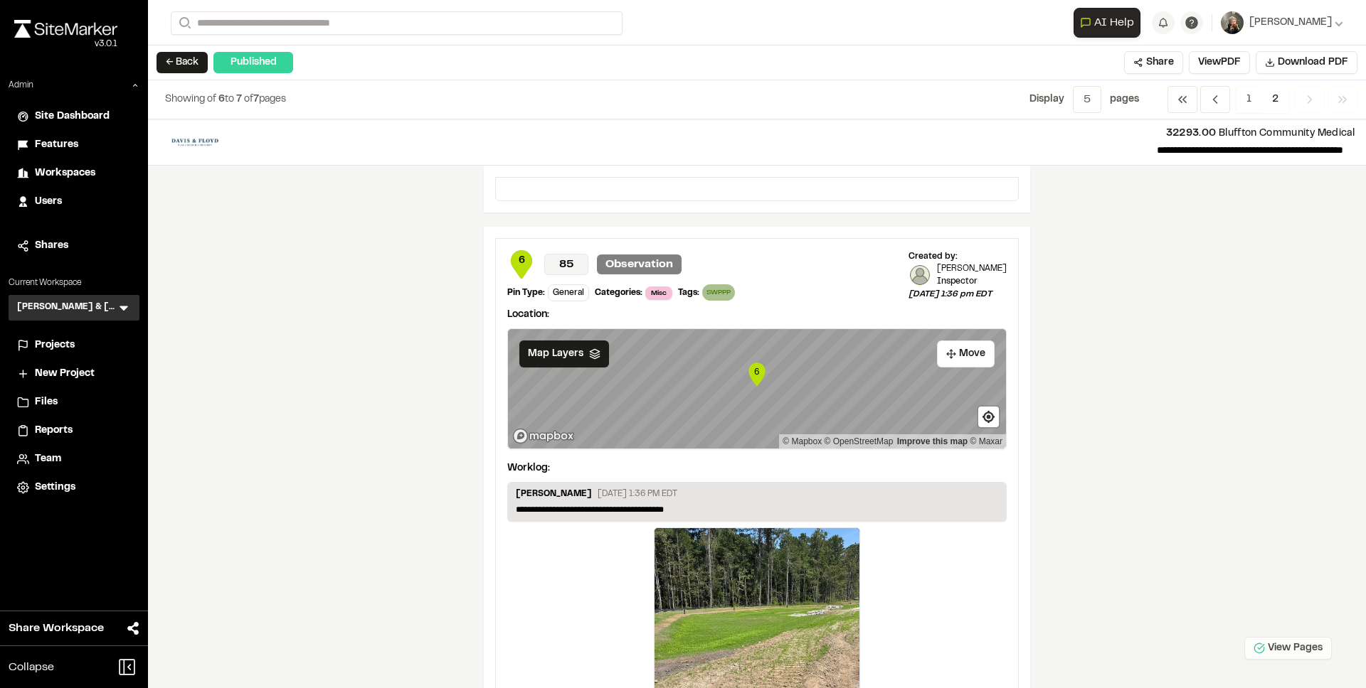
click at [1314, 642] on button "View Pages" at bounding box center [1287, 648] width 87 height 23
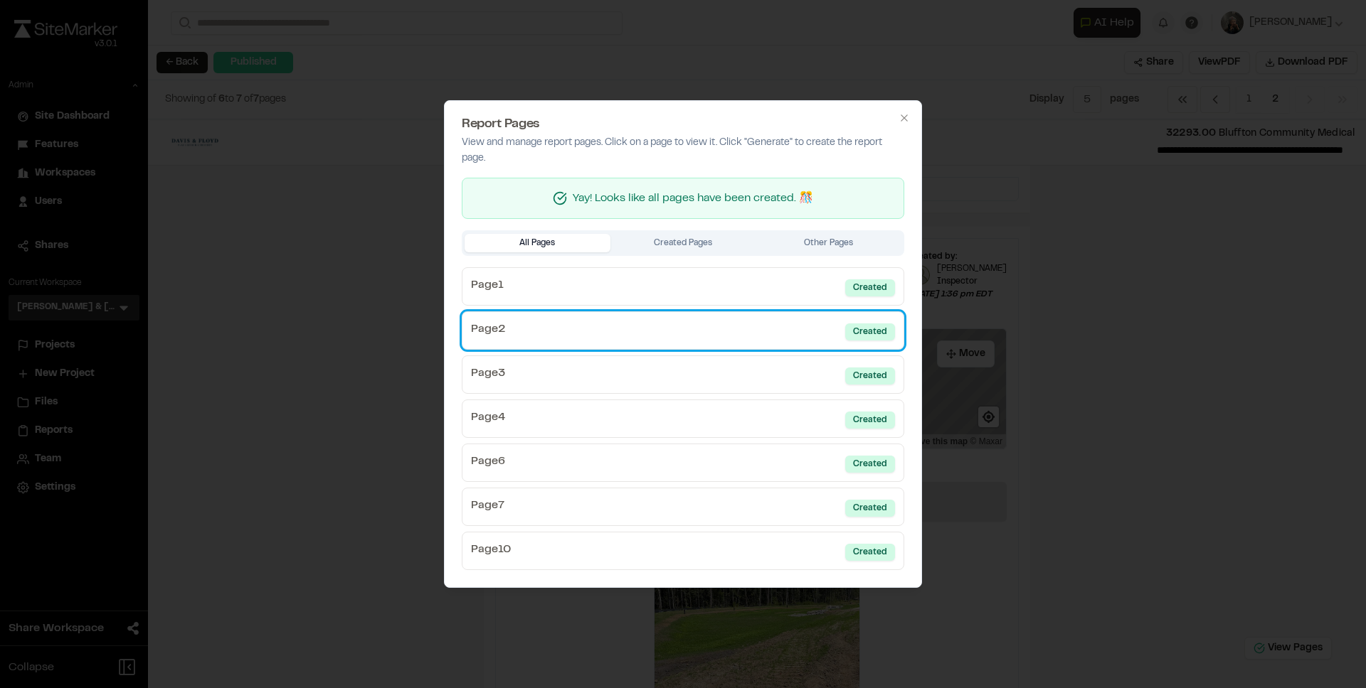
click at [702, 321] on link "Page 2 Created" at bounding box center [683, 331] width 442 height 38
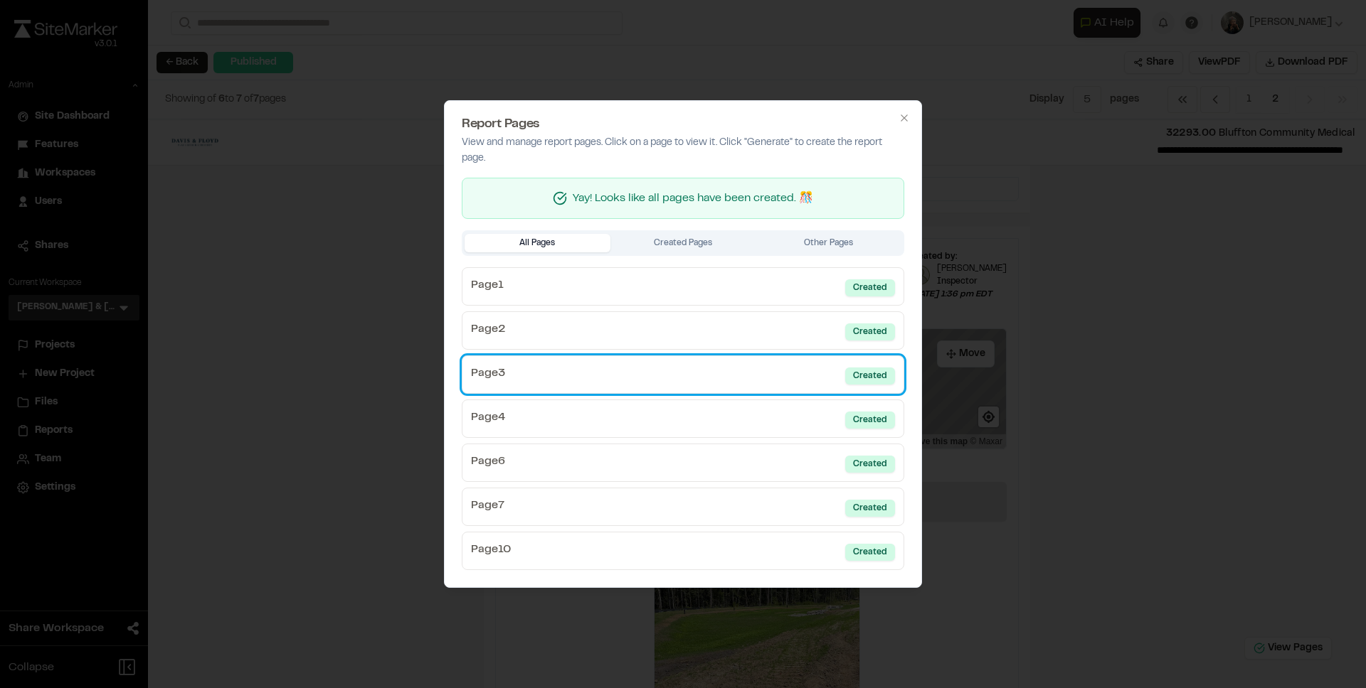
click at [732, 375] on link "Page 3 Created" at bounding box center [683, 375] width 442 height 38
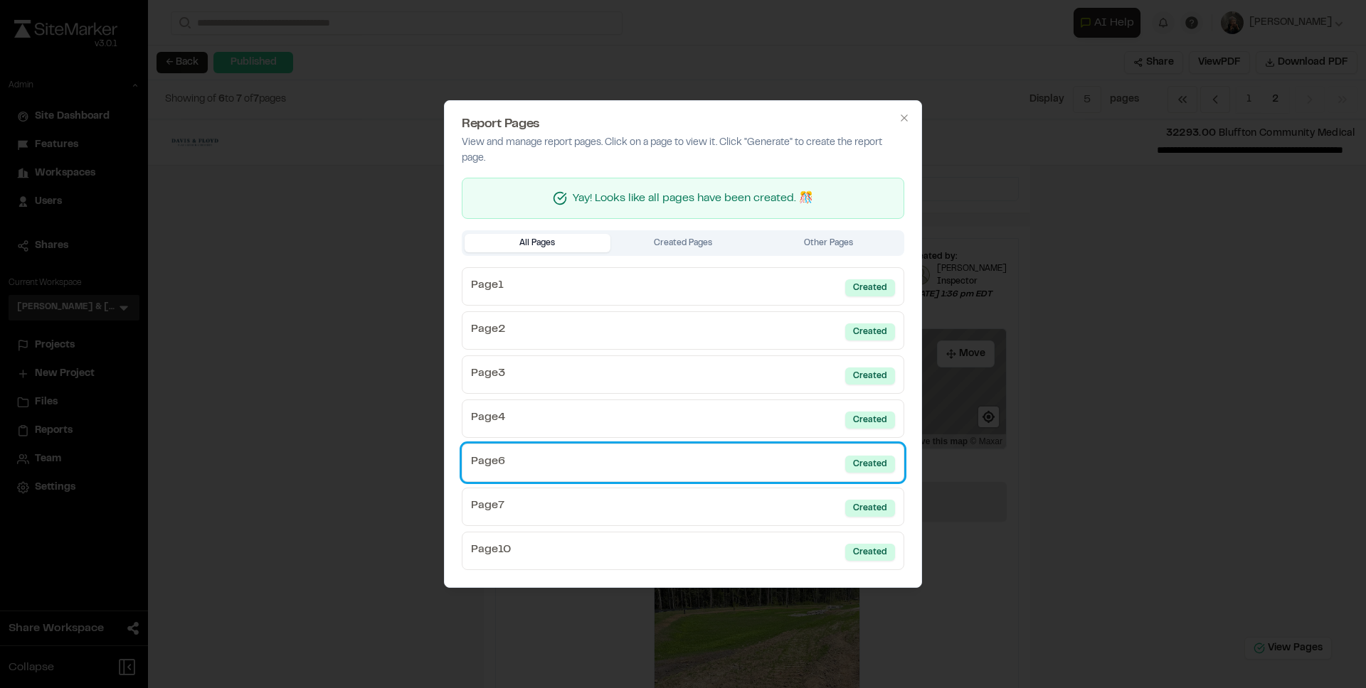
click at [747, 481] on link "Page 6 Created" at bounding box center [683, 463] width 442 height 38
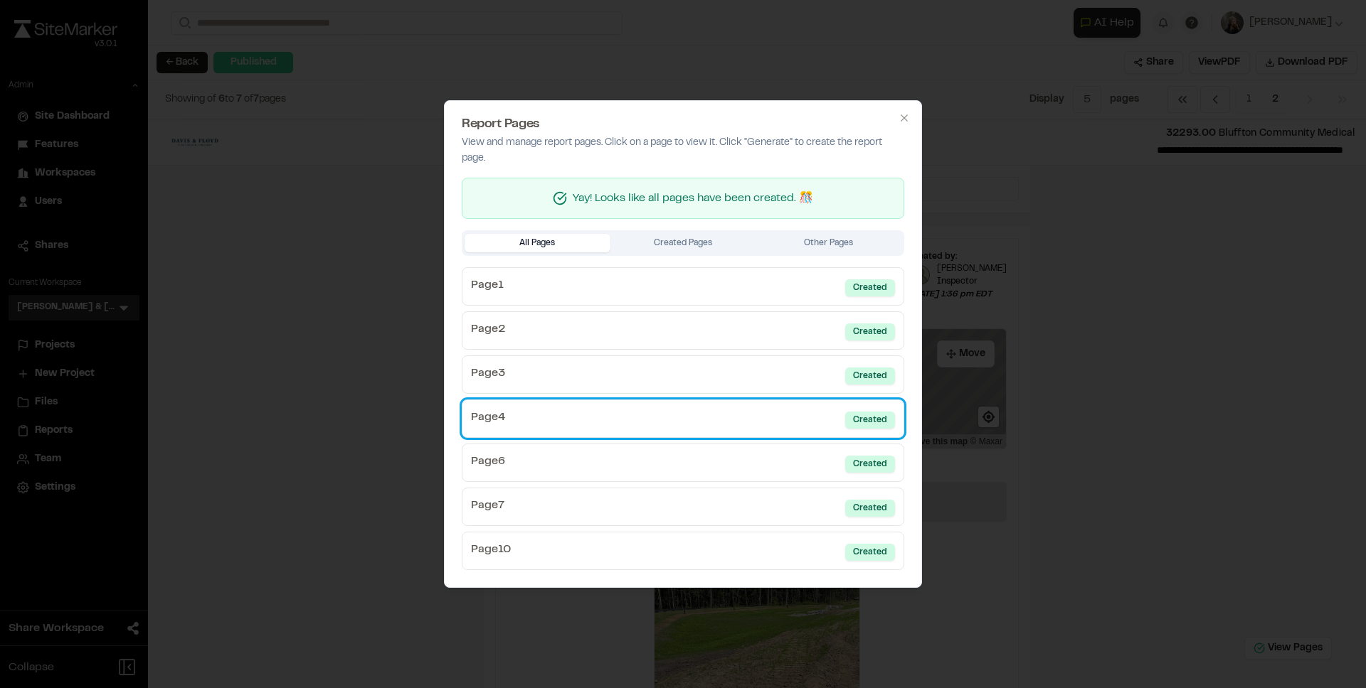
click at [716, 420] on link "Page 4 Created" at bounding box center [683, 419] width 442 height 38
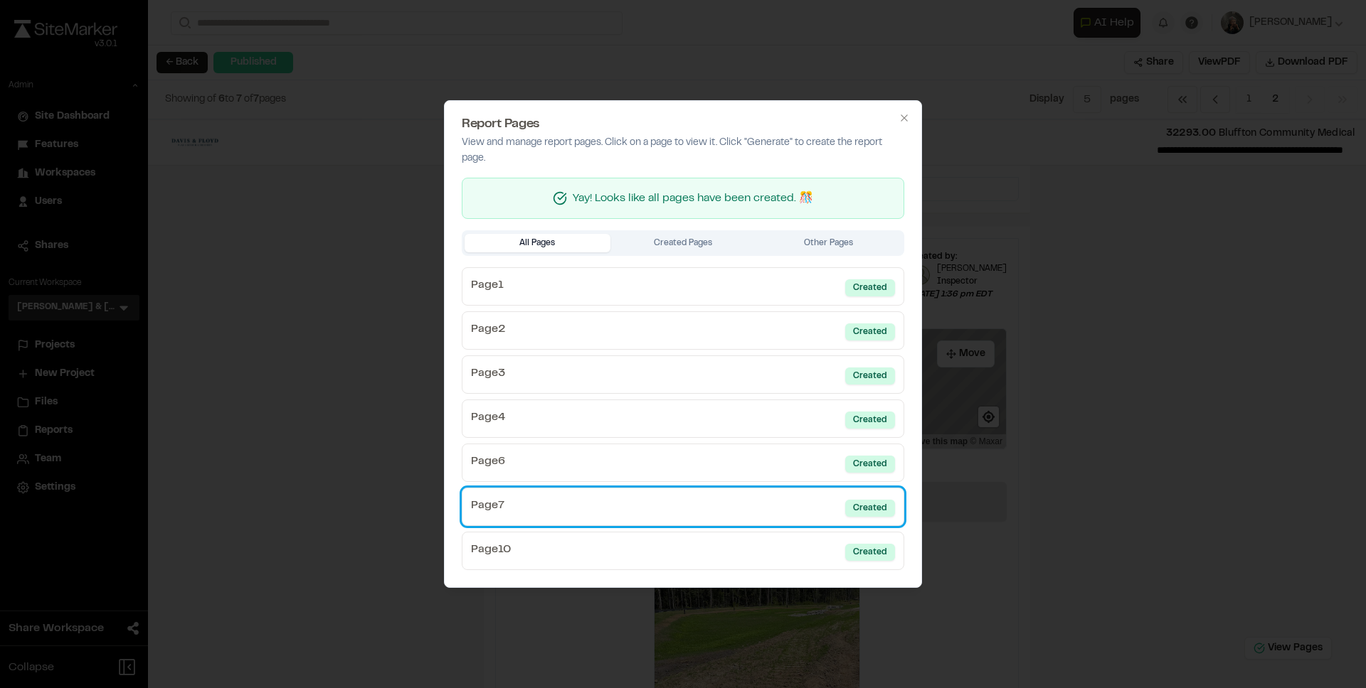
click at [744, 501] on link "Page 7 Created" at bounding box center [683, 507] width 442 height 38
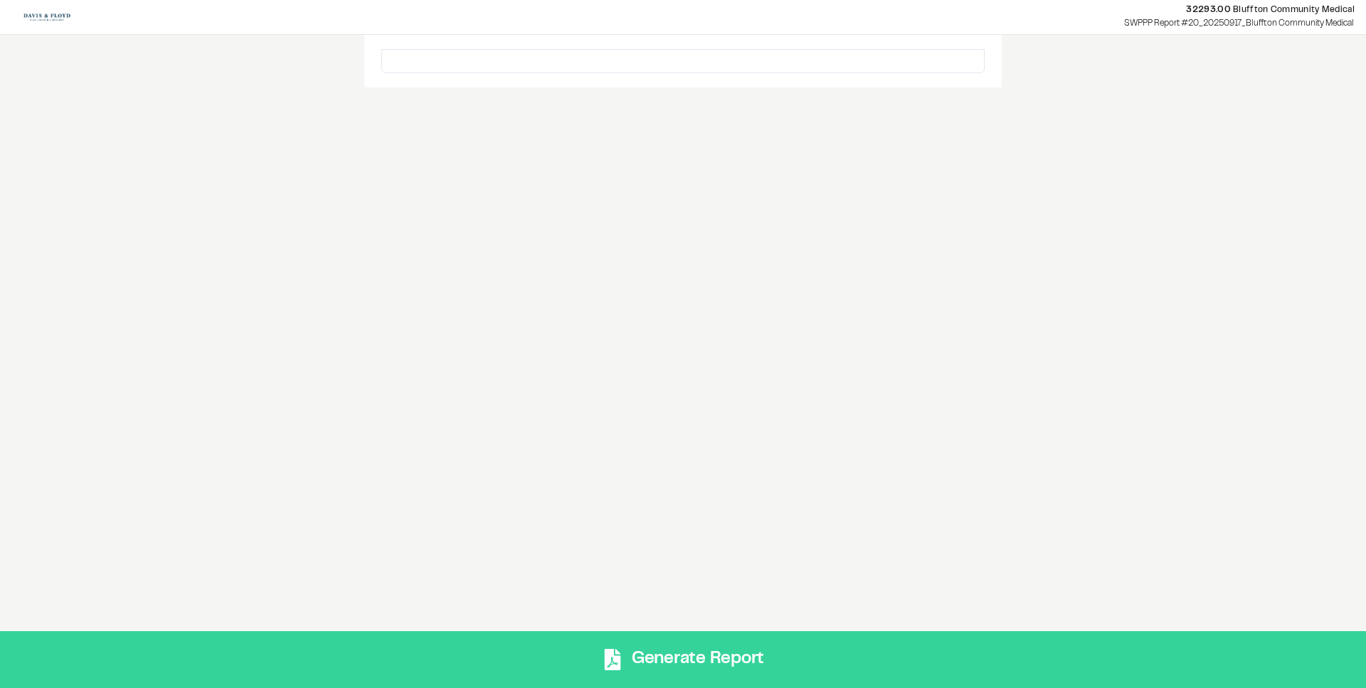
click at [811, 633] on button "Generate Report" at bounding box center [683, 660] width 1366 height 57
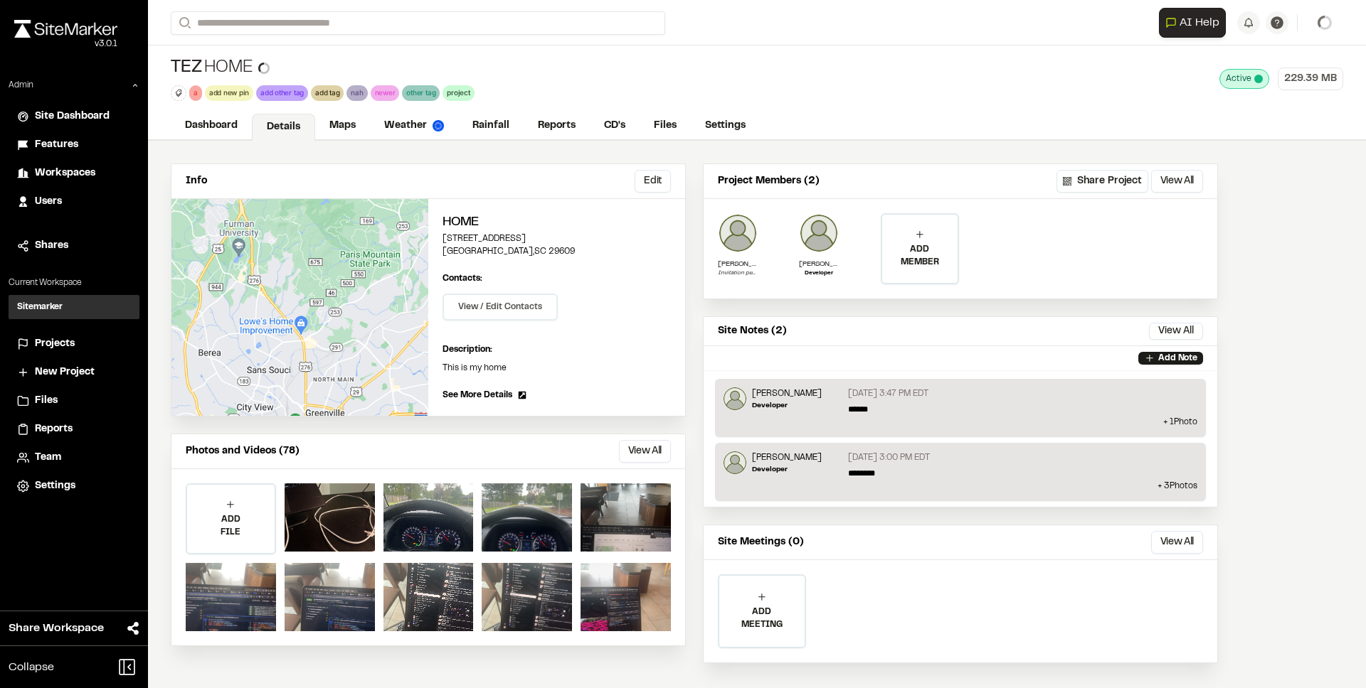
scroll to position [15, 0]
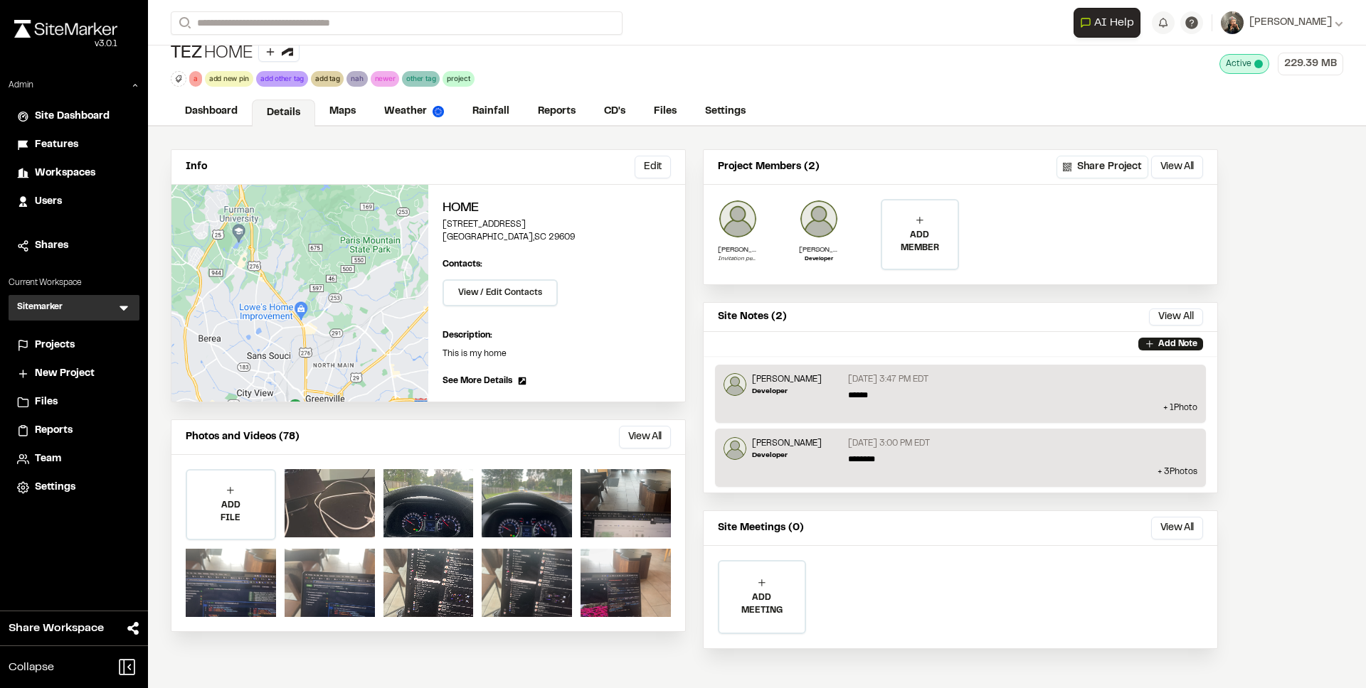
click at [316, 488] on div at bounding box center [329, 503] width 90 height 68
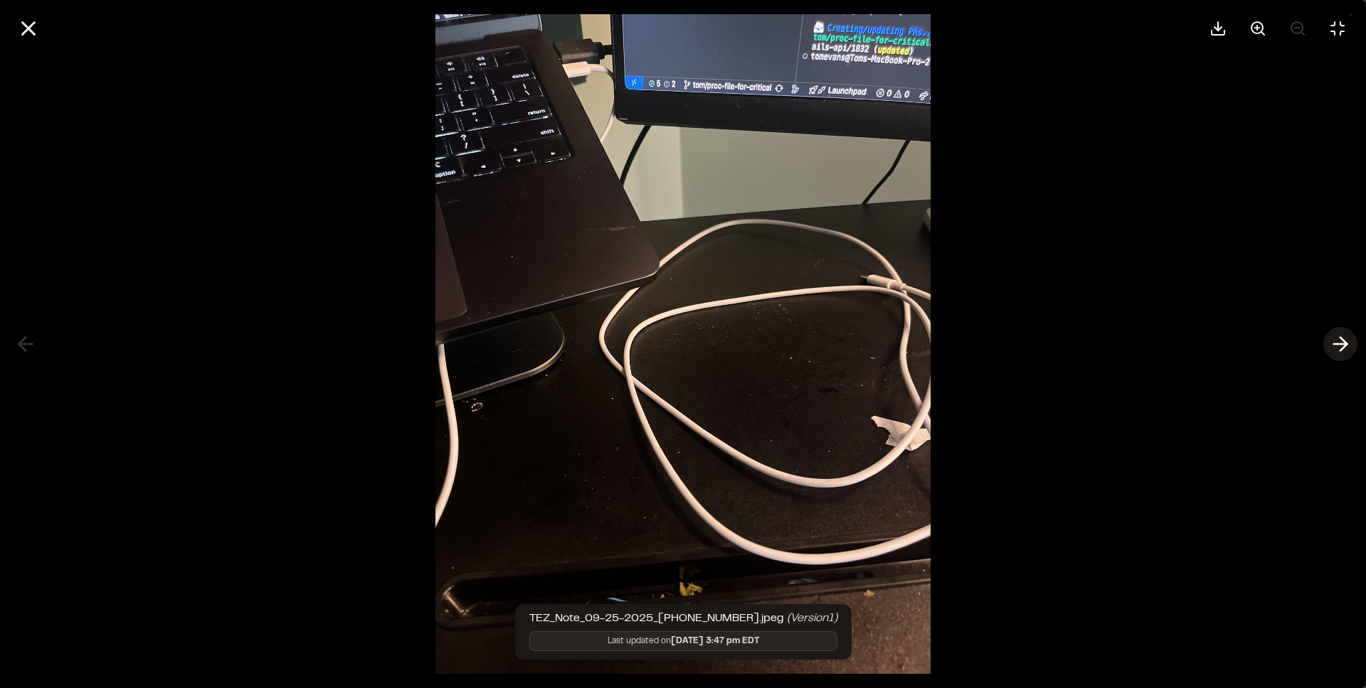
click at [1336, 334] on icon at bounding box center [1340, 344] width 23 height 24
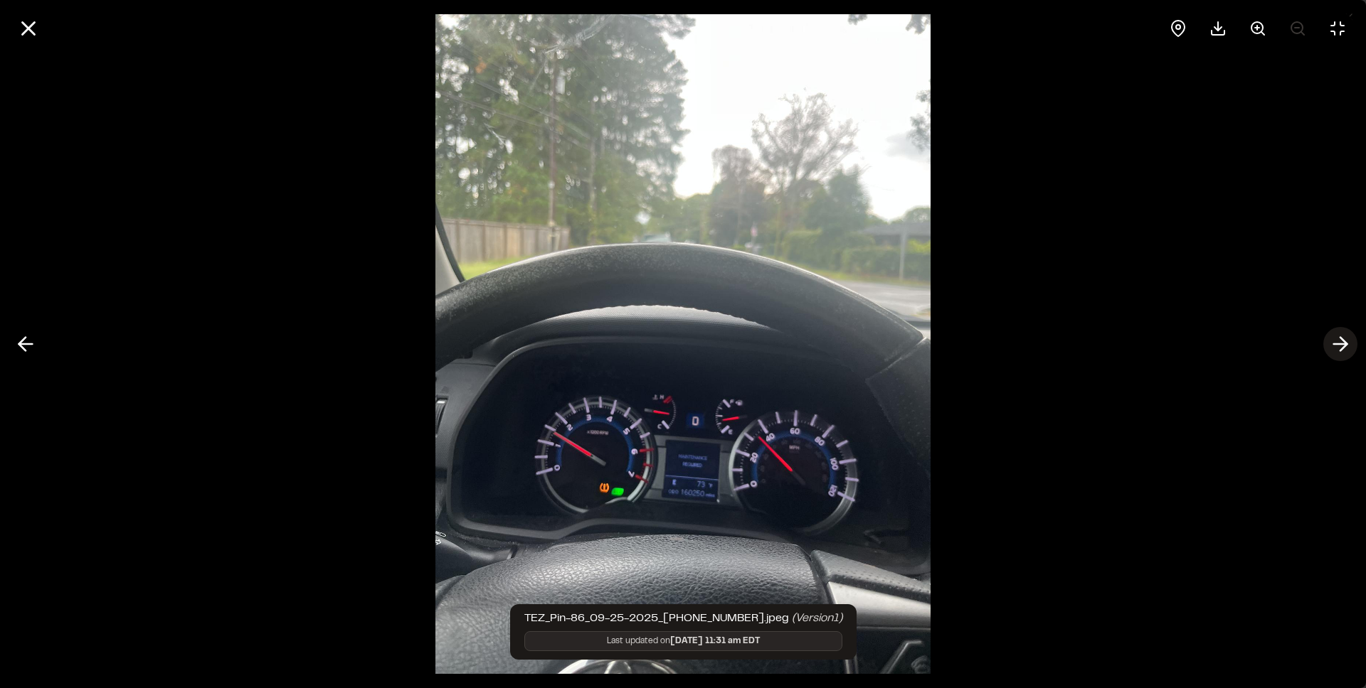
click at [1336, 334] on icon at bounding box center [1340, 344] width 23 height 24
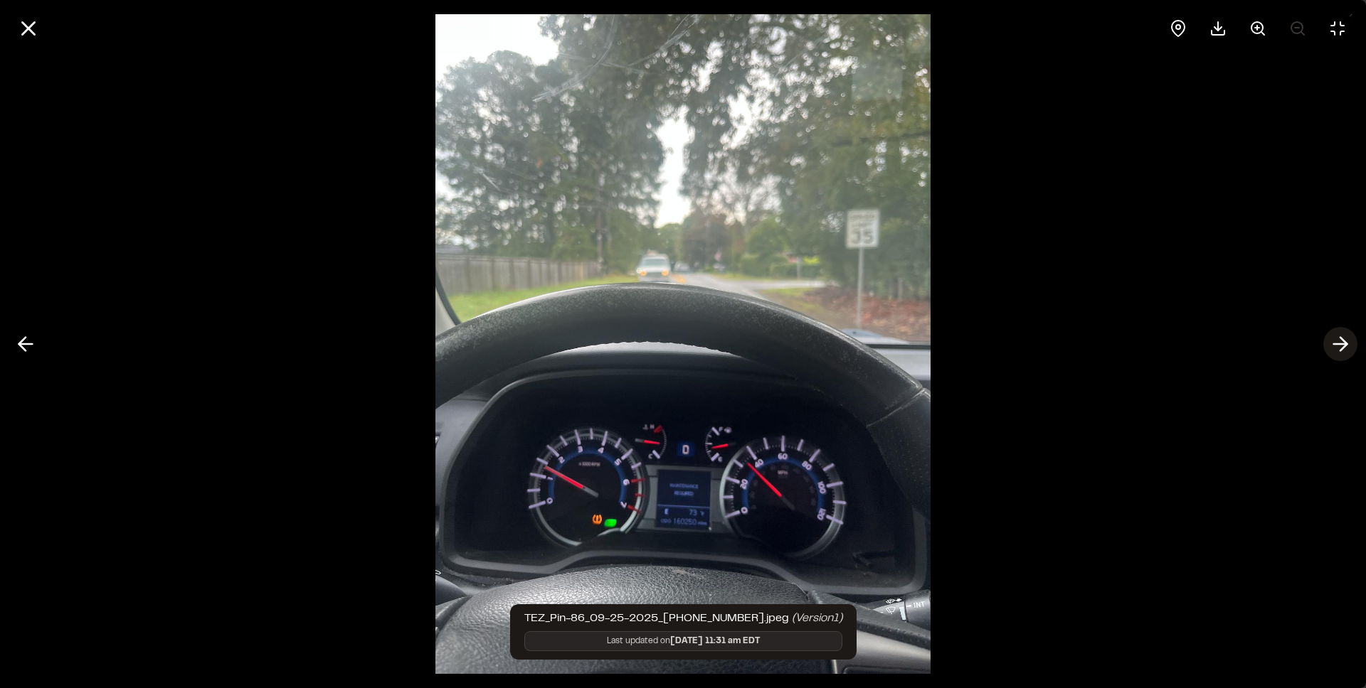
click at [1336, 334] on icon at bounding box center [1340, 344] width 23 height 24
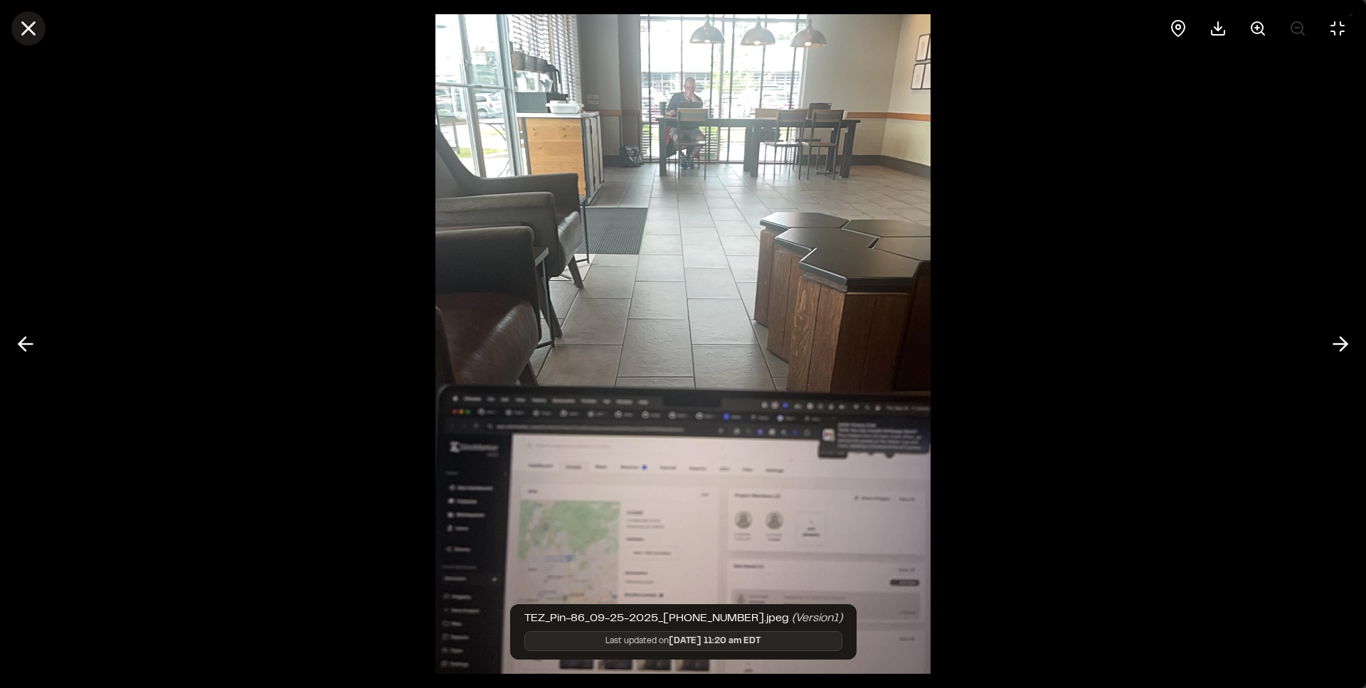
click at [38, 34] on icon at bounding box center [28, 28] width 24 height 24
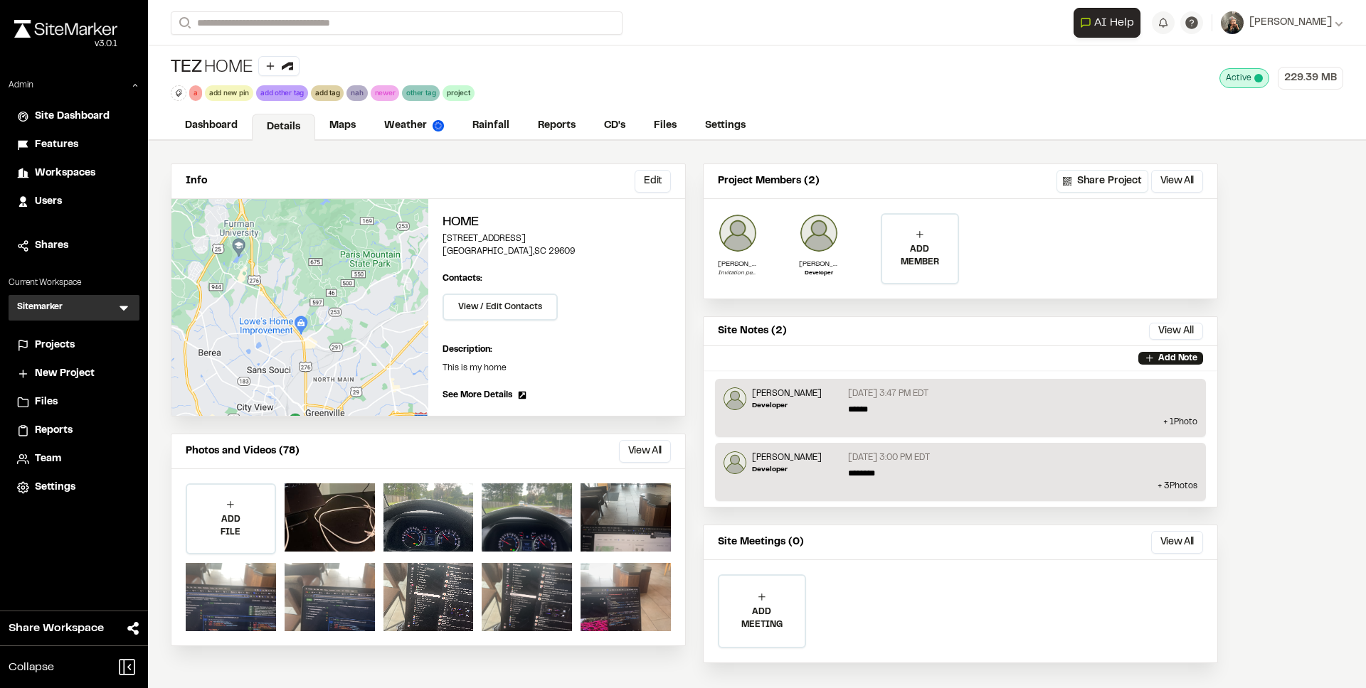
scroll to position [0, 0]
click at [432, 494] on div at bounding box center [428, 518] width 90 height 68
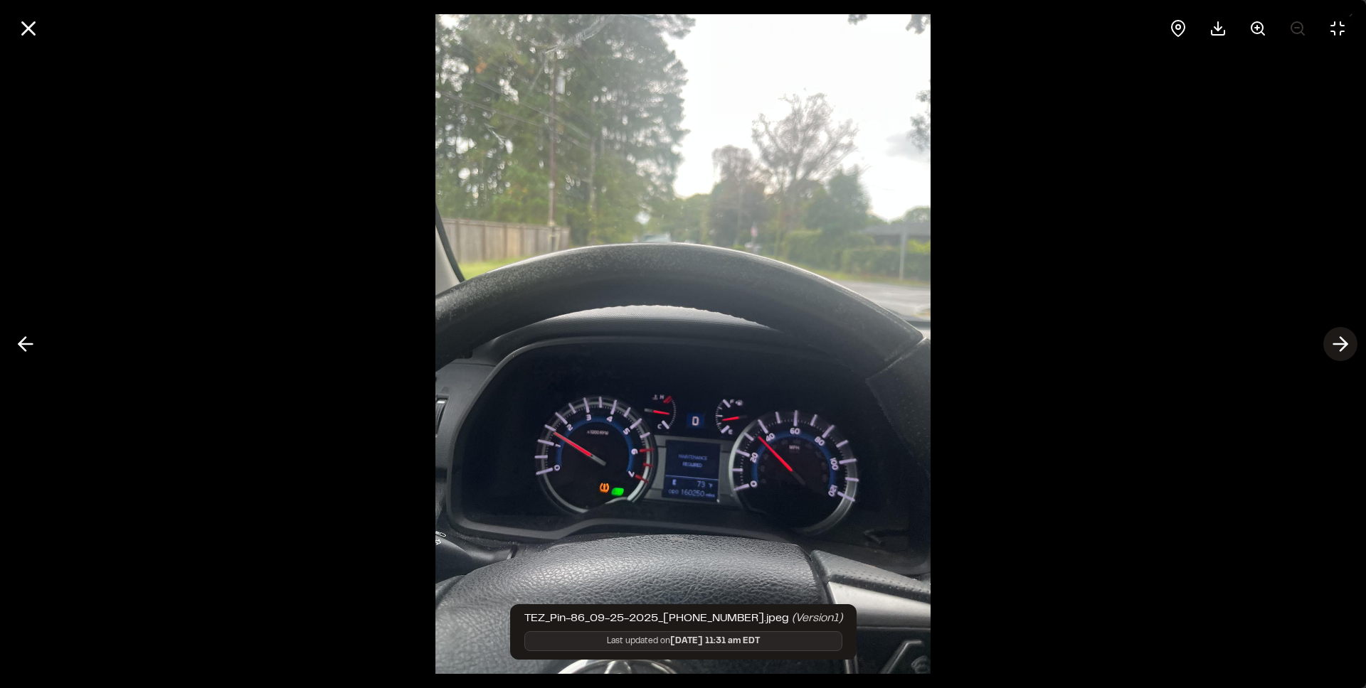
click at [1341, 336] on icon at bounding box center [1340, 344] width 23 height 24
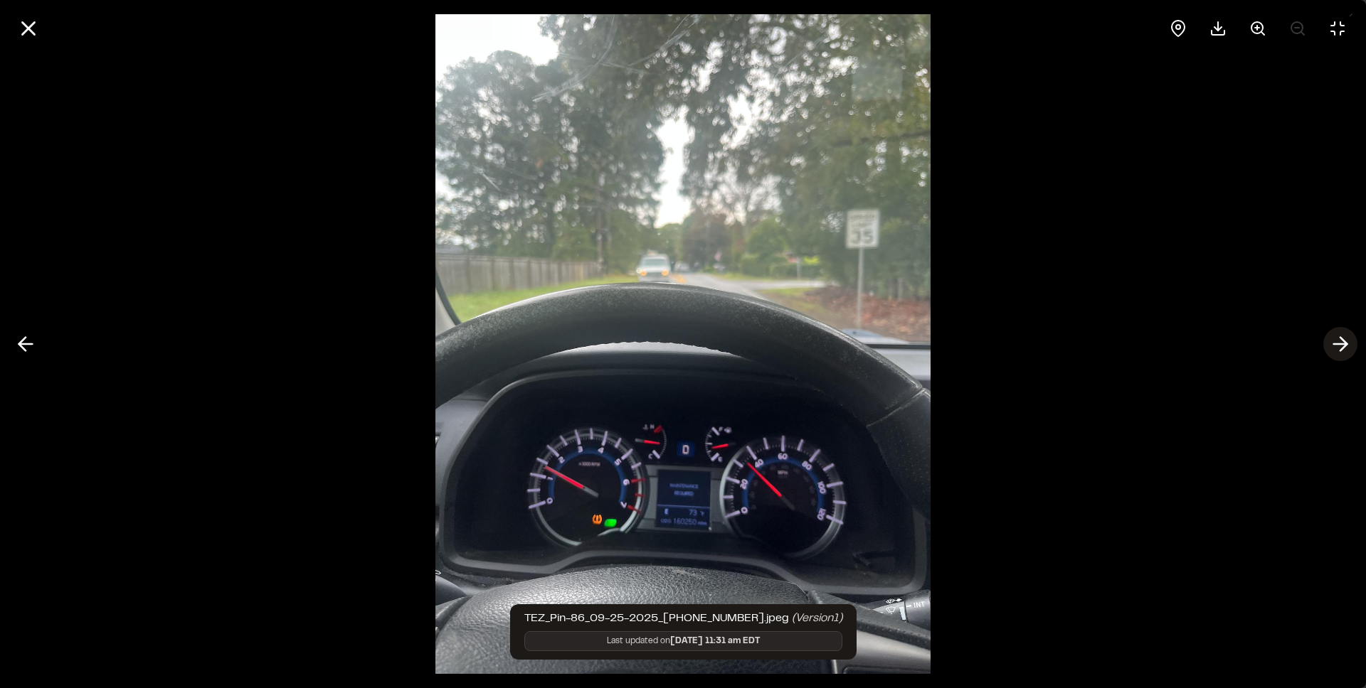
click at [1341, 336] on icon at bounding box center [1340, 344] width 23 height 24
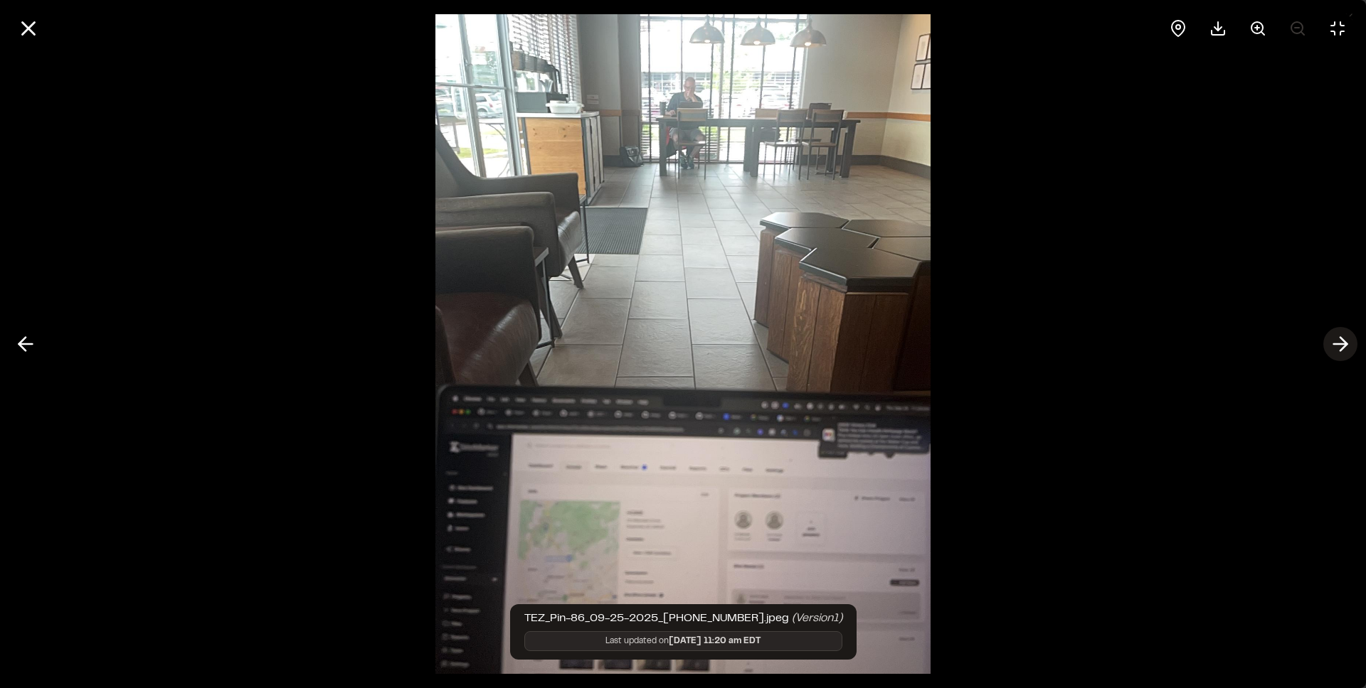
click at [1341, 336] on icon at bounding box center [1340, 344] width 23 height 24
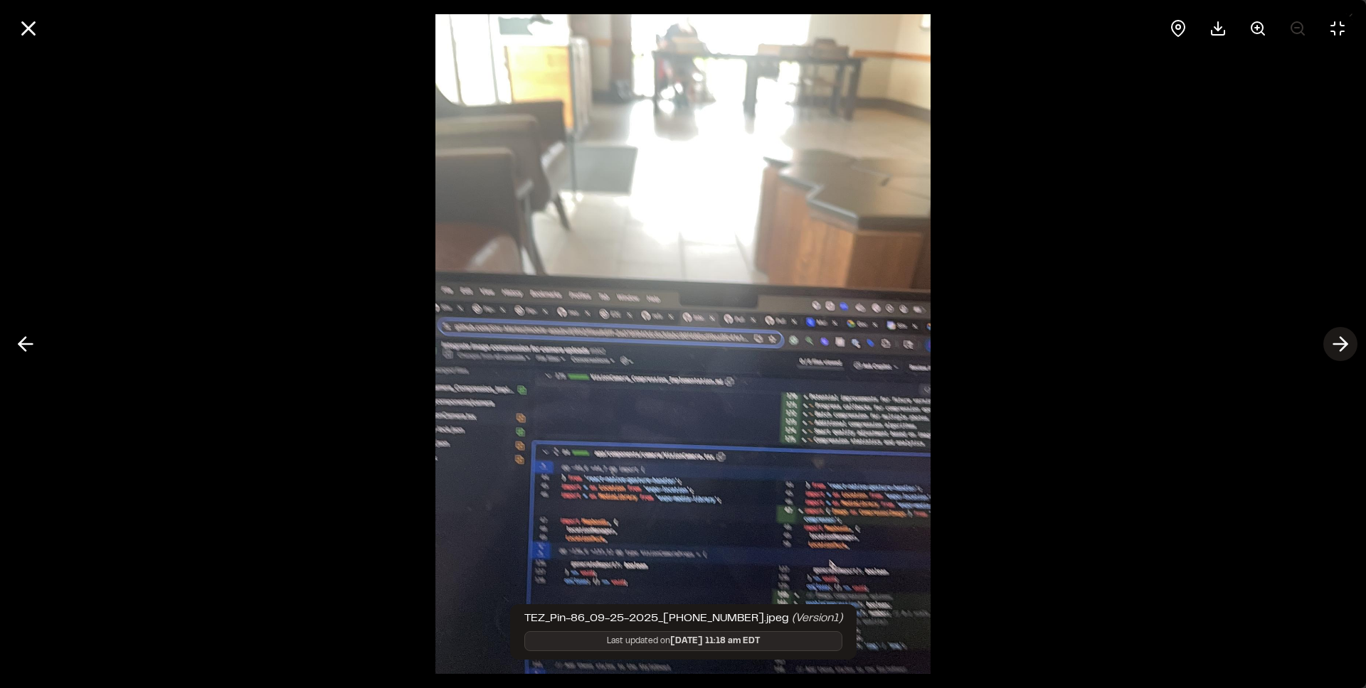
click at [1341, 336] on icon at bounding box center [1340, 344] width 23 height 24
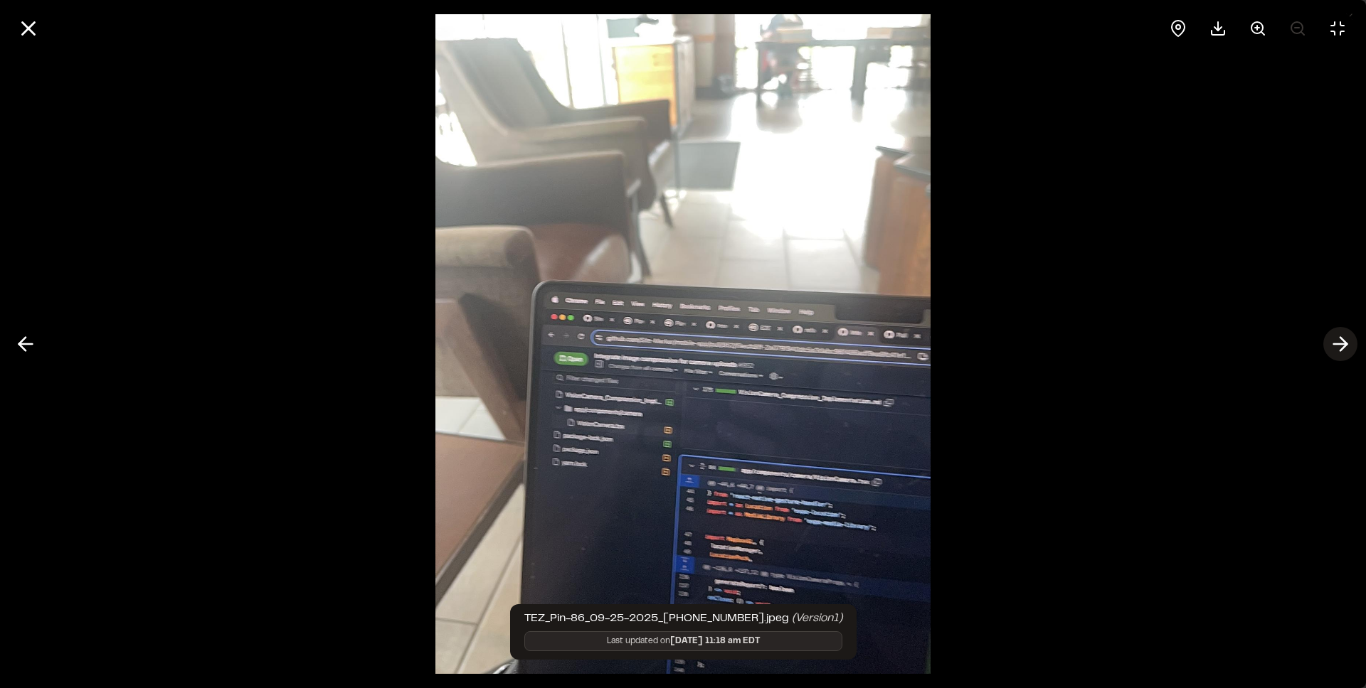
click at [1341, 336] on icon at bounding box center [1340, 344] width 23 height 24
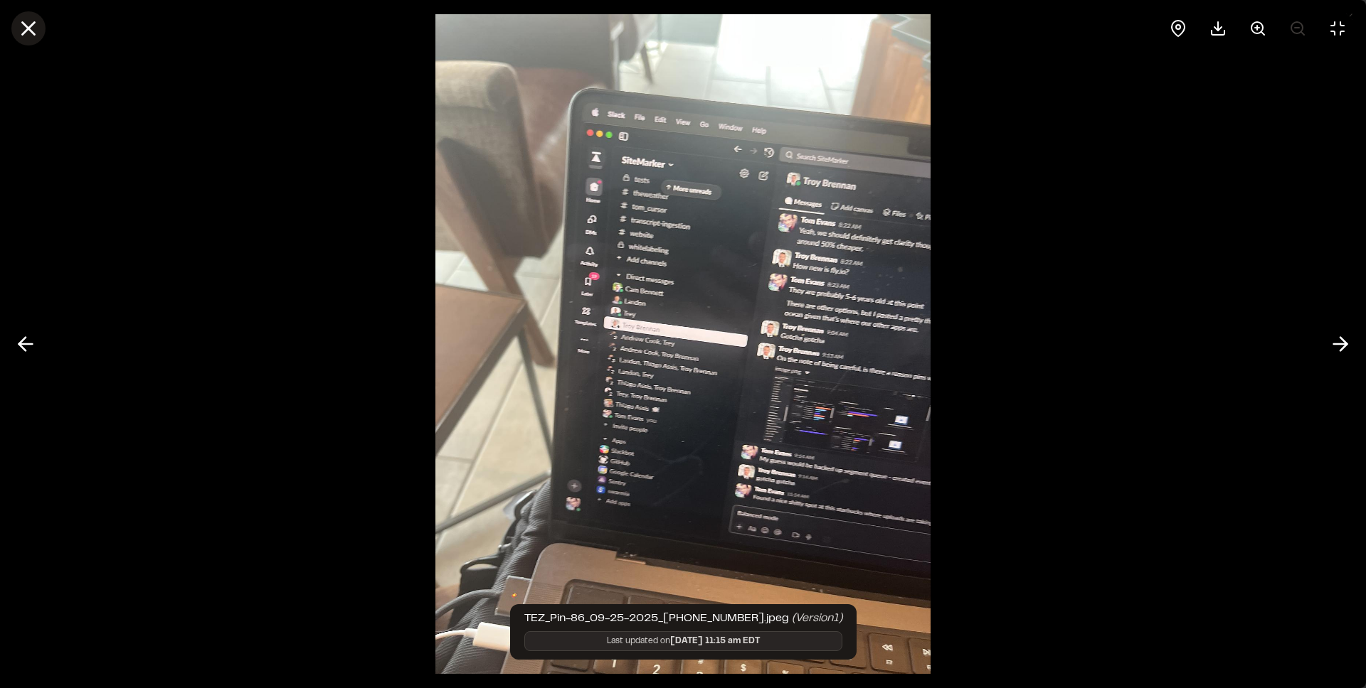
click at [25, 30] on line at bounding box center [29, 29] width 12 height 12
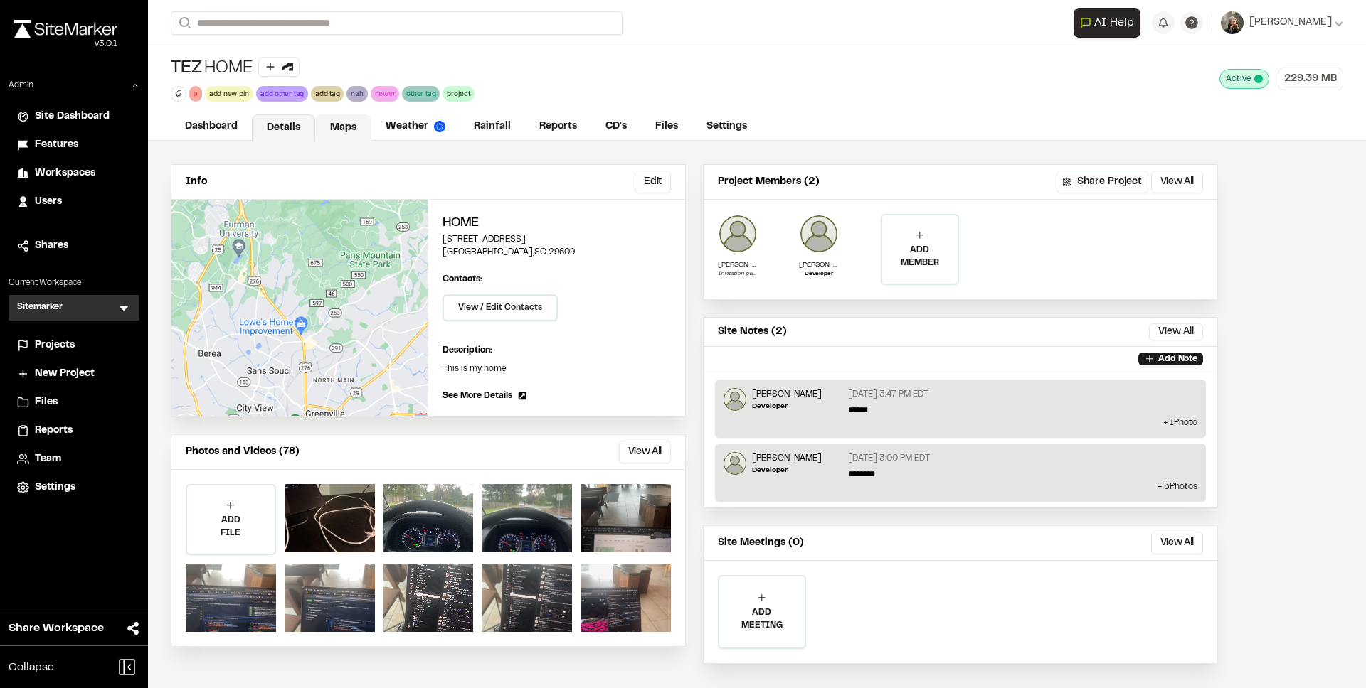
click at [343, 122] on link "Maps" at bounding box center [343, 128] width 56 height 27
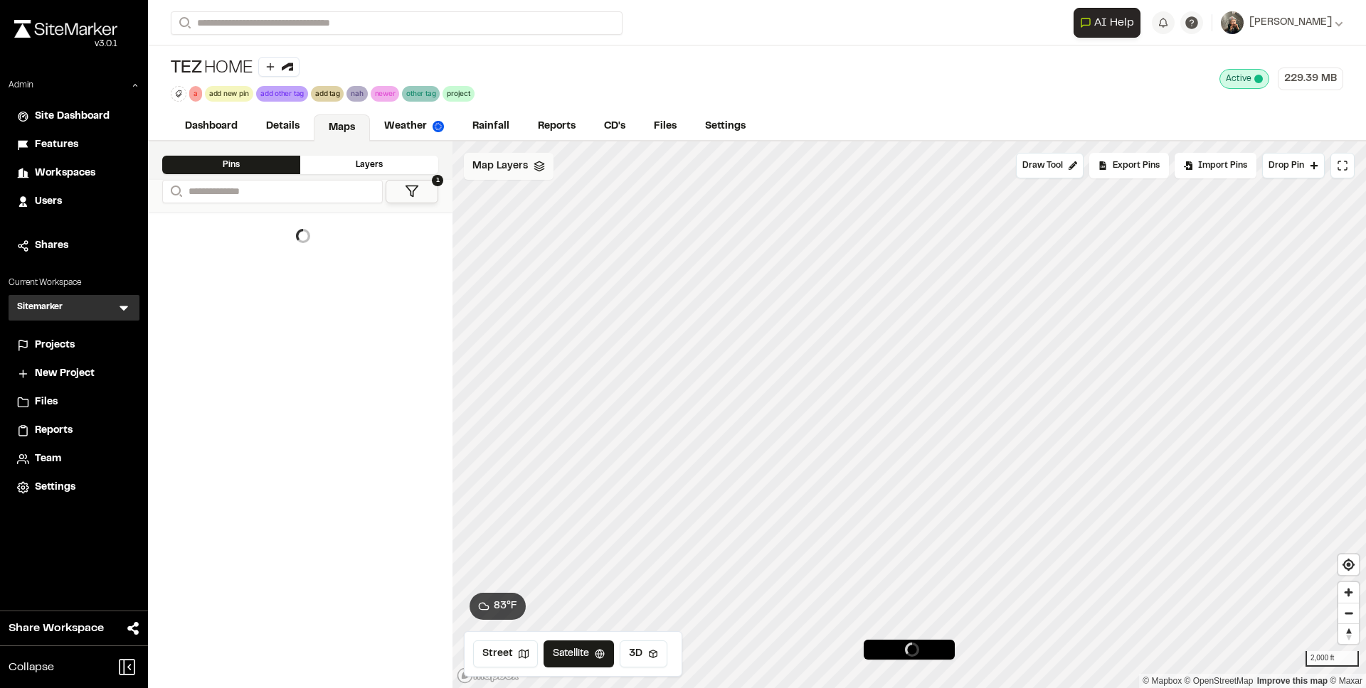
click at [523, 174] on div "Map Layers" at bounding box center [509, 166] width 90 height 27
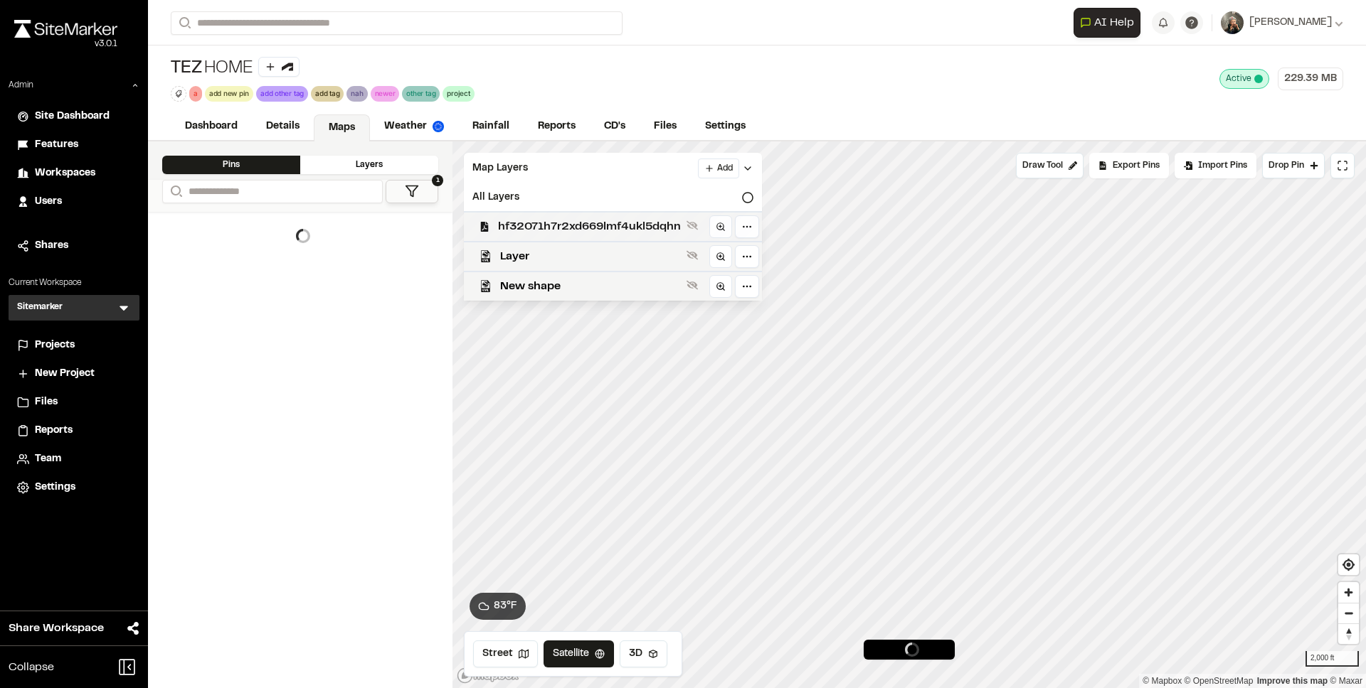
click at [552, 220] on span "hf32071h7r2xd669lmf4ukl5dqhn" at bounding box center [589, 226] width 183 height 17
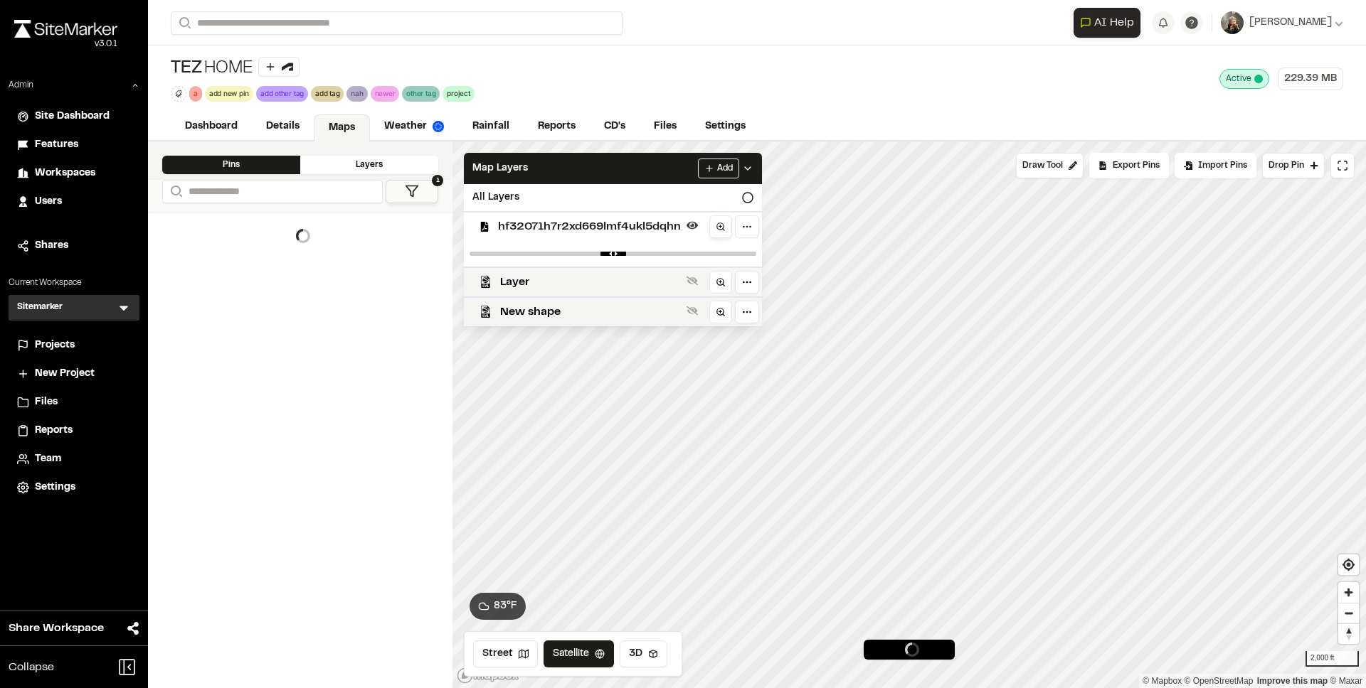
click at [721, 227] on icon at bounding box center [720, 227] width 10 height 10
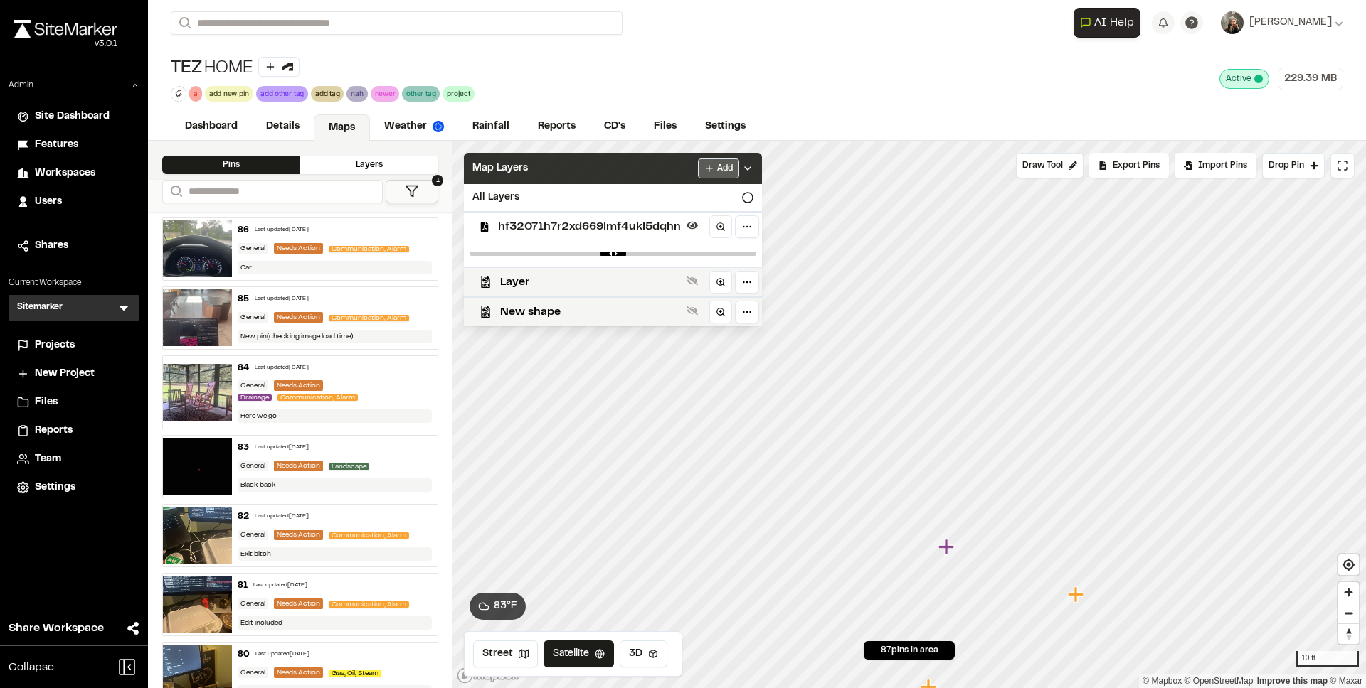
click at [711, 164] on html "**********" at bounding box center [683, 344] width 1366 height 688
click at [698, 193] on link "Add Layer" at bounding box center [683, 196] width 107 height 24
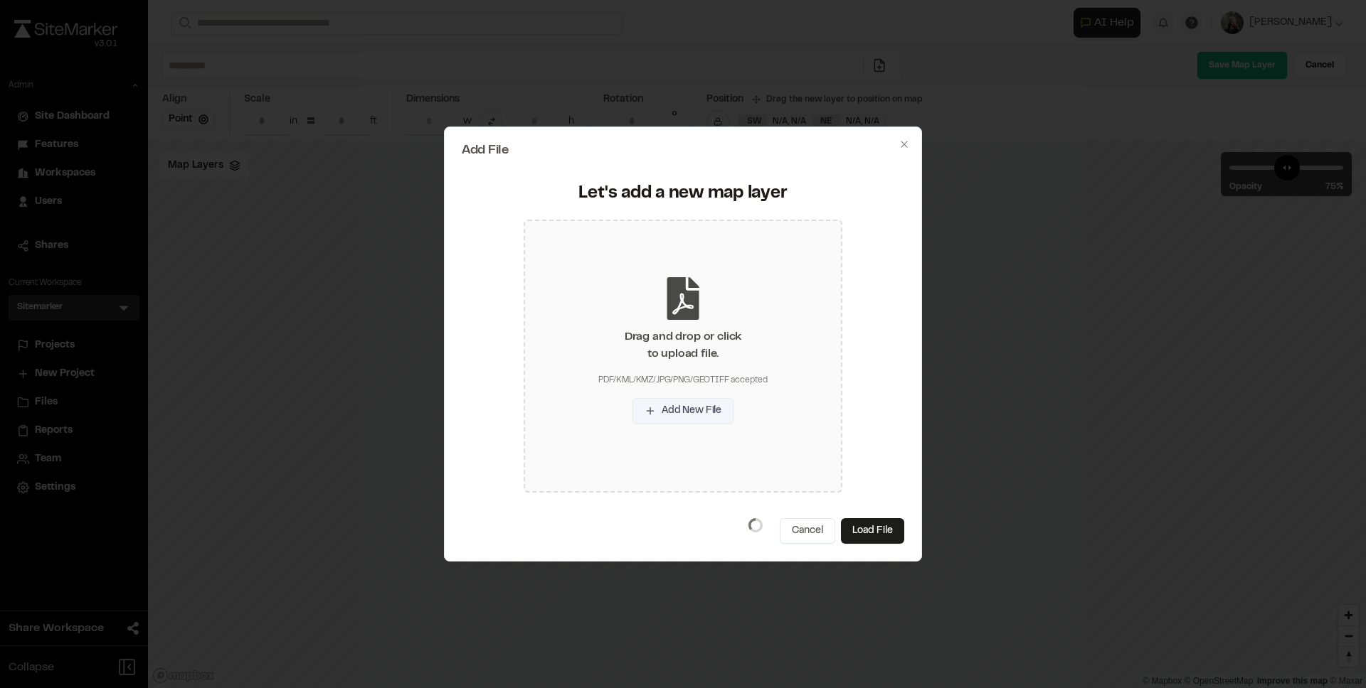
click at [693, 415] on button "Add New File" at bounding box center [682, 411] width 101 height 26
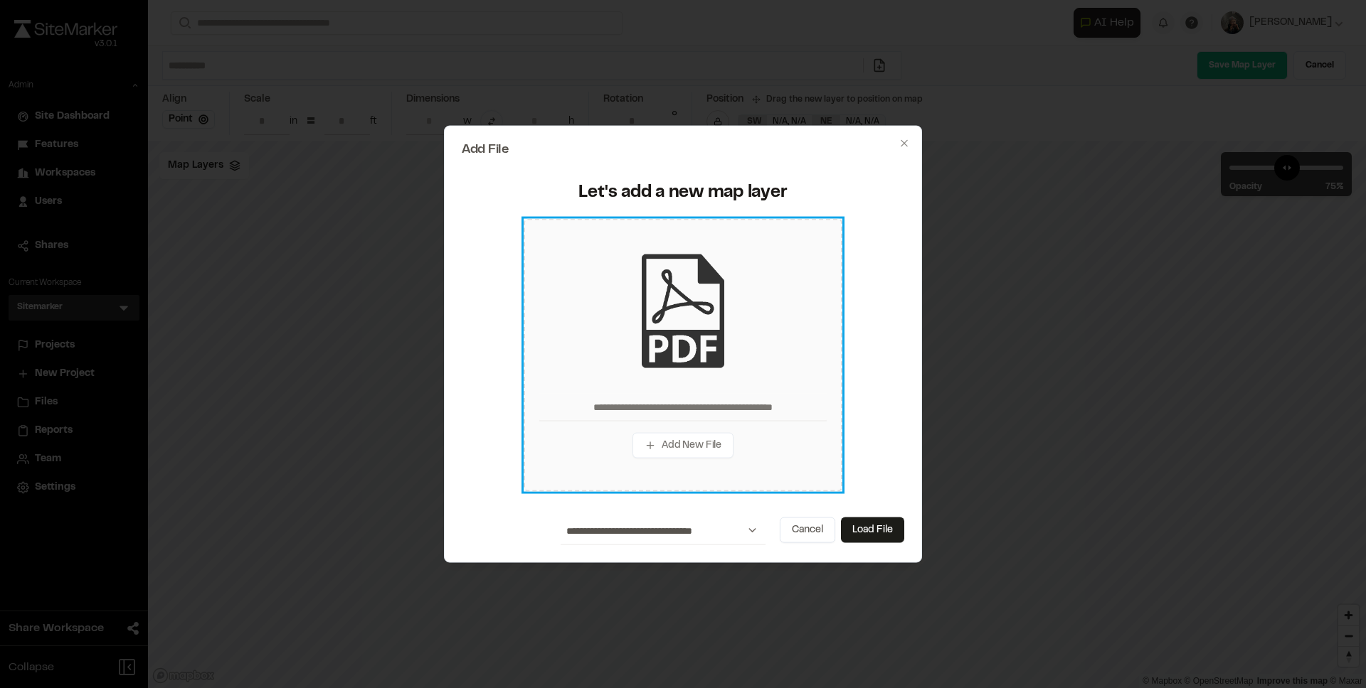
click at [688, 324] on img at bounding box center [683, 312] width 114 height 114
type input "**********"
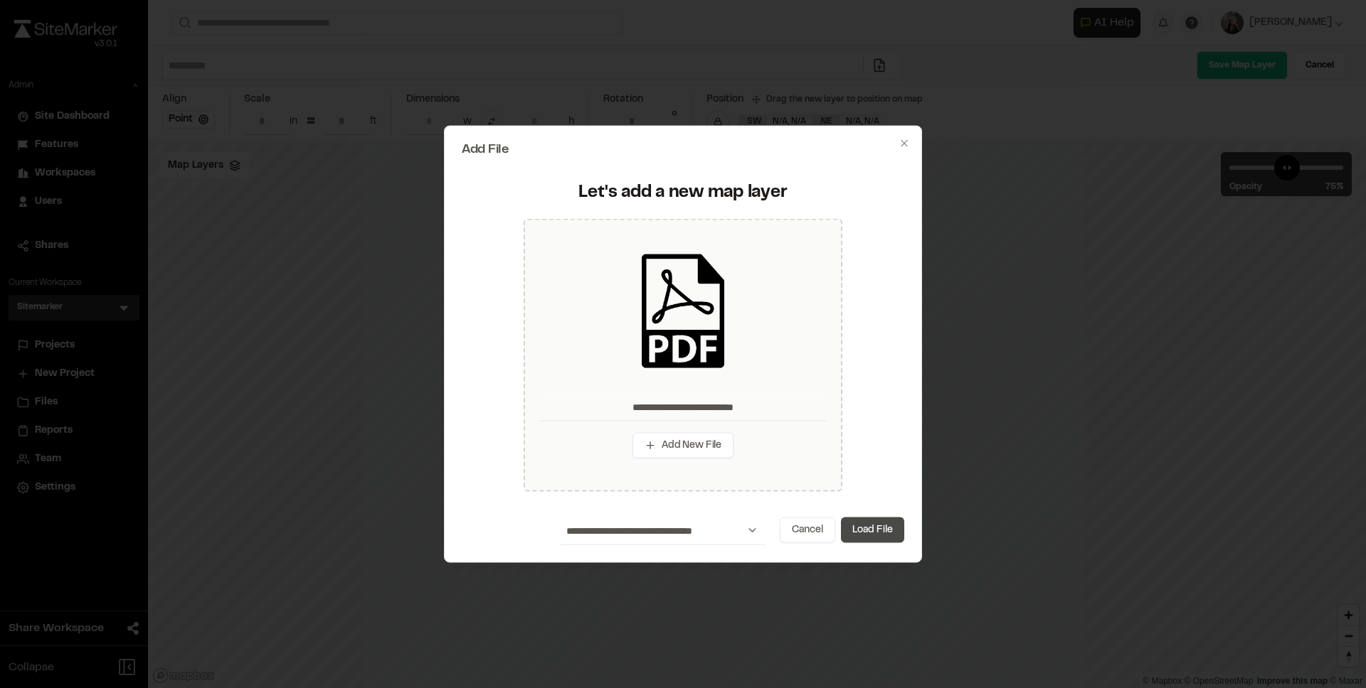
click at [867, 523] on button "Load File" at bounding box center [872, 530] width 63 height 26
type input "**********"
type input "***"
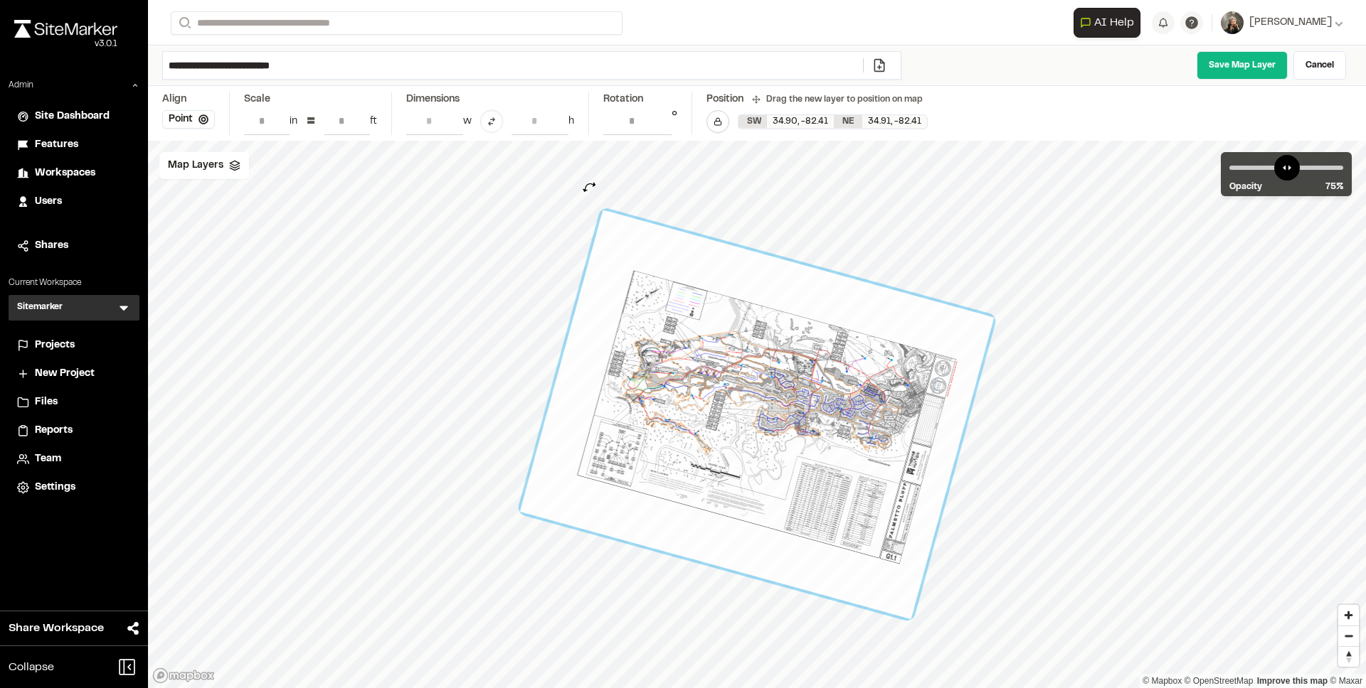
type input "**********"
click at [588, 188] on div "© Mapbox © OpenStreetMap Improve this map © Maxar" at bounding box center [757, 415] width 1218 height 548
click at [368, 63] on input "**********" at bounding box center [513, 65] width 700 height 27
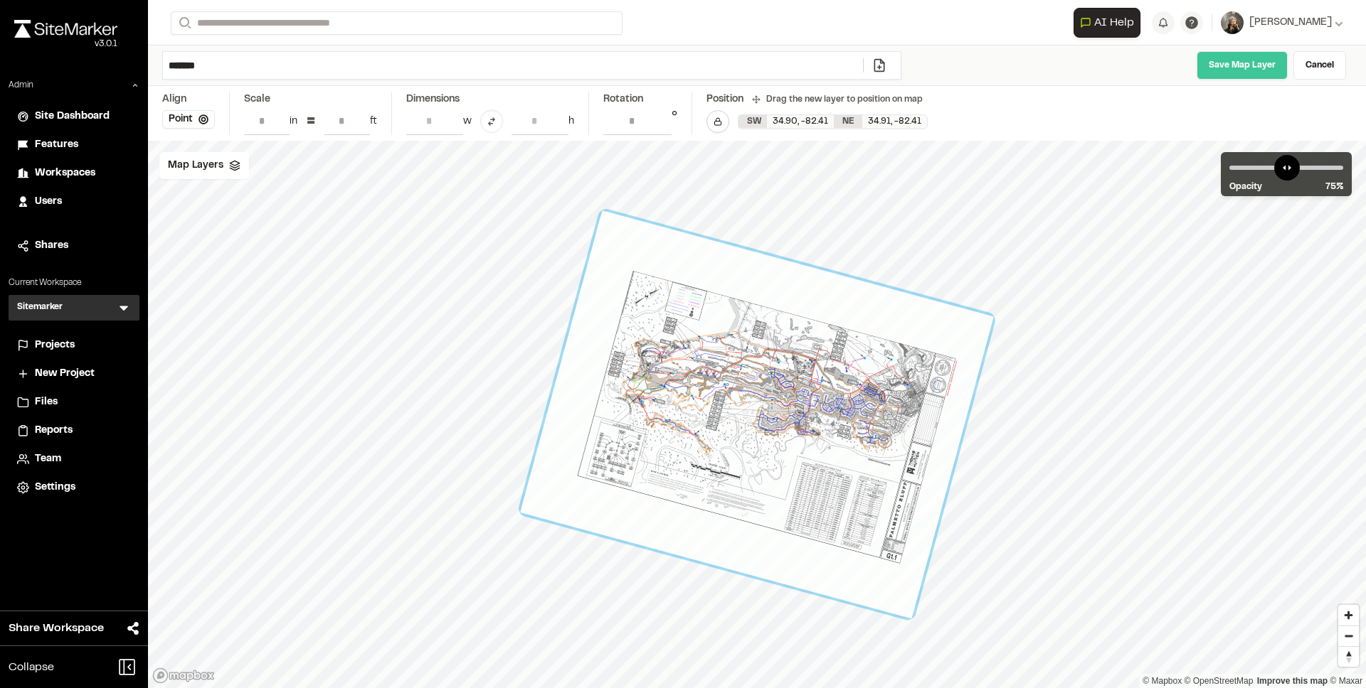
type input "*******"
click at [1266, 63] on link "Save Map Layer" at bounding box center [1241, 65] width 91 height 28
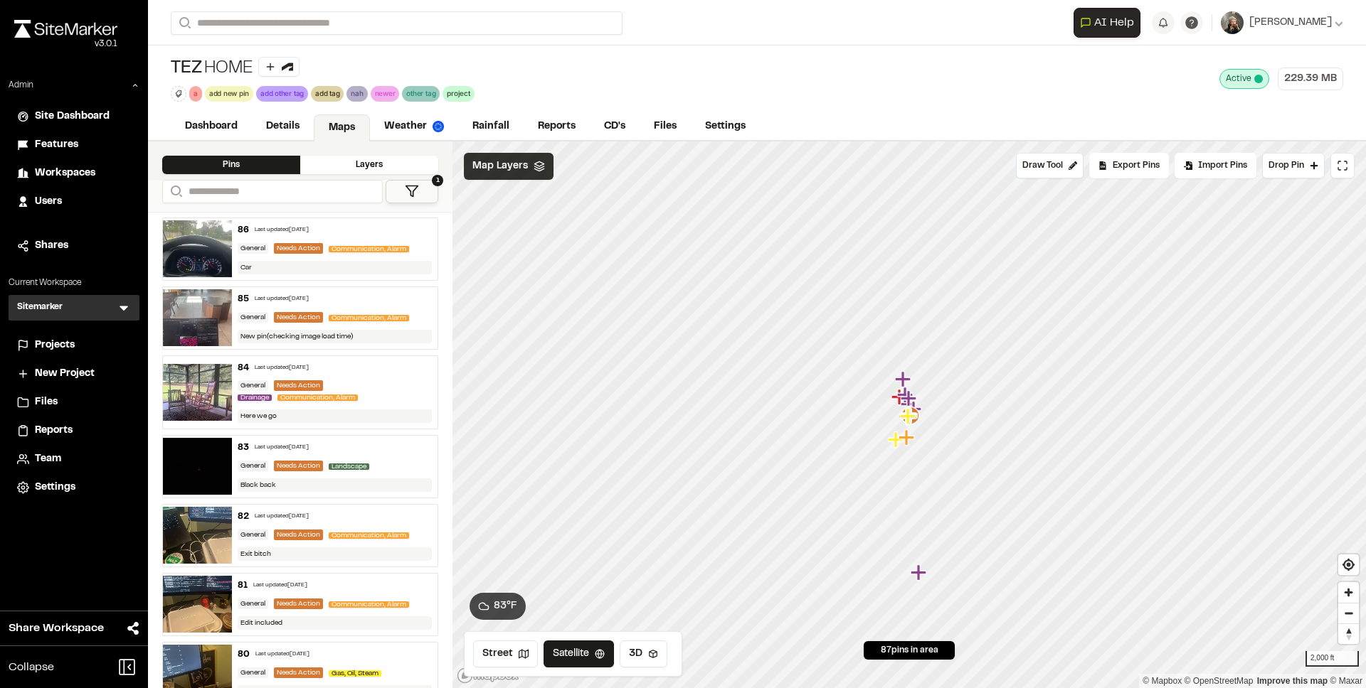
click at [514, 160] on span "Map Layers" at bounding box center [499, 167] width 55 height 16
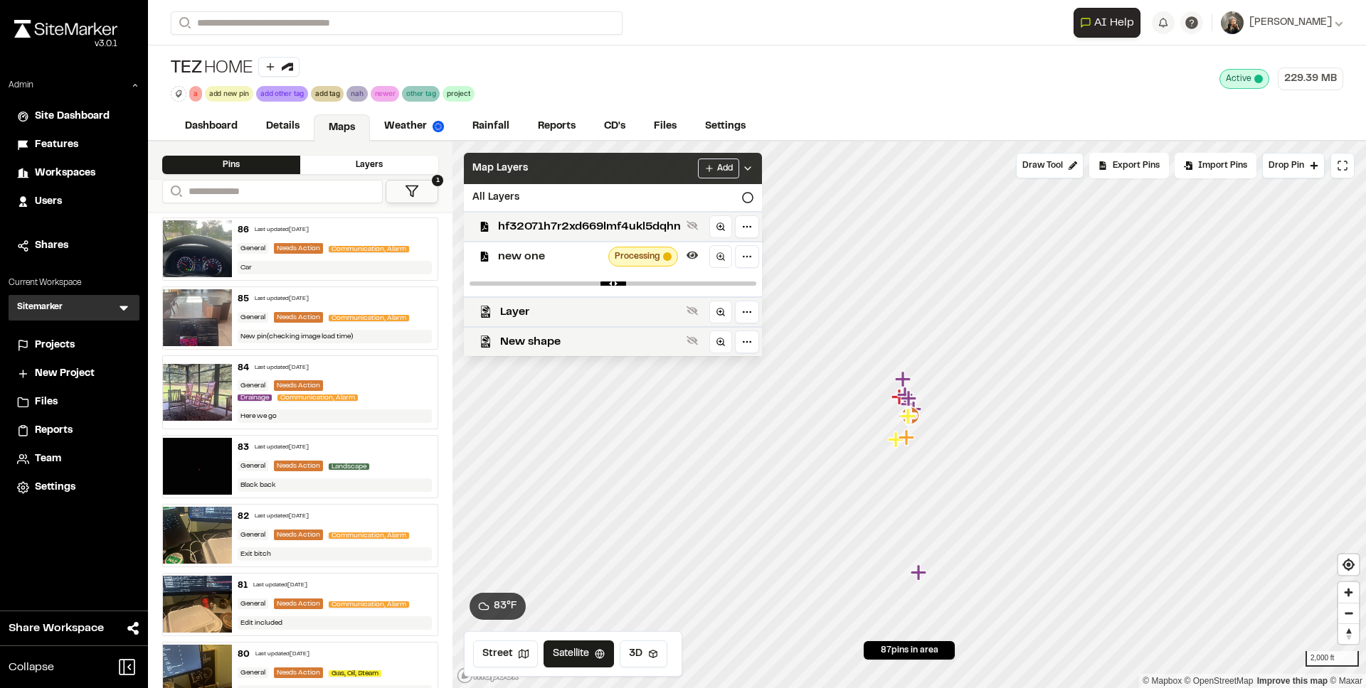
click at [514, 161] on span "Map Layers" at bounding box center [499, 169] width 55 height 16
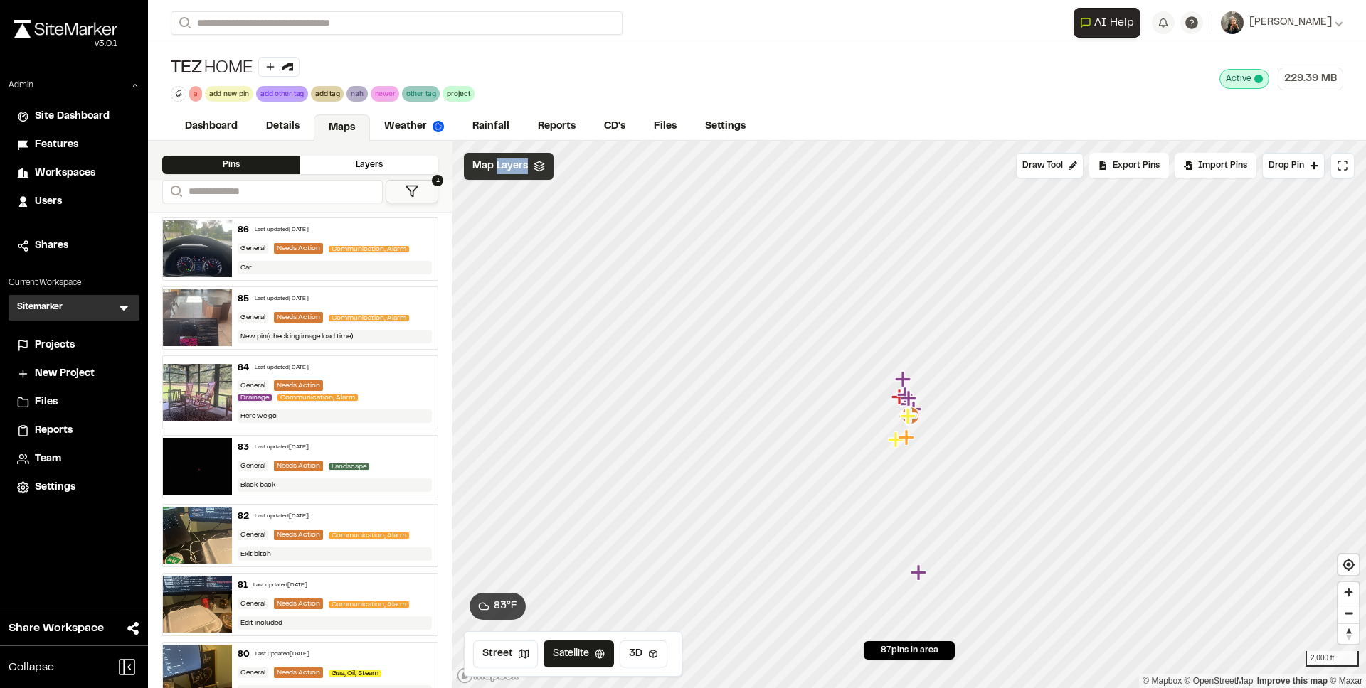
click at [514, 160] on span "Map Layers" at bounding box center [499, 167] width 55 height 16
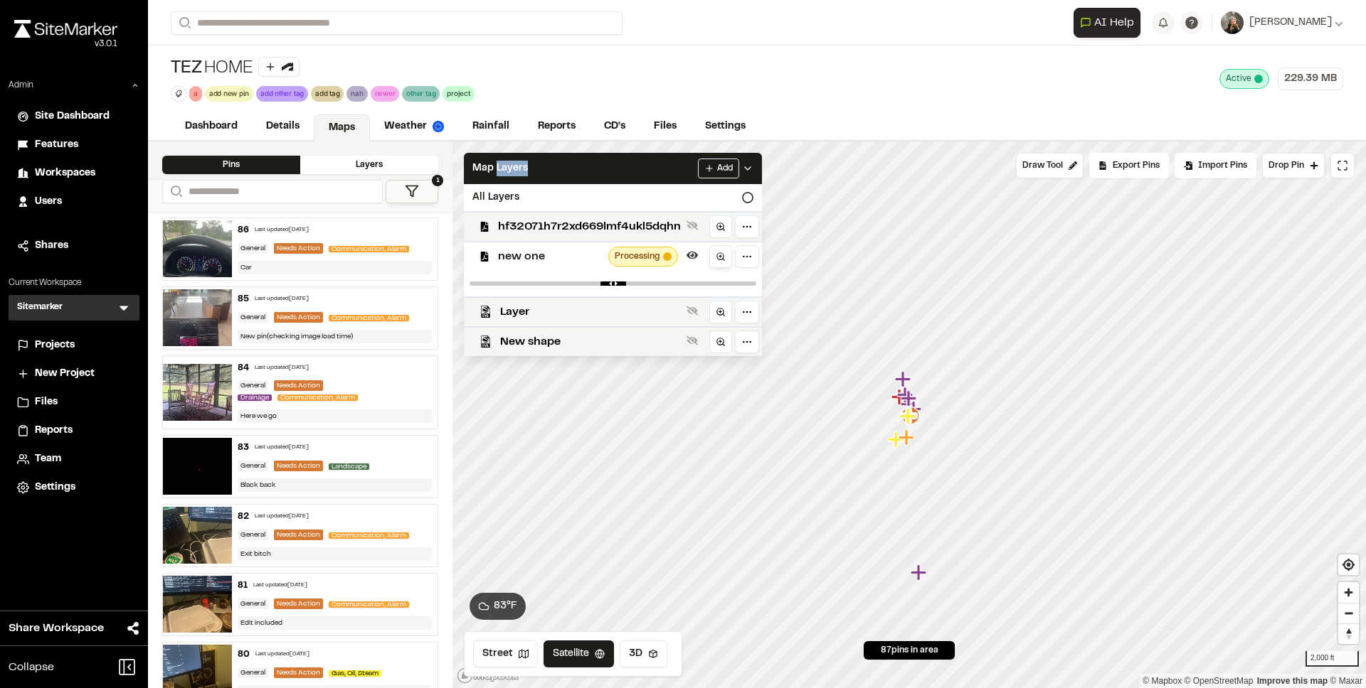
click at [715, 248] on link at bounding box center [720, 256] width 23 height 23
click at [746, 254] on html "**********" at bounding box center [683, 344] width 1366 height 688
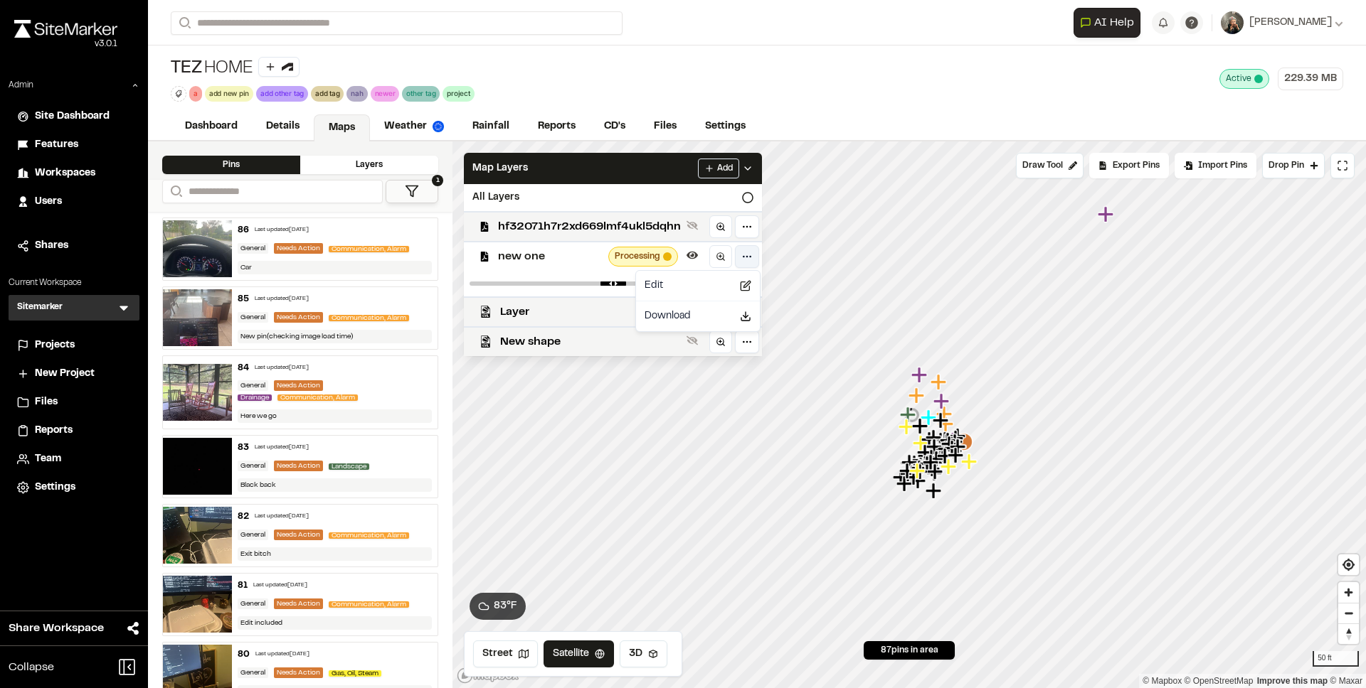
click at [746, 254] on html "**********" at bounding box center [683, 344] width 1366 height 688
click at [605, 300] on div "Layer" at bounding box center [606, 312] width 309 height 30
click at [738, 310] on html "**********" at bounding box center [683, 344] width 1366 height 688
click at [595, 340] on span "New shape" at bounding box center [590, 342] width 181 height 17
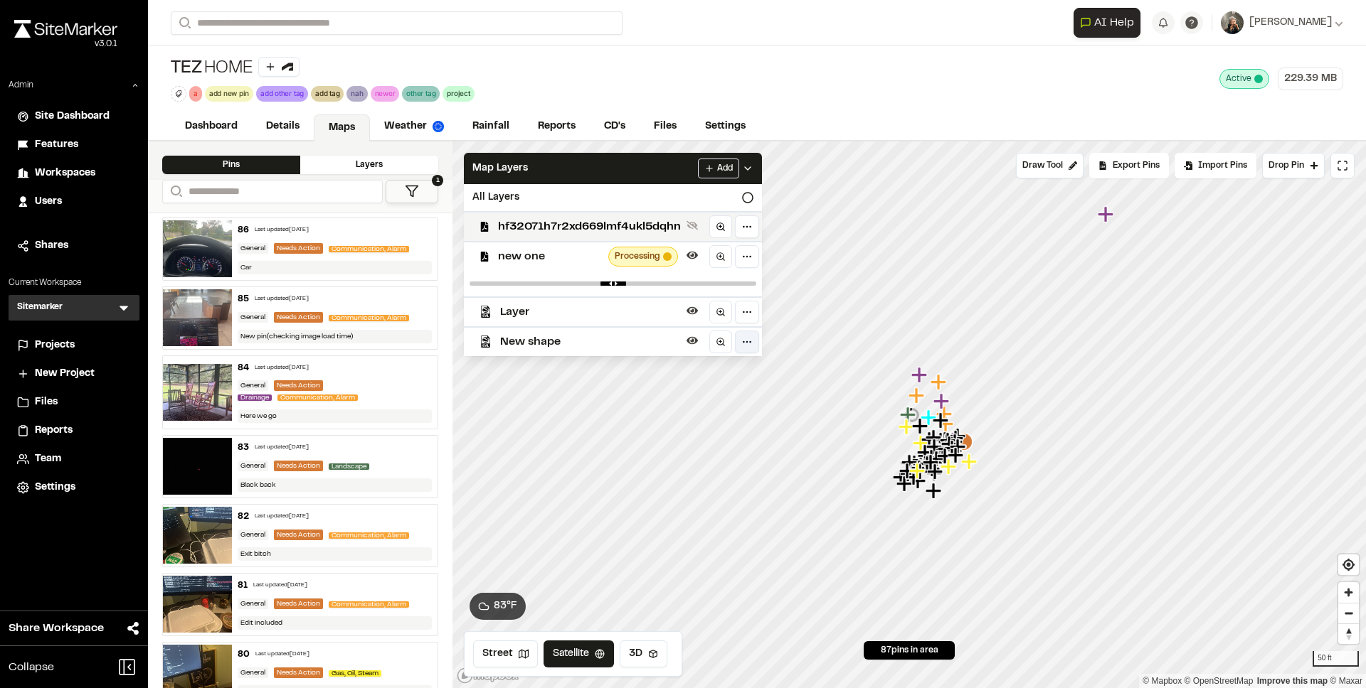
click at [751, 340] on html "**********" at bounding box center [683, 344] width 1366 height 688
click at [644, 335] on span "New shape" at bounding box center [590, 342] width 181 height 17
click at [643, 313] on span "Layer" at bounding box center [590, 312] width 181 height 17
click at [711, 257] on link at bounding box center [720, 256] width 23 height 23
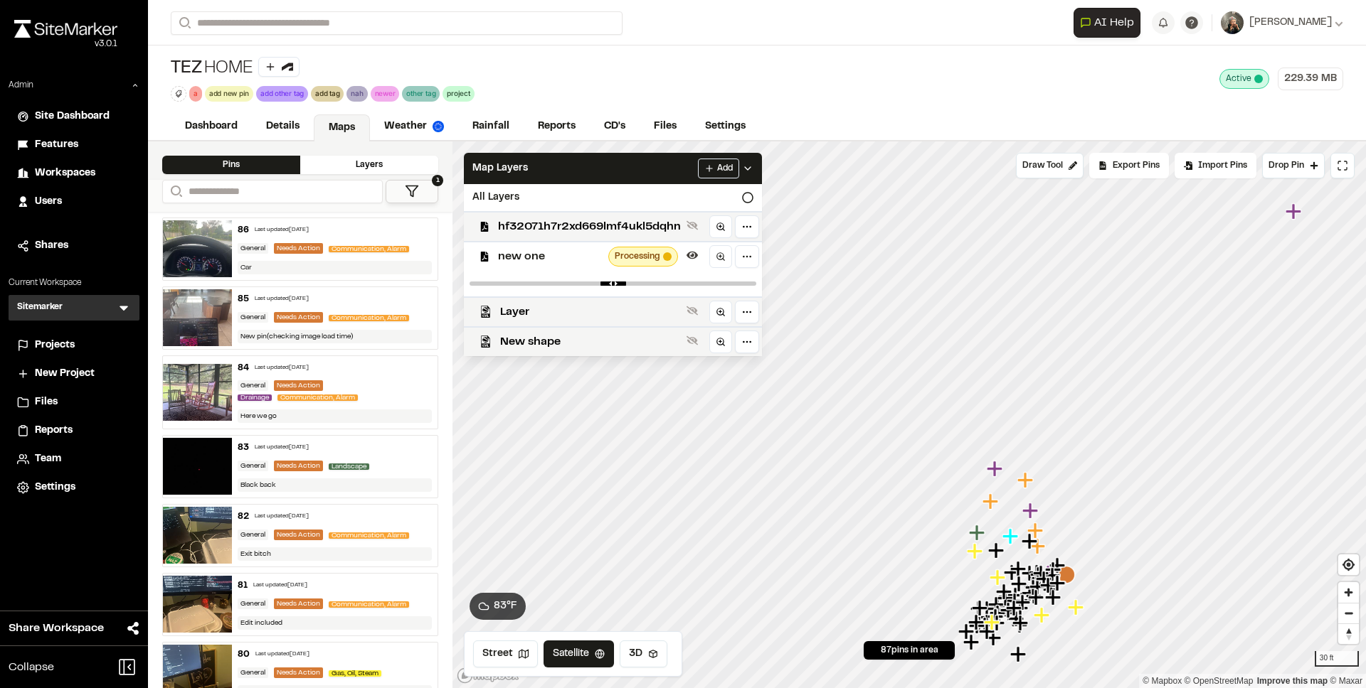
click at [550, 245] on div "new one Processing" at bounding box center [606, 256] width 309 height 30
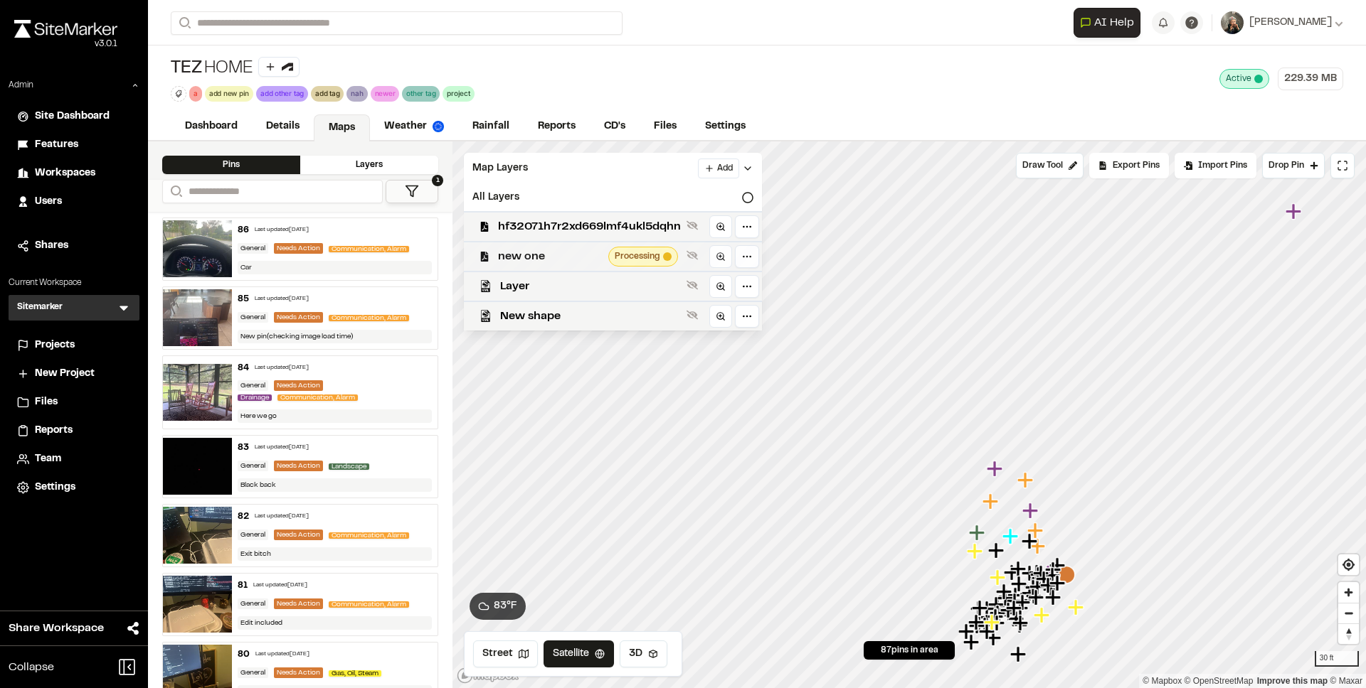
click at [553, 252] on span "new one" at bounding box center [550, 256] width 105 height 17
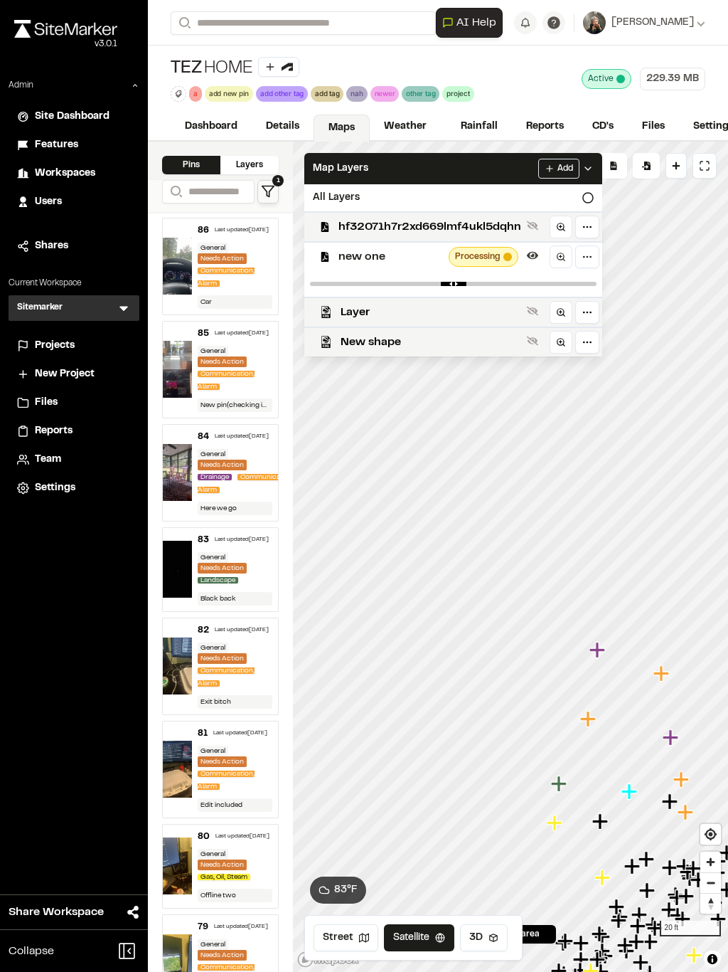
click at [381, 255] on span "new one" at bounding box center [391, 256] width 105 height 17
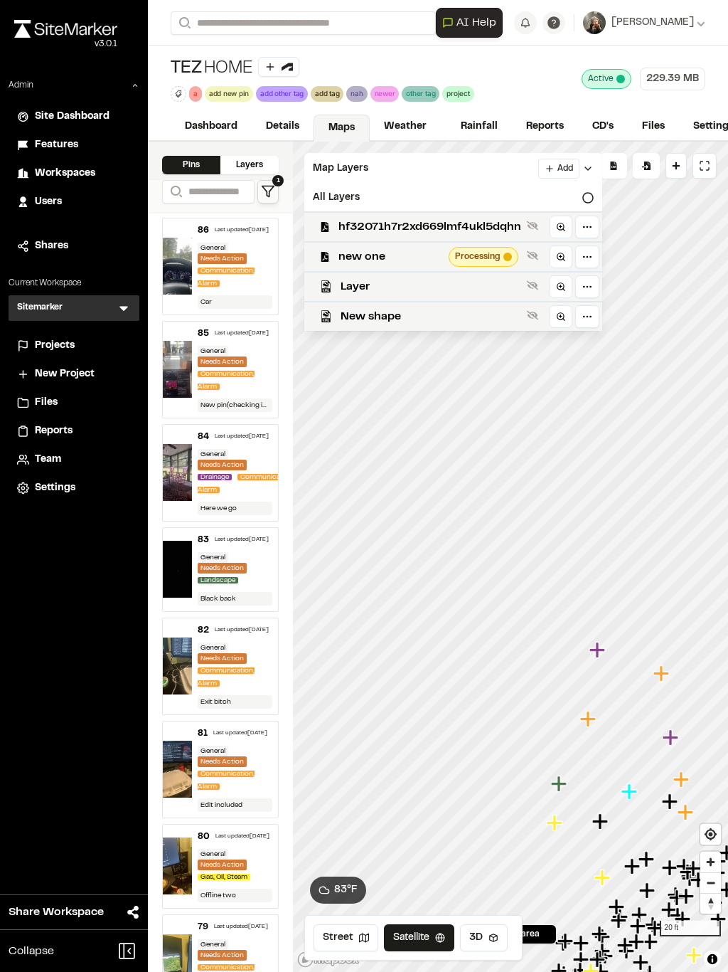
click at [381, 257] on span "new one" at bounding box center [391, 256] width 105 height 17
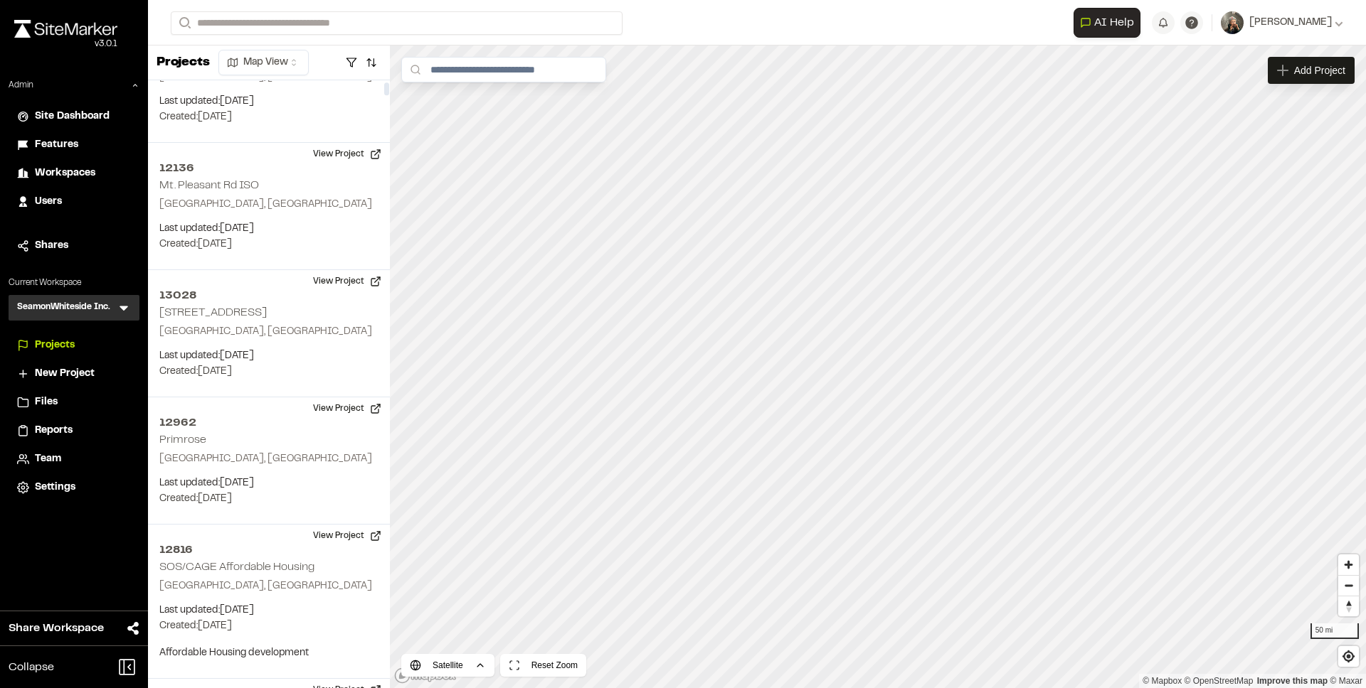
scroll to position [447, 0]
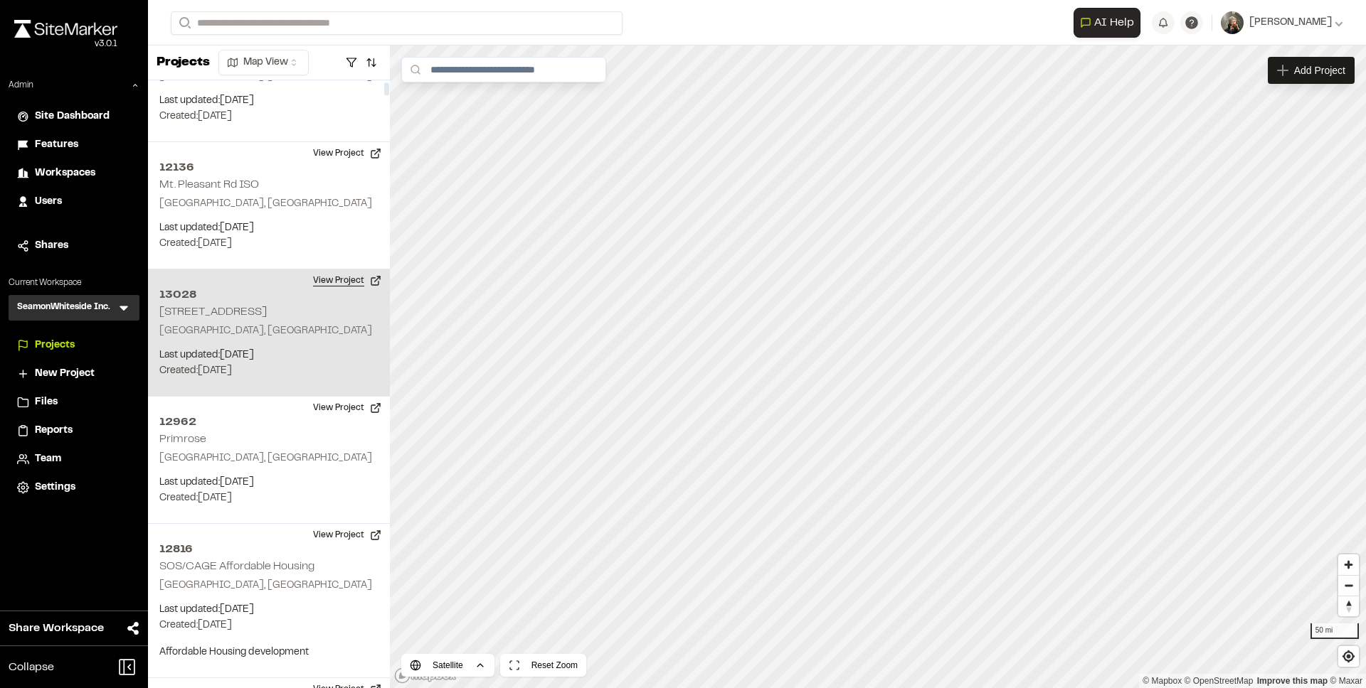
click at [308, 277] on button "View Project" at bounding box center [346, 281] width 85 height 23
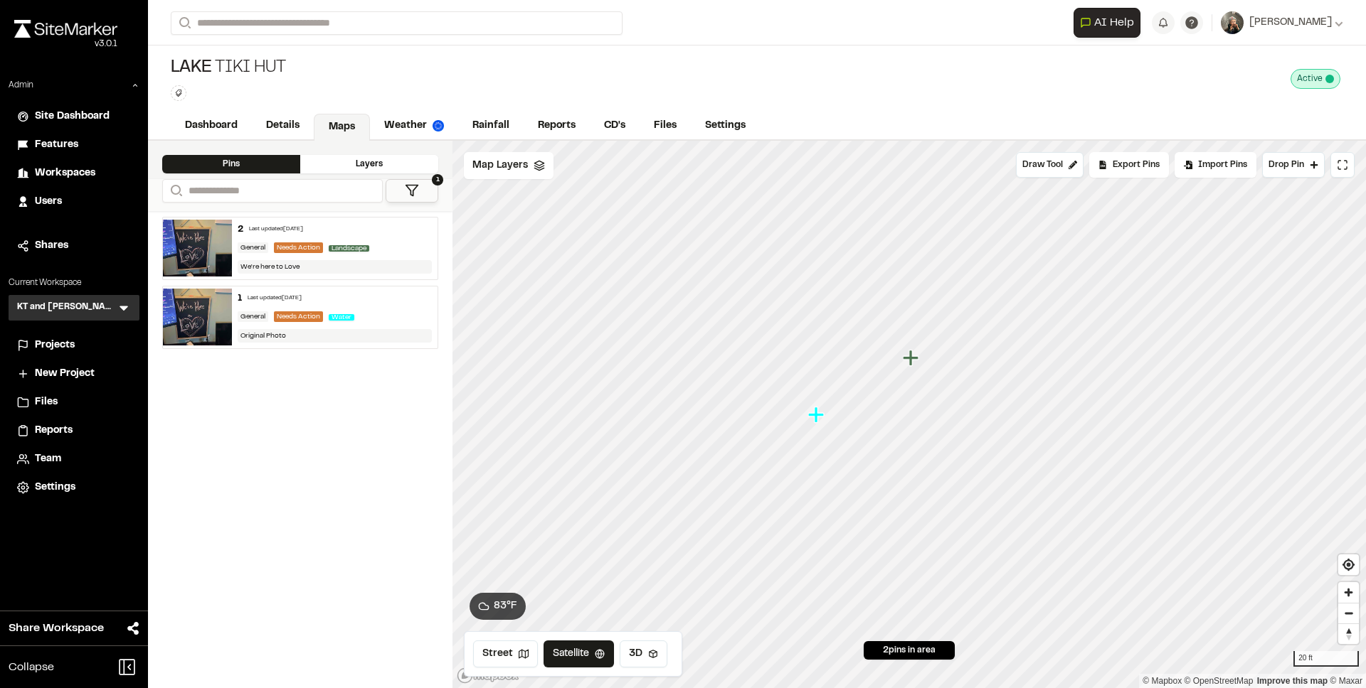
click at [206, 238] on img at bounding box center [197, 248] width 69 height 57
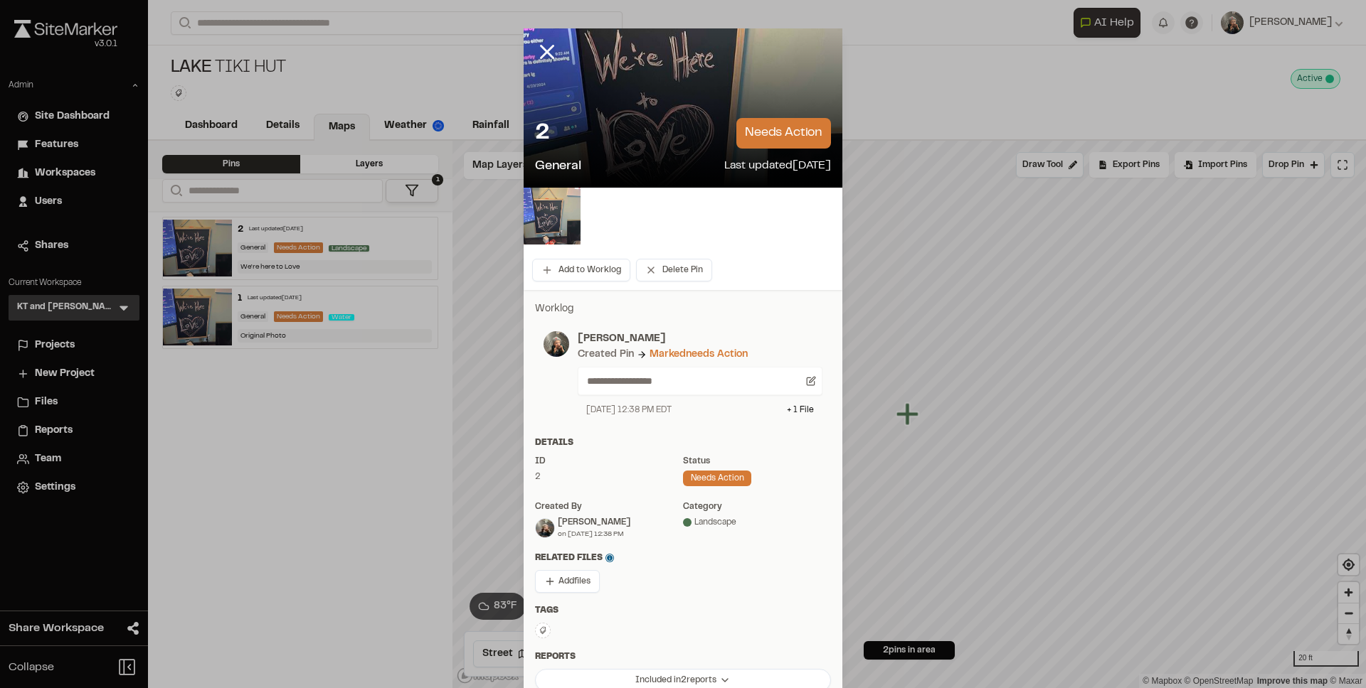
click at [550, 218] on img at bounding box center [551, 216] width 57 height 57
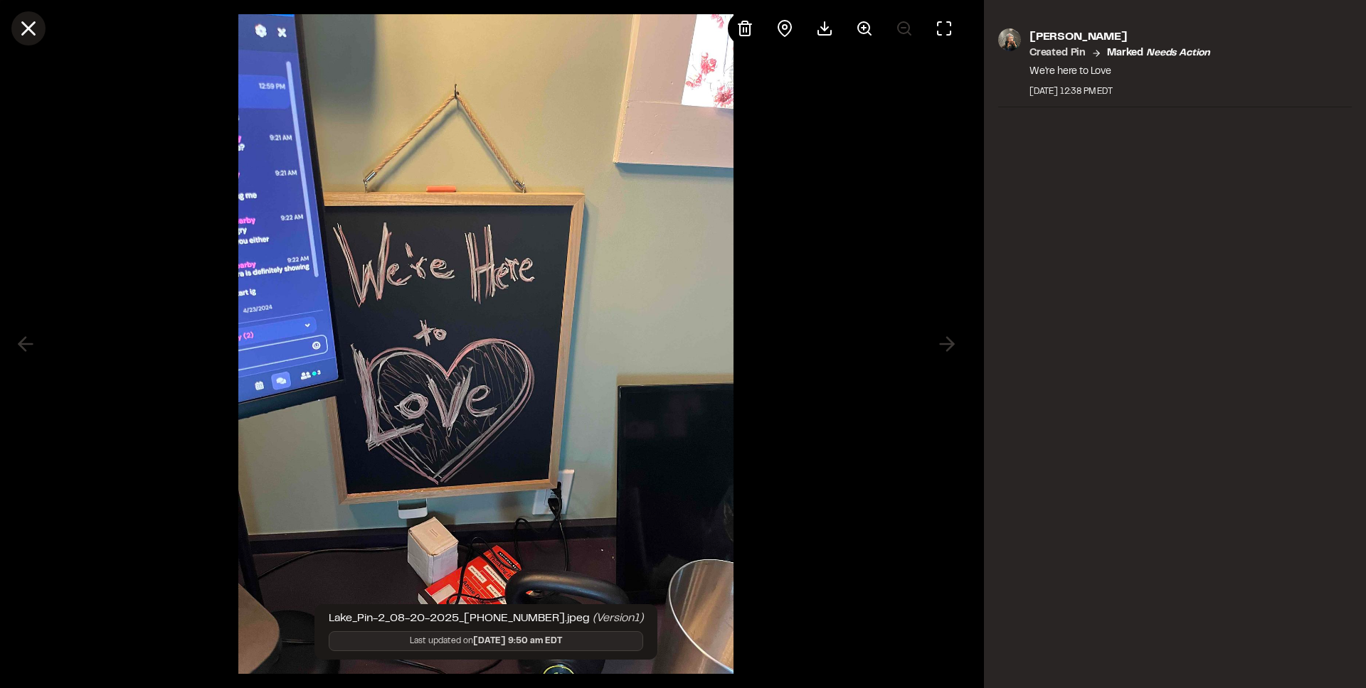
click at [31, 27] on icon at bounding box center [28, 28] width 24 height 24
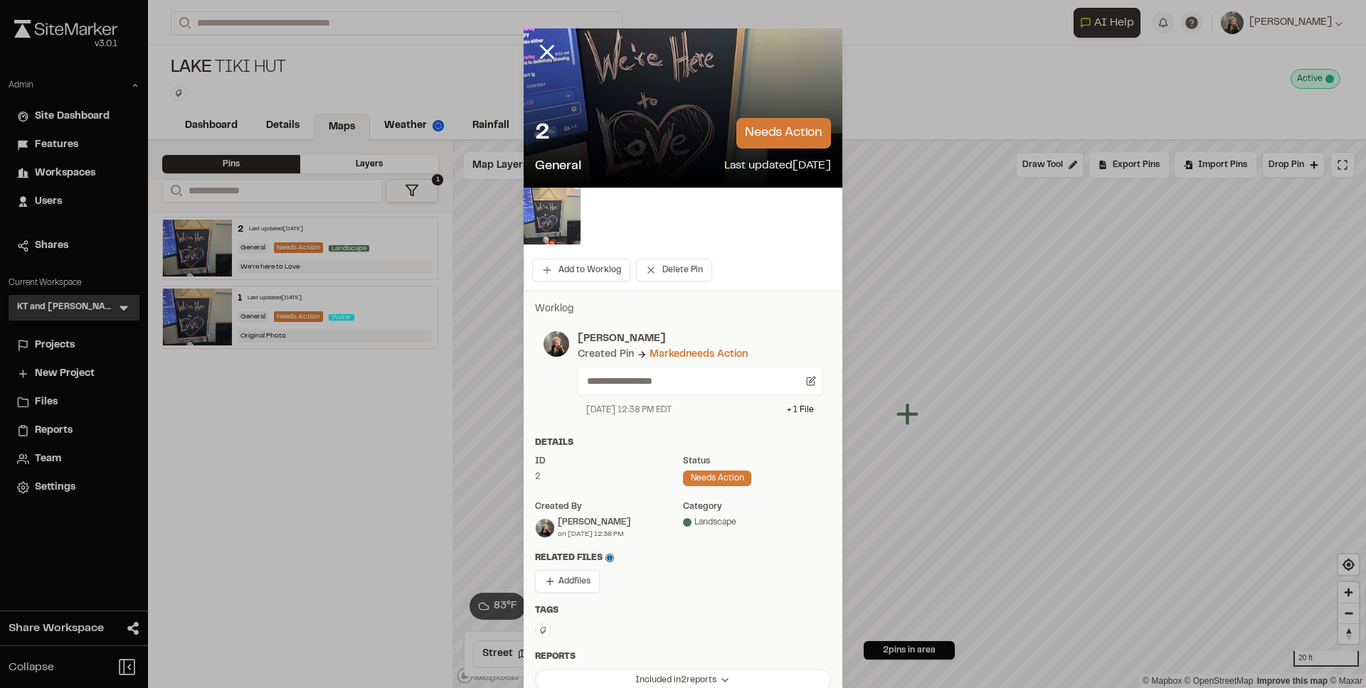
click at [546, 214] on img at bounding box center [551, 216] width 57 height 57
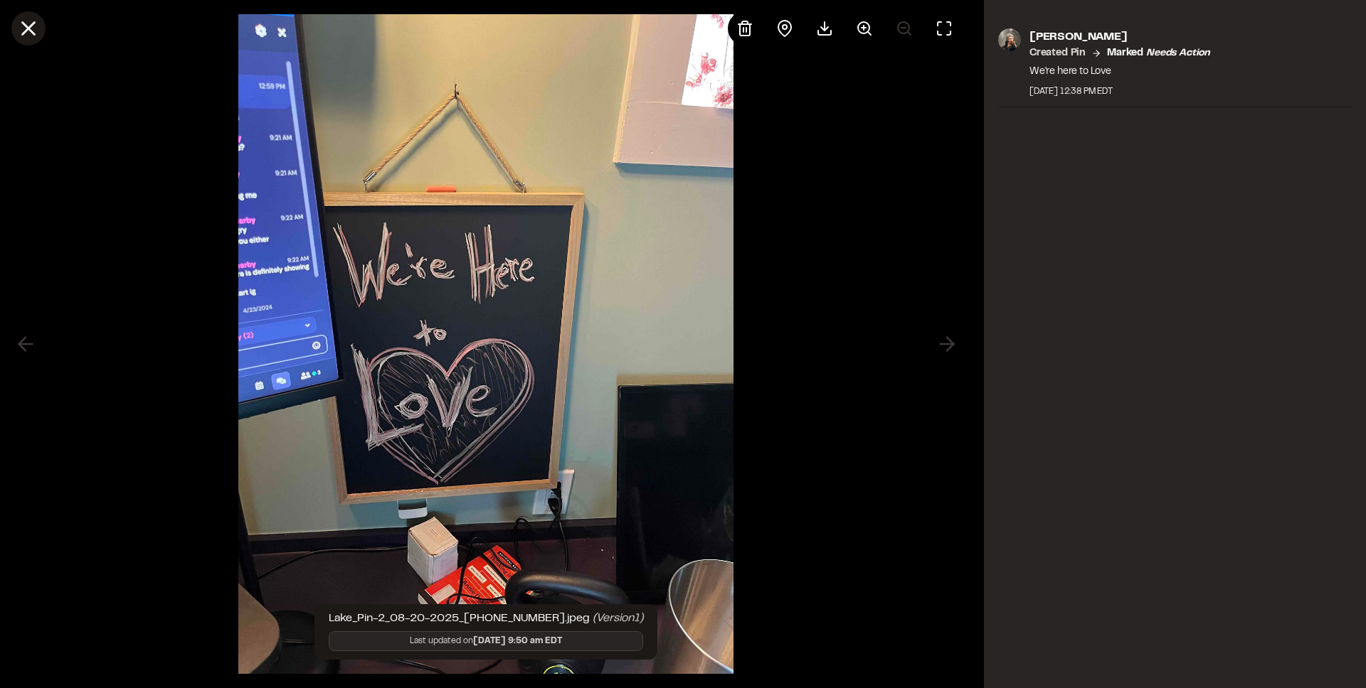
click at [23, 26] on icon at bounding box center [28, 28] width 24 height 24
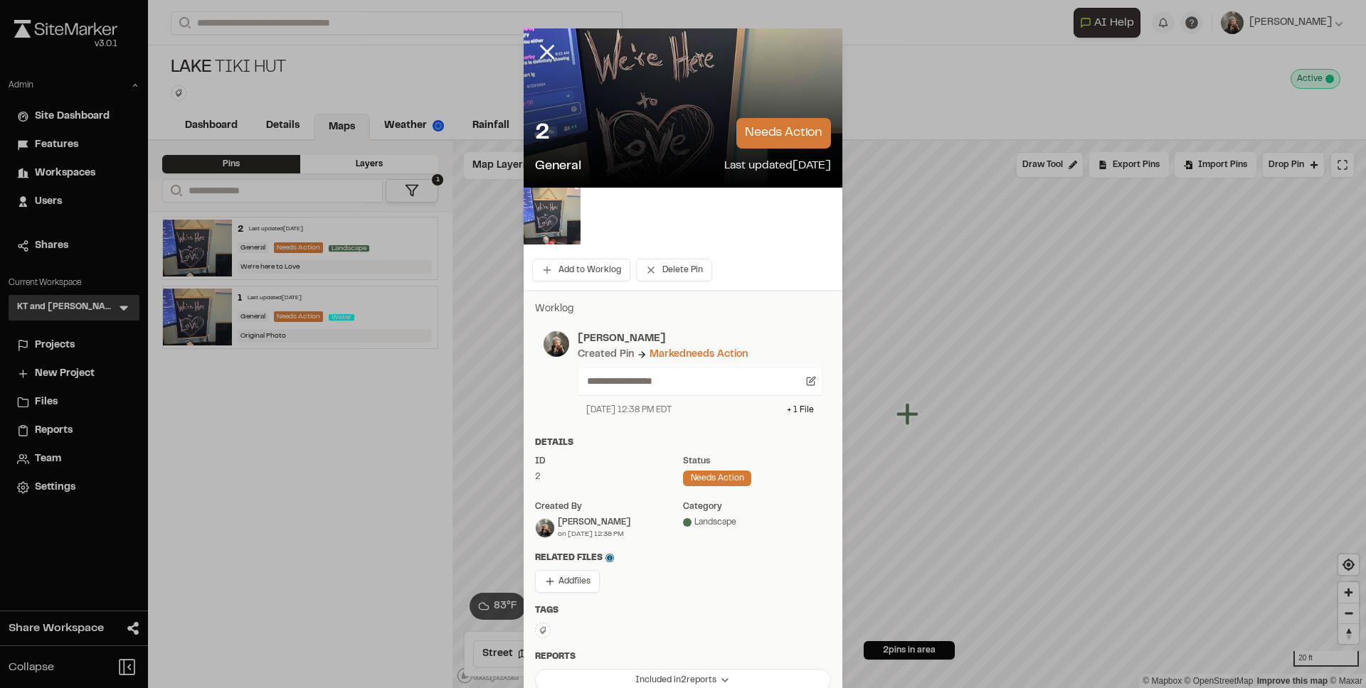
click at [566, 218] on img at bounding box center [551, 216] width 57 height 57
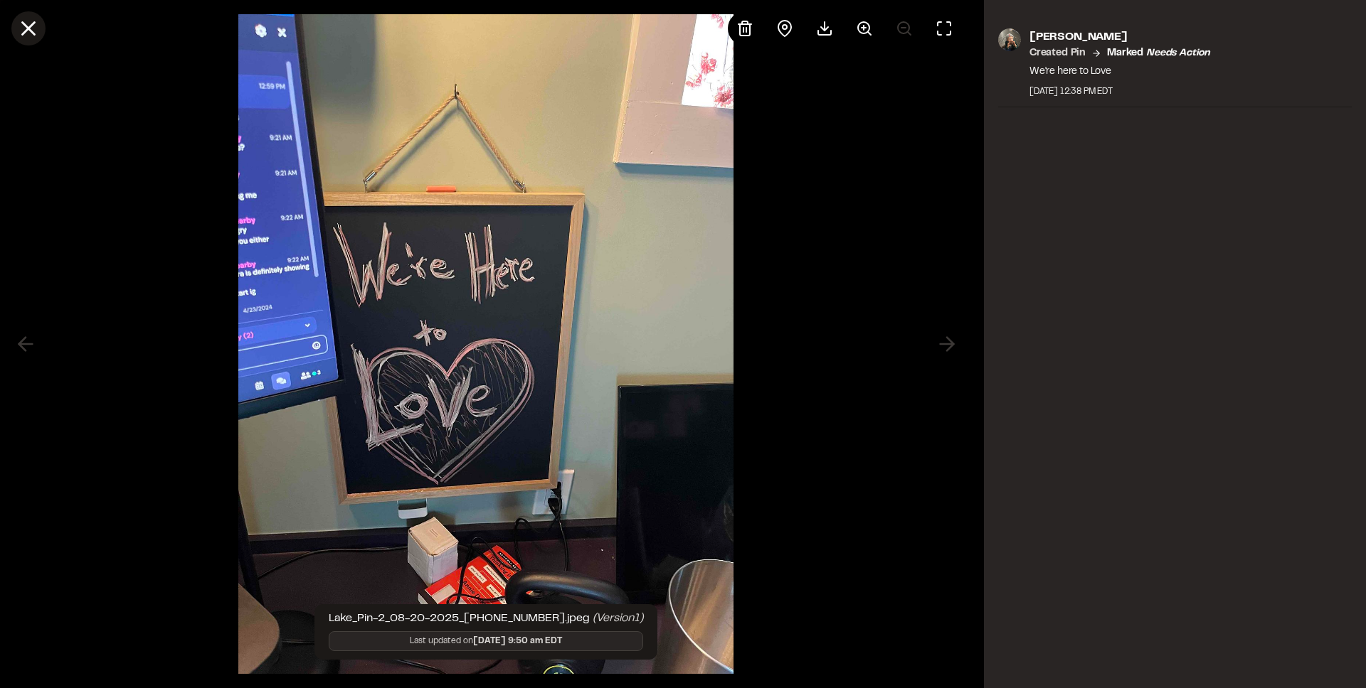
click at [34, 16] on icon at bounding box center [28, 28] width 24 height 24
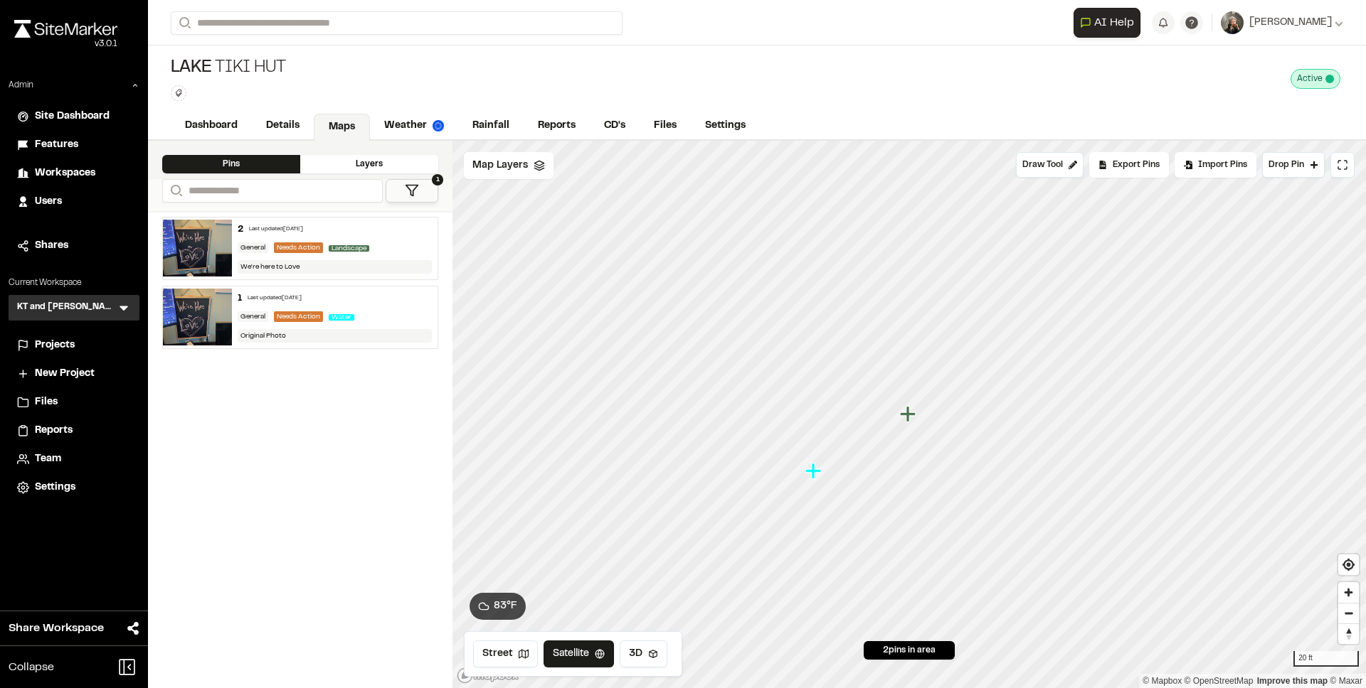
click at [913, 412] on icon "Map marker" at bounding box center [908, 414] width 16 height 16
click at [812, 469] on icon "Map marker" at bounding box center [813, 471] width 16 height 16
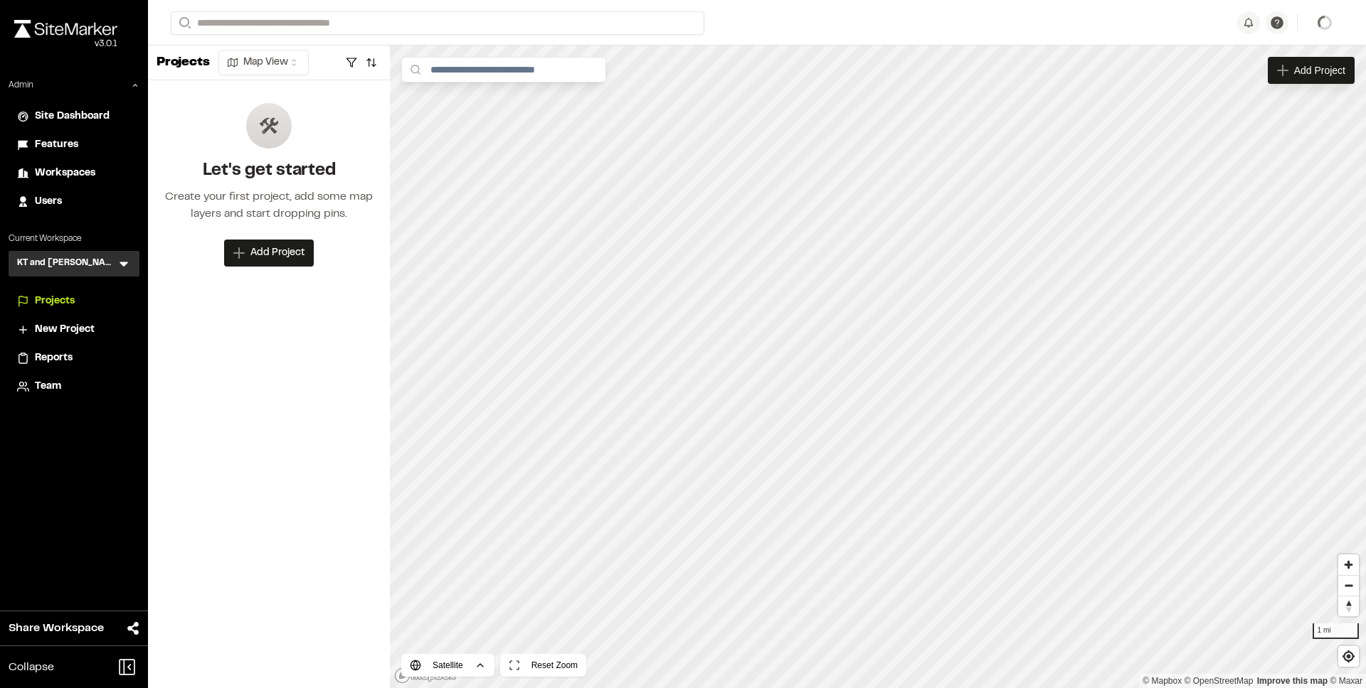
click at [60, 298] on span "Projects" at bounding box center [55, 302] width 40 height 16
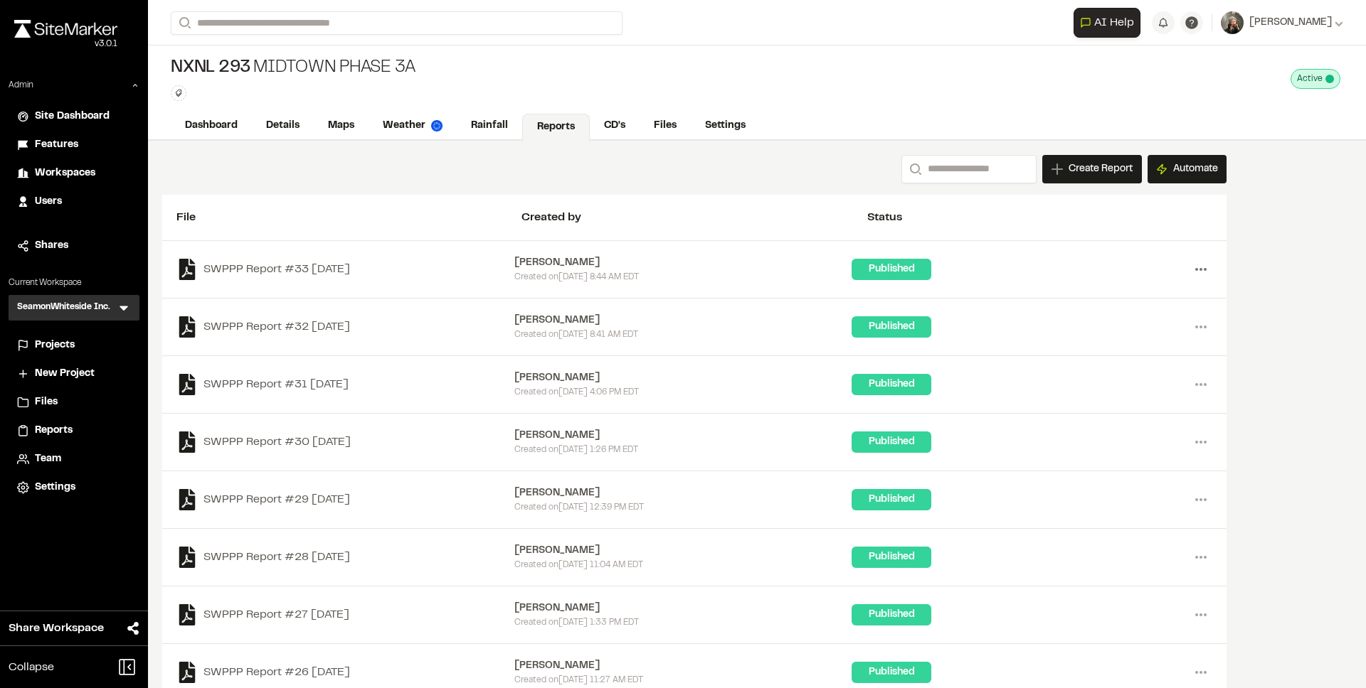
click at [1200, 262] on icon at bounding box center [1200, 269] width 23 height 23
click at [1114, 299] on link "View" at bounding box center [1149, 299] width 124 height 21
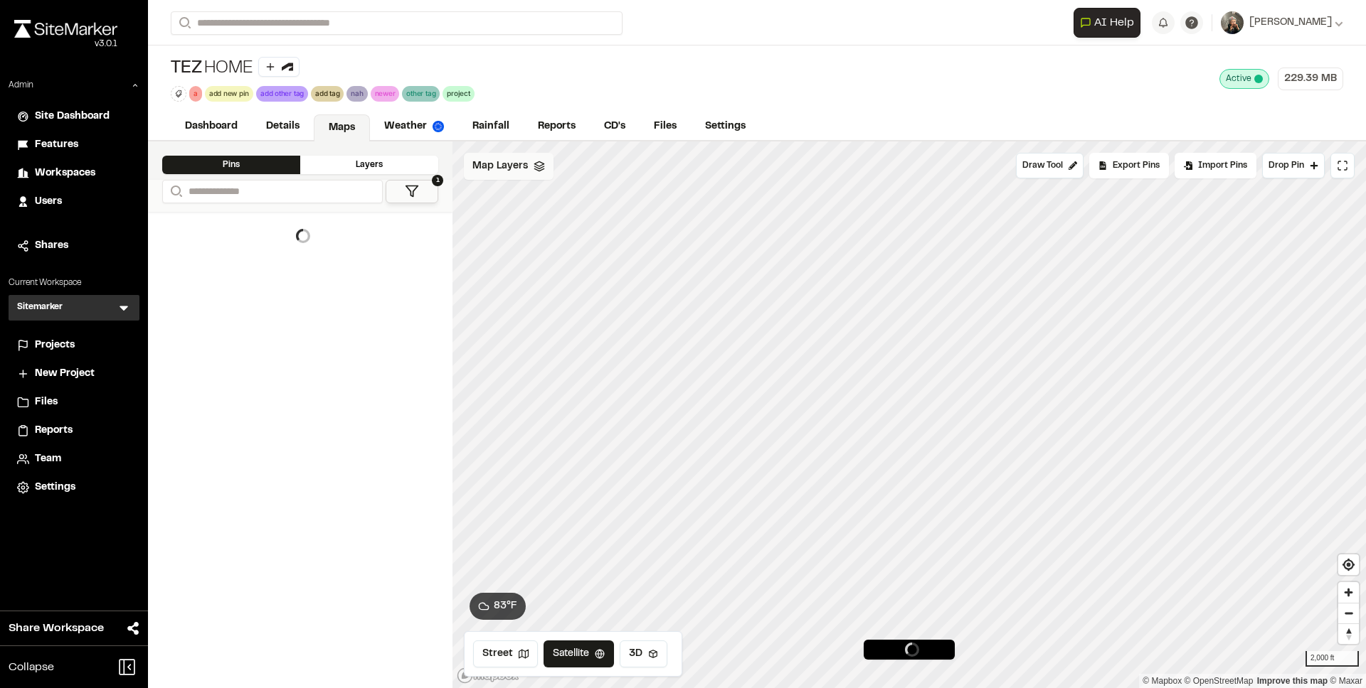
click at [511, 171] on span "Map Layers" at bounding box center [499, 167] width 55 height 16
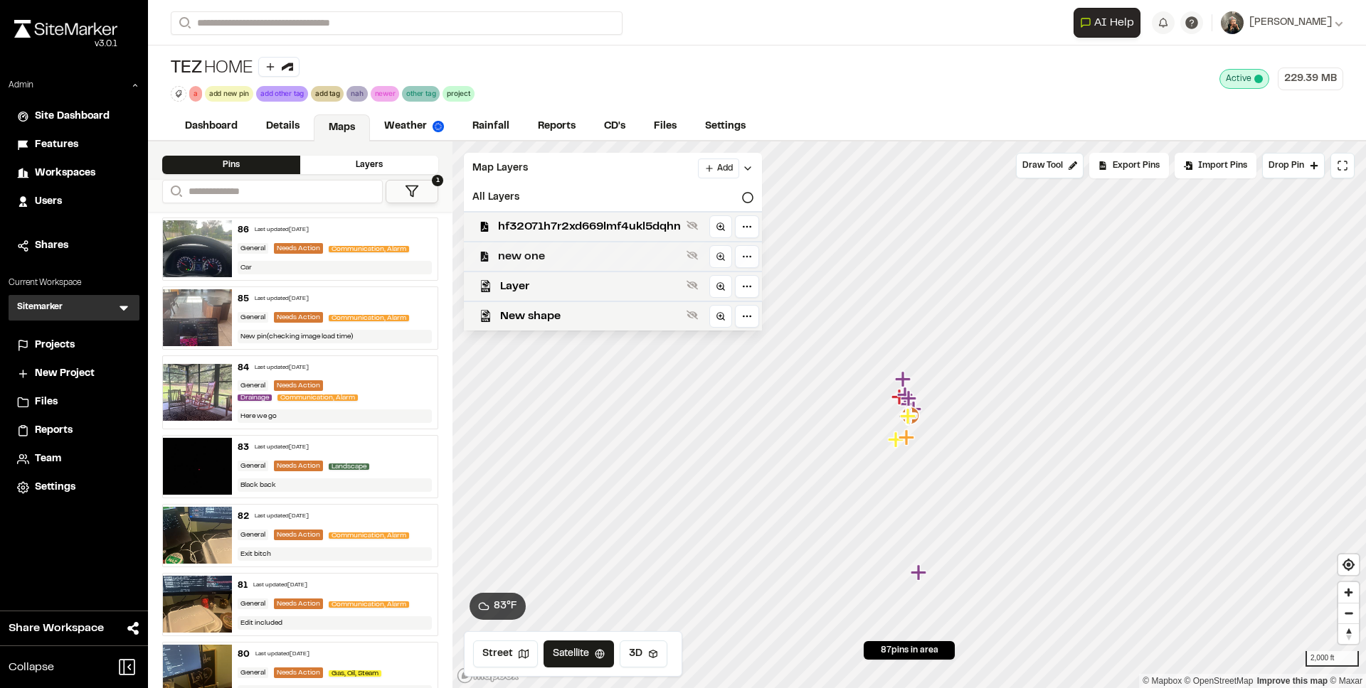
click at [549, 259] on span "new one" at bounding box center [589, 256] width 183 height 17
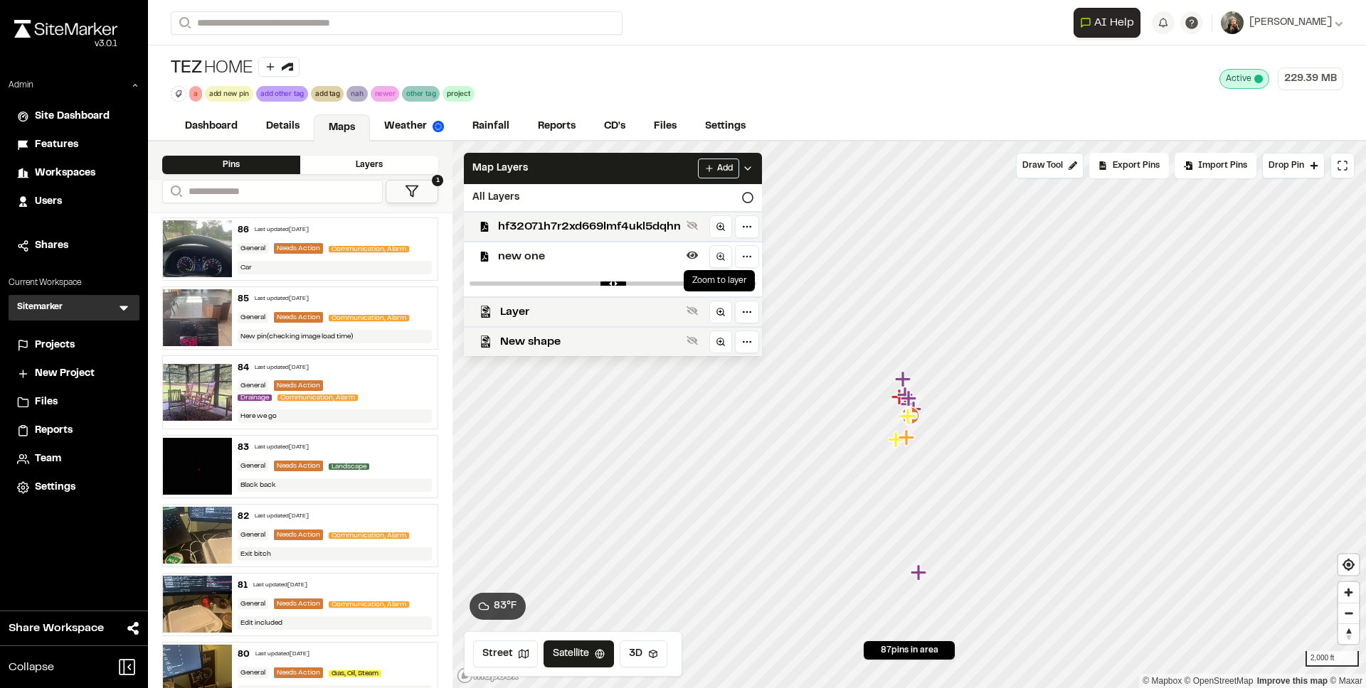
click at [720, 259] on icon at bounding box center [720, 257] width 10 height 10
click at [617, 224] on span "hf32071h7r2xd669lmf4ukl5dqhn" at bounding box center [589, 226] width 183 height 17
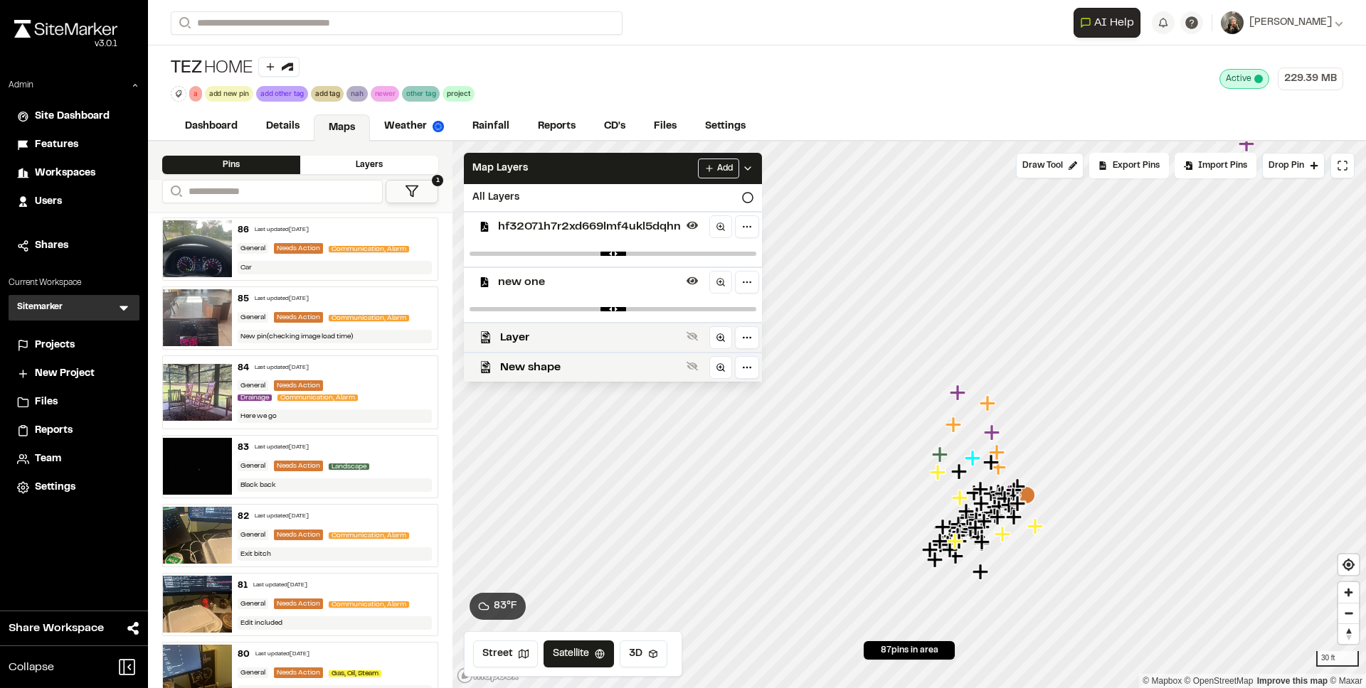
click at [580, 282] on span "new one" at bounding box center [589, 282] width 183 height 17
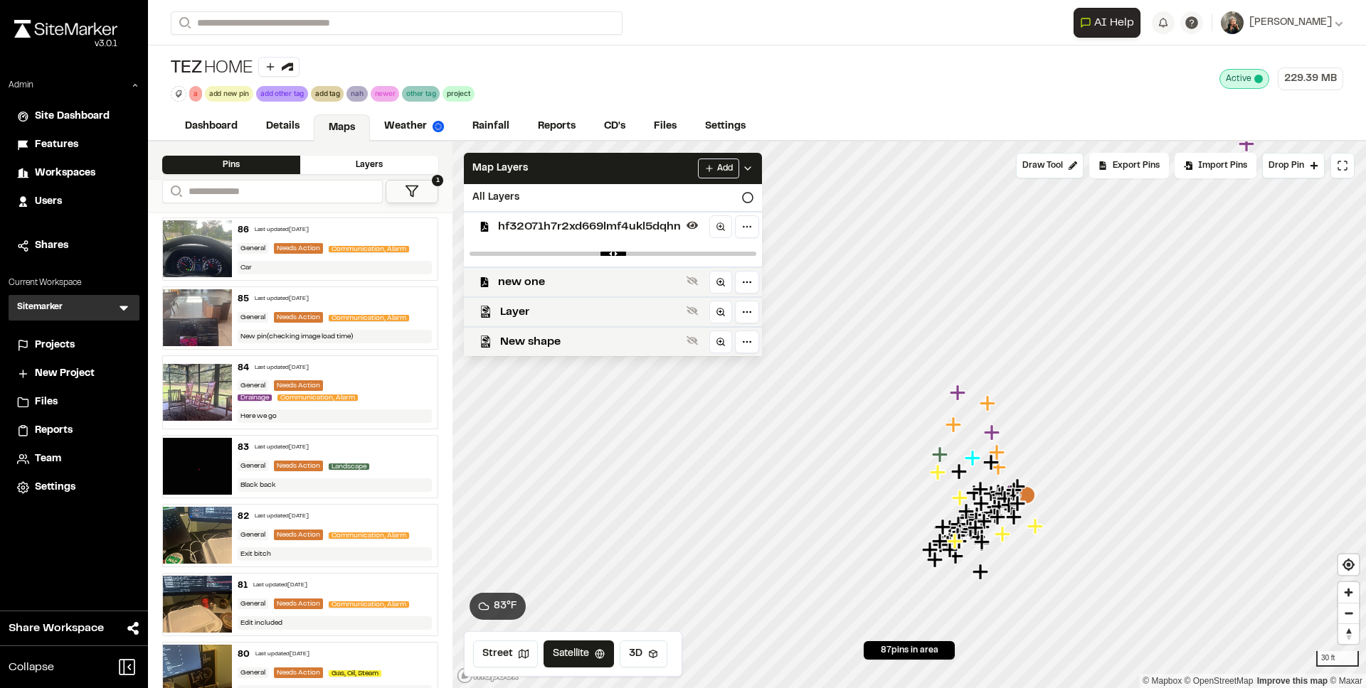
click at [585, 230] on span "hf32071h7r2xd669lmf4ukl5dqhn" at bounding box center [589, 226] width 183 height 17
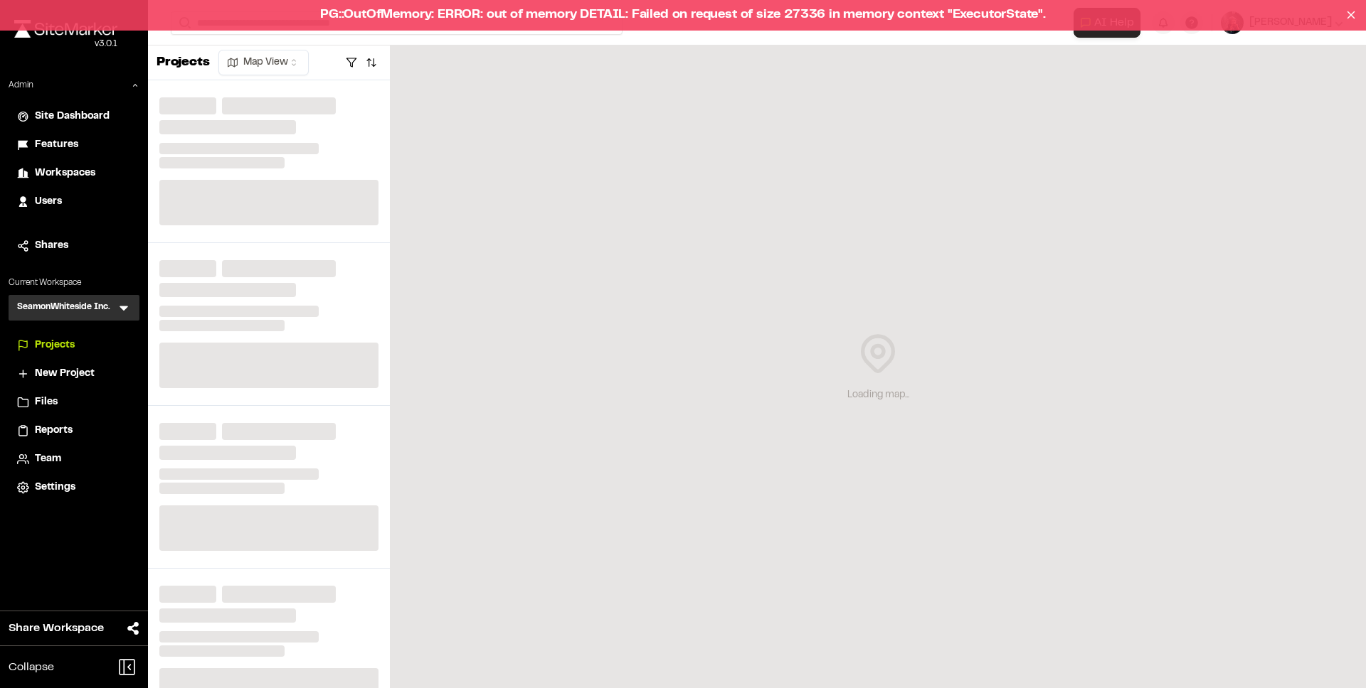
click at [533, 13] on div "PG::OutOfMemory: ERROR: out of memory DETAIL: Failed on request of size 27336 i…" at bounding box center [683, 15] width 1366 height 31
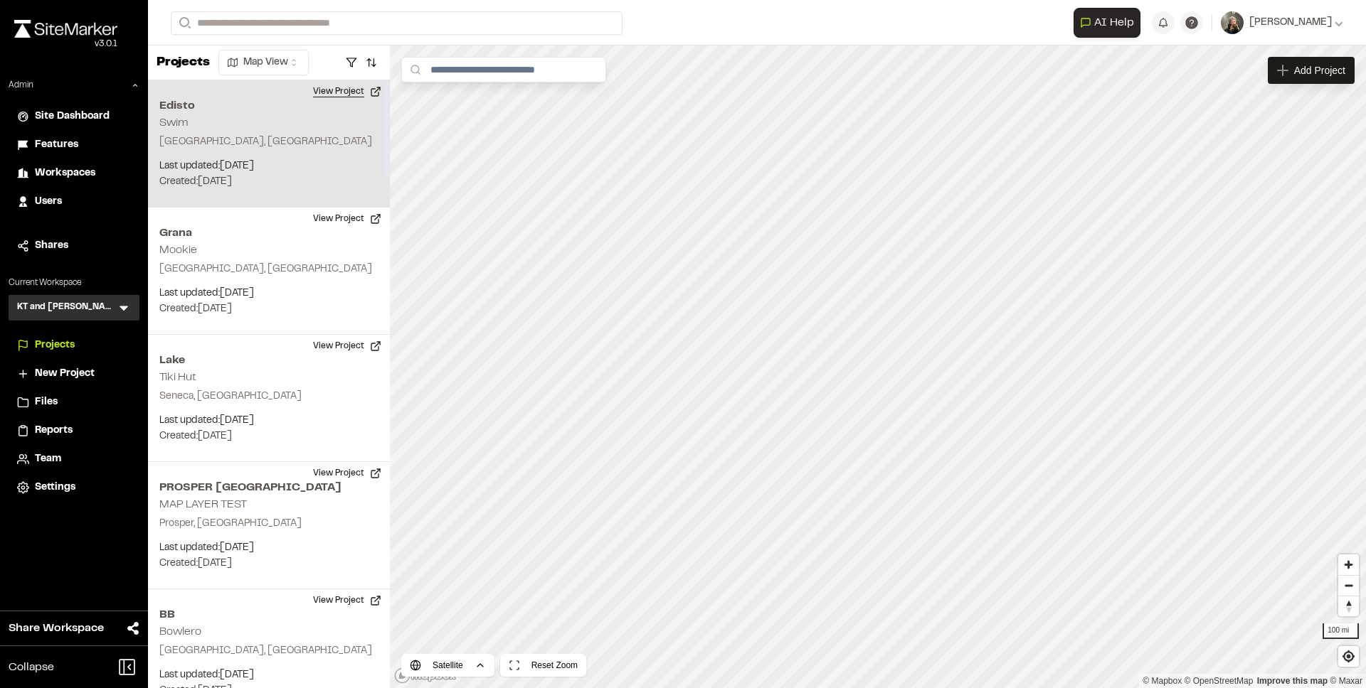
click at [326, 91] on button "View Project" at bounding box center [346, 91] width 85 height 23
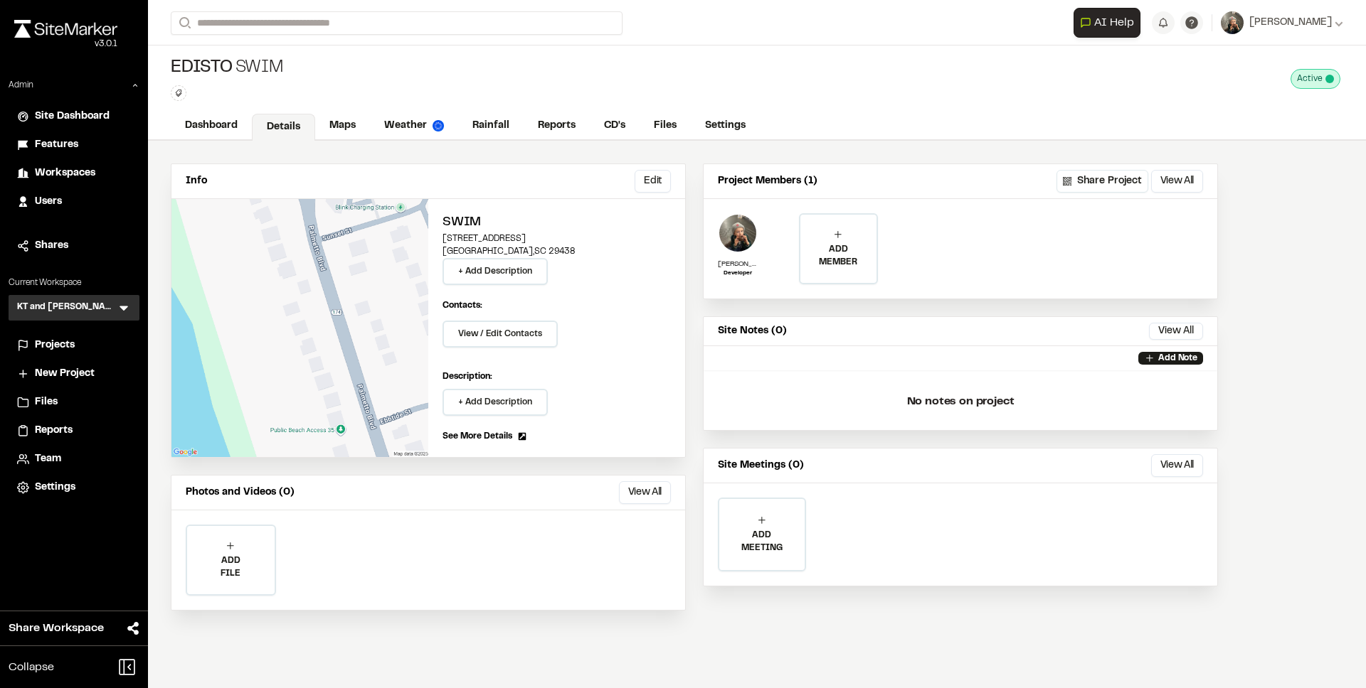
click at [58, 350] on span "Projects" at bounding box center [55, 346] width 40 height 16
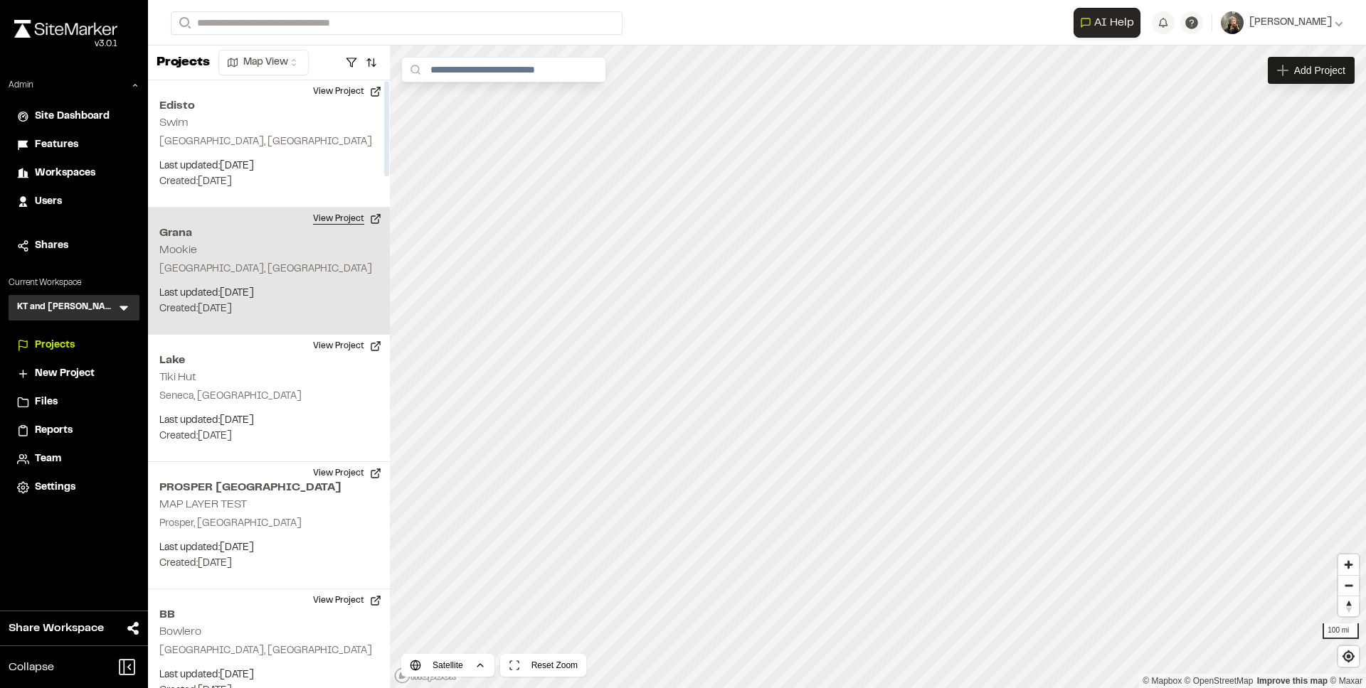
click at [345, 220] on button "View Project" at bounding box center [346, 219] width 85 height 23
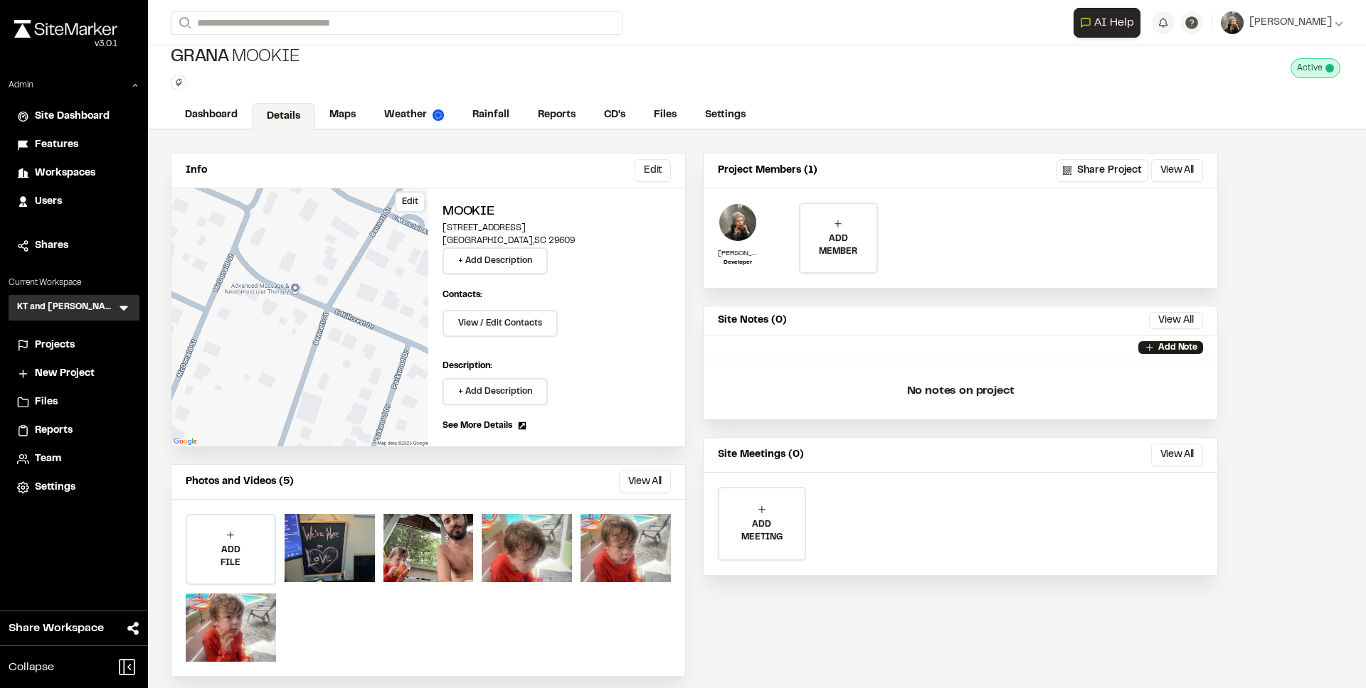
scroll to position [22, 0]
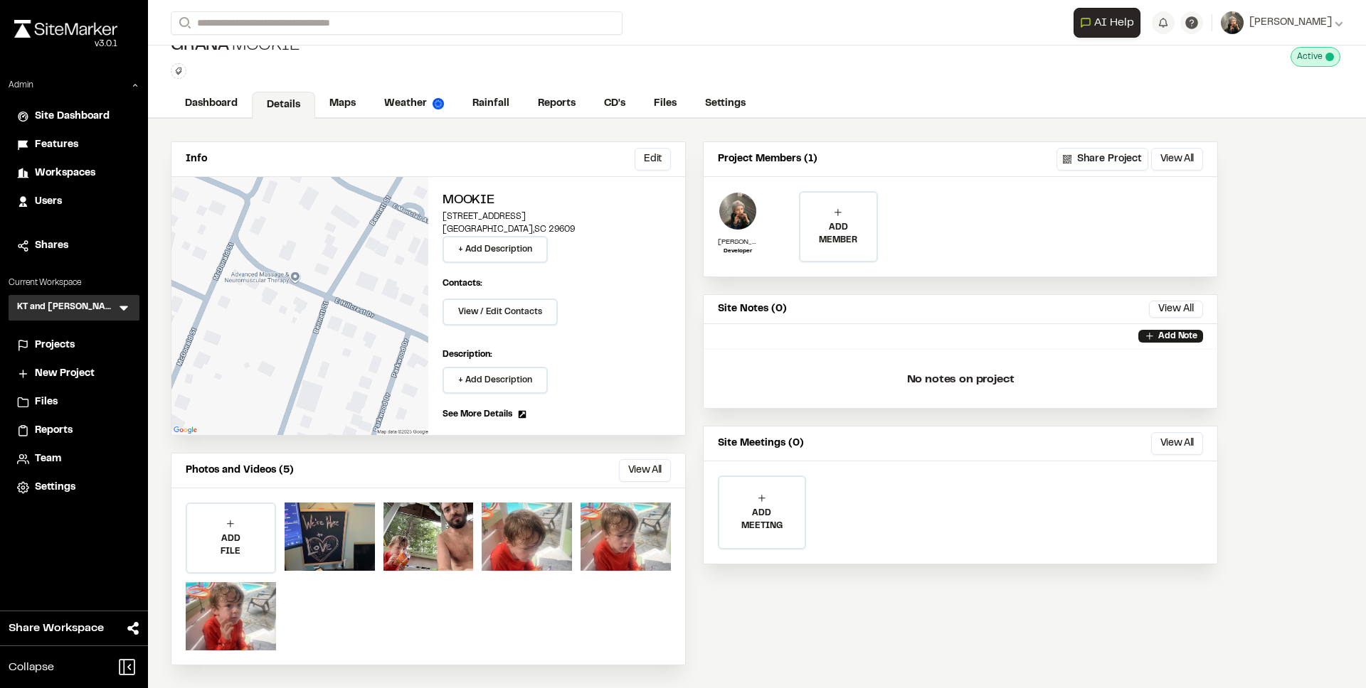
click at [65, 339] on span "Projects" at bounding box center [55, 346] width 40 height 16
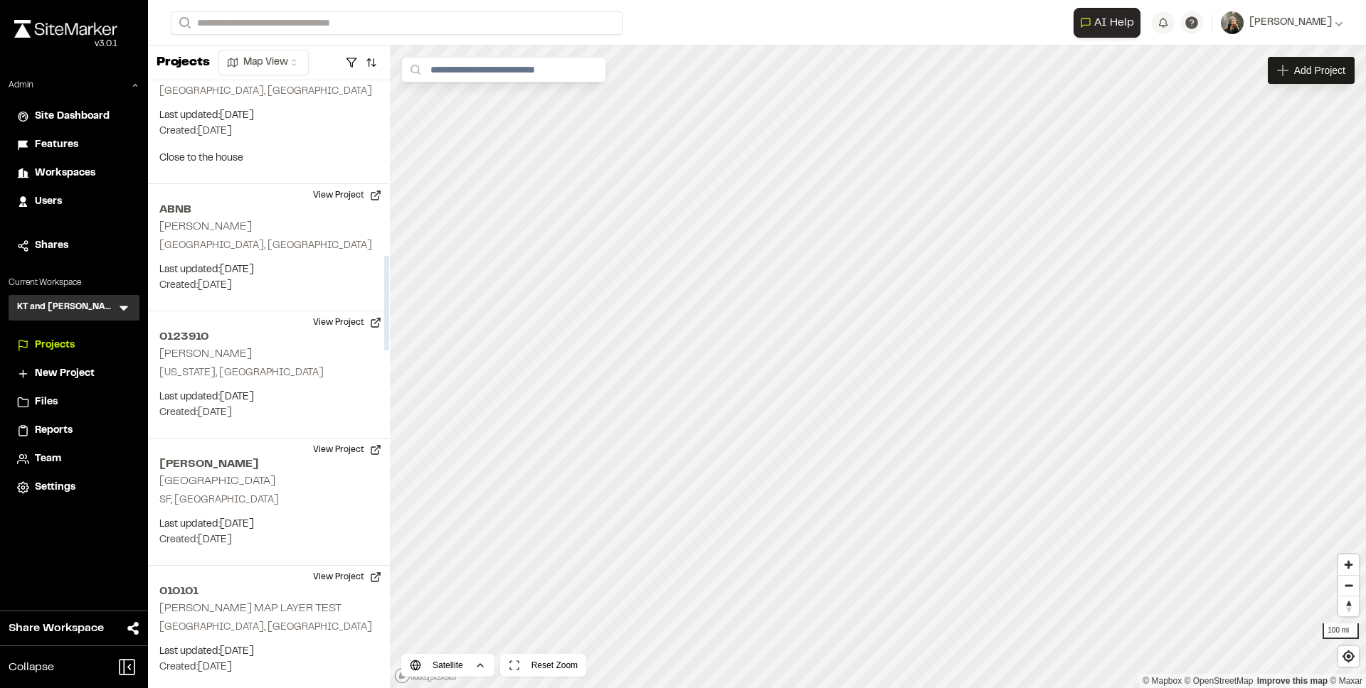
scroll to position [1127, 0]
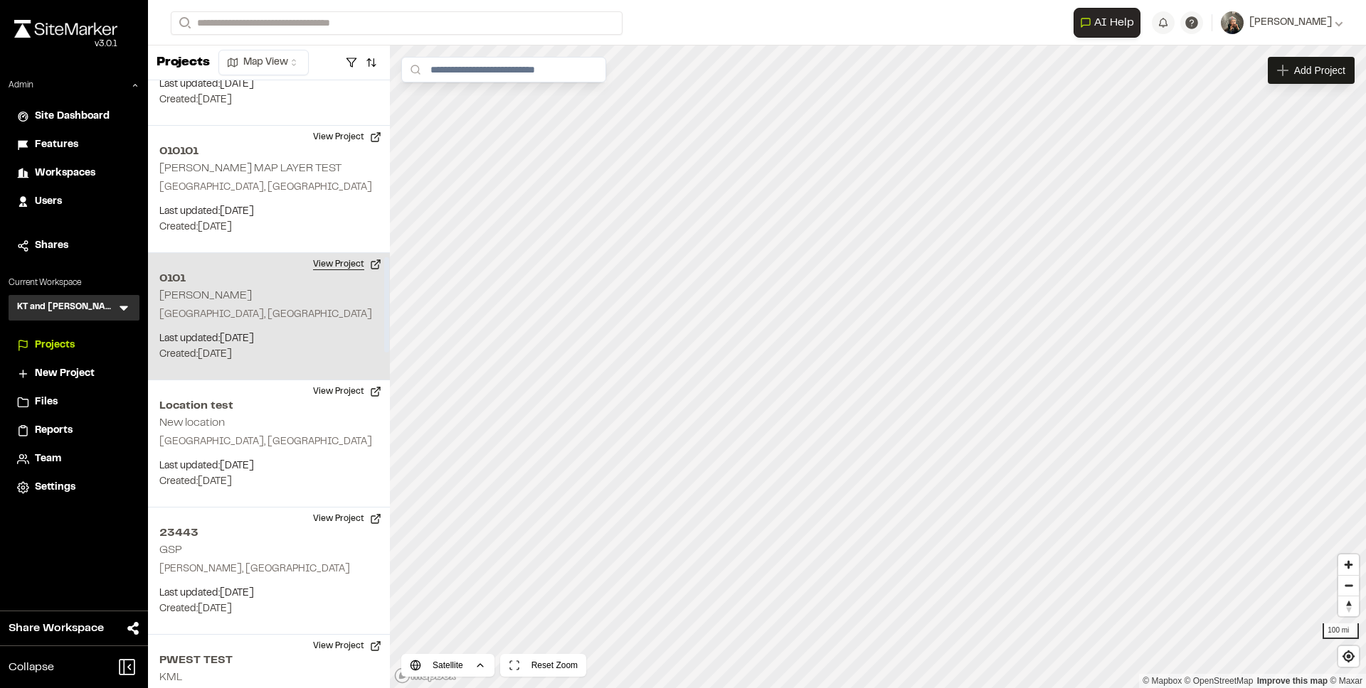
click at [351, 265] on button "View Project" at bounding box center [346, 264] width 85 height 23
